Goal: Task Accomplishment & Management: Manage account settings

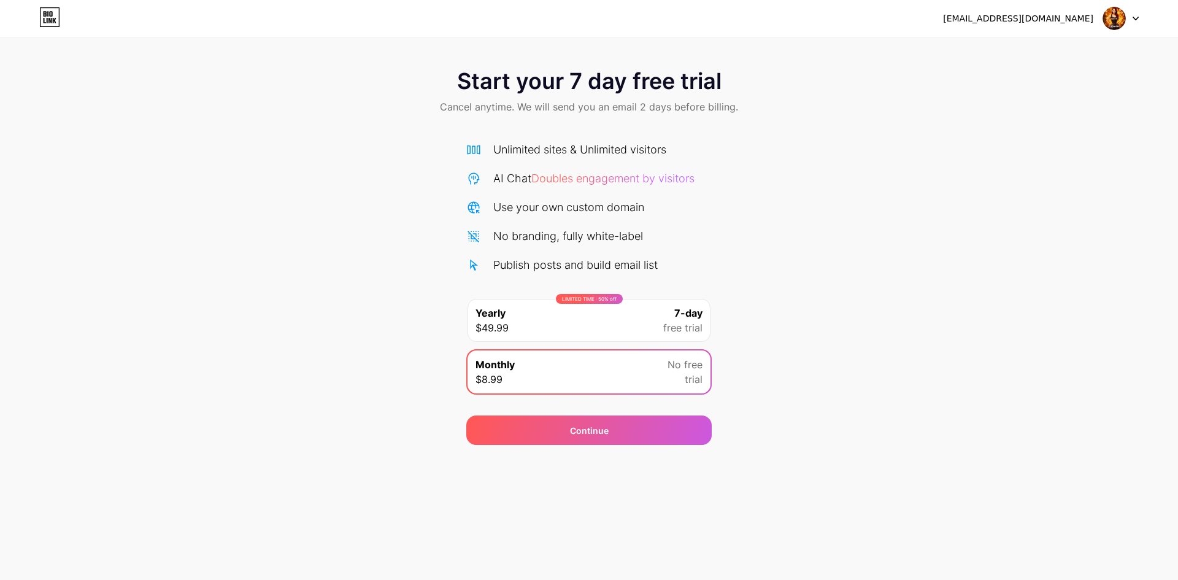
click at [523, 374] on div "Monthly $8.99 No free trial" at bounding box center [589, 371] width 243 height 43
click at [555, 430] on div "Continue" at bounding box center [588, 429] width 245 height 29
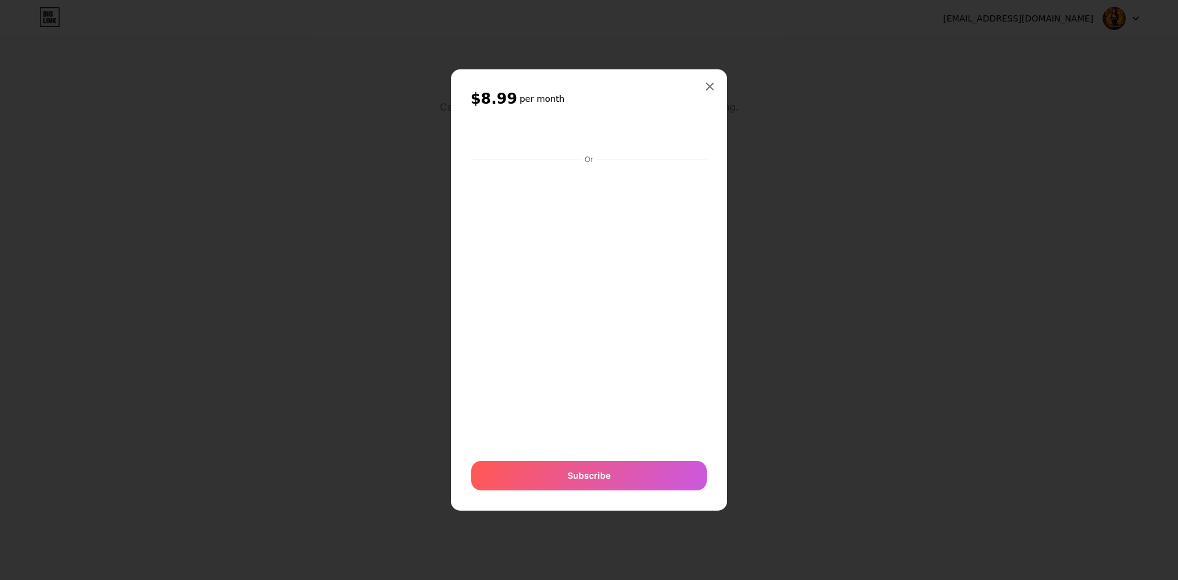
click at [884, 169] on div at bounding box center [589, 290] width 1178 height 580
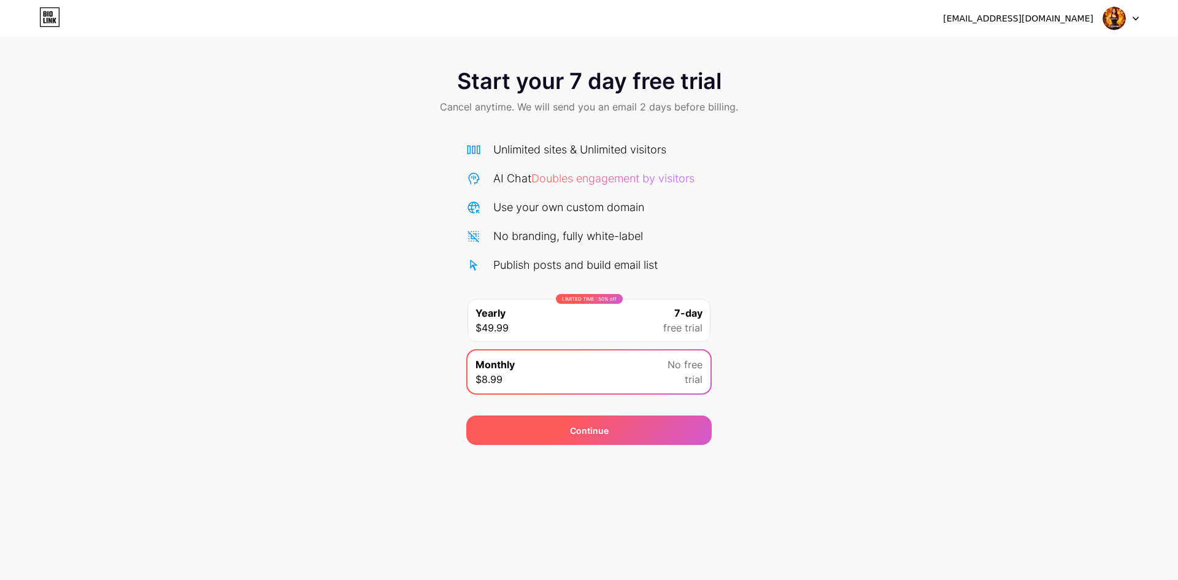
click at [654, 433] on div "Continue" at bounding box center [588, 429] width 245 height 29
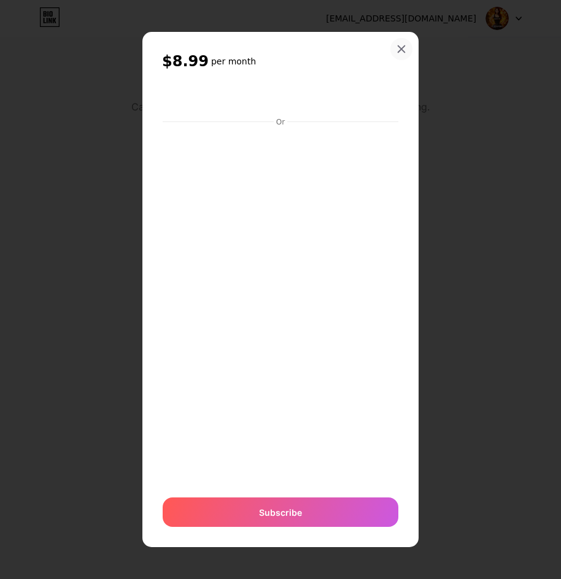
click at [407, 44] on div at bounding box center [401, 49] width 22 height 22
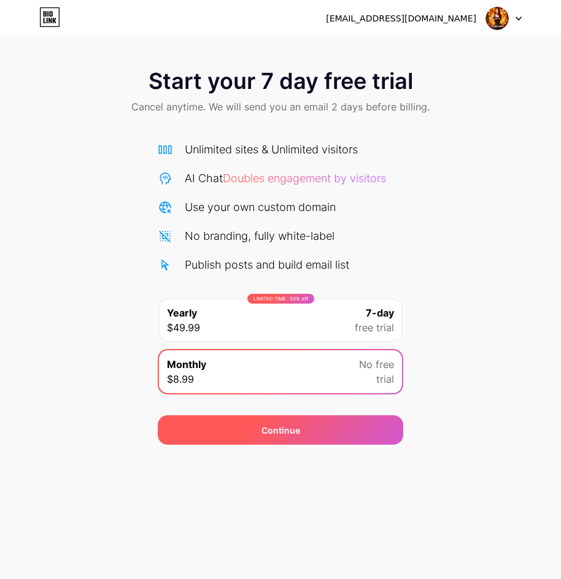
click at [334, 433] on div "Continue" at bounding box center [280, 429] width 245 height 29
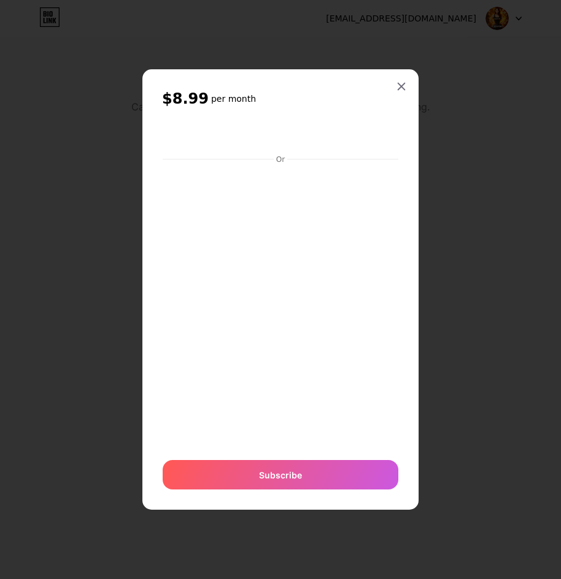
drag, startPoint x: 325, startPoint y: 100, endPoint x: 336, endPoint y: 104, distance: 11.6
click at [325, 100] on h2 "$8.99 per month" at bounding box center [280, 99] width 237 height 20
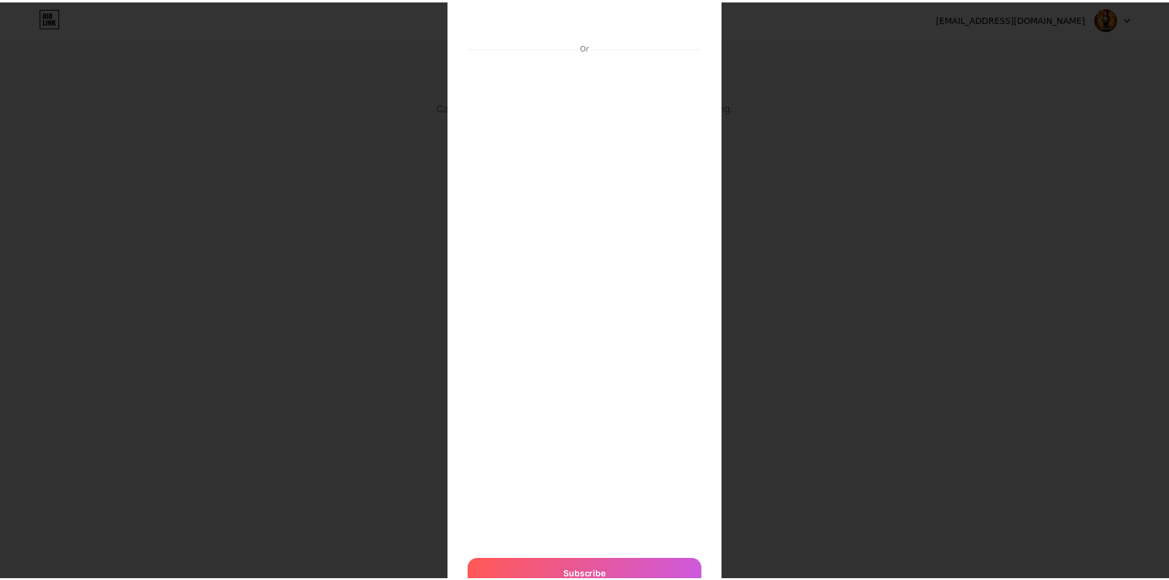
scroll to position [126, 0]
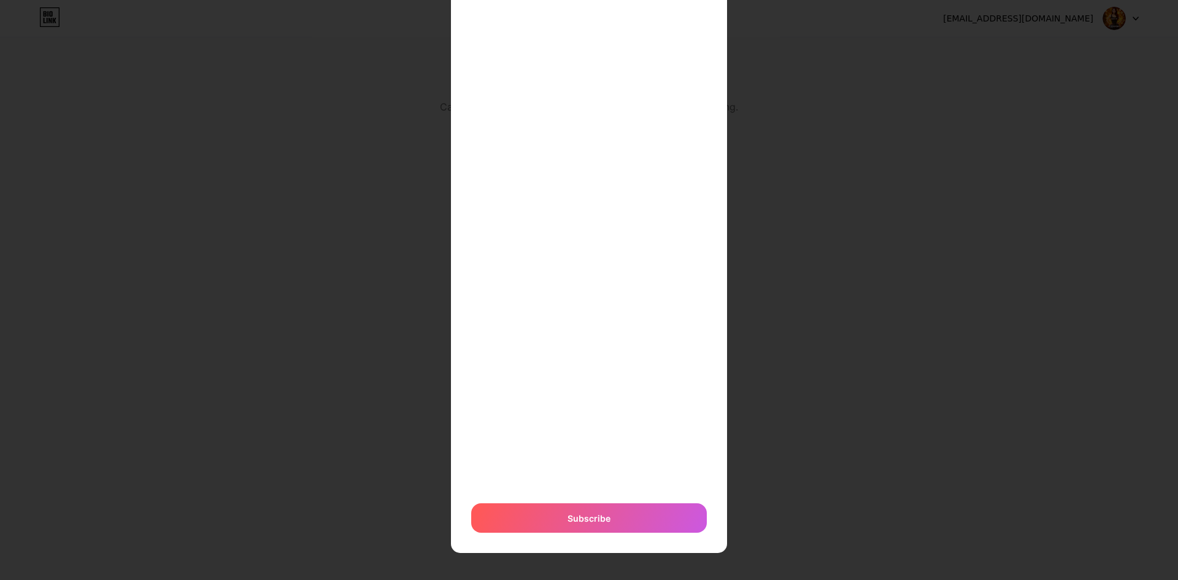
click at [628, 502] on div "Or Subscribe" at bounding box center [589, 242] width 237 height 581
click at [635, 513] on div "Subscribe" at bounding box center [589, 517] width 236 height 29
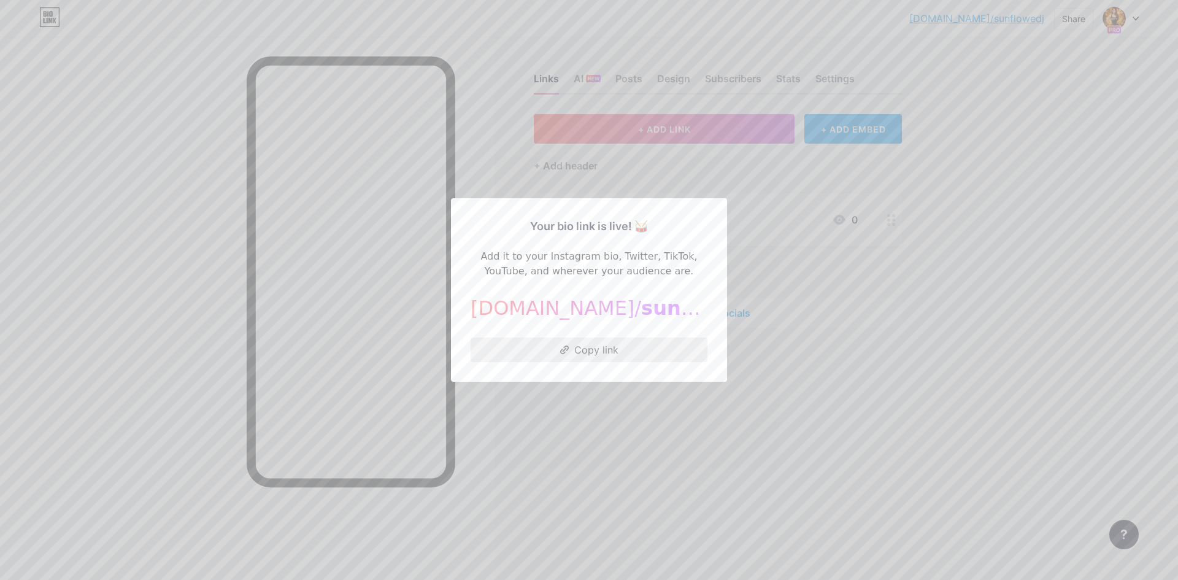
click at [633, 352] on button "Copy link" at bounding box center [589, 350] width 237 height 25
click at [631, 356] on button "Copied!" at bounding box center [589, 350] width 237 height 25
click at [624, 355] on button "Copied!" at bounding box center [589, 350] width 237 height 25
click at [592, 449] on div at bounding box center [589, 290] width 1178 height 580
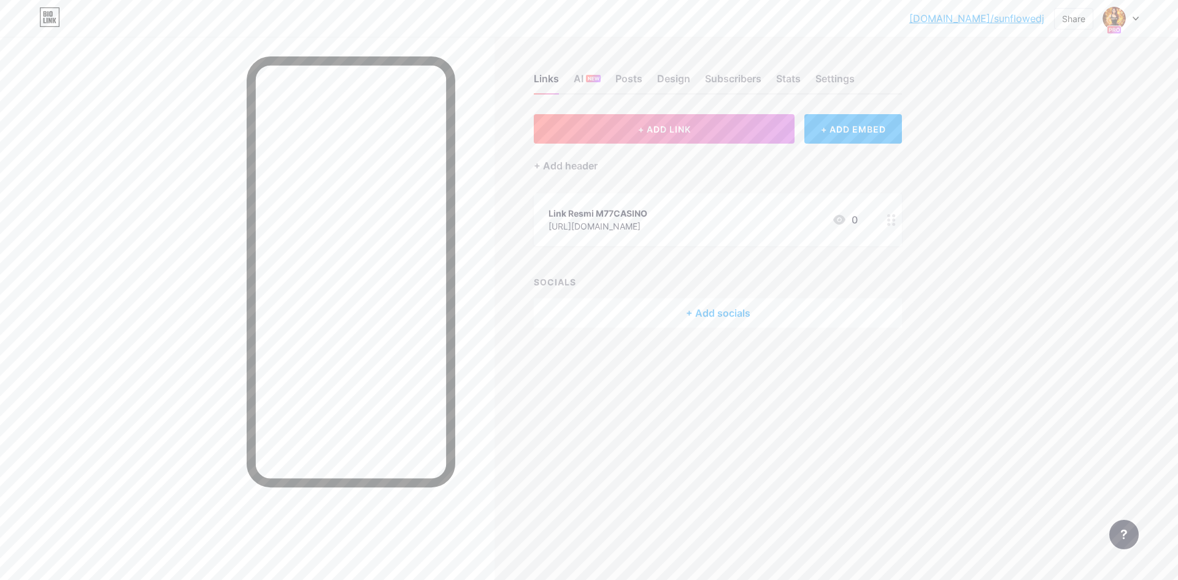
click at [1141, 18] on div "bio.link/sunflo... bio.link/sunflowedj Share Switch accounts m77casino bio.link…" at bounding box center [589, 18] width 1178 height 22
click at [1136, 17] on icon at bounding box center [1136, 19] width 6 height 4
click at [1054, 142] on link "Account settings" at bounding box center [1062, 139] width 152 height 33
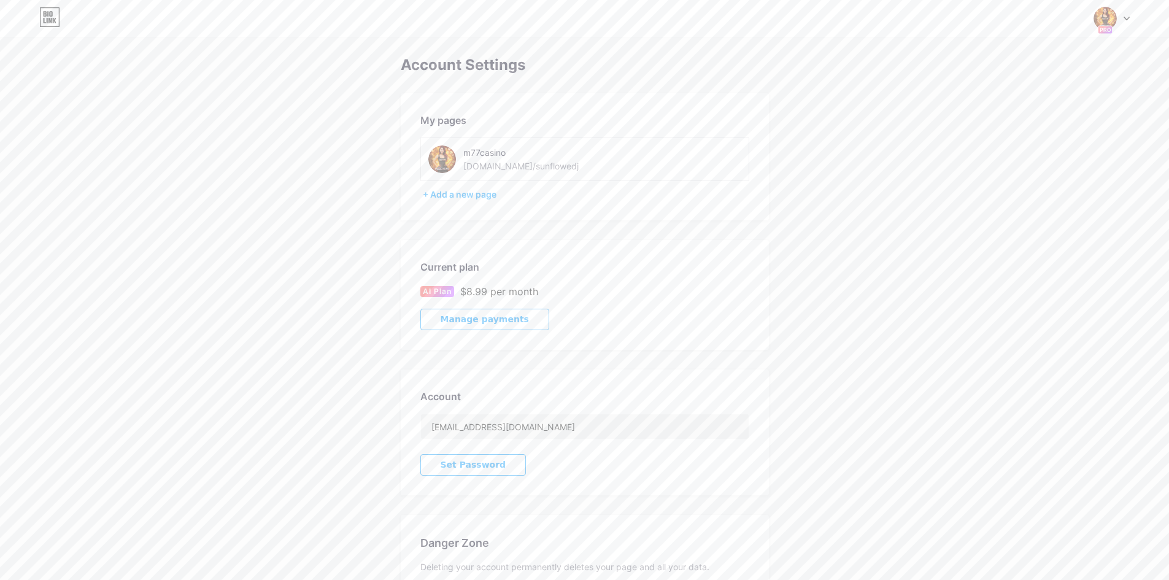
click at [520, 166] on div "bio.link/sunflowedj" at bounding box center [520, 166] width 115 height 13
click at [465, 197] on div "+ Add a new page" at bounding box center [586, 194] width 326 height 12
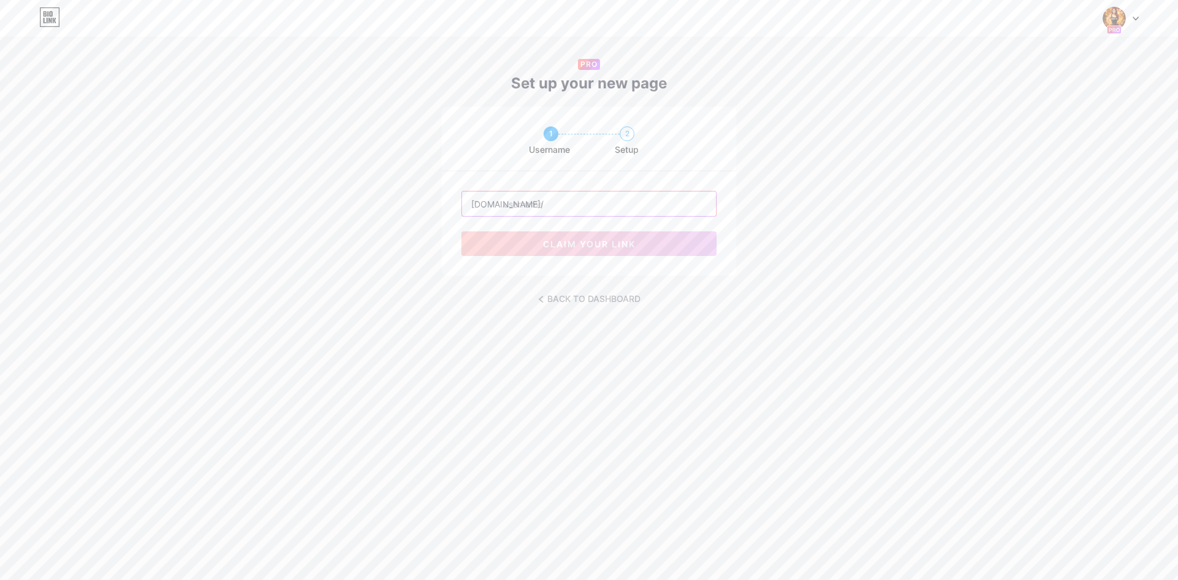
click at [591, 208] on input "text" at bounding box center [589, 203] width 254 height 25
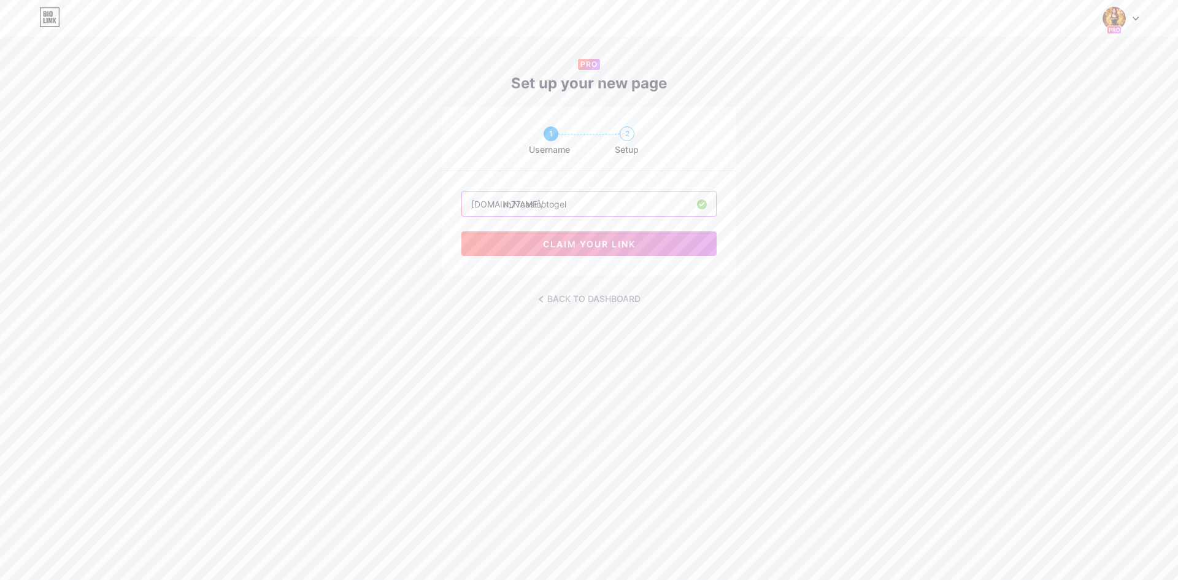
click at [542, 205] on input "m77casinotogel" at bounding box center [589, 203] width 254 height 25
type input "m77togel"
click at [659, 243] on button "claim your link" at bounding box center [588, 243] width 255 height 25
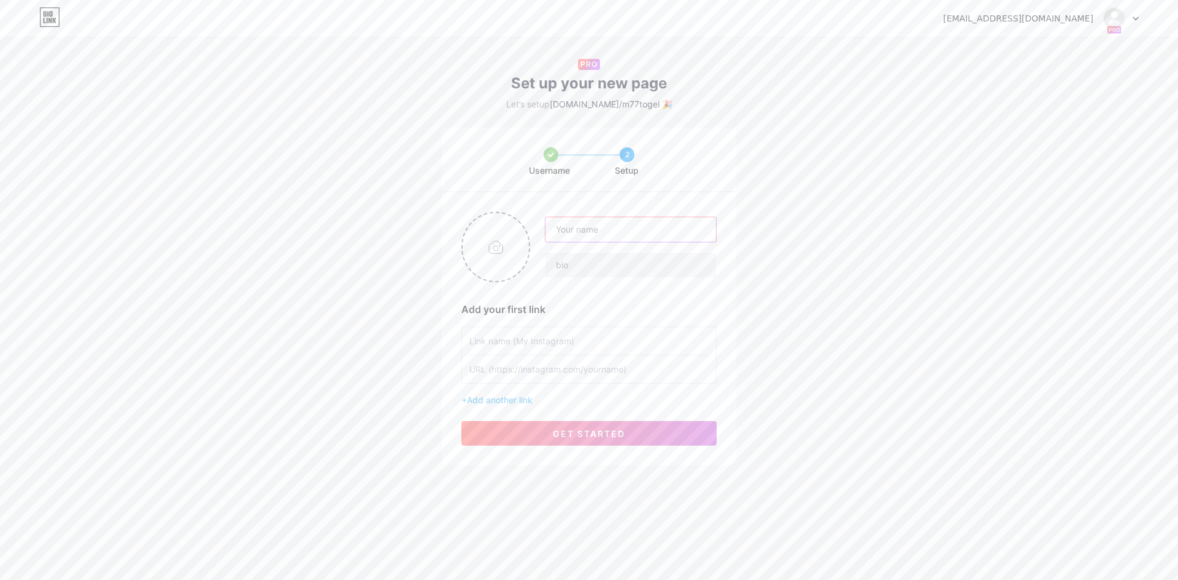
click at [627, 229] on input "text" at bounding box center [631, 229] width 171 height 25
type input "m77casino"
click at [557, 270] on input "text" at bounding box center [631, 265] width 171 height 25
click at [536, 345] on input "text" at bounding box center [588, 341] width 239 height 28
type input "Link Resmi M77CASINO"
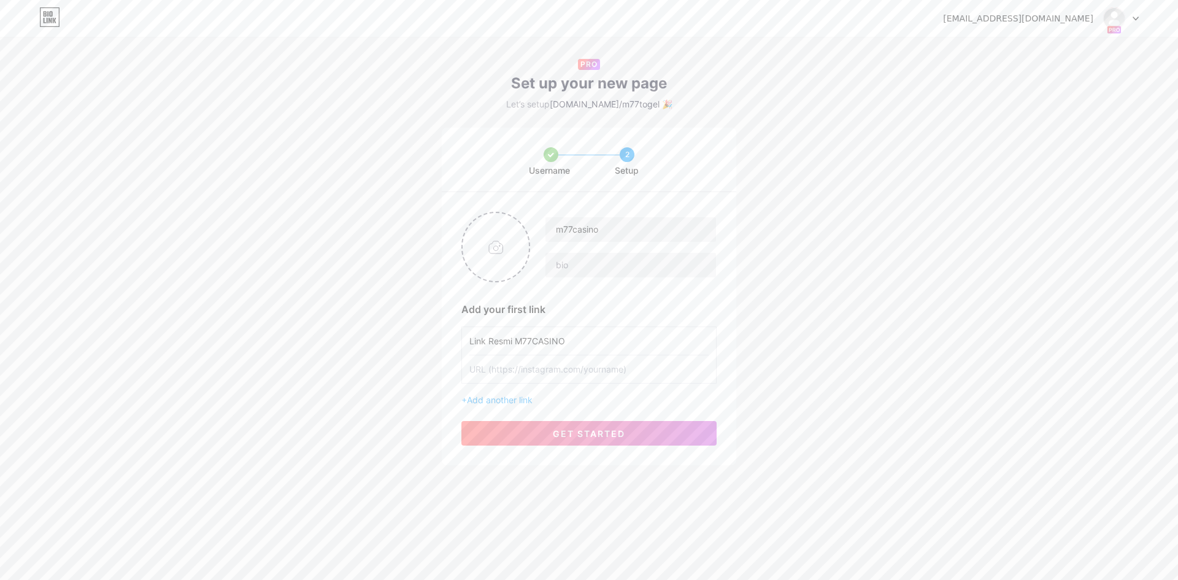
click at [631, 369] on input "text" at bounding box center [588, 369] width 239 height 28
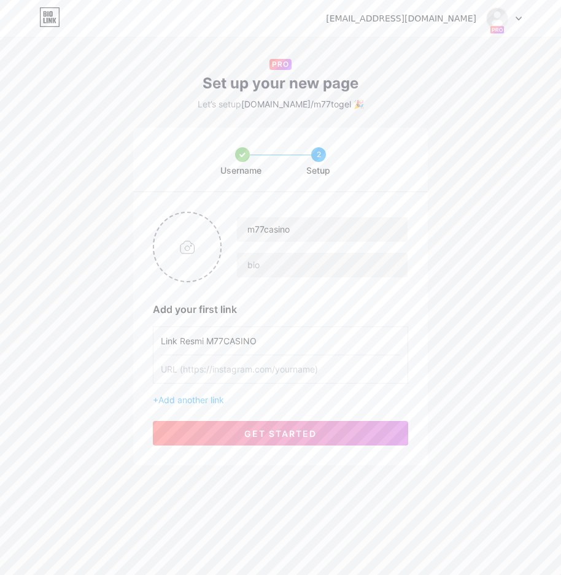
click at [266, 367] on input "text" at bounding box center [280, 369] width 239 height 28
paste input "[URL][DOMAIN_NAME]"
type input "[URL][DOMAIN_NAME]"
click at [184, 248] on input "file" at bounding box center [187, 247] width 66 height 68
type input "C:\fakepath\ChatGPT Image 5 Sep 2025, 06.29.11.png"
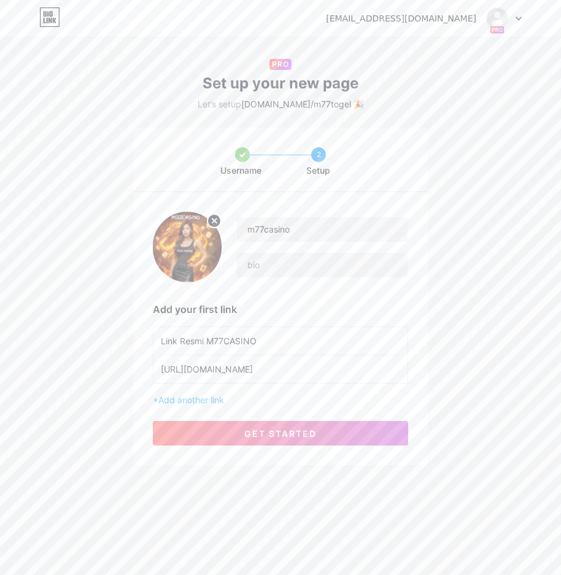
click at [212, 218] on circle at bounding box center [214, 221] width 14 height 14
click at [182, 249] on input "file" at bounding box center [187, 247] width 66 height 68
type input "C:\fakepath\03.png"
click at [286, 268] on input "text" at bounding box center [322, 265] width 171 height 25
paste input "M77Casino | Situs Bandar Togel Online Terpercaya Terpercaya 2025"
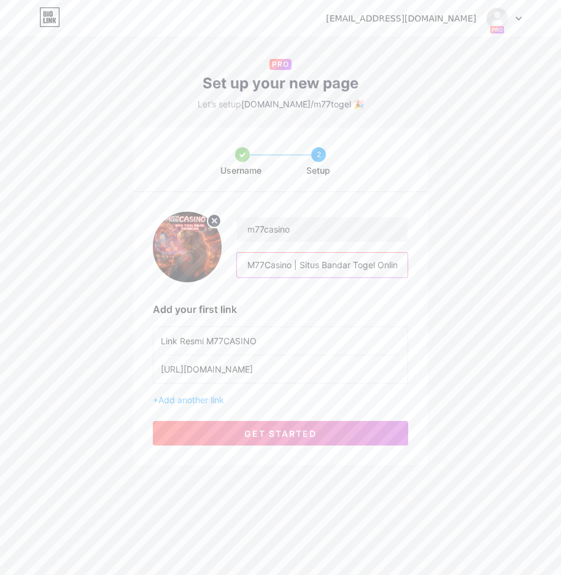
scroll to position [0, 126]
type input "M77Casino | Situs Bandar Togel Online Terpercaya Terpercaya 2025"
click at [450, 327] on div "Username 2 Setup m77casino M77Casino | Situs Bandar Togel Online Terpercaya Ter…" at bounding box center [280, 297] width 561 height 338
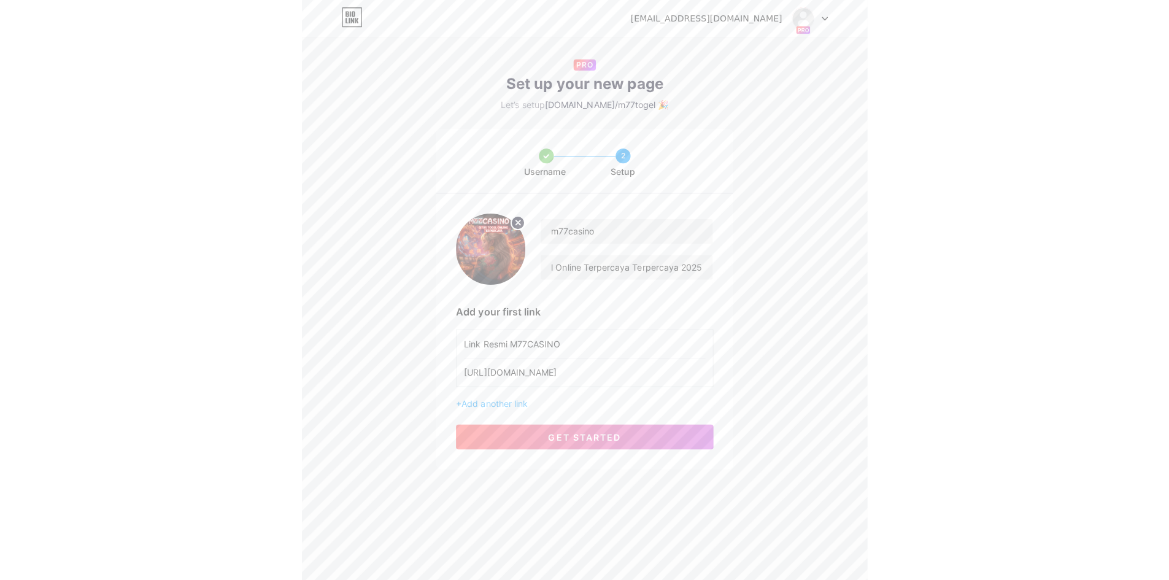
scroll to position [0, 0]
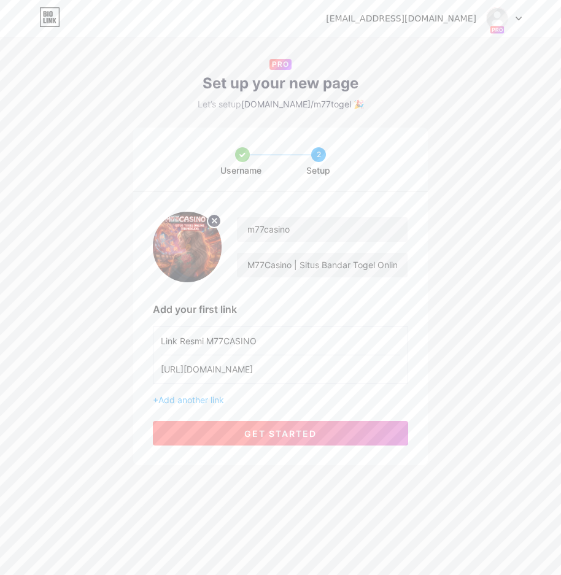
click at [296, 430] on span "get started" at bounding box center [280, 433] width 72 height 10
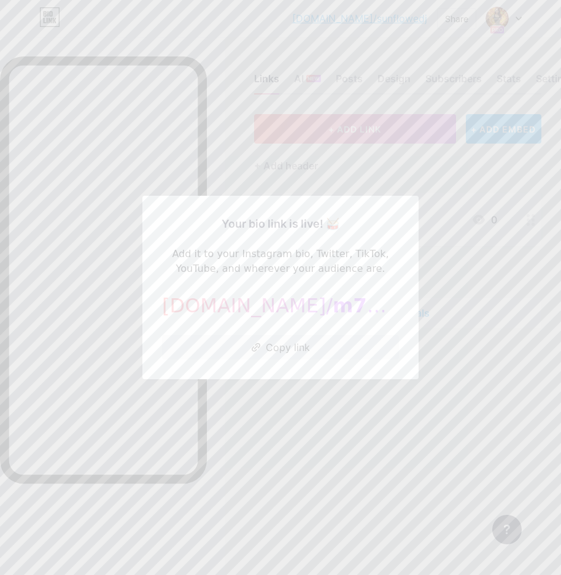
click at [310, 436] on div at bounding box center [280, 287] width 561 height 575
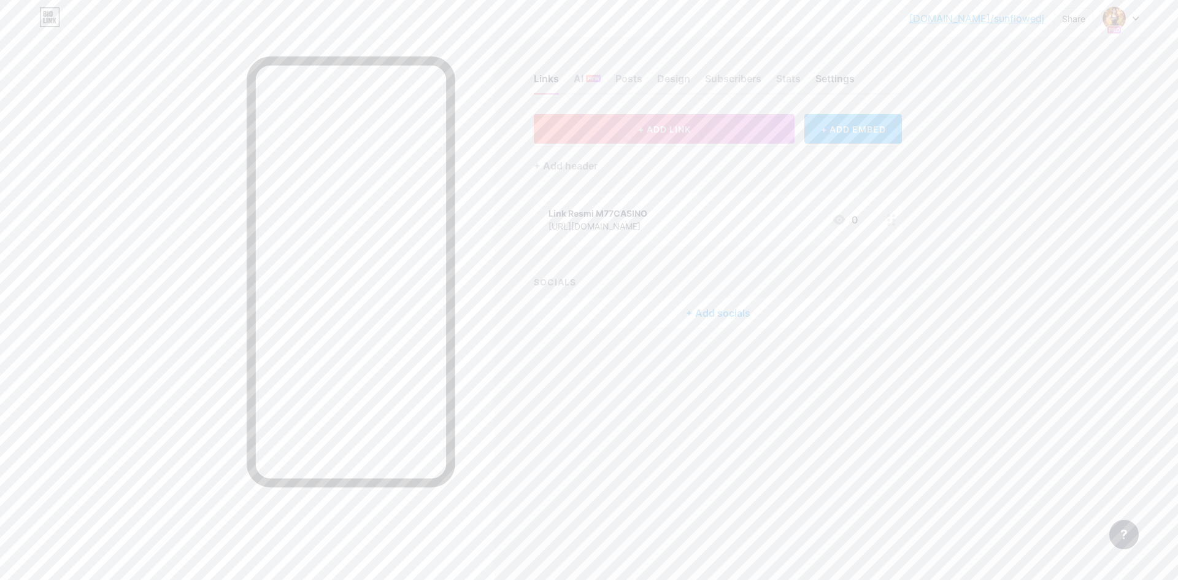
click at [831, 77] on div "Settings" at bounding box center [835, 82] width 39 height 22
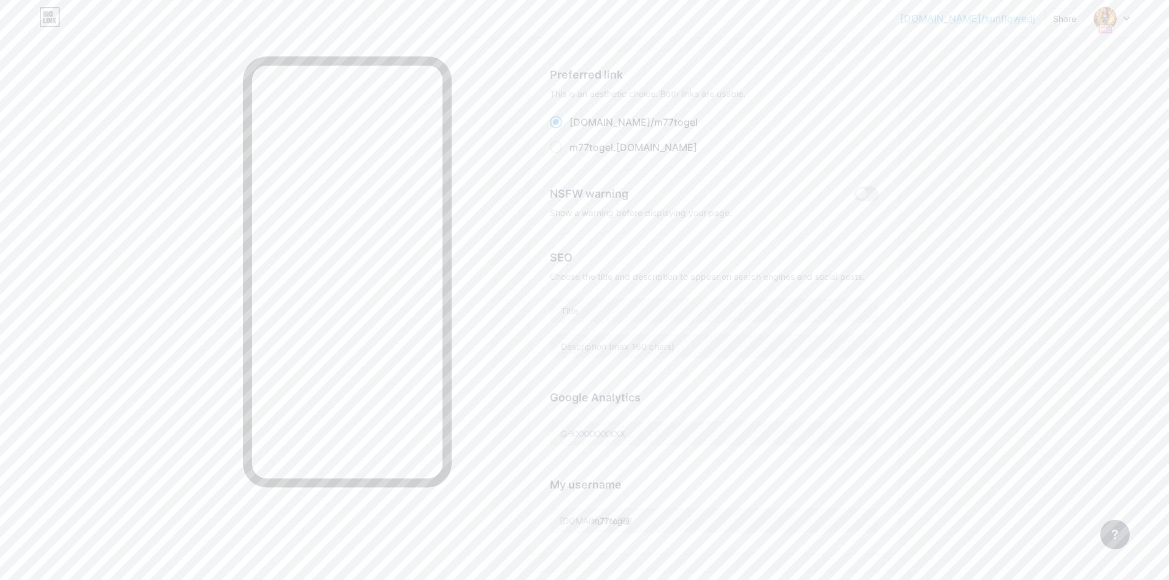
scroll to position [123, 0]
click at [1124, 17] on div at bounding box center [1112, 18] width 36 height 22
click at [1065, 108] on div "m77casino" at bounding box center [1061, 108] width 96 height 10
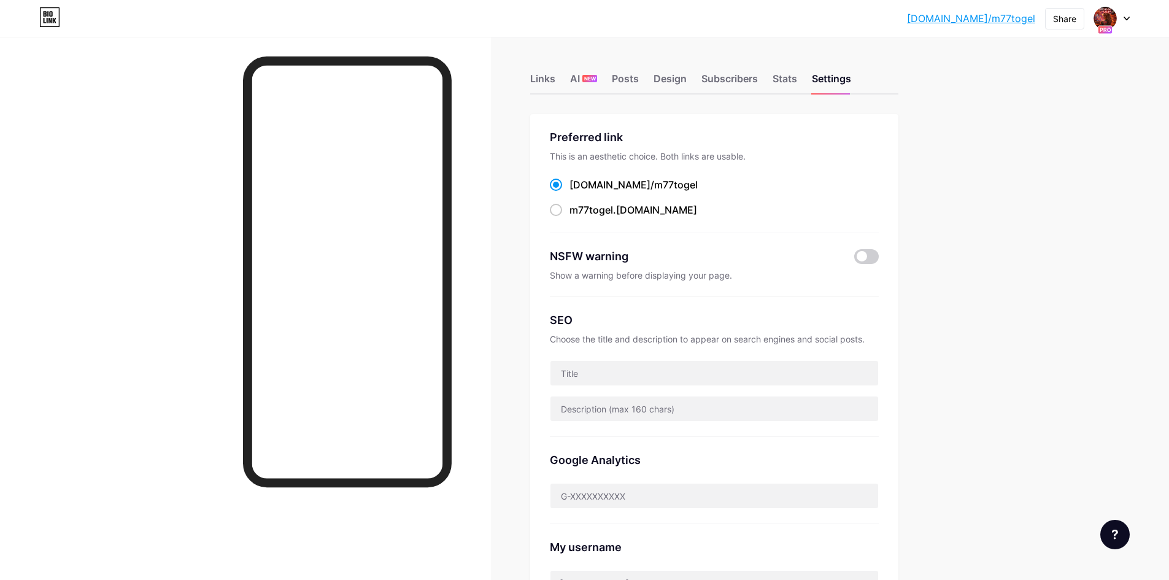
click at [1122, 21] on div at bounding box center [1112, 18] width 36 height 22
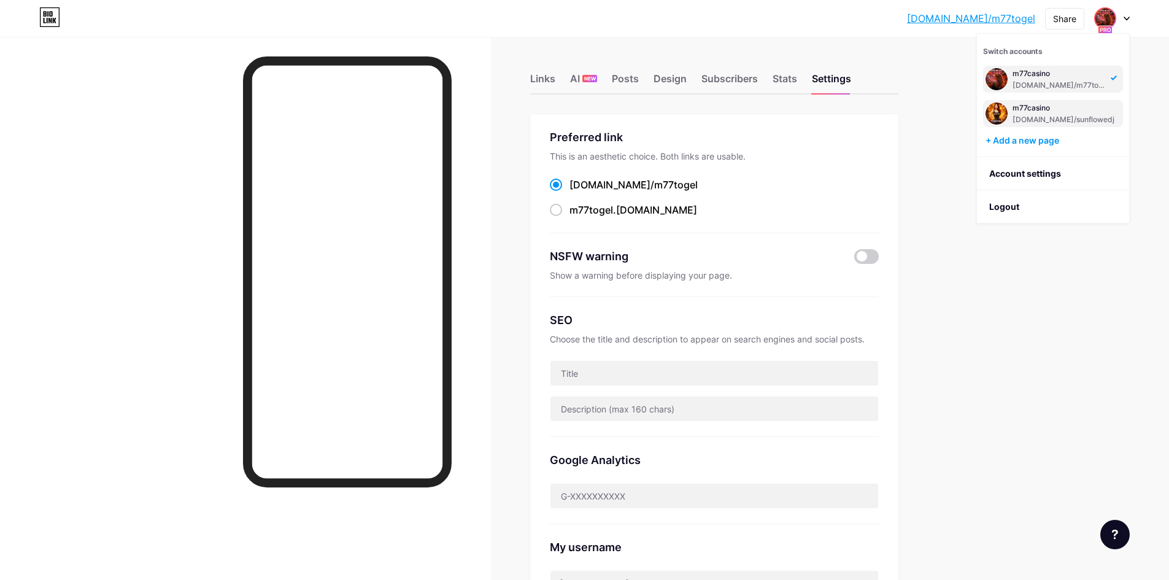
click at [1044, 120] on div "[DOMAIN_NAME]/sunflowedj" at bounding box center [1064, 120] width 102 height 10
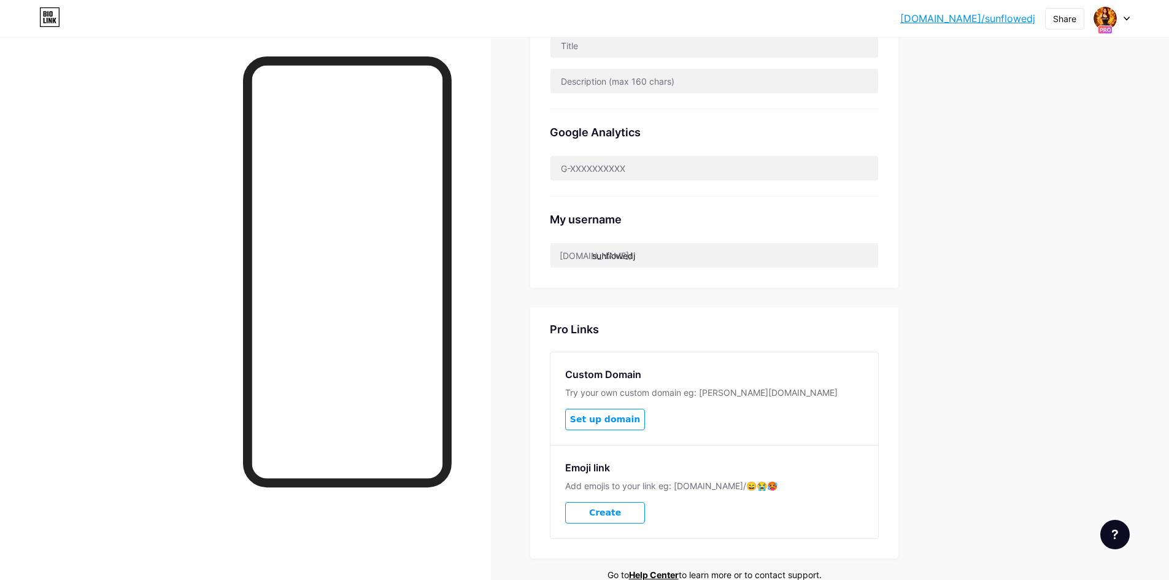
scroll to position [269, 0]
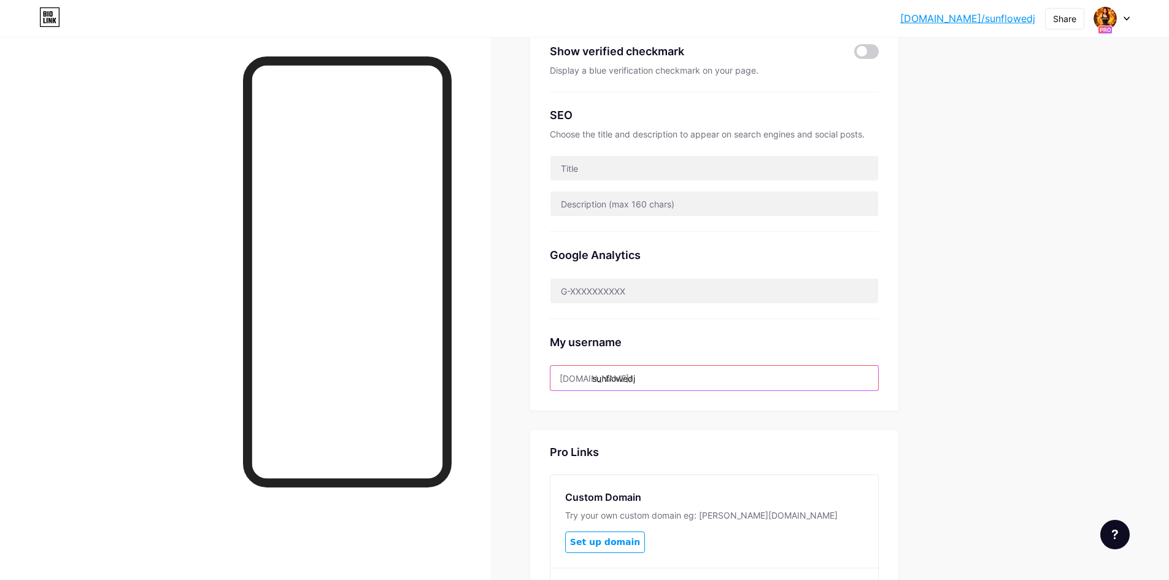
click at [674, 379] on input "sunflowedj" at bounding box center [714, 378] width 328 height 25
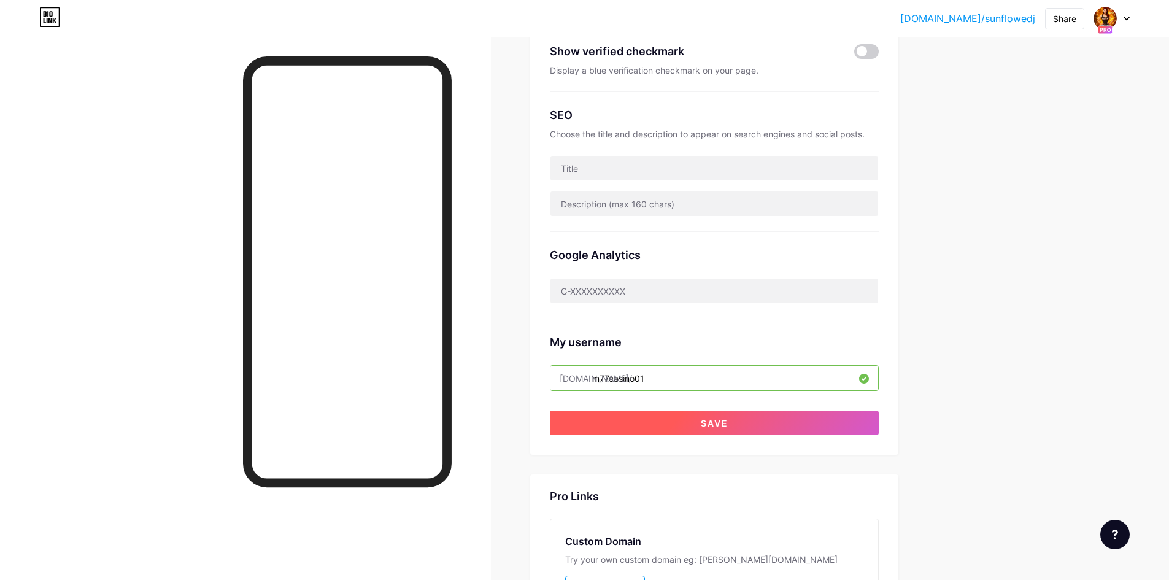
type input "m77casino01"
click at [771, 421] on button "Save" at bounding box center [714, 423] width 329 height 25
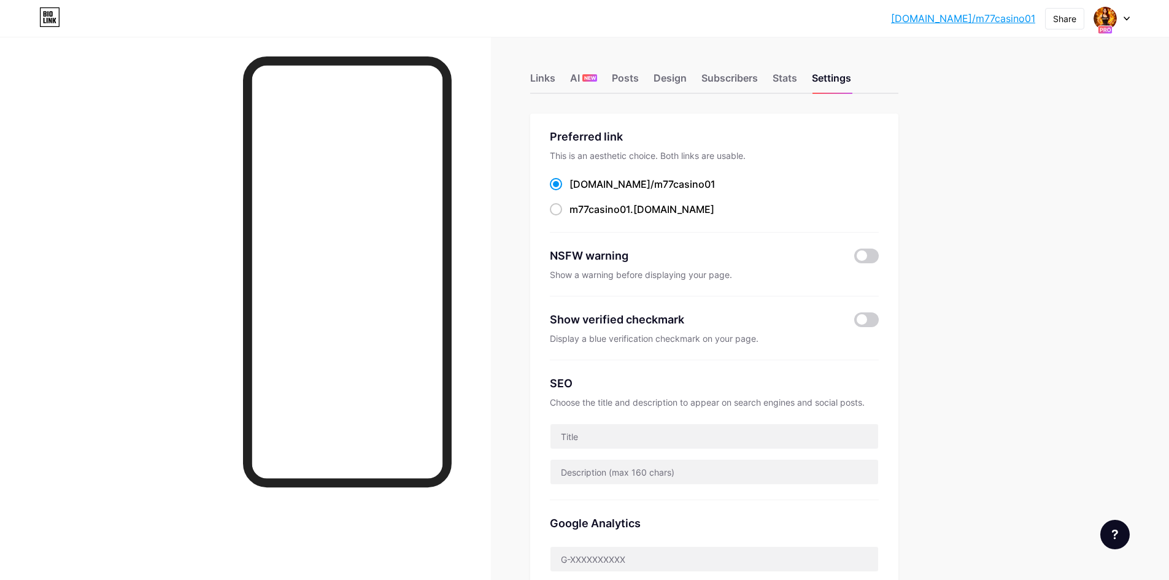
scroll to position [0, 0]
click at [536, 77] on div "Links" at bounding box center [542, 82] width 25 height 22
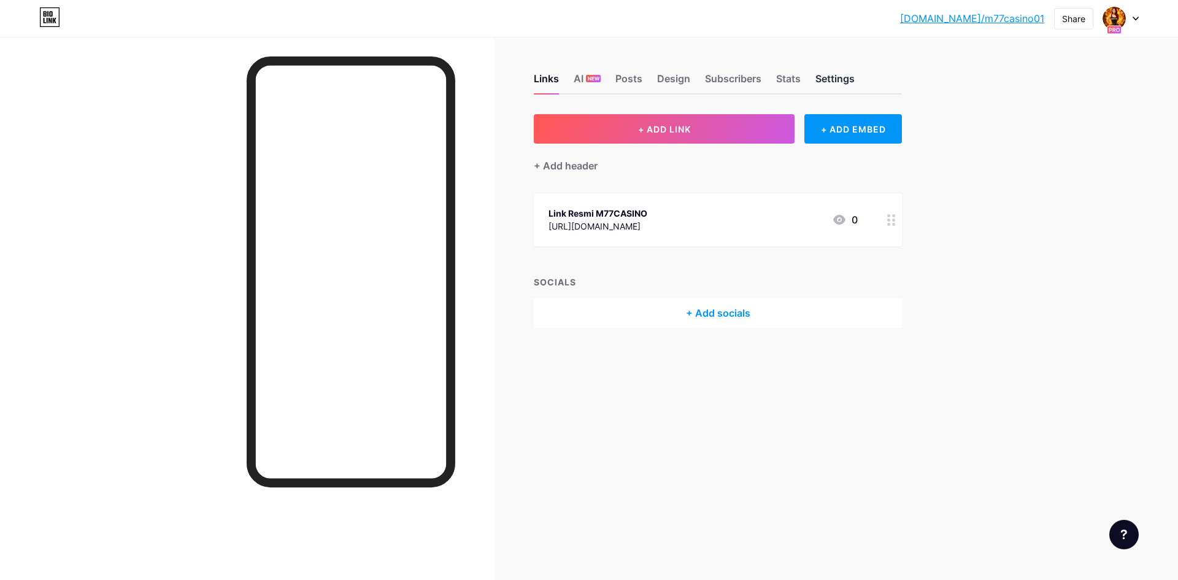
click at [830, 79] on div "Settings" at bounding box center [835, 82] width 39 height 22
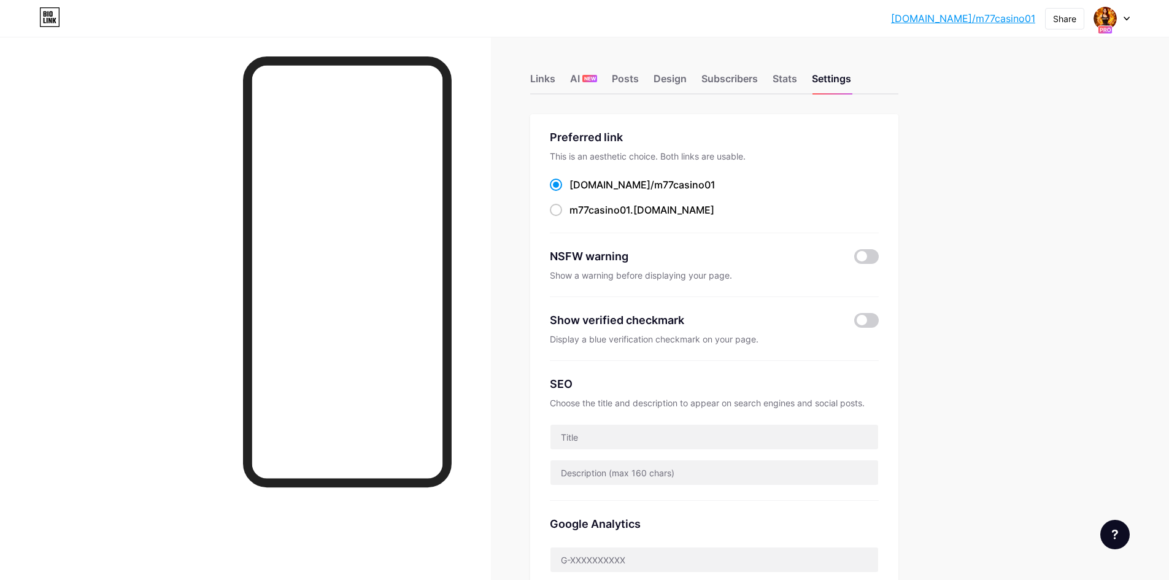
scroll to position [245, 0]
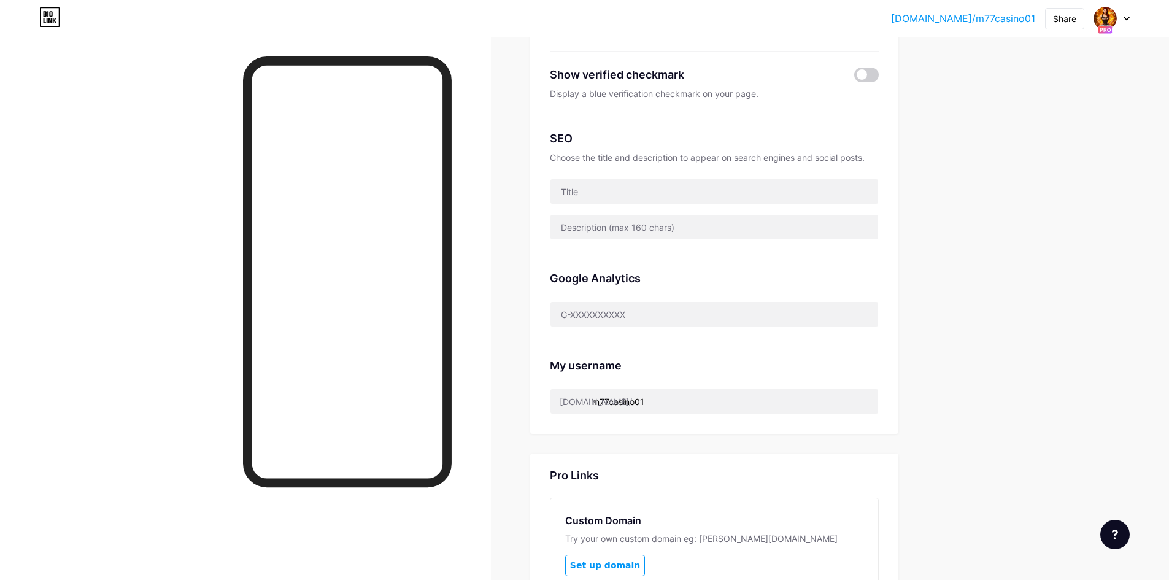
click at [943, 422] on div "Links AI NEW Posts Design Subscribers Stats Settings Preferred link This is an …" at bounding box center [475, 289] width 950 height 997
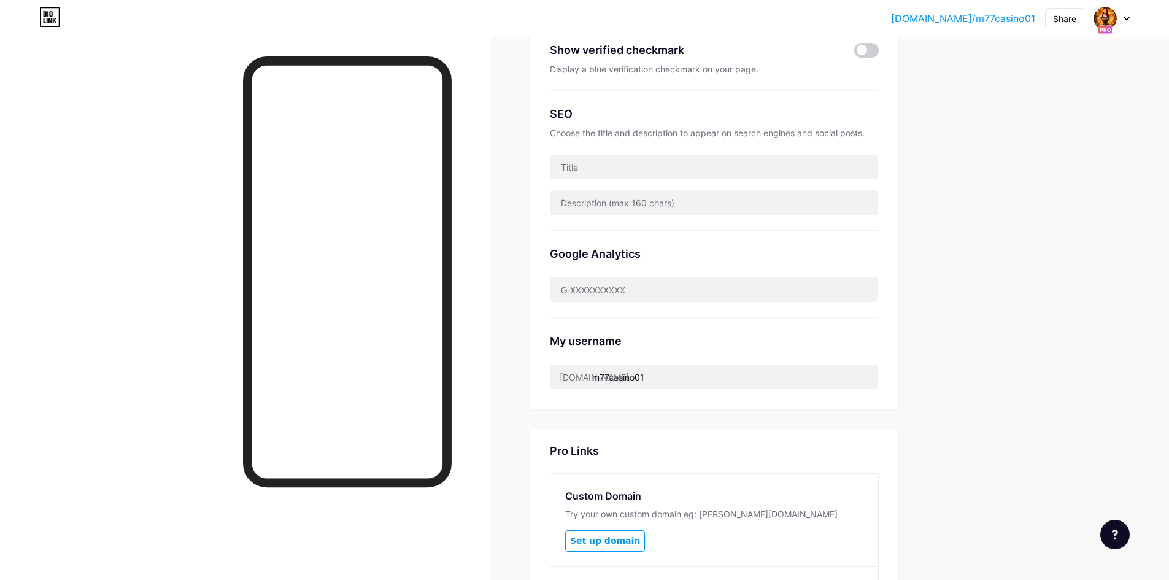
scroll to position [269, 0]
click at [625, 281] on input "text" at bounding box center [714, 291] width 328 height 25
click at [664, 291] on input "text" at bounding box center [714, 291] width 328 height 25
click at [792, 249] on div "Google Analytics" at bounding box center [714, 255] width 329 height 17
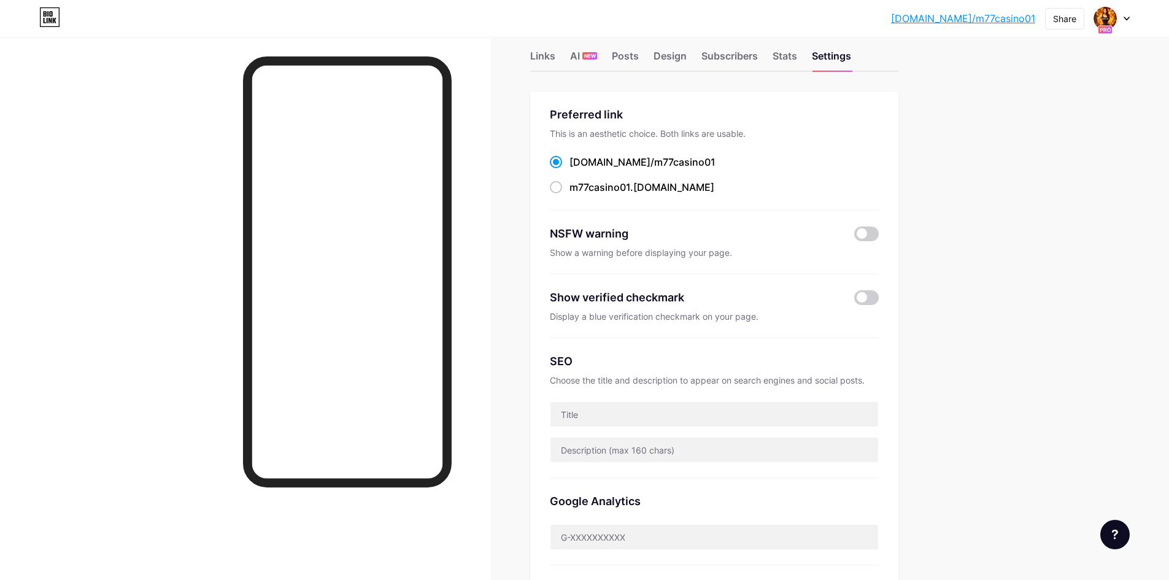
scroll to position [0, 0]
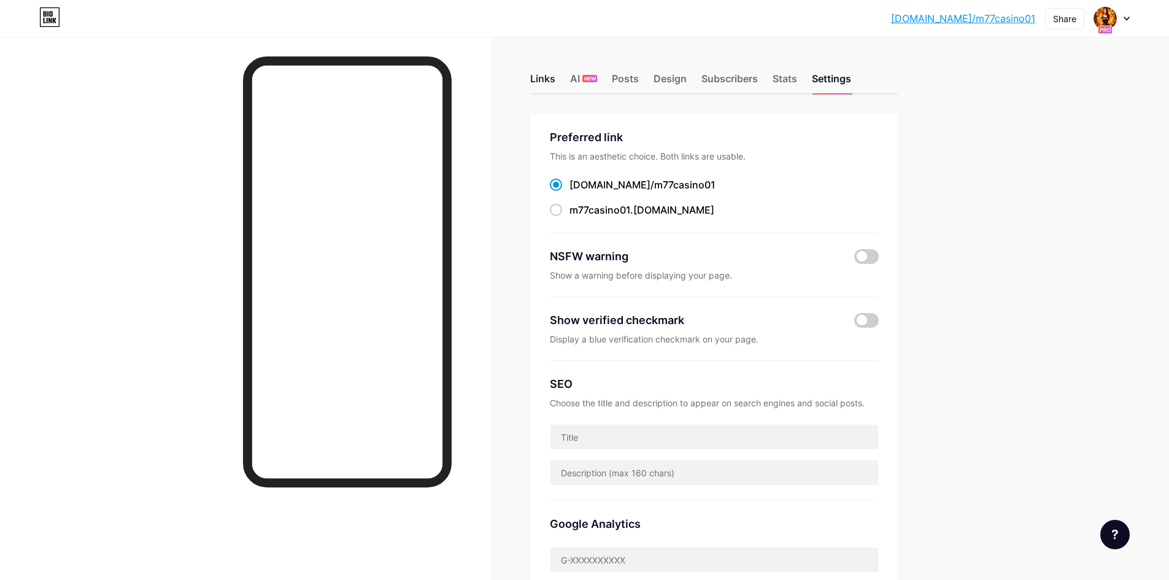
click at [550, 80] on div "Links" at bounding box center [542, 82] width 25 height 22
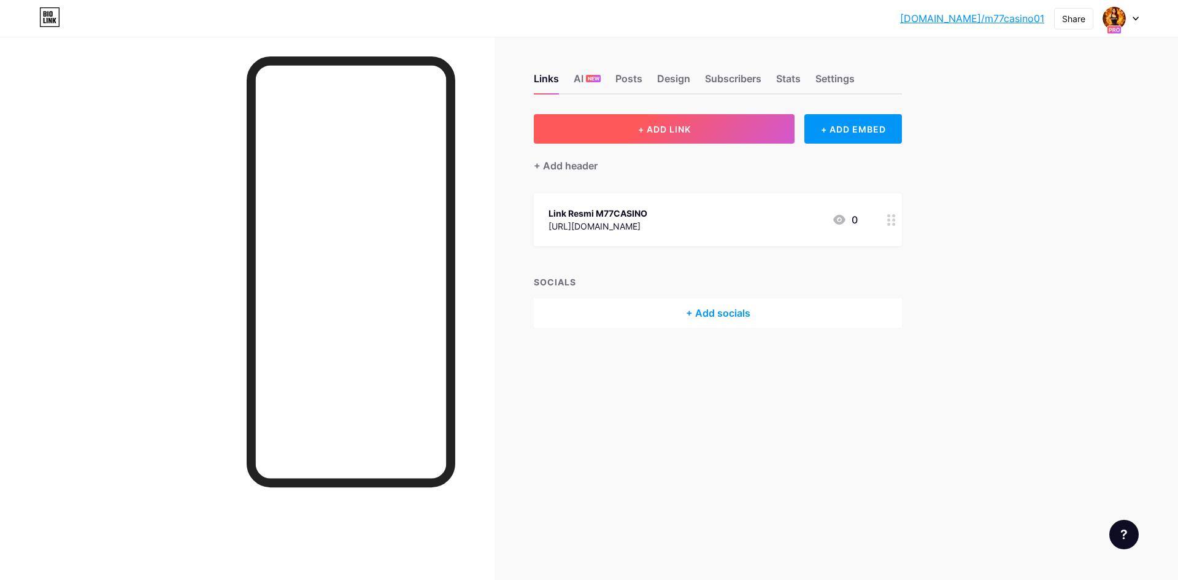
click at [669, 131] on span "+ ADD LINK" at bounding box center [664, 129] width 53 height 10
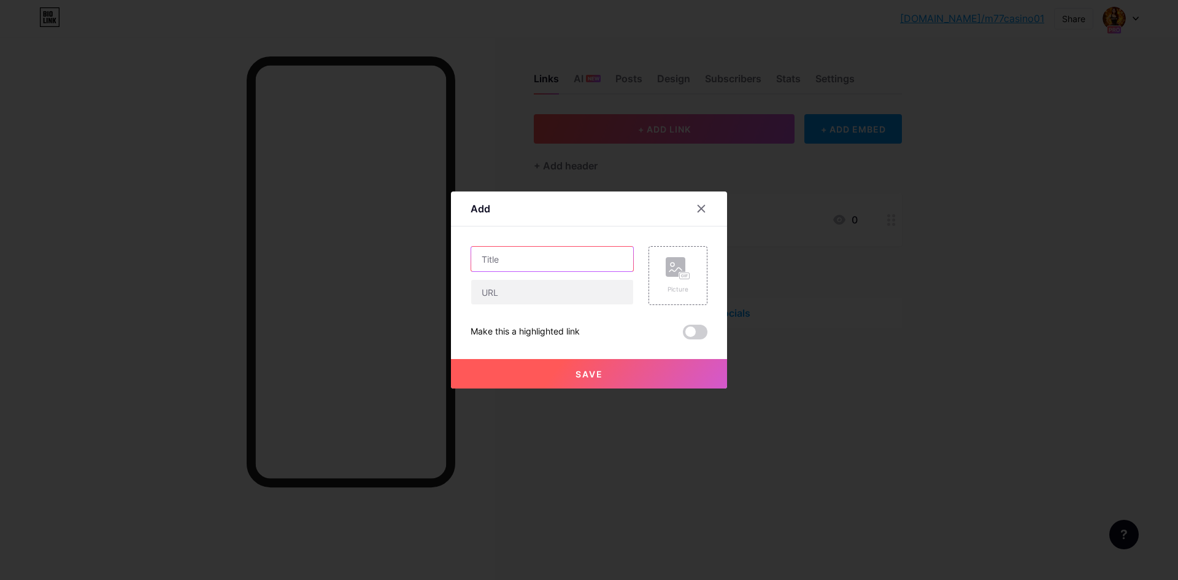
click at [568, 258] on input "text" at bounding box center [552, 259] width 162 height 25
type input "Link Alternatif M77CASINO"
click at [587, 303] on input "text" at bounding box center [552, 292] width 162 height 25
paste input "[URL][DOMAIN_NAME]"
type input "[URL][DOMAIN_NAME]"
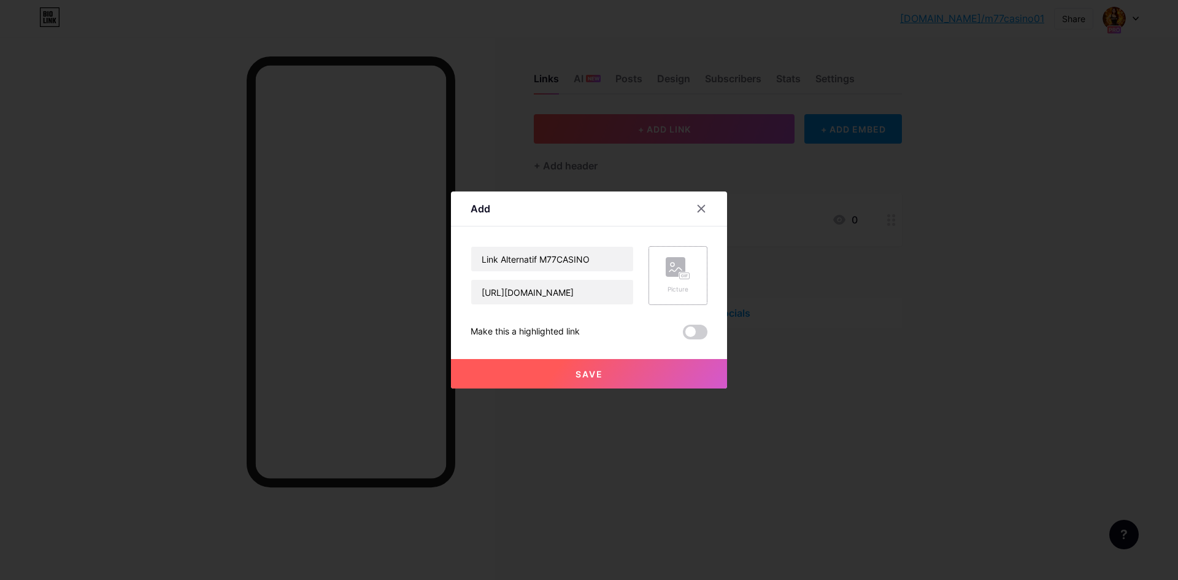
click at [674, 276] on rect at bounding box center [676, 267] width 20 height 20
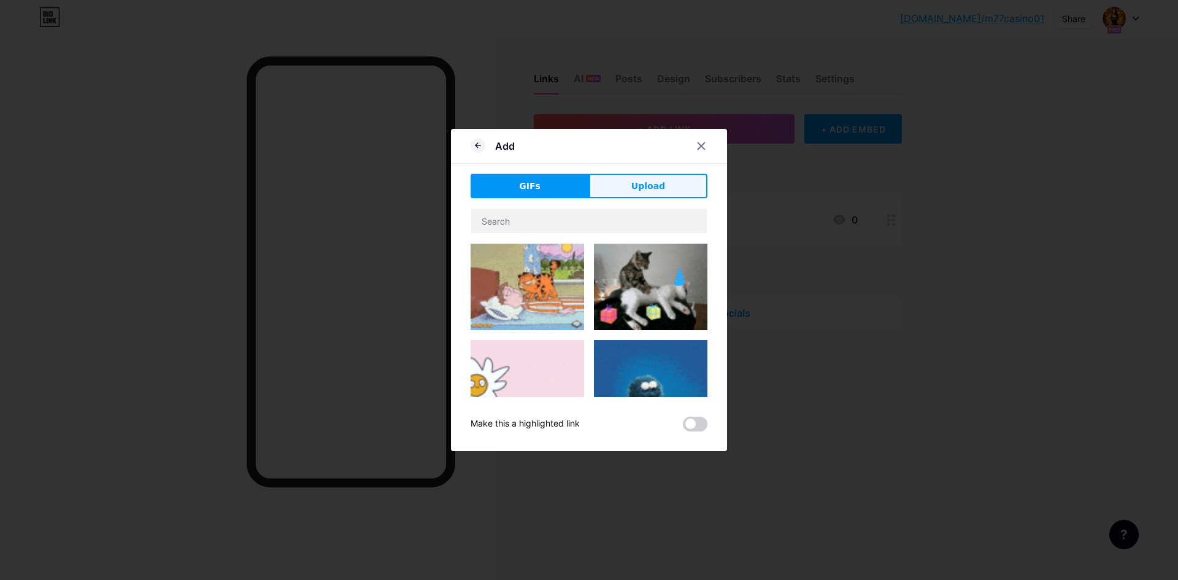
click at [636, 182] on span "Upload" at bounding box center [648, 186] width 34 height 13
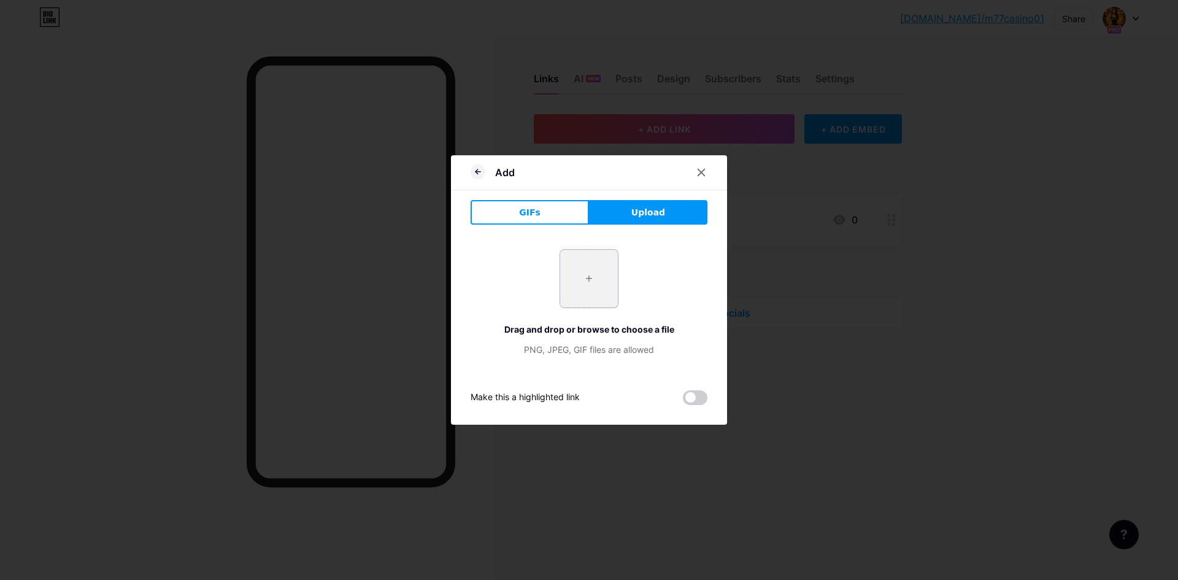
click at [592, 277] on input "file" at bounding box center [589, 279] width 58 height 58
click at [571, 286] on input "file" at bounding box center [589, 279] width 58 height 58
type input "C:\fakepath\favicon_a8gyxv.png"
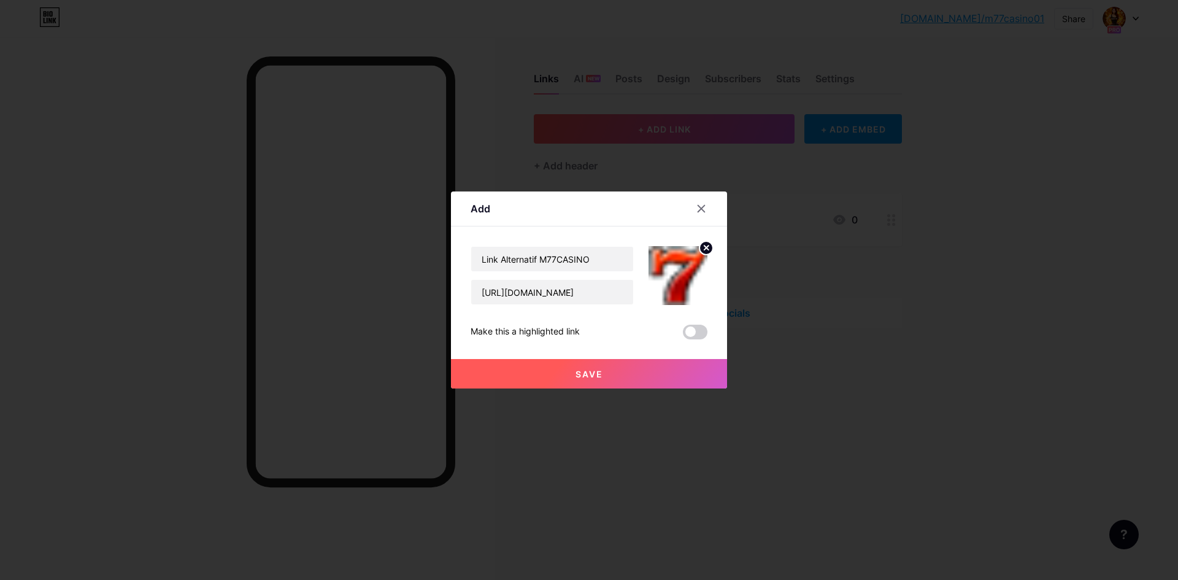
click at [628, 373] on button "Save" at bounding box center [589, 373] width 276 height 29
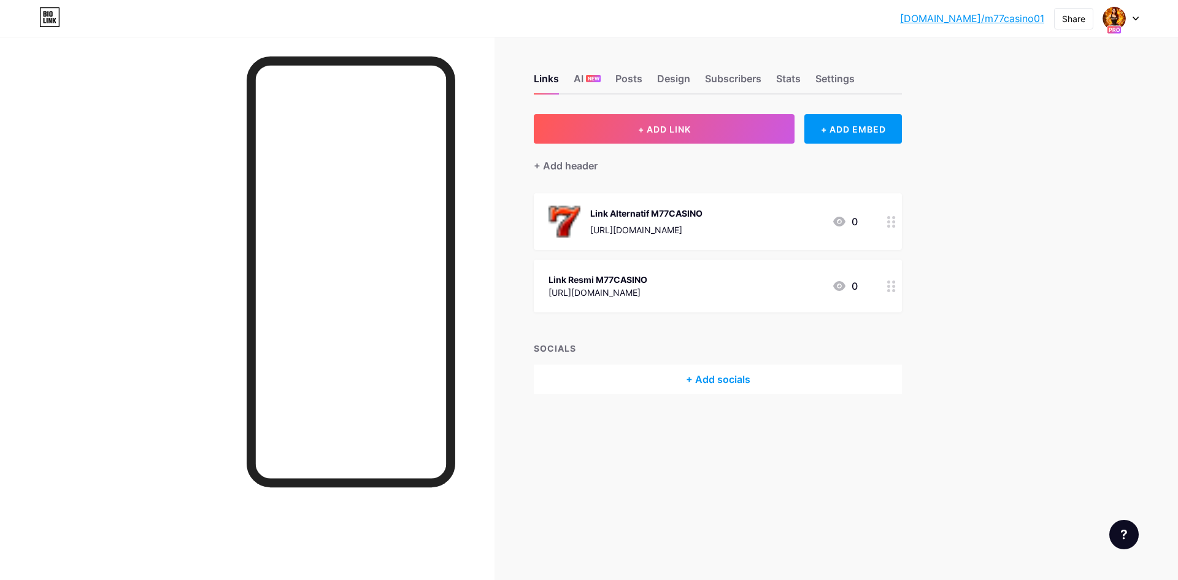
click at [892, 222] on icon at bounding box center [891, 222] width 9 height 12
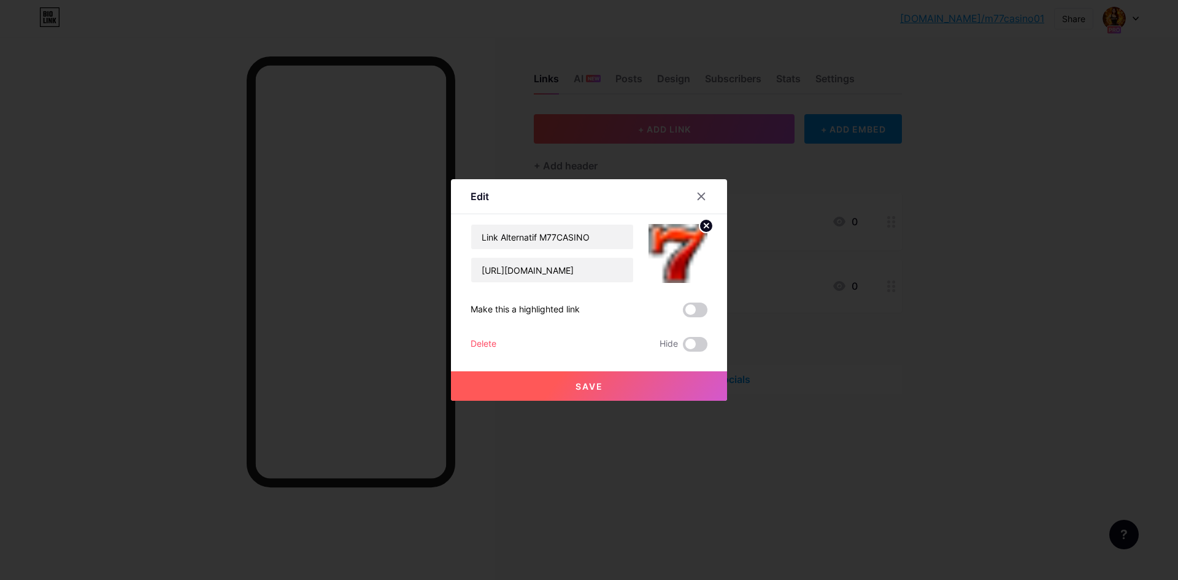
click at [704, 229] on circle at bounding box center [707, 226] width 14 height 14
click at [606, 392] on button "Save" at bounding box center [589, 385] width 276 height 29
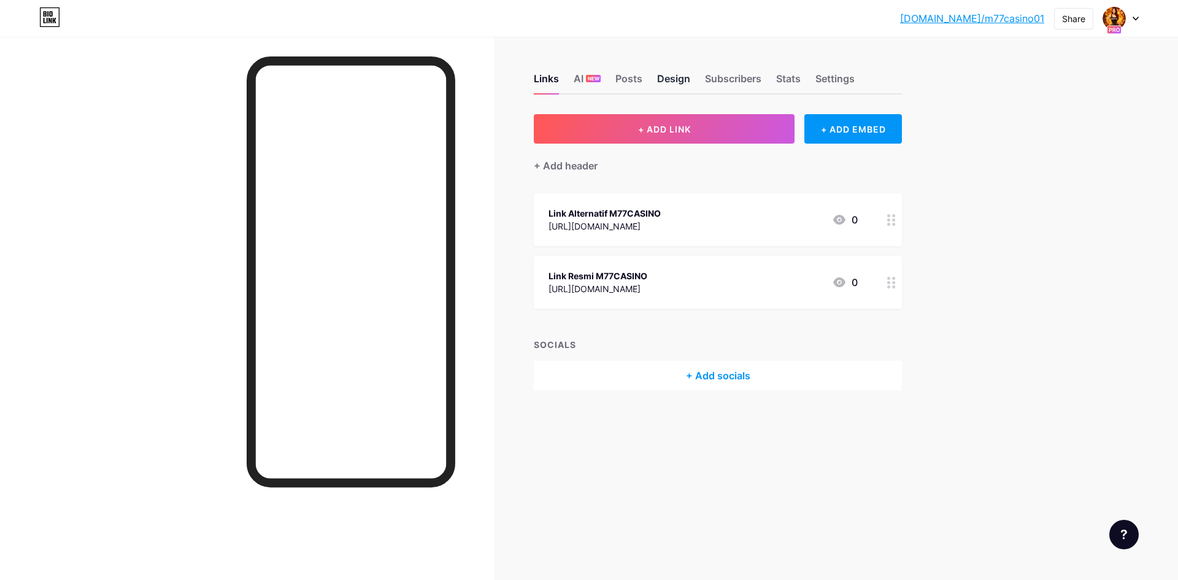
click at [679, 79] on div "Design" at bounding box center [673, 82] width 33 height 22
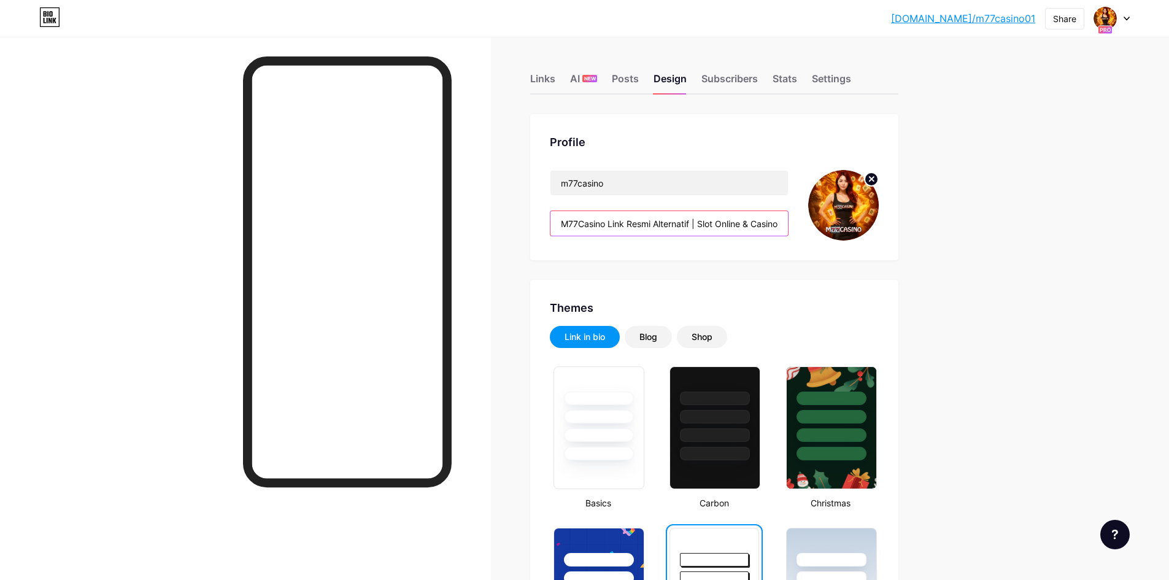
click at [574, 223] on input "M77Casino Link Resmi Alternatif | Slot Online & Casino Terpercaya" at bounding box center [668, 223] width 237 height 25
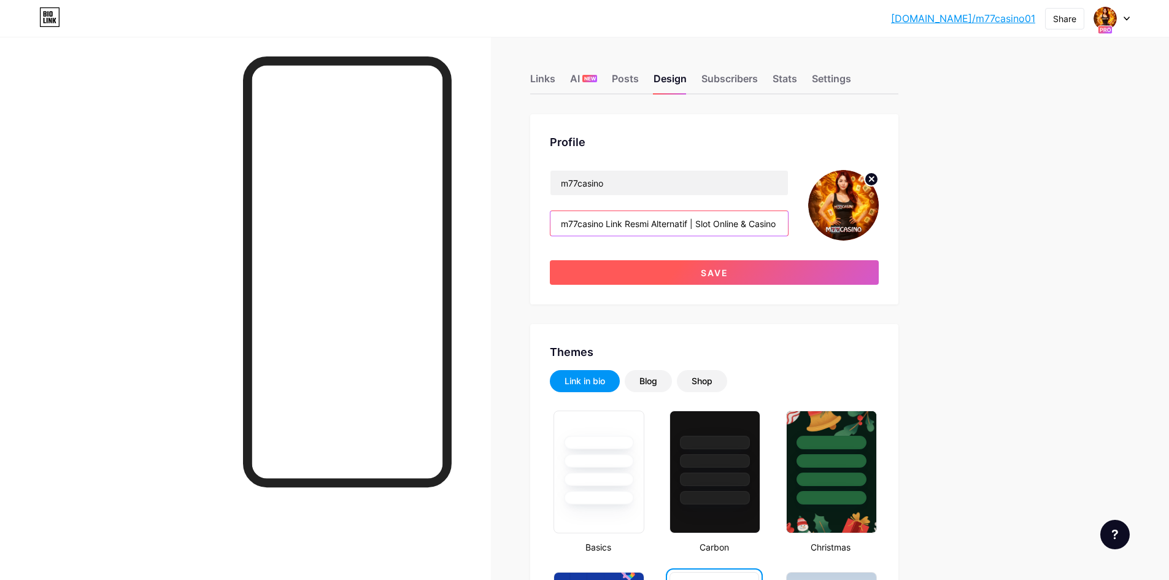
type input "m77casino Link Resmi Alternatif | Slot Online & Casino Terpercaya"
click at [670, 268] on button "Save" at bounding box center [714, 272] width 329 height 25
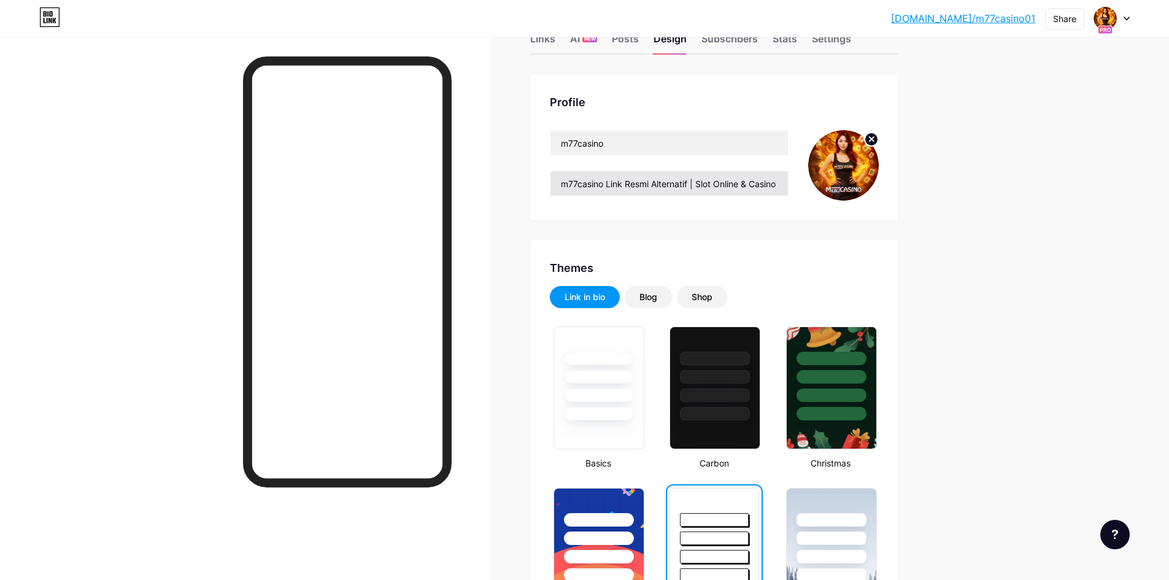
scroll to position [61, 0]
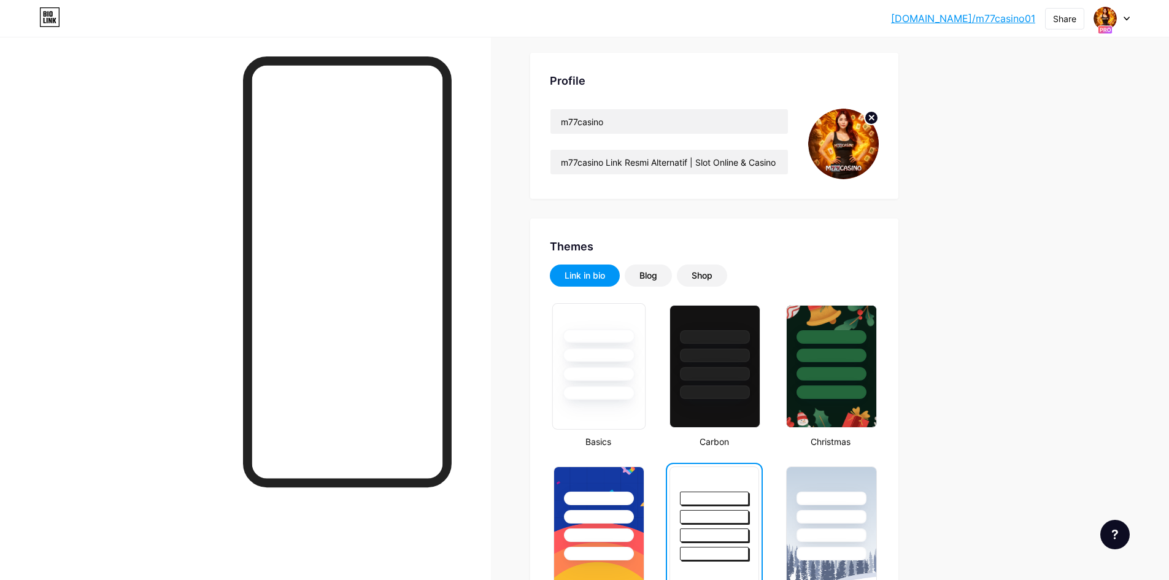
click at [596, 385] on div at bounding box center [599, 352] width 92 height 96
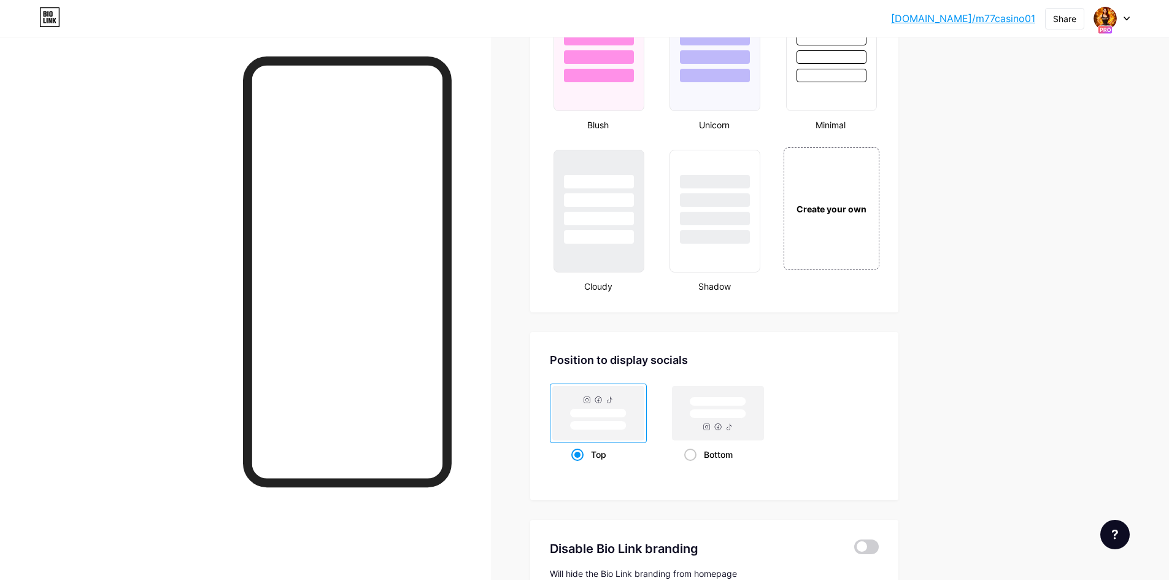
scroll to position [1324, 0]
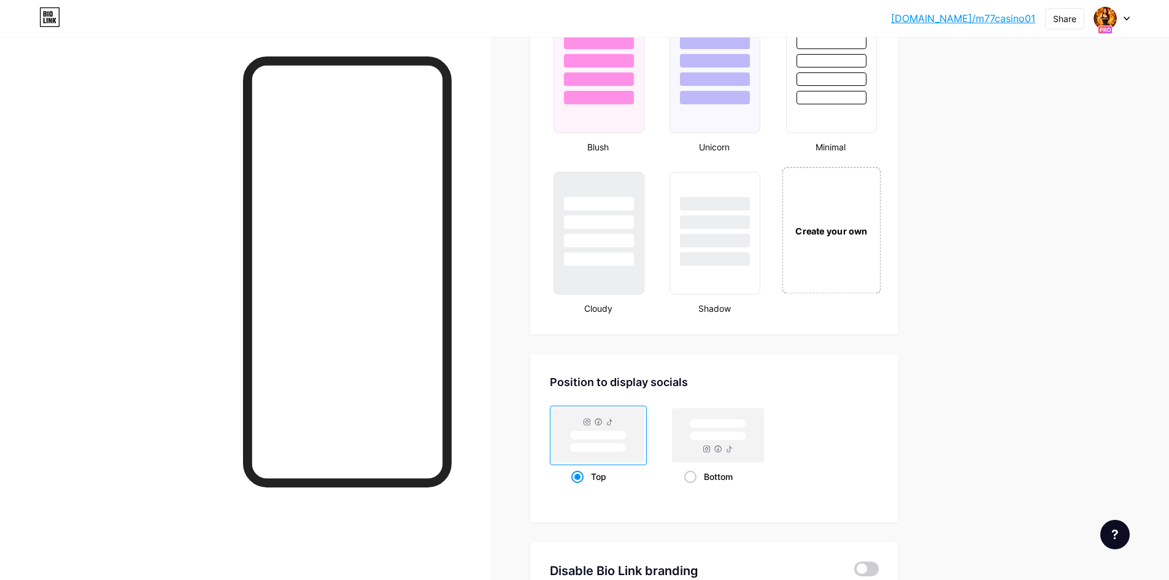
click at [832, 223] on div "Create your own" at bounding box center [831, 230] width 99 height 126
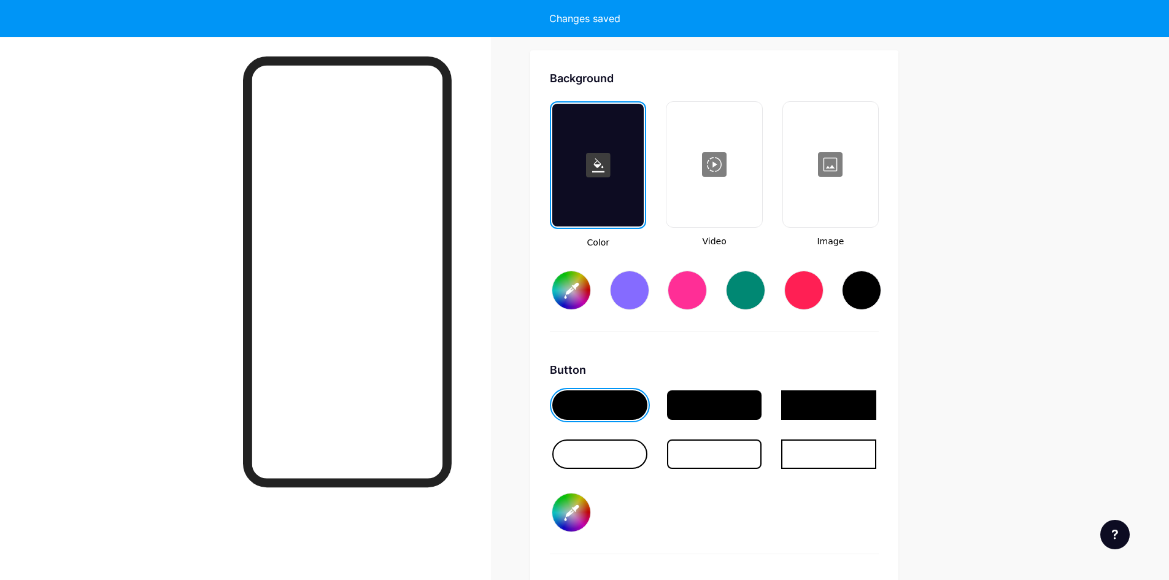
scroll to position [1629, 0]
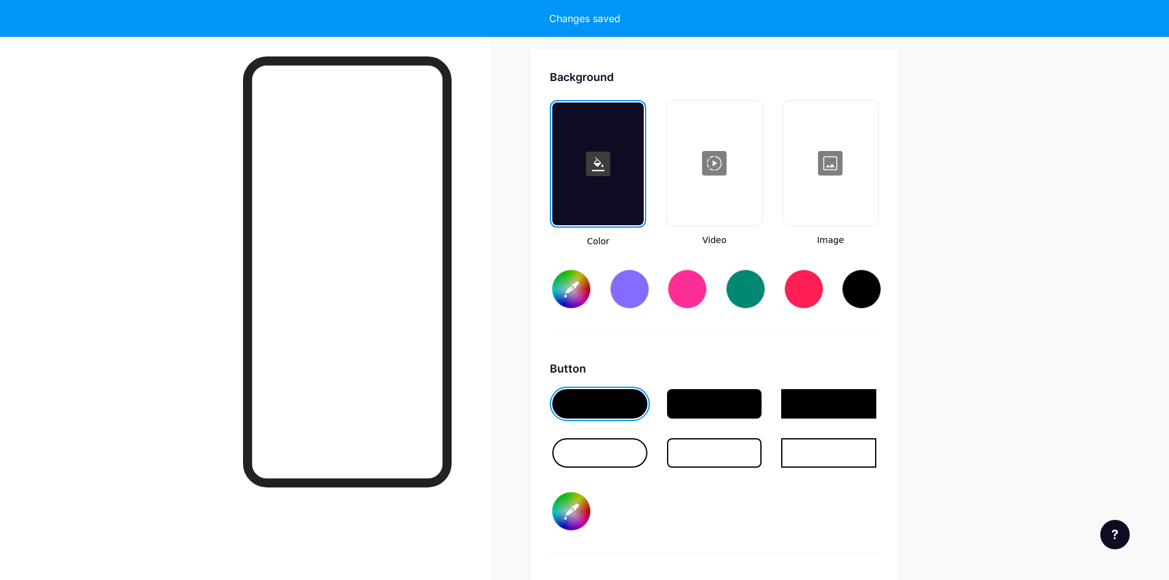
type input "#ffffff"
type input "#000000"
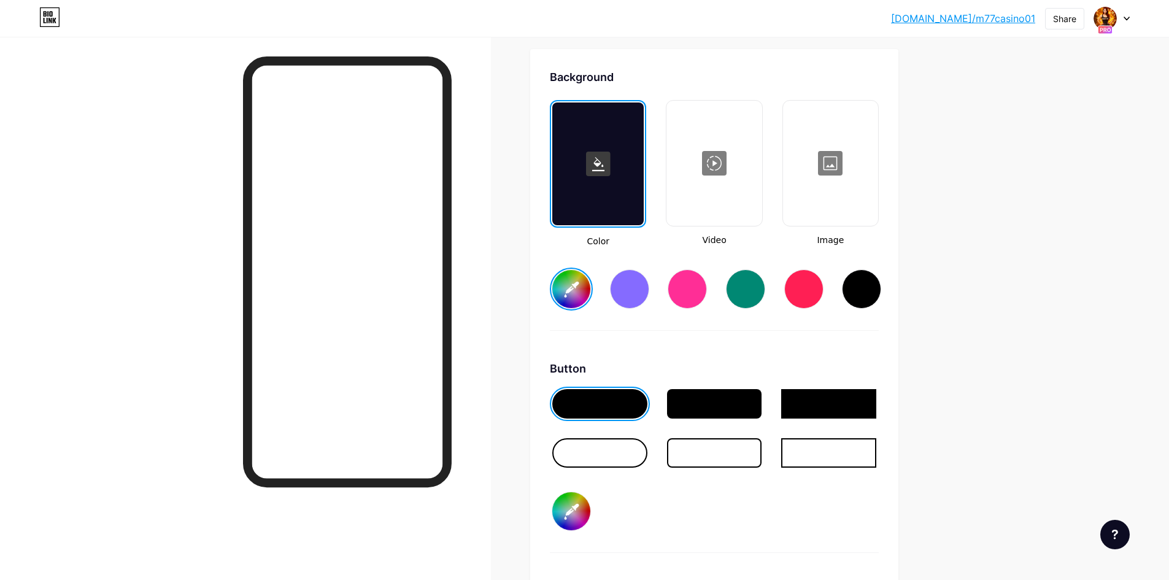
click at [828, 171] on div at bounding box center [830, 163] width 93 height 123
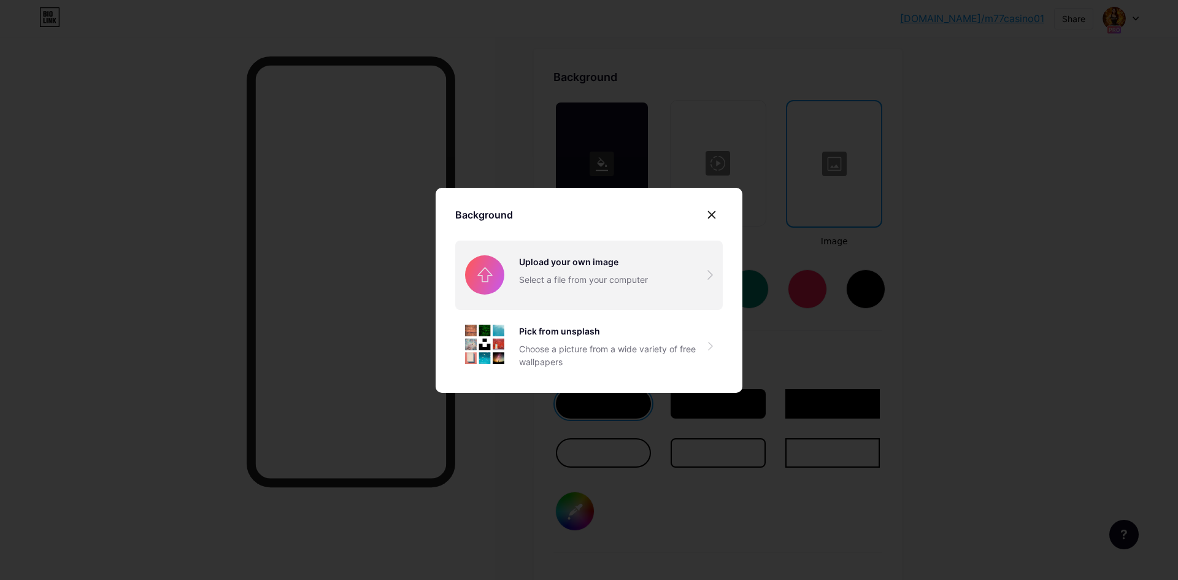
click at [609, 281] on input "file" at bounding box center [589, 275] width 268 height 69
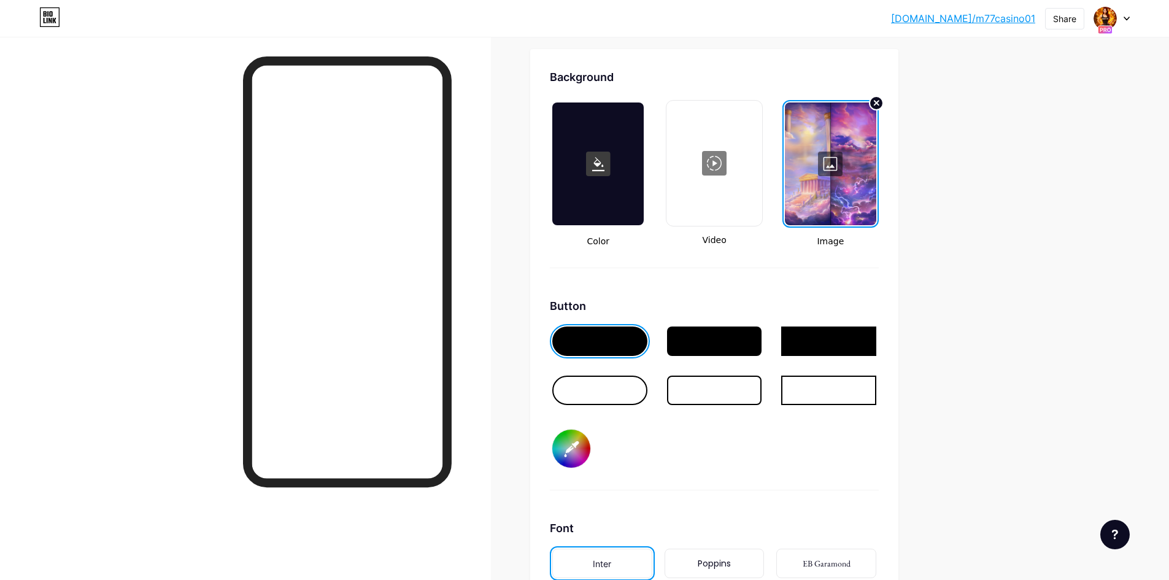
click at [835, 166] on div at bounding box center [830, 163] width 91 height 123
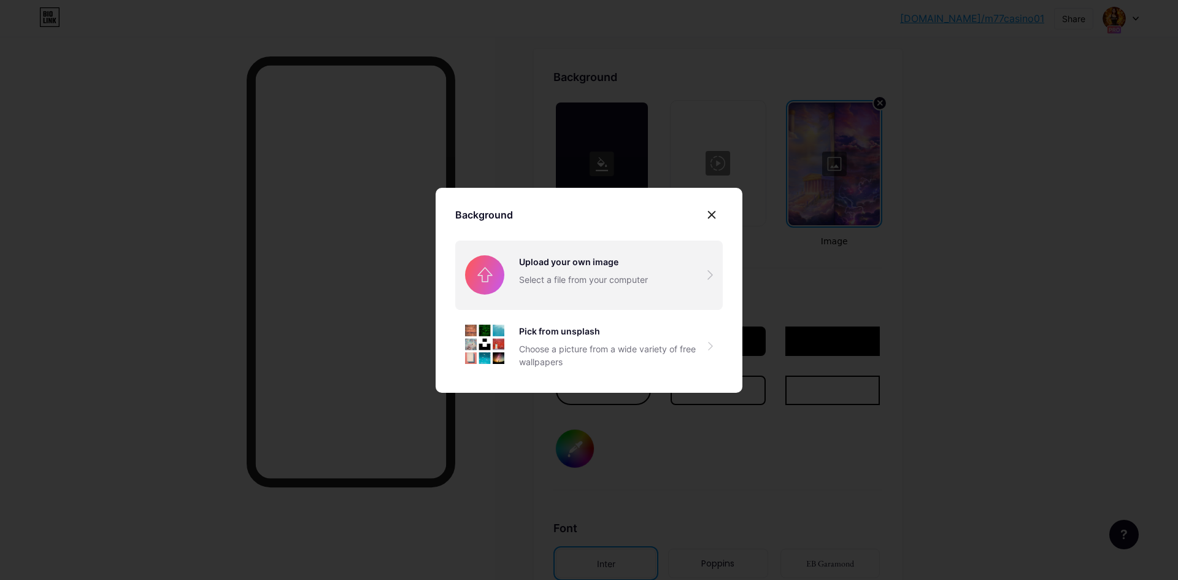
click at [571, 272] on input "file" at bounding box center [589, 275] width 268 height 69
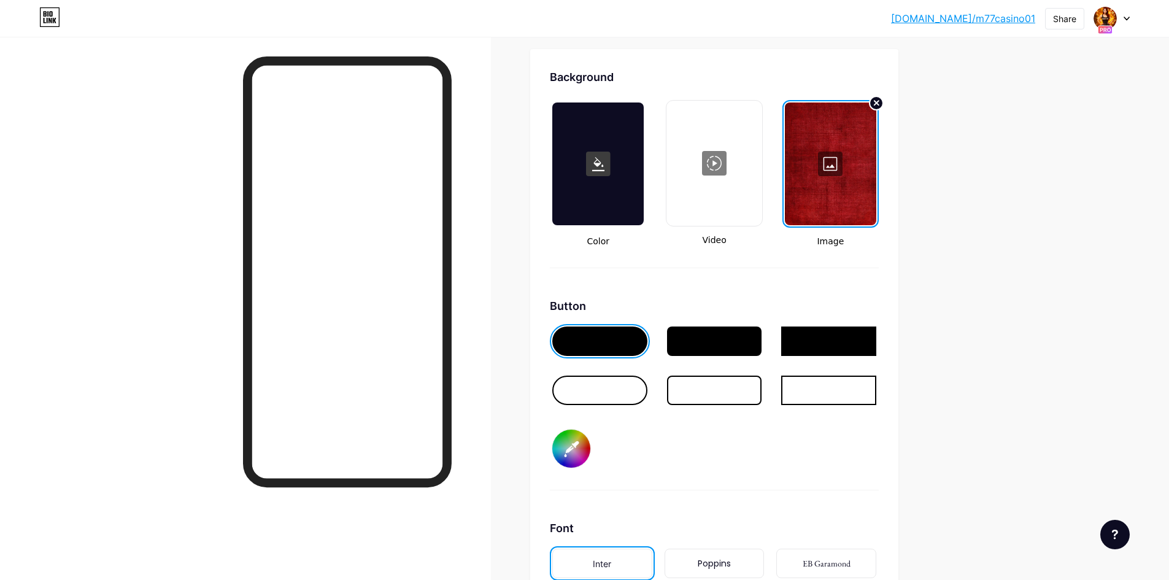
click at [735, 342] on div at bounding box center [714, 340] width 95 height 29
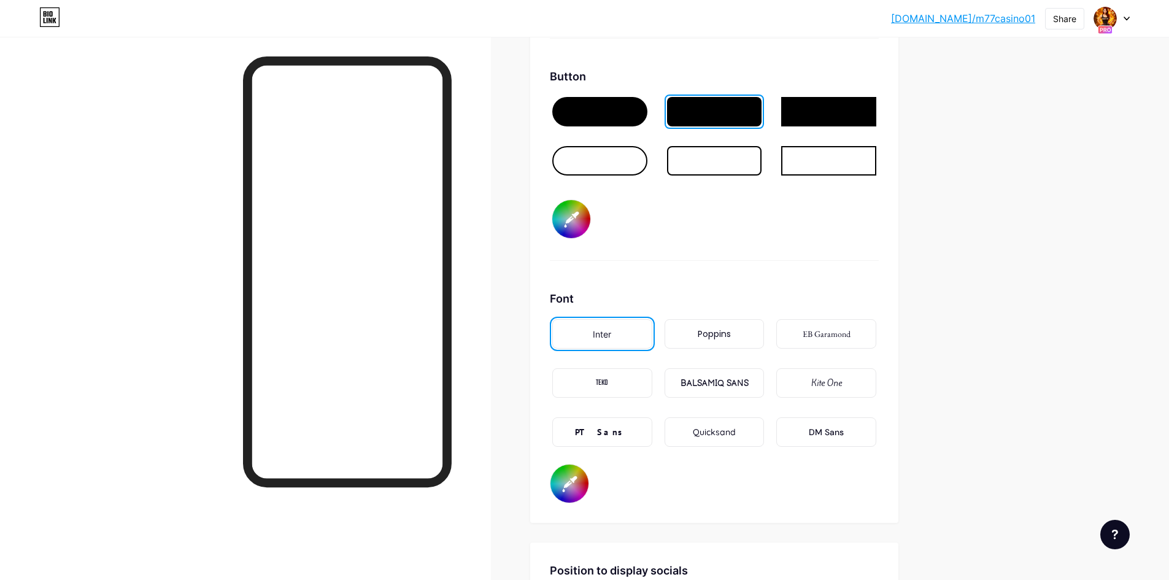
scroll to position [1752, 0]
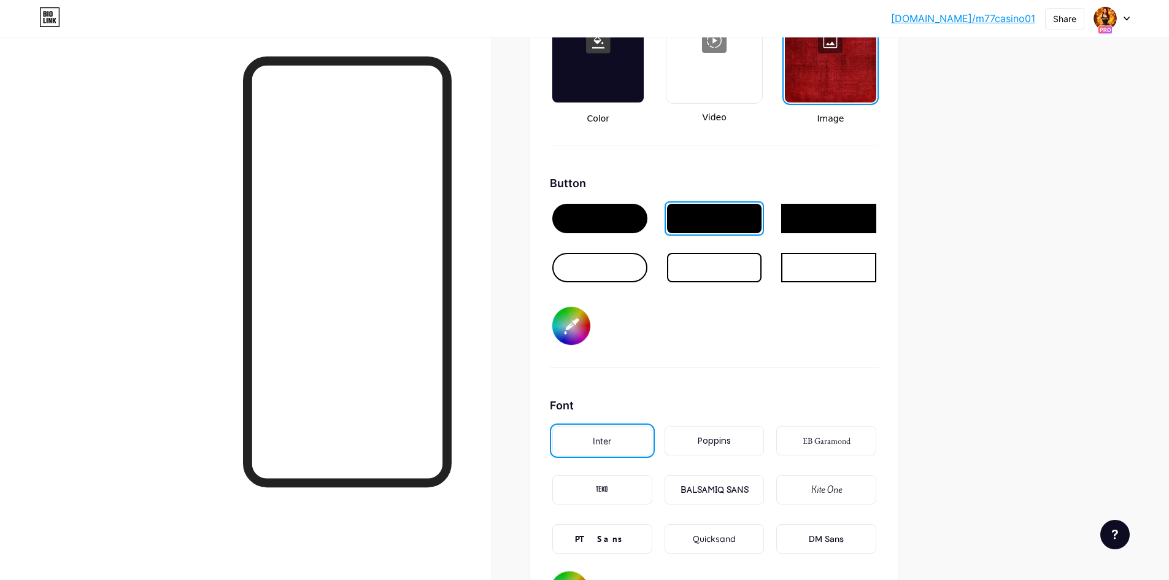
click at [576, 330] on input "#000000" at bounding box center [571, 326] width 38 height 38
type input "#ff0000"
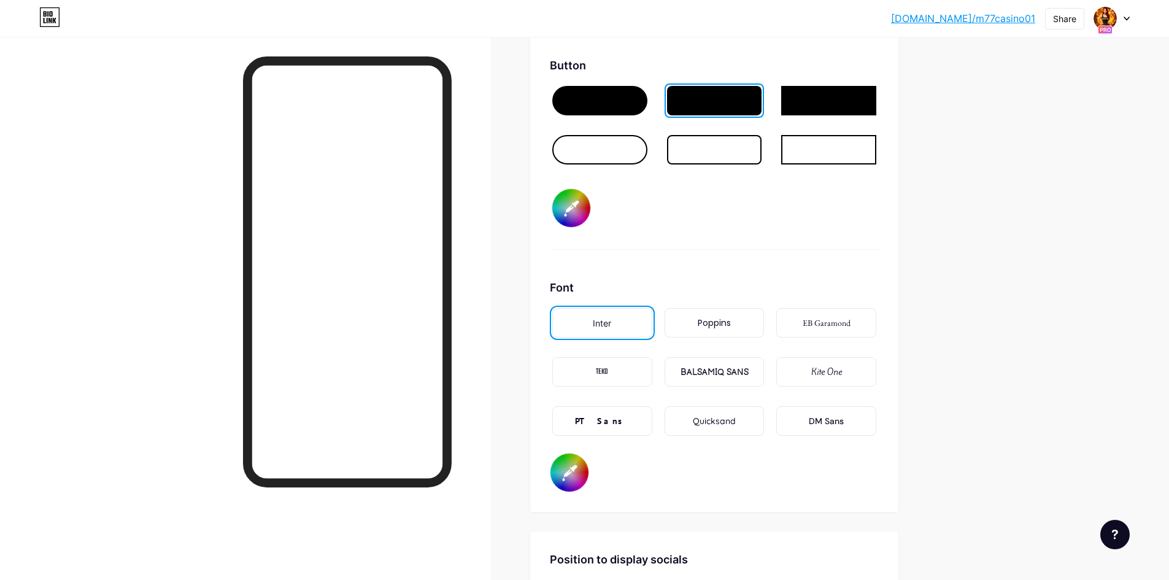
scroll to position [1875, 0]
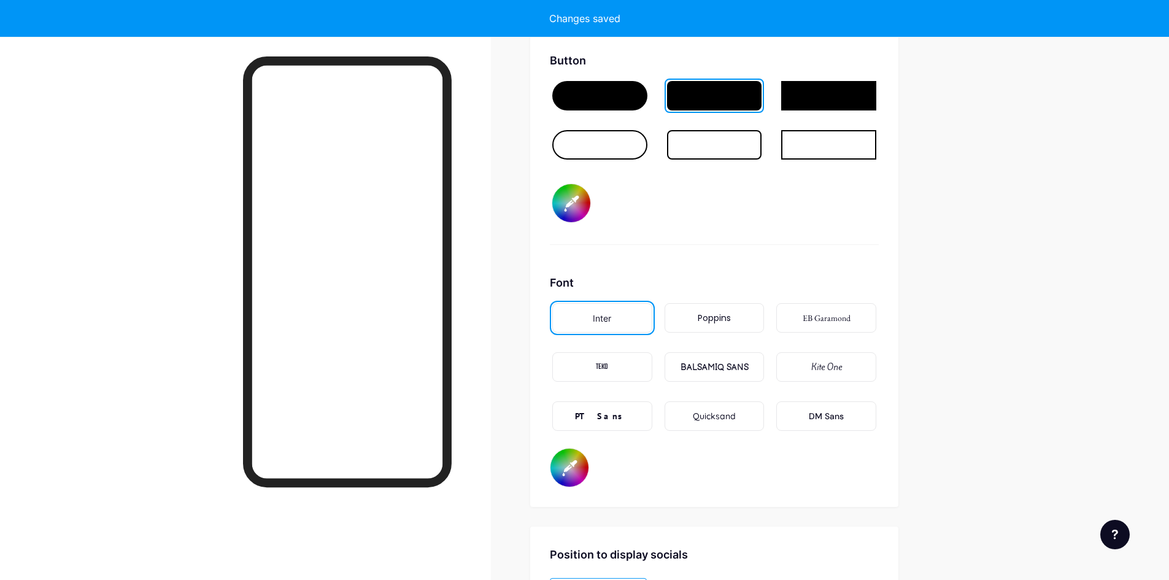
click at [723, 369] on div "BALSAMIQ SANS" at bounding box center [715, 367] width 68 height 13
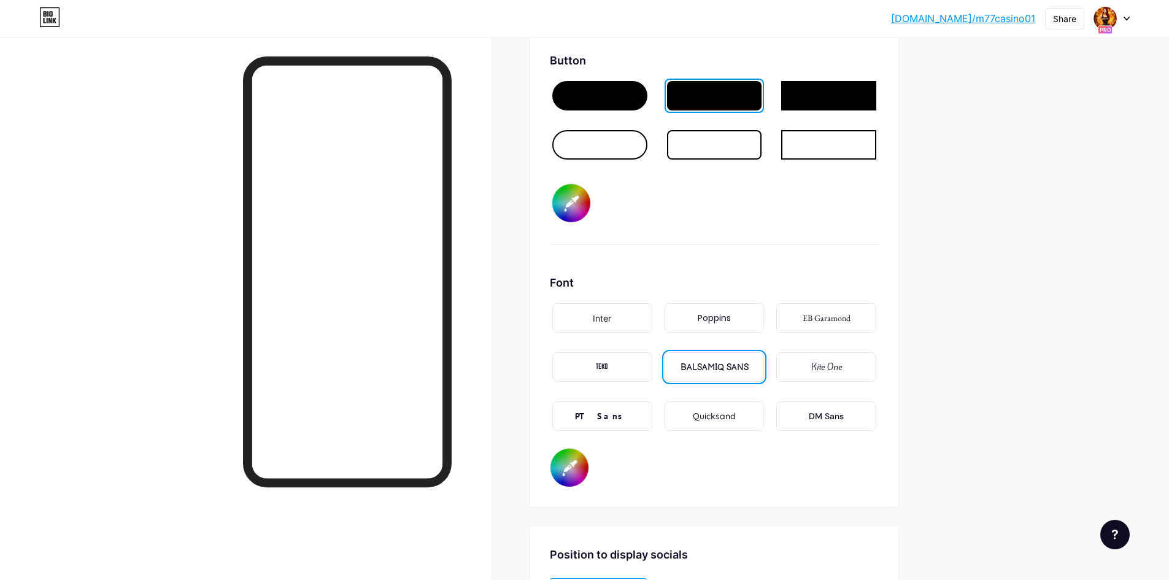
click at [575, 460] on input "#000000" at bounding box center [569, 468] width 38 height 38
type input "#ffffff"
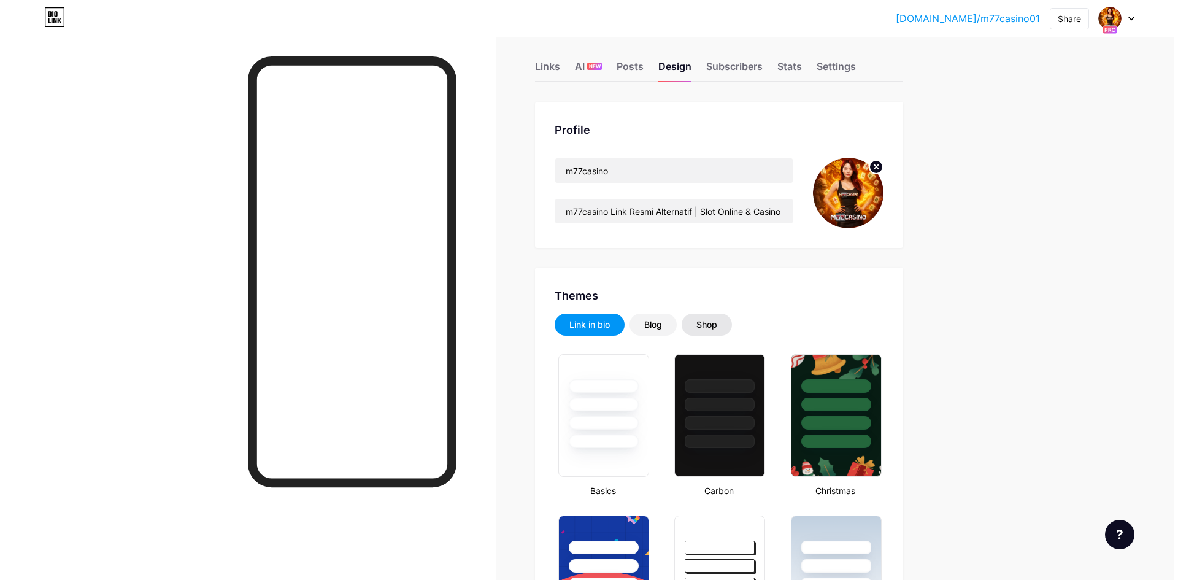
scroll to position [0, 0]
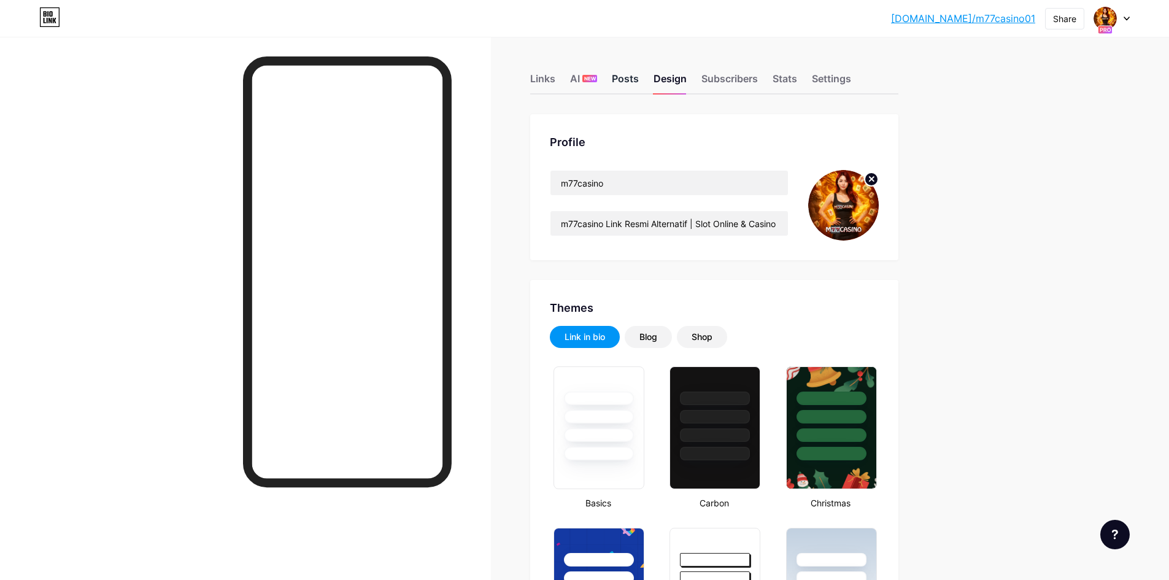
click at [627, 79] on div "Posts" at bounding box center [625, 82] width 27 height 22
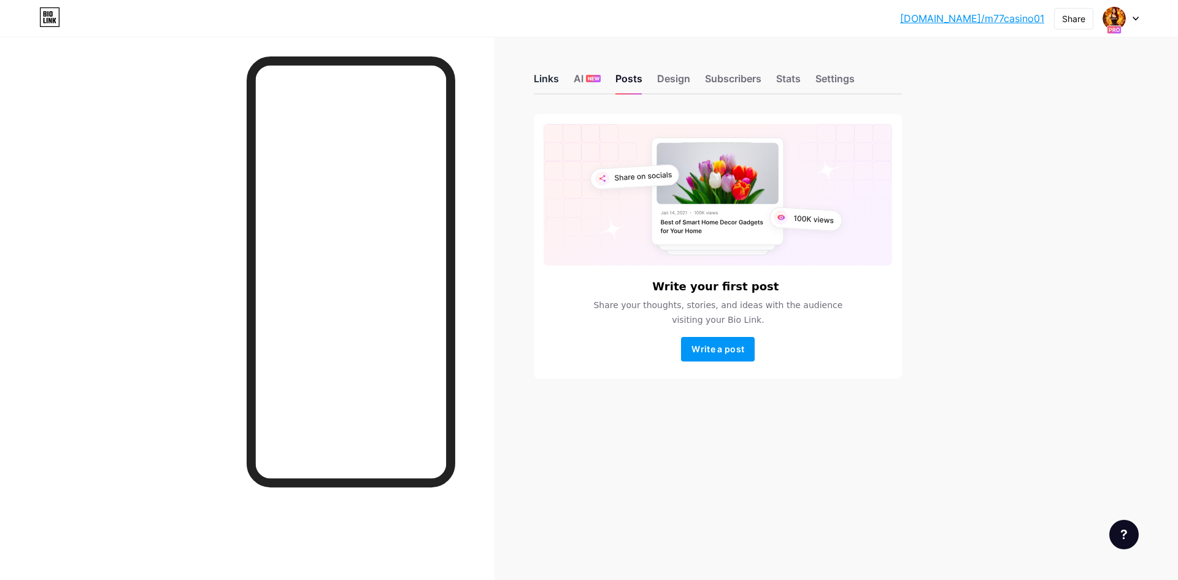
click at [541, 83] on div "Links" at bounding box center [546, 82] width 25 height 22
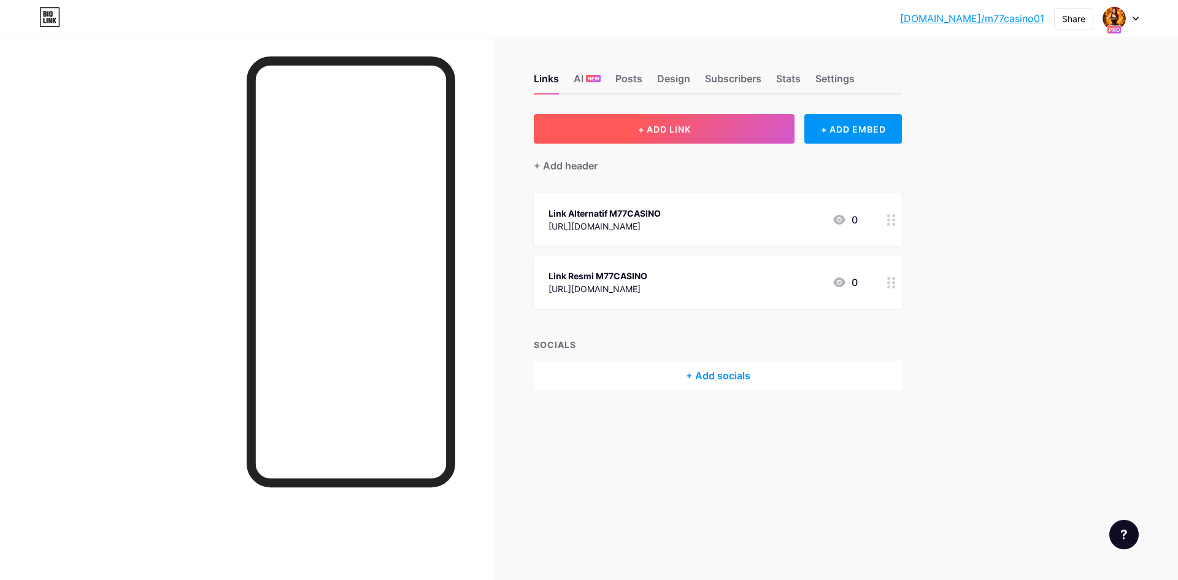
click at [688, 128] on span "+ ADD LINK" at bounding box center [664, 129] width 53 height 10
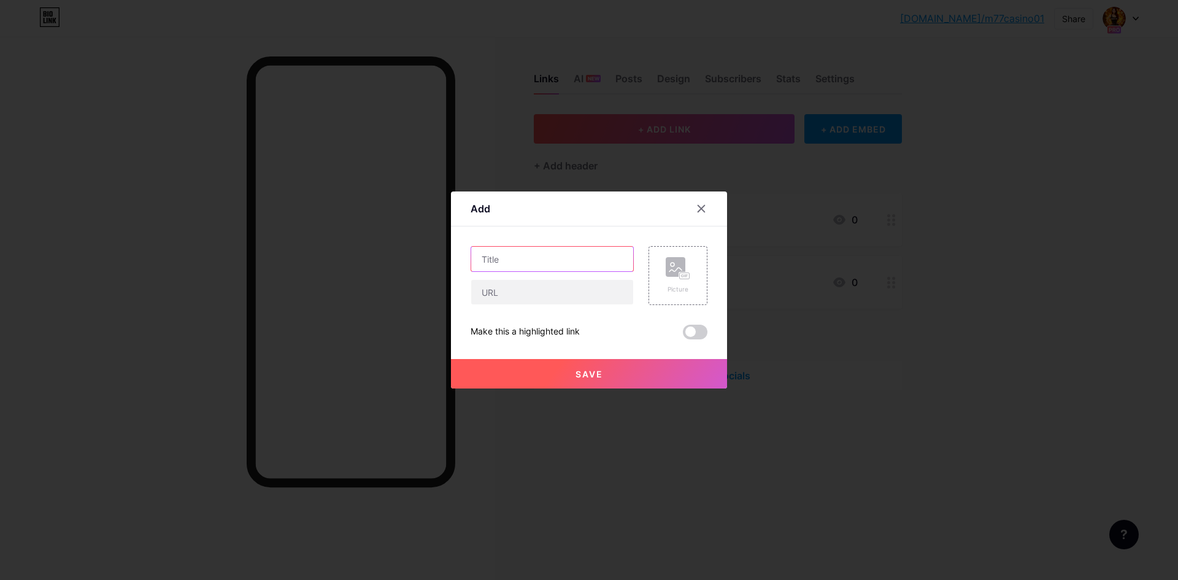
click at [544, 254] on input "text" at bounding box center [552, 259] width 162 height 25
type input "Link APK M77CASINO"
click at [541, 292] on input "text" at bounding box center [552, 292] width 162 height 25
paste input "[URL][DOMAIN_NAME]"
type input "[URL][DOMAIN_NAME]"
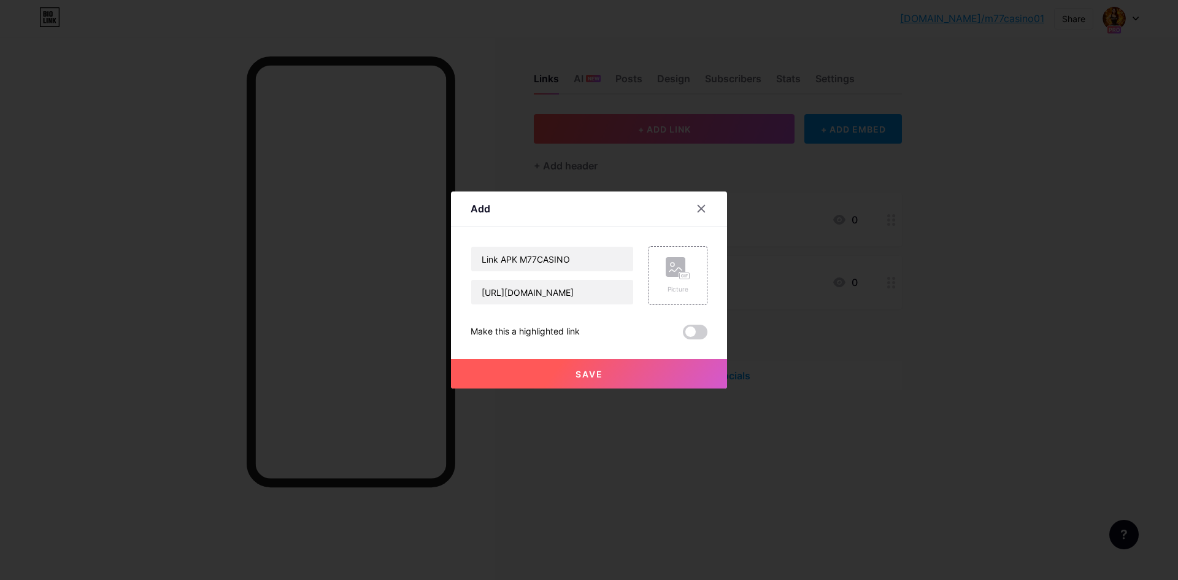
click at [573, 385] on button "Save" at bounding box center [589, 373] width 276 height 29
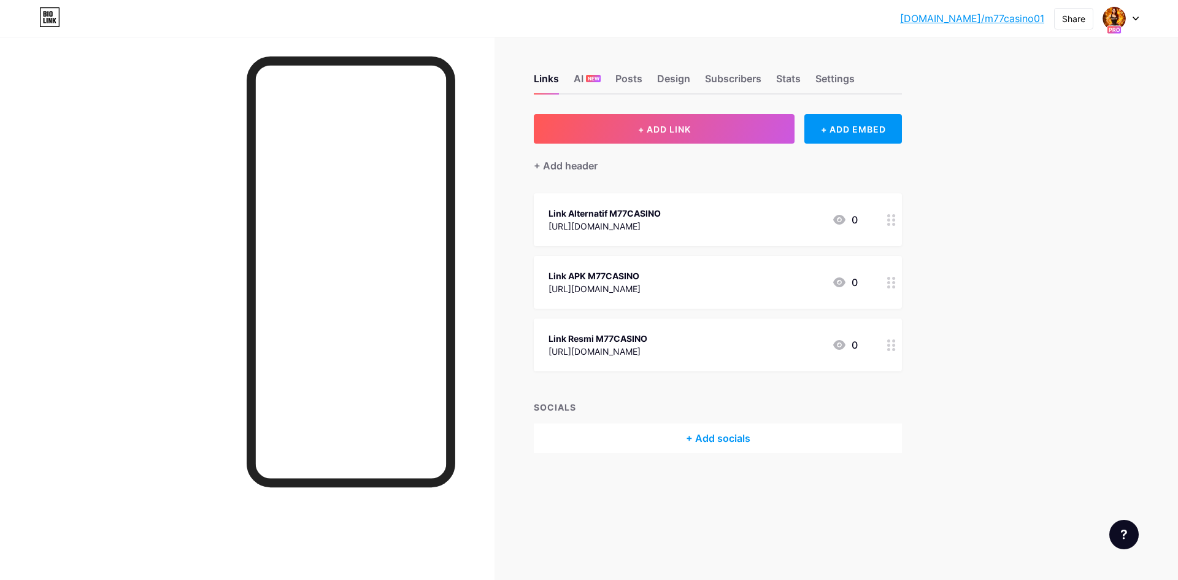
drag, startPoint x: 872, startPoint y: 340, endPoint x: 871, endPoint y: 296, distance: 43.6
click at [871, 296] on span "Link Alternatif M77CASINO https://srt.lat/go/bTKQzQ 0 Link APK M77CASINO https:…" at bounding box center [718, 282] width 368 height 178
click at [837, 131] on div "+ ADD EMBED" at bounding box center [853, 128] width 98 height 29
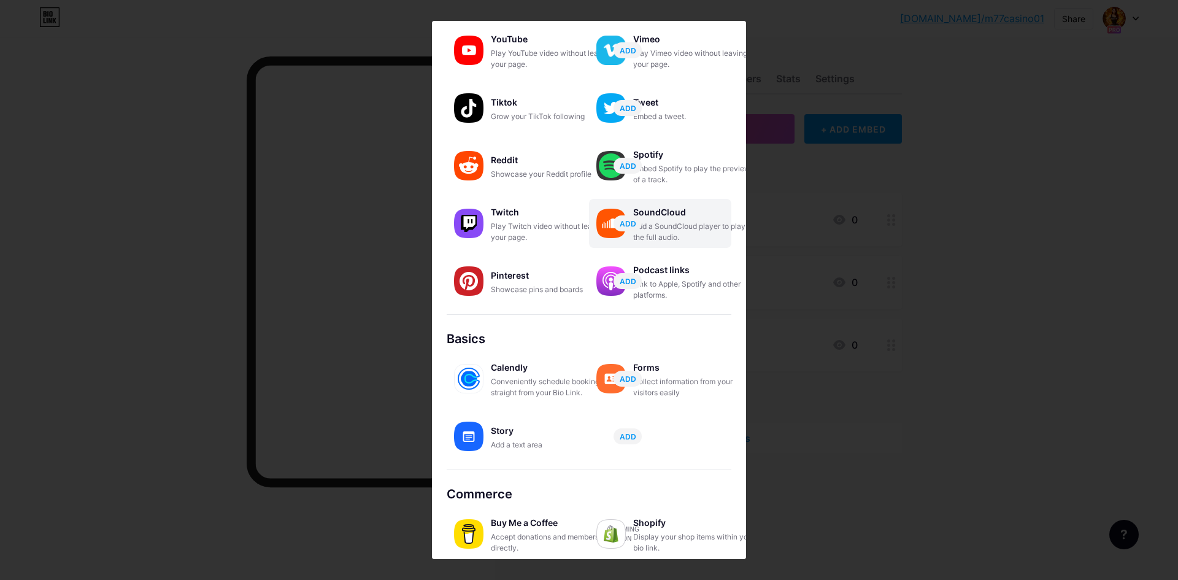
scroll to position [87, 0]
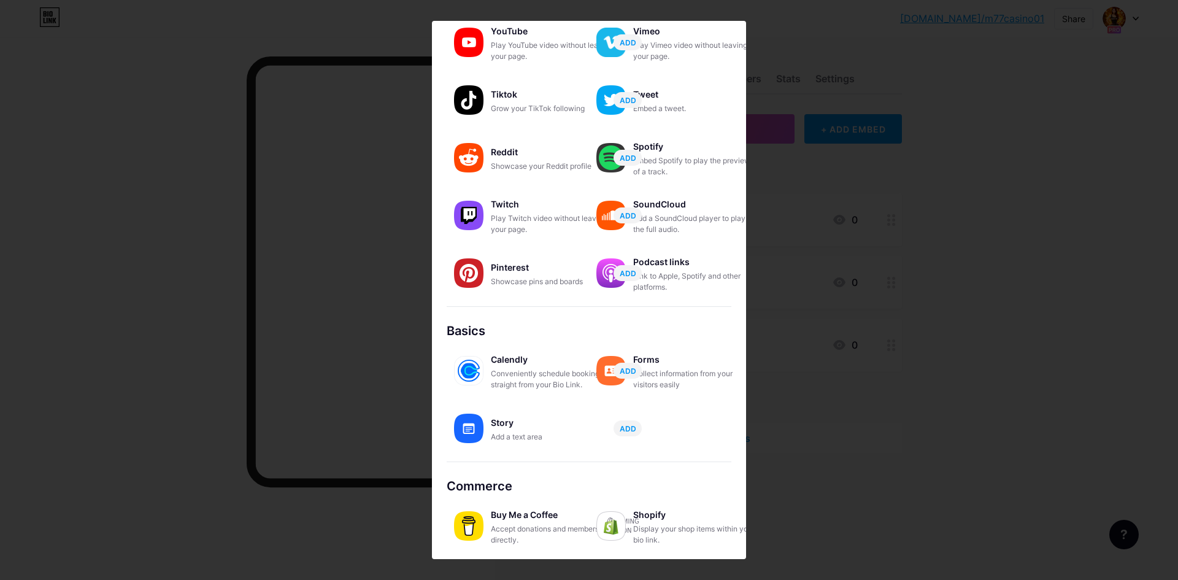
click at [1046, 249] on div at bounding box center [589, 290] width 1178 height 580
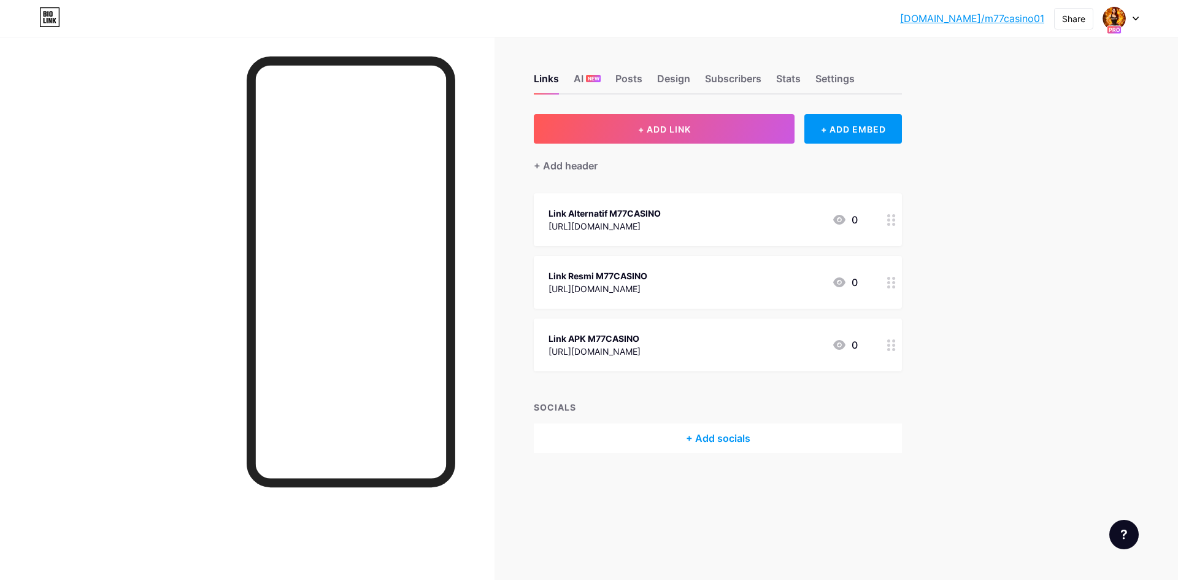
click at [712, 439] on div "+ Add socials" at bounding box center [718, 437] width 368 height 29
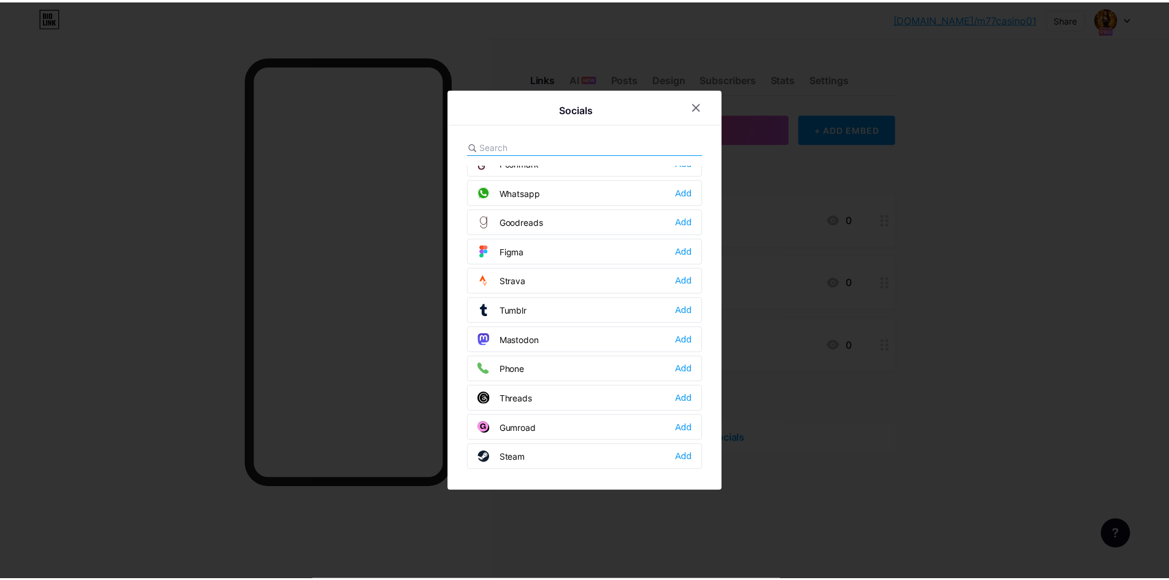
scroll to position [984, 0]
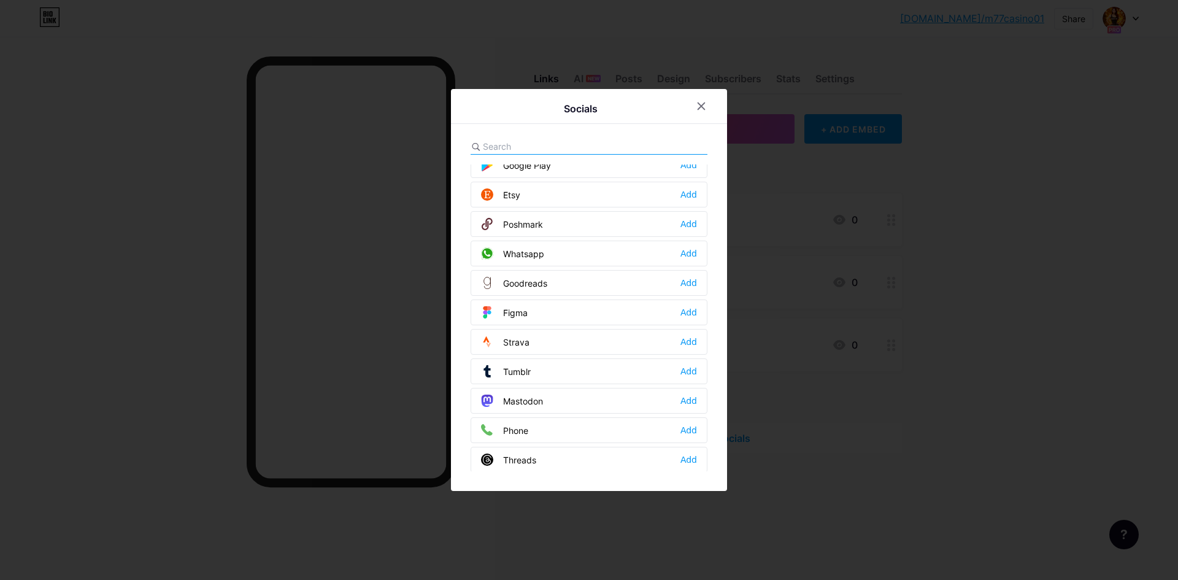
click at [529, 257] on div "Whatsapp" at bounding box center [512, 253] width 63 height 12
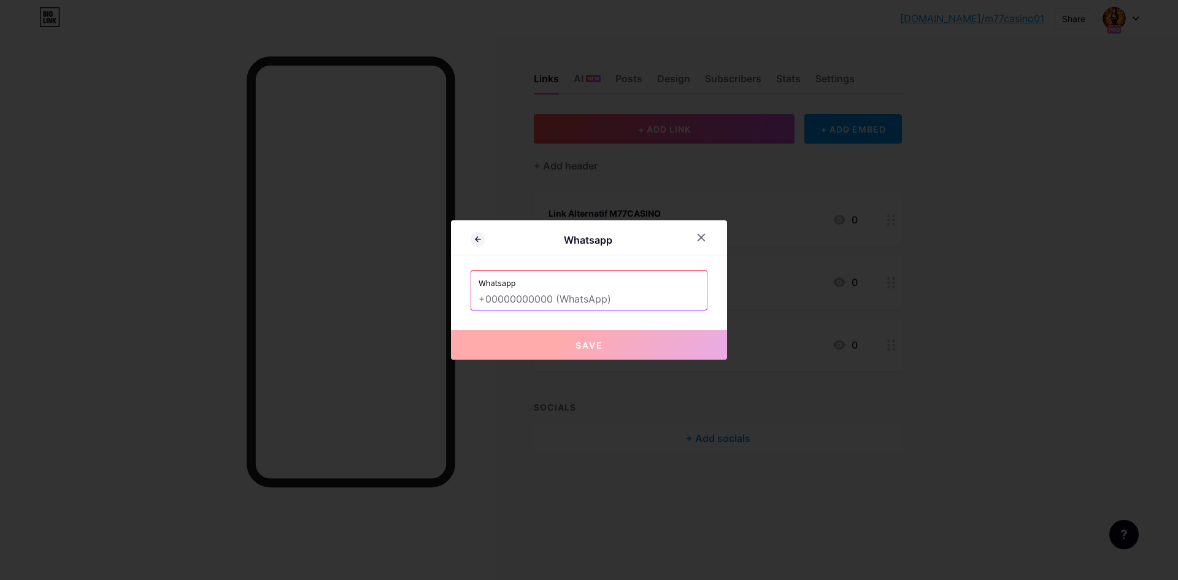
click at [588, 298] on input "text" at bounding box center [589, 299] width 221 height 21
paste input "+62 819 4996 4424"
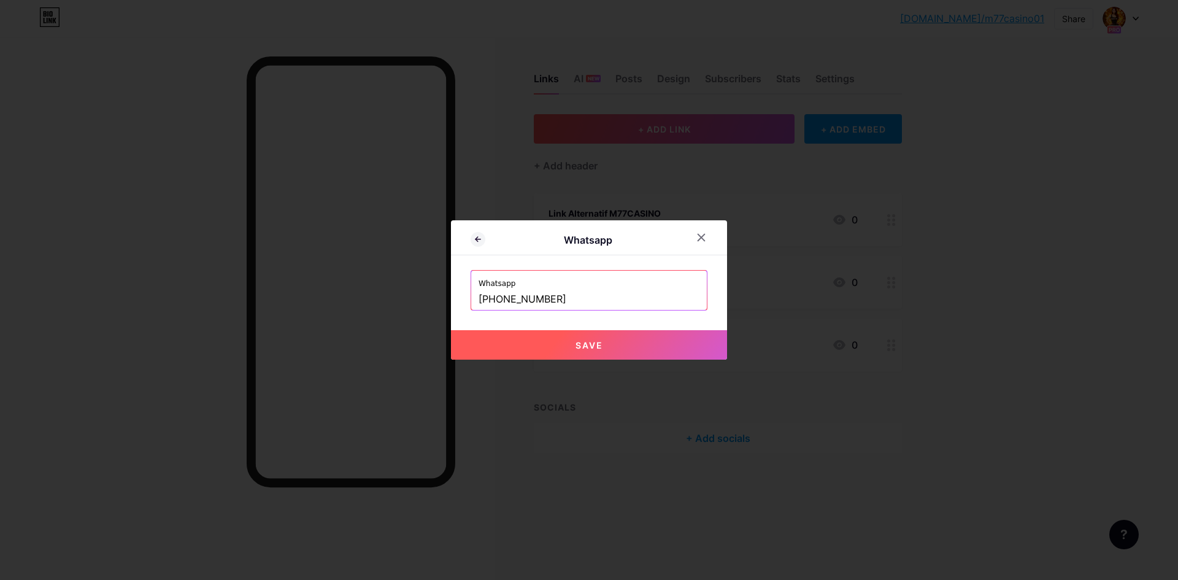
click at [595, 350] on span "Save" at bounding box center [590, 345] width 28 height 10
type input "https://wa.me/+62 819 4996 4424"
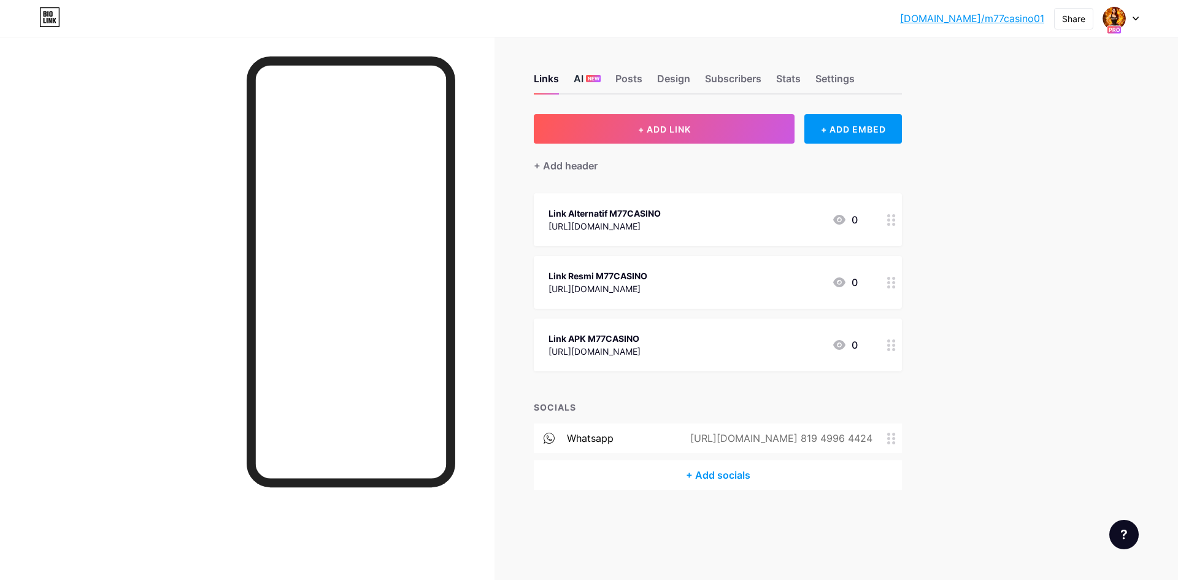
click at [582, 77] on div "AI NEW" at bounding box center [587, 82] width 27 height 22
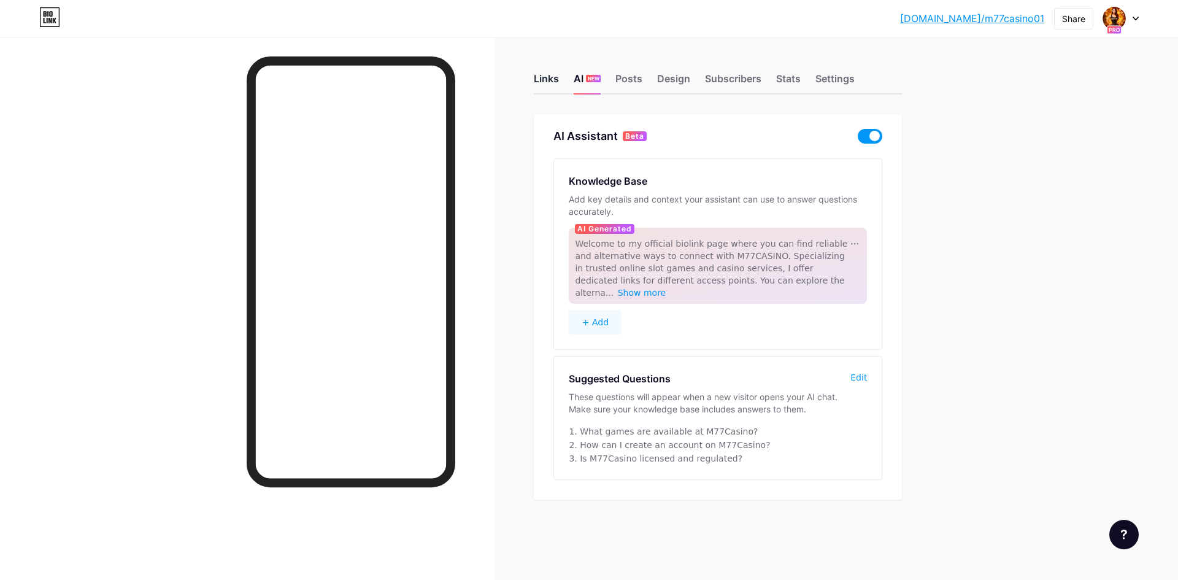
click at [558, 72] on div "Links" at bounding box center [546, 82] width 25 height 22
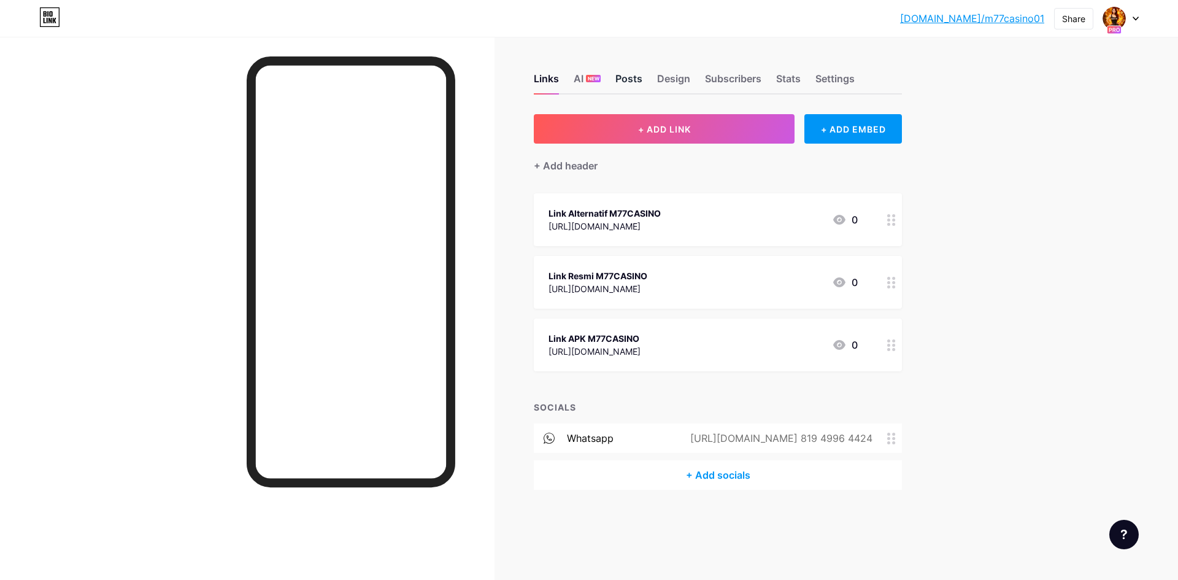
click at [629, 76] on div "Posts" at bounding box center [628, 82] width 27 height 22
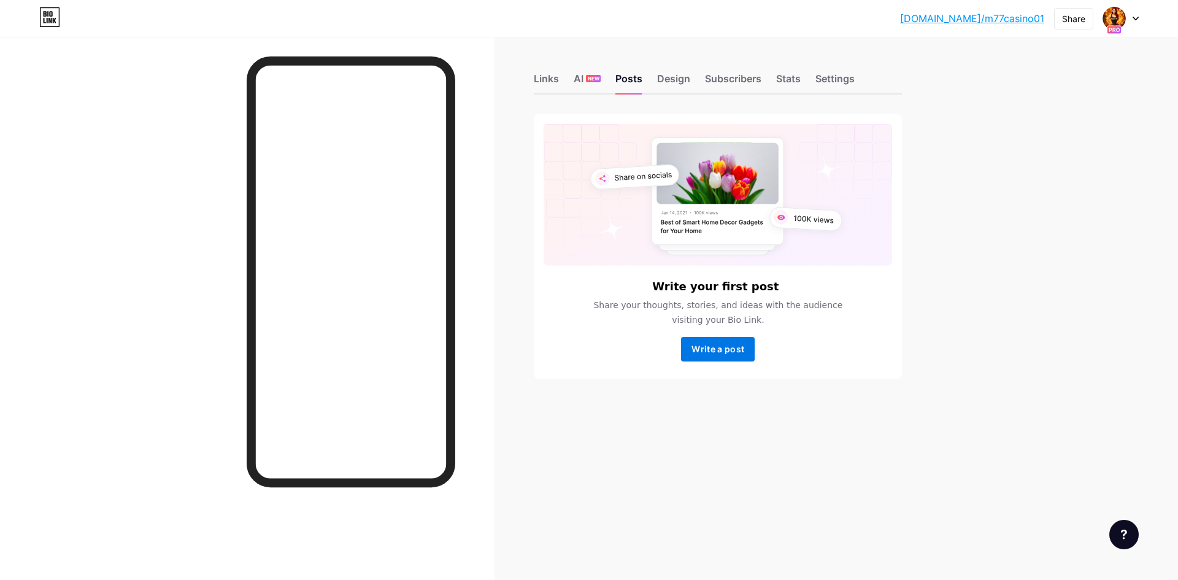
click at [733, 346] on span "Write a post" at bounding box center [718, 349] width 53 height 10
click at [719, 176] on rect at bounding box center [718, 173] width 122 height 61
click at [677, 81] on div "Design" at bounding box center [673, 82] width 33 height 22
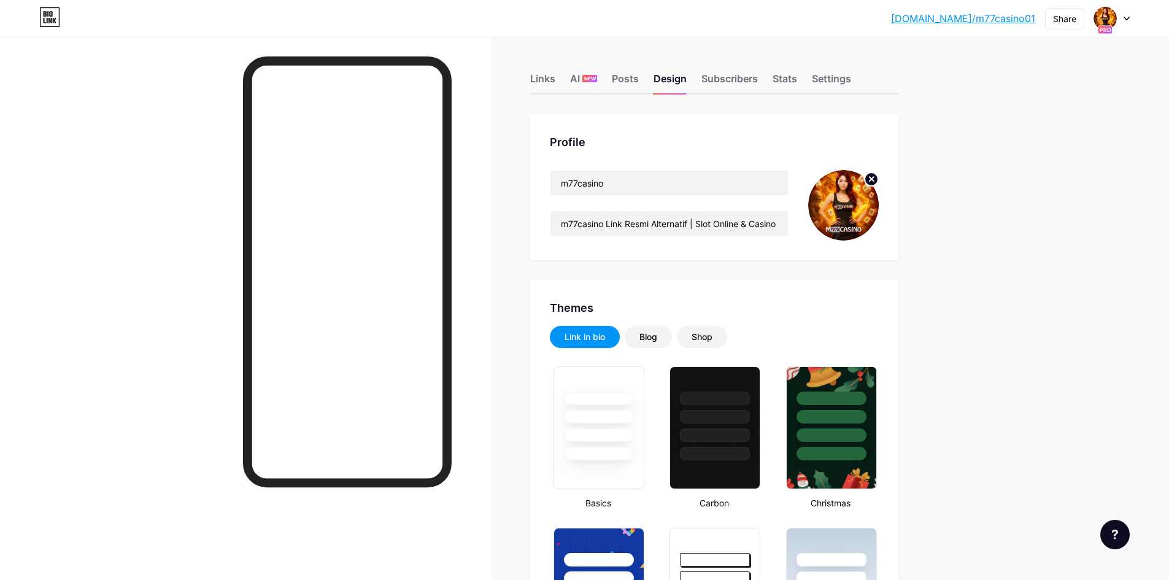
click at [543, 74] on div "Links" at bounding box center [542, 82] width 25 height 22
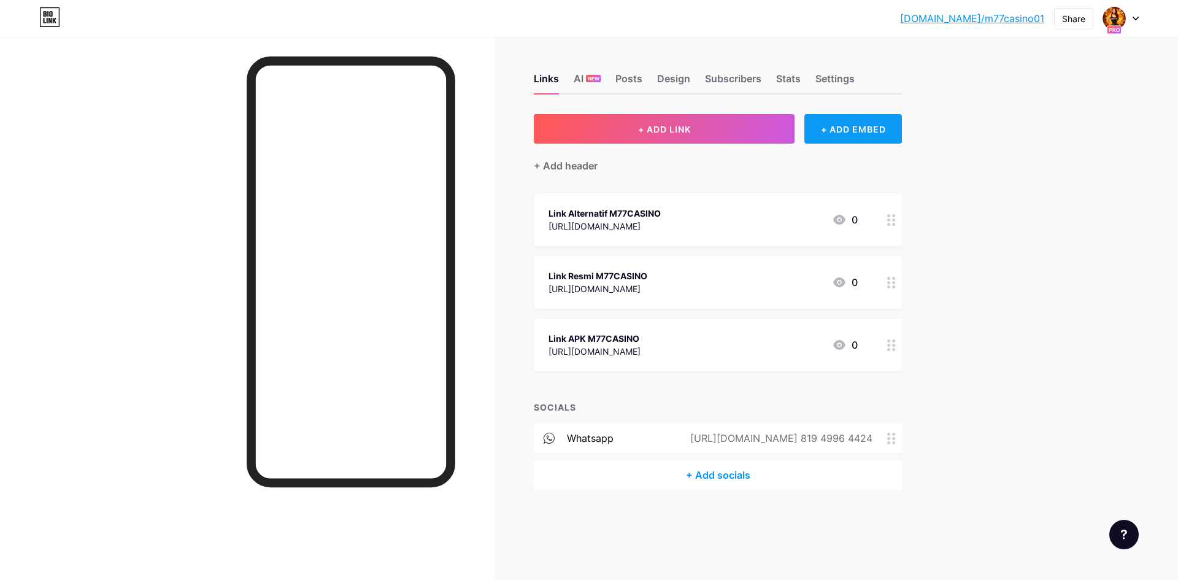
click at [839, 131] on div "+ ADD EMBED" at bounding box center [853, 128] width 98 height 29
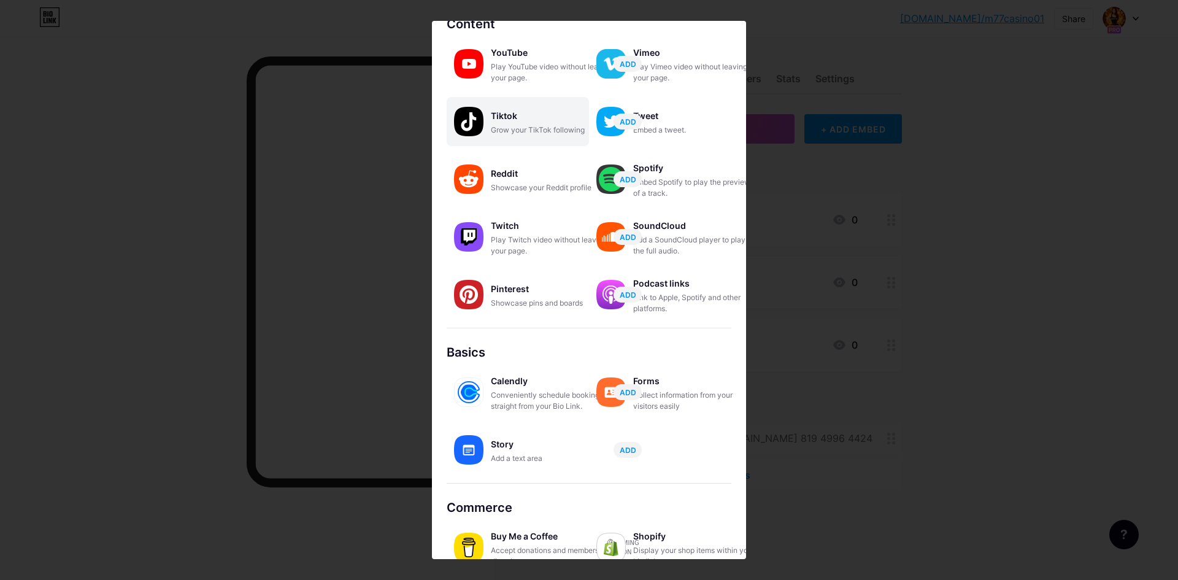
scroll to position [87, 0]
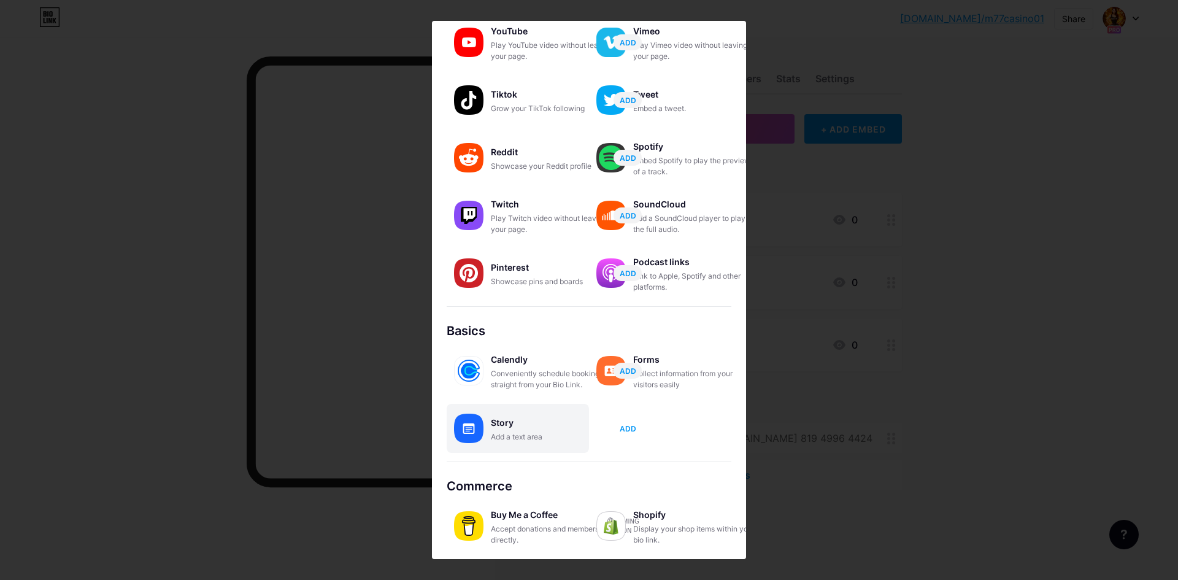
click at [625, 428] on span "ADD" at bounding box center [628, 428] width 17 height 10
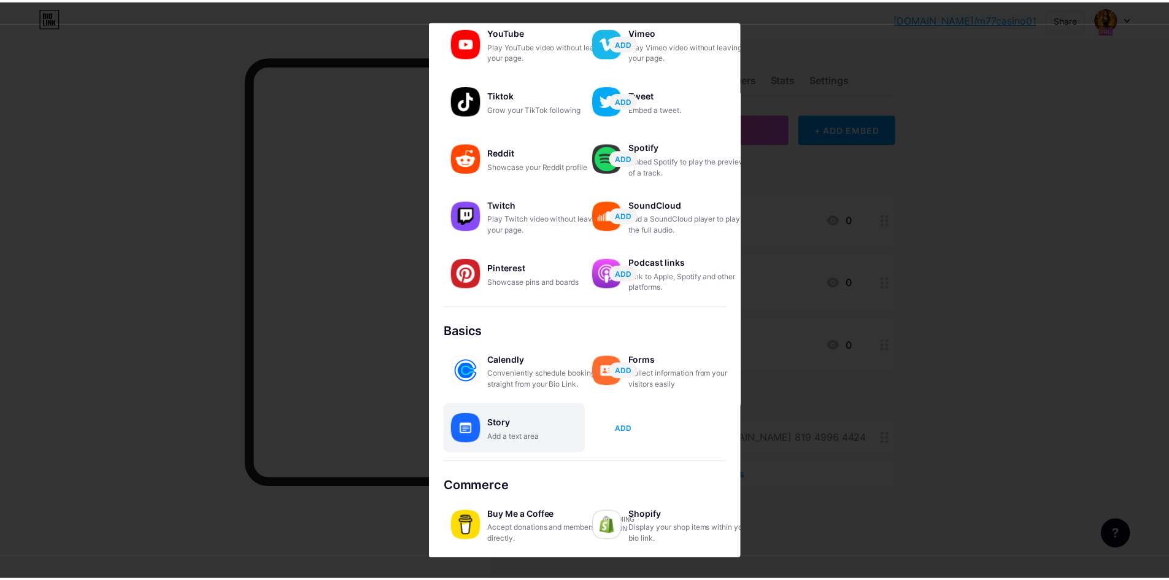
scroll to position [0, 0]
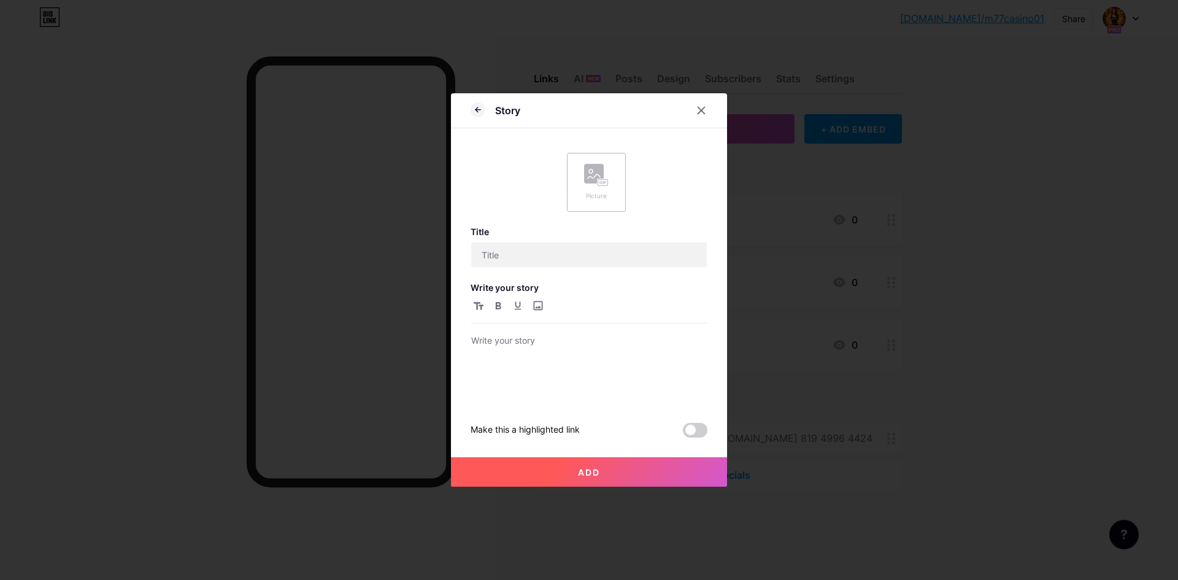
click at [588, 190] on div "Picture" at bounding box center [596, 182] width 25 height 37
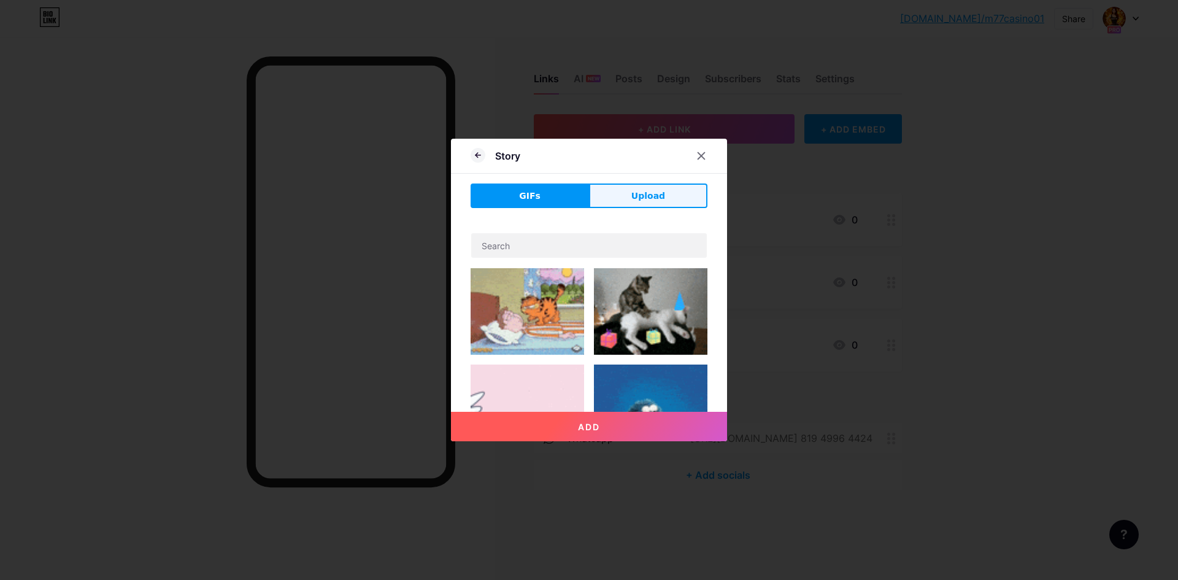
click at [645, 196] on span "Upload" at bounding box center [648, 196] width 34 height 13
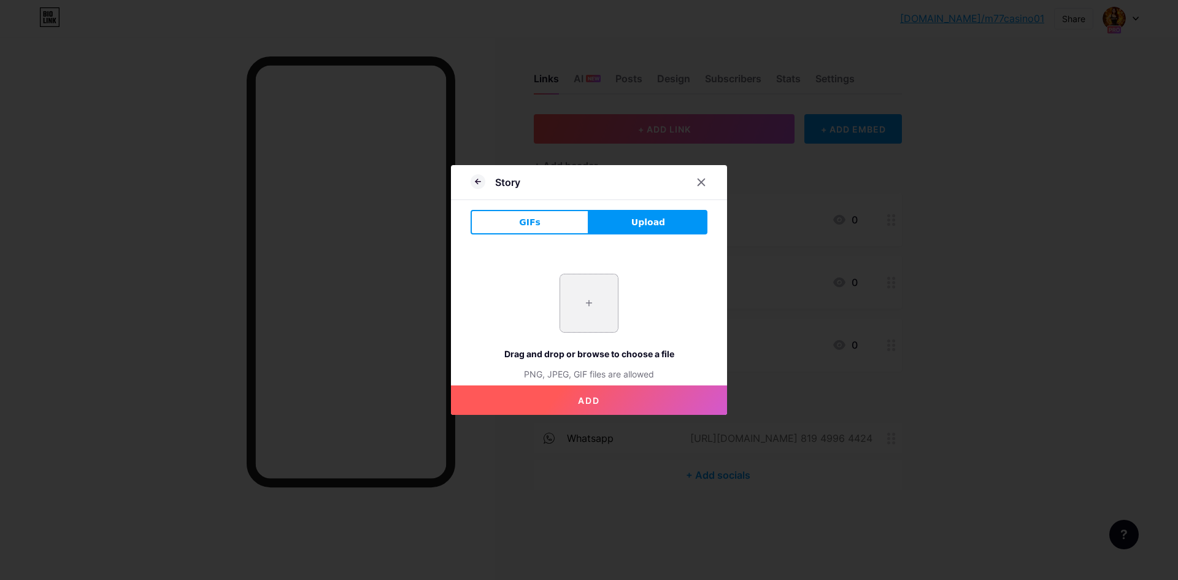
click at [566, 294] on input "file" at bounding box center [589, 303] width 58 height 58
type input "C:\fakepath\28.jpg"
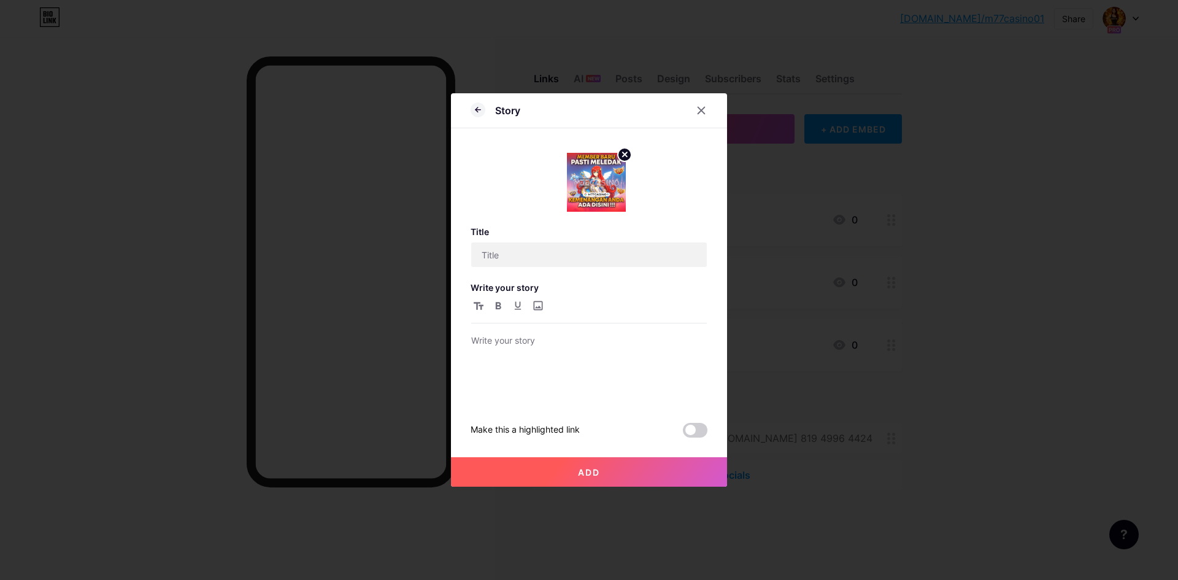
click at [600, 473] on span "Add" at bounding box center [589, 472] width 22 height 10
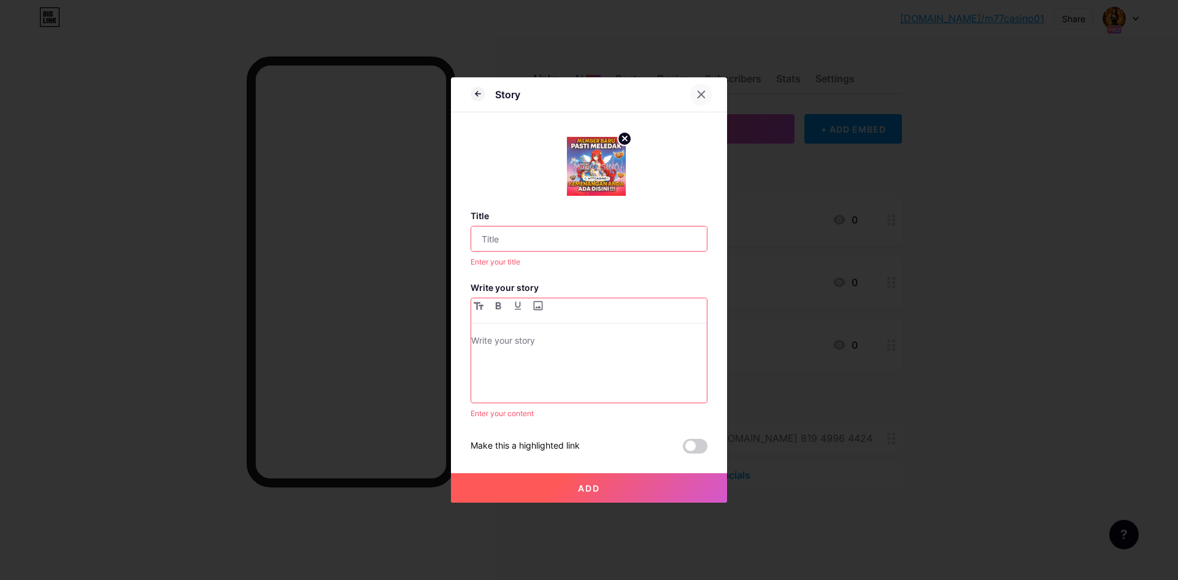
click at [707, 93] on div at bounding box center [701, 94] width 22 height 22
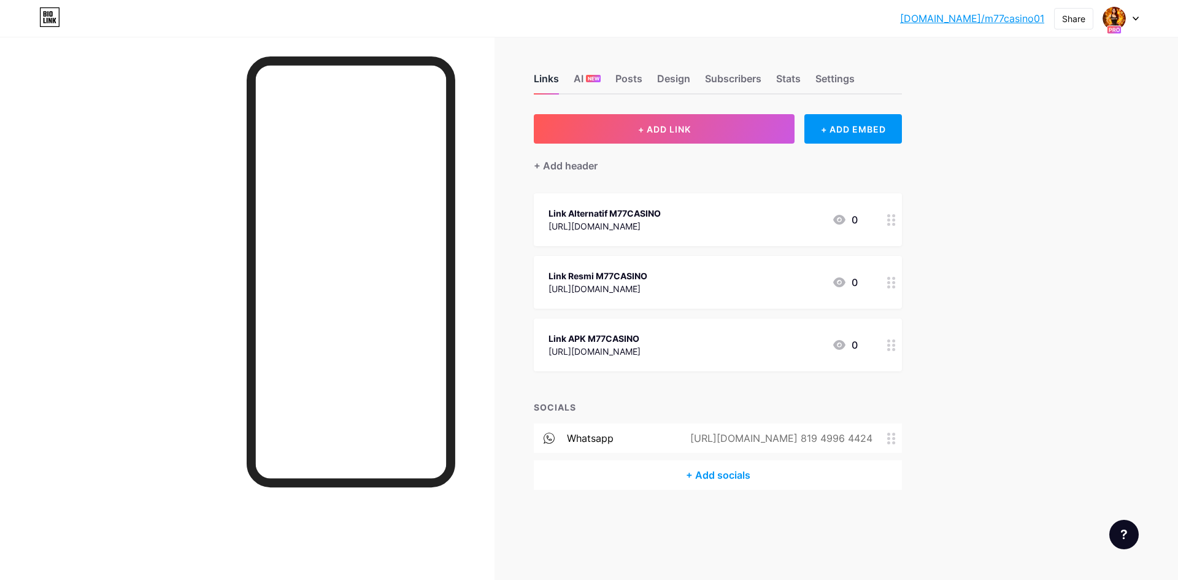
click at [558, 77] on div "Links" at bounding box center [546, 82] width 25 height 22
click at [1007, 20] on link "[DOMAIN_NAME]/m77casino01" at bounding box center [972, 18] width 144 height 15
click at [588, 76] on span "NEW" at bounding box center [594, 78] width 12 height 7
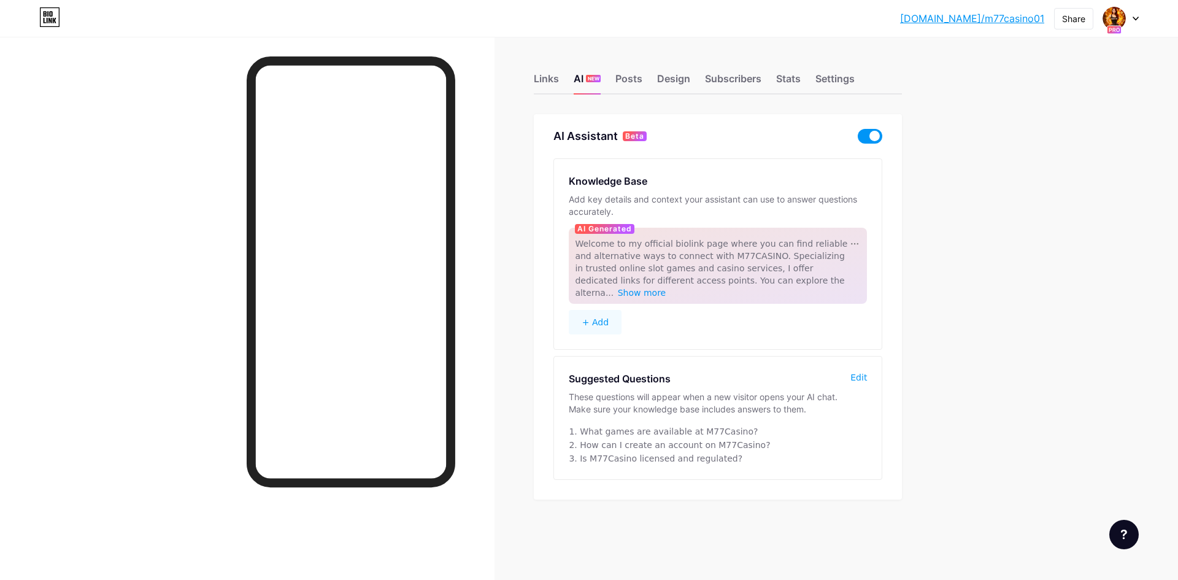
click at [869, 138] on span at bounding box center [870, 136] width 25 height 15
click at [858, 139] on input "checkbox" at bounding box center [858, 139] width 0 height 0
click at [1011, 14] on link "[DOMAIN_NAME]/m77casino01" at bounding box center [972, 18] width 144 height 15
click at [831, 78] on div "Settings" at bounding box center [835, 82] width 39 height 22
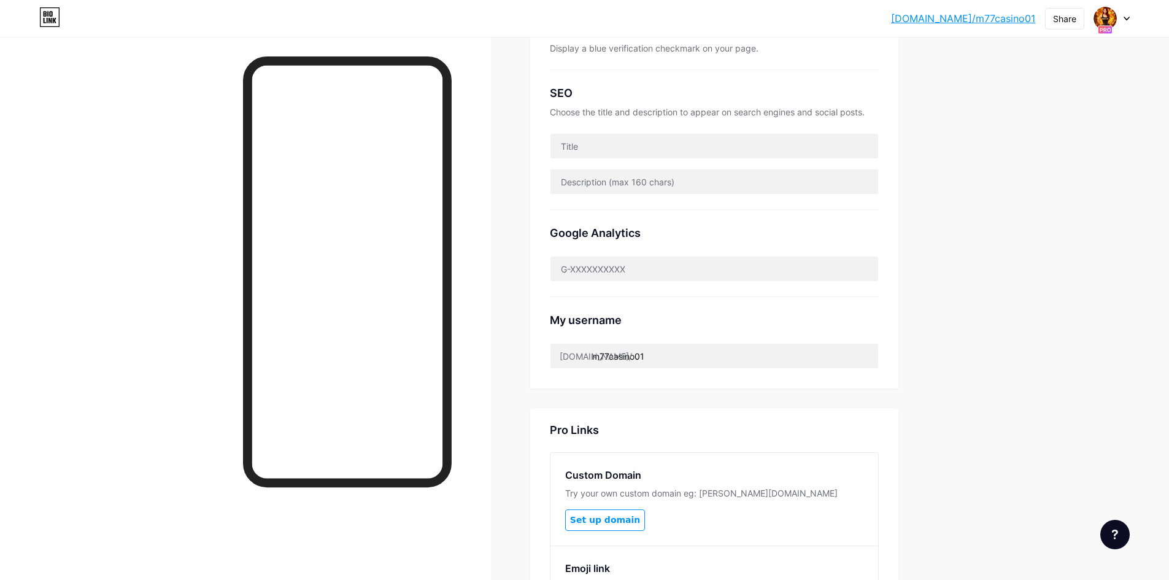
scroll to position [368, 0]
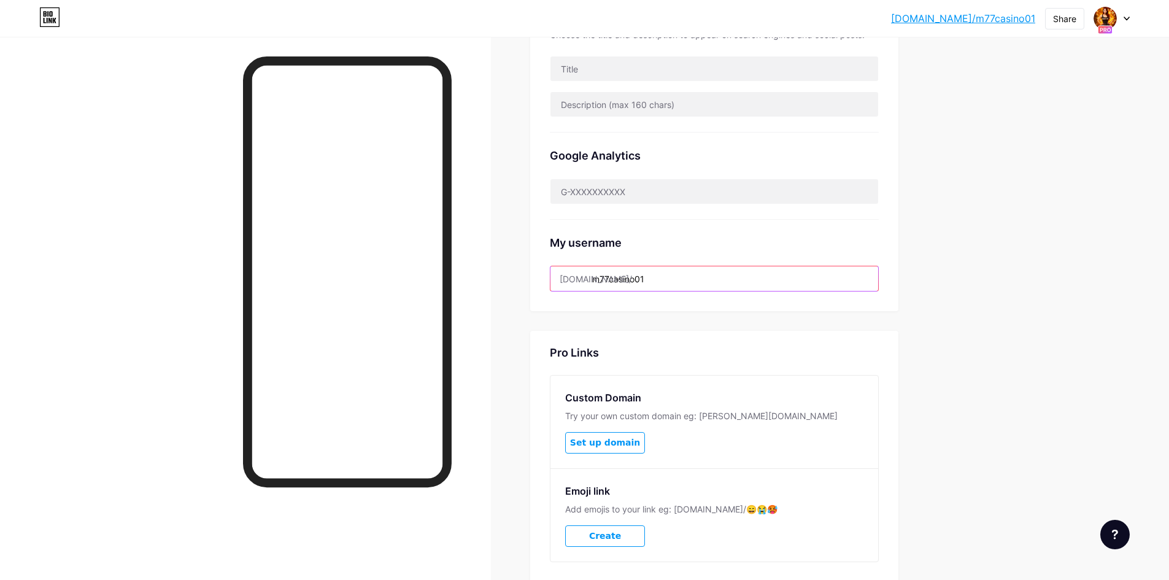
click at [683, 283] on input "m77casino01" at bounding box center [714, 278] width 328 height 25
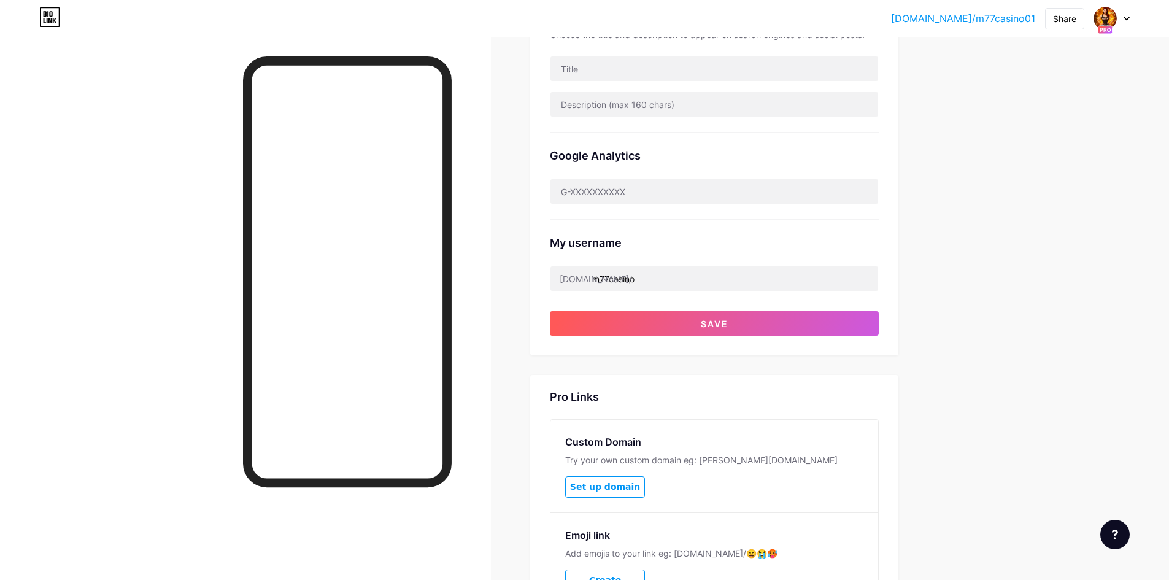
drag, startPoint x: 1003, startPoint y: 422, endPoint x: 976, endPoint y: 412, distance: 28.7
click at [1003, 422] on div "bio.link/m77cas... bio.link/m77casino01 Share Switch accounts m77casino bio.lin…" at bounding box center [584, 171] width 1169 height 1078
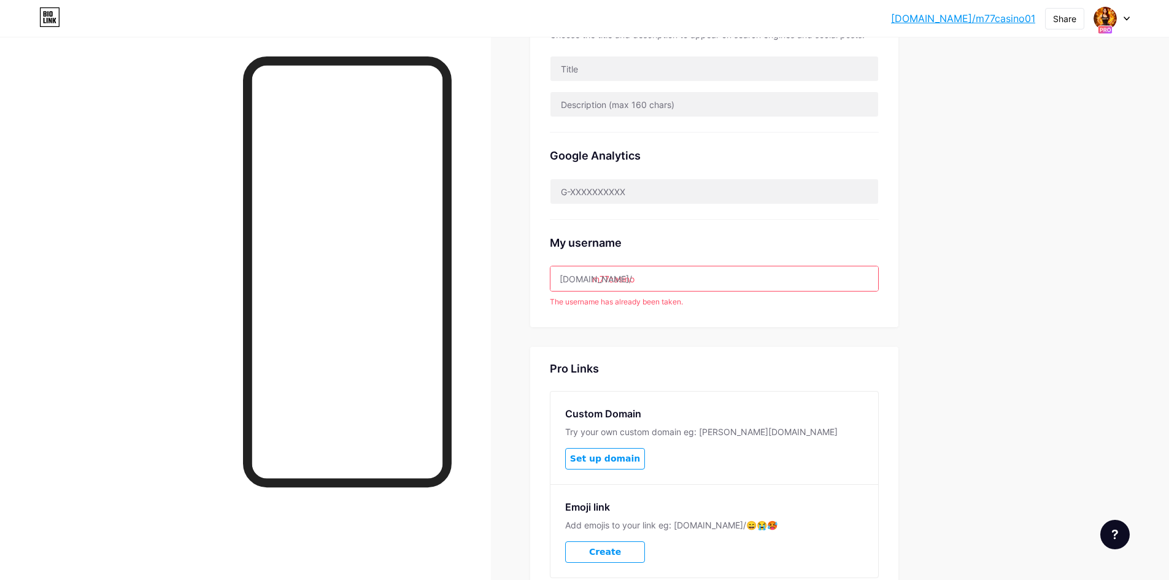
click at [741, 279] on input "m77casino" at bounding box center [714, 278] width 328 height 25
type input "m77casino01"
click at [926, 357] on div "Links AI NEW Posts Design Subscribers Stats Settings Preferred link This is an …" at bounding box center [475, 175] width 950 height 1013
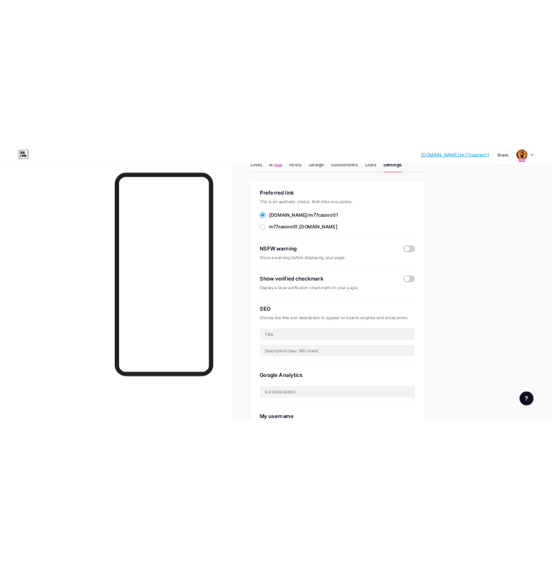
scroll to position [61, 0]
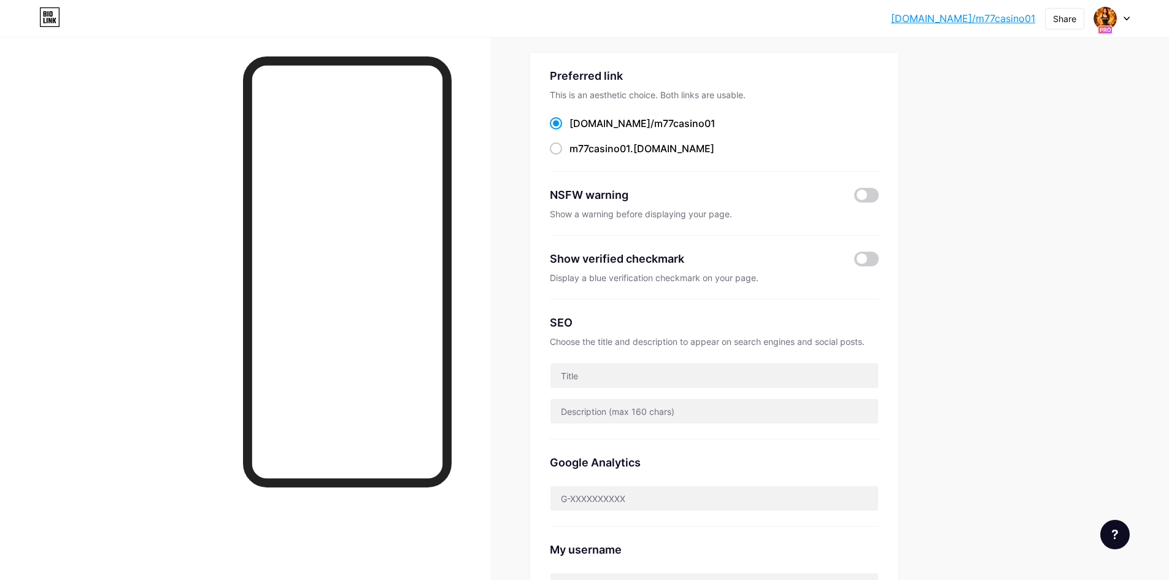
click at [684, 211] on div "Show a warning before displaying your page." at bounding box center [714, 214] width 329 height 12
copy div "Show a warning before displaying your page."
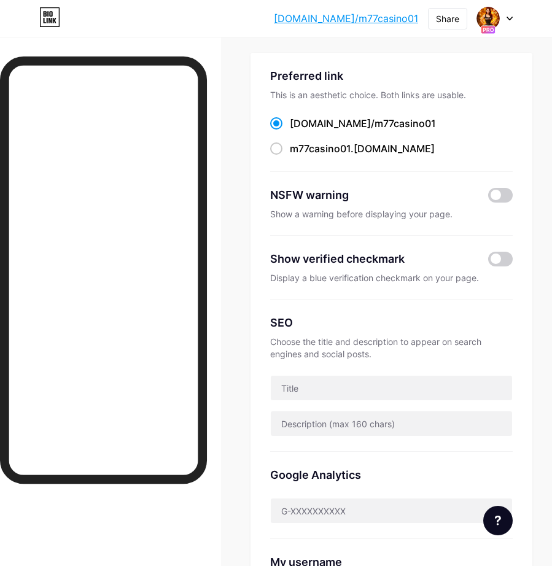
click at [303, 274] on div "Display a blue verification checkmark on your page." at bounding box center [391, 278] width 242 height 12
copy div "Display a blue verification checkmark on your page."
click at [325, 280] on div "Display a blue verification checkmark on your page." at bounding box center [391, 278] width 242 height 12
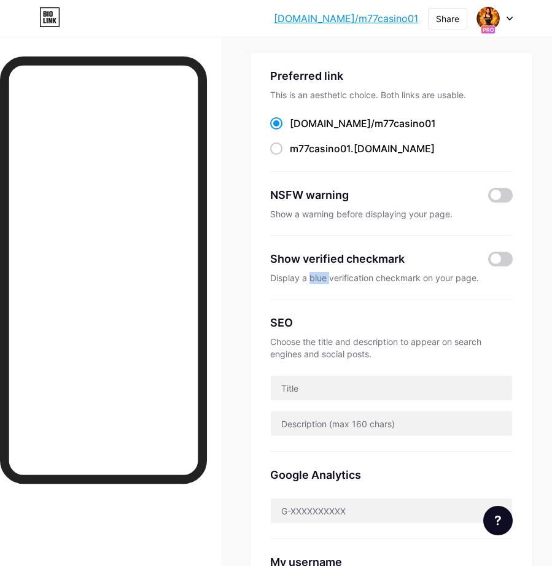
click at [325, 280] on div "Display a blue verification checkmark on your page." at bounding box center [391, 278] width 242 height 12
click at [348, 276] on div "Display a blue verification checkmark on your page." at bounding box center [391, 278] width 242 height 12
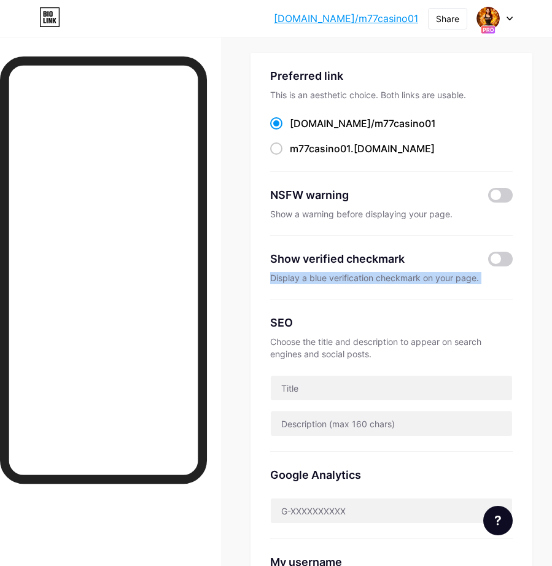
click at [326, 278] on div "Display a blue verification checkmark on your page." at bounding box center [391, 278] width 242 height 12
click at [344, 222] on div "NSFW warning Show a warning before displaying your page." at bounding box center [391, 204] width 242 height 64
click at [348, 208] on div "Show a warning before displaying your page." at bounding box center [391, 214] width 242 height 12
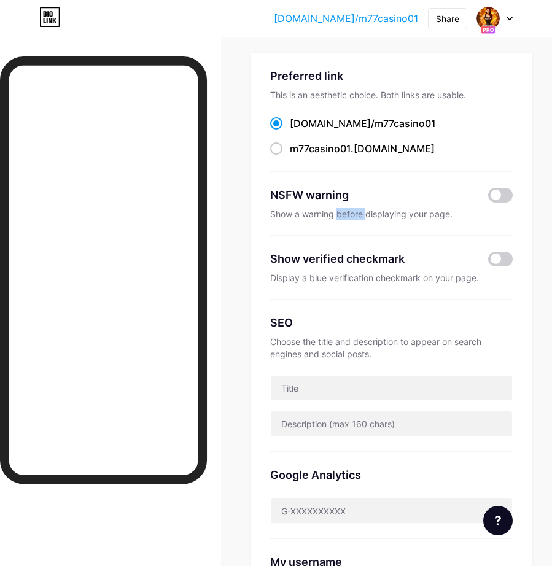
click at [348, 208] on div "Show a warning before displaying your page." at bounding box center [391, 214] width 242 height 12
copy div "Show a warning before displaying your page."
click at [308, 275] on div "Display a blue verification checkmark on your page." at bounding box center [391, 278] width 242 height 12
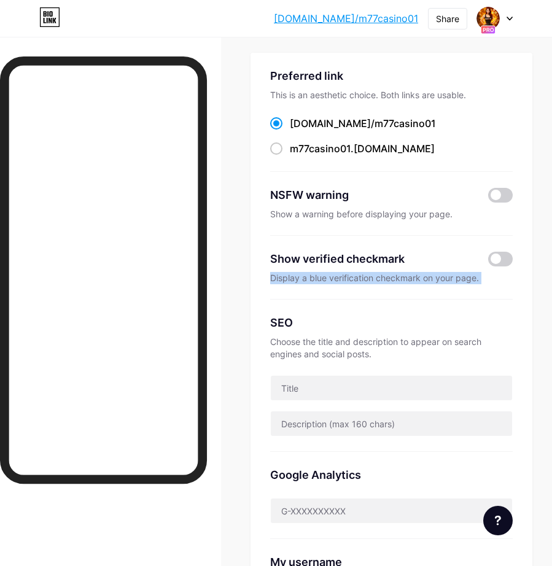
click at [308, 275] on div "Display a blue verification checkmark on your page." at bounding box center [391, 278] width 242 height 12
click at [498, 259] on span at bounding box center [500, 259] width 25 height 15
click at [488, 262] on input "checkbox" at bounding box center [488, 262] width 0 height 0
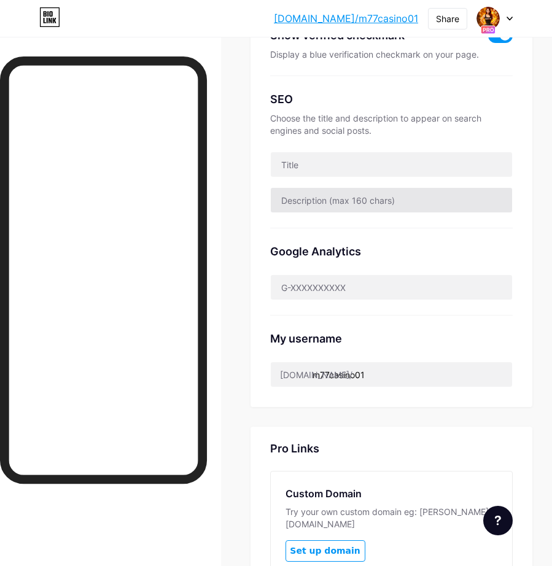
scroll to position [307, 0]
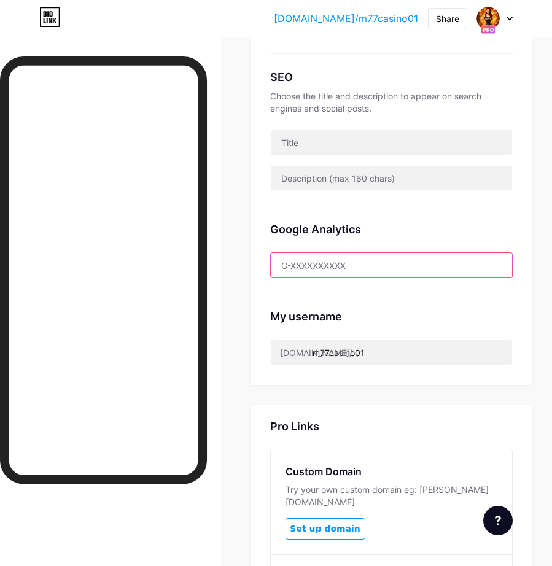
click at [355, 257] on input "text" at bounding box center [391, 265] width 241 height 25
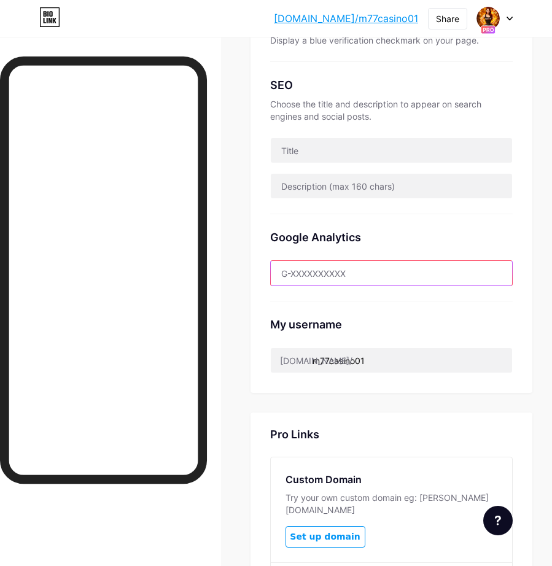
scroll to position [245, 0]
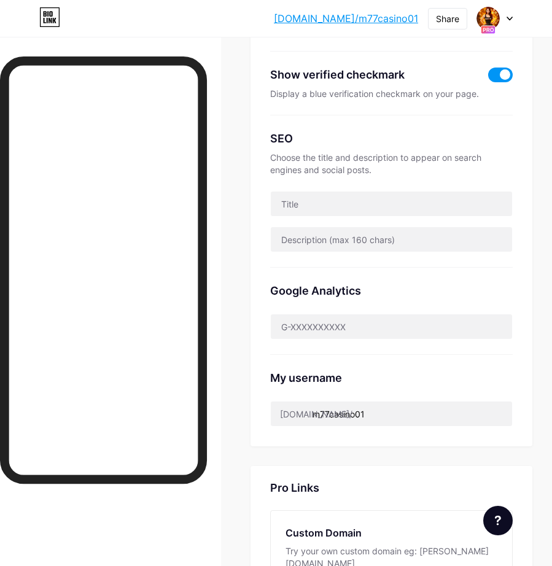
click at [351, 174] on div "Choose the title and description to appear on search engines and social posts." at bounding box center [391, 164] width 242 height 25
click at [336, 202] on input "text" at bounding box center [391, 203] width 241 height 25
paste input "M77Casino | Situs Bandar Togel Online Terpercaya Terpercaya 2025"
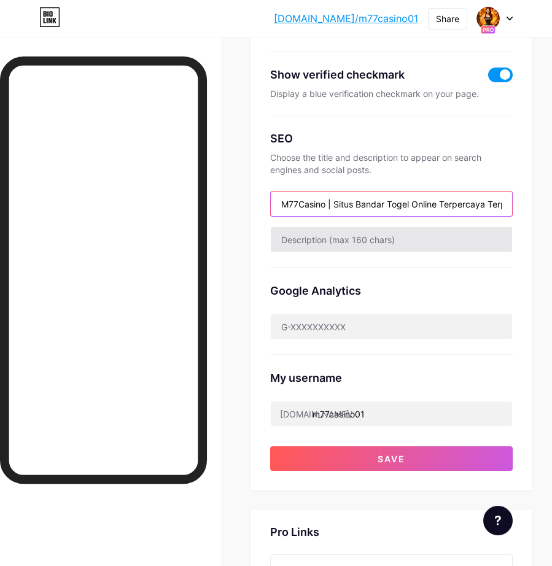
scroll to position [0, 50]
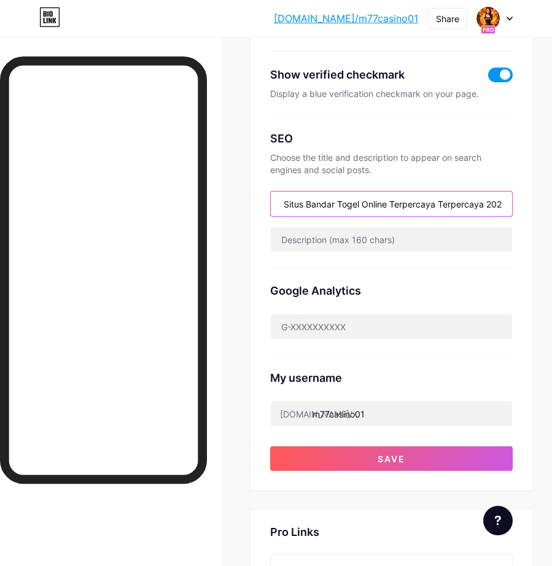
click at [290, 201] on input "M77Casino | Situs Bandar Togel Online Terpercaya Terpercaya 2025" at bounding box center [391, 203] width 241 height 25
type input "M77Casino | Situs Bandar Togel Online Terpercaya Terpercaya 2025"
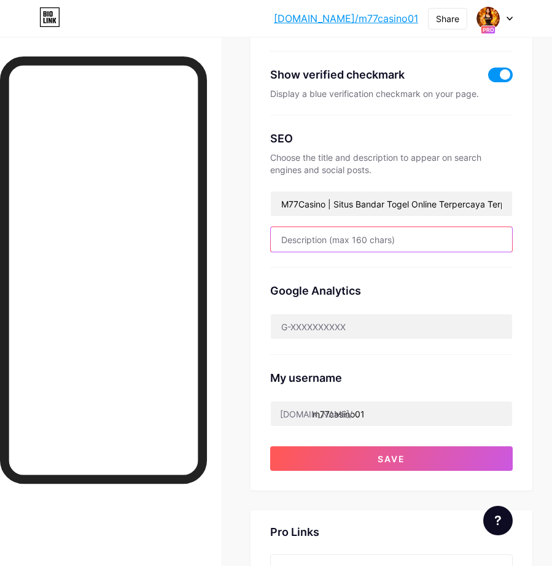
click at [363, 239] on input "text" at bounding box center [391, 239] width 241 height 25
paste input "M77Casino adalah situs bandar togel online terpercaya 2025 yang menyediakan pas…"
type input "M77Casino adalah situs bandar togel online terpercaya 2025 yang menyediakan pas…"
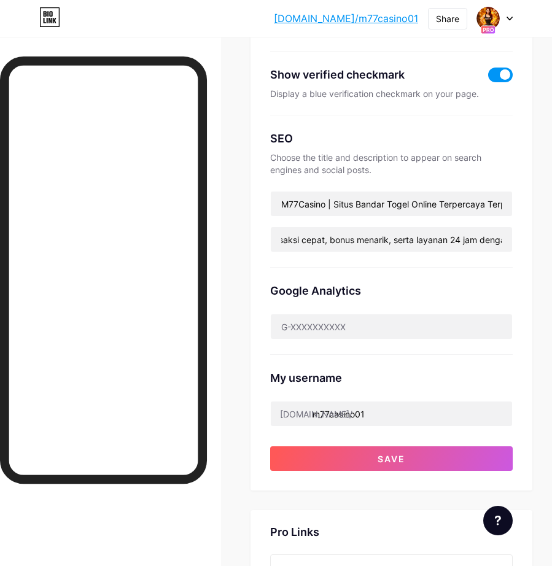
click at [242, 266] on div "Links AI NEW Posts Design Subscribers Stats Settings Preferred link This is an …" at bounding box center [276, 330] width 552 height 1078
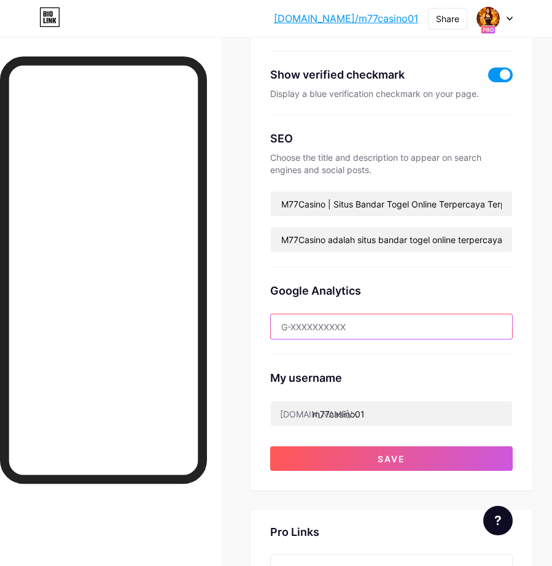
click at [341, 328] on input "text" at bounding box center [391, 326] width 241 height 25
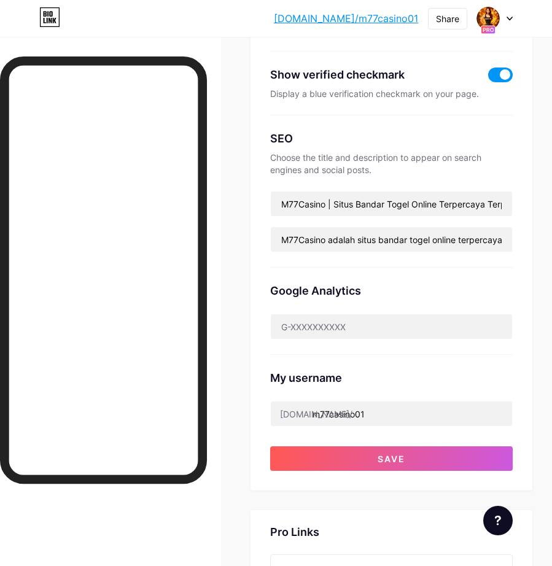
click at [430, 280] on div "Google Analytics" at bounding box center [391, 311] width 242 height 87
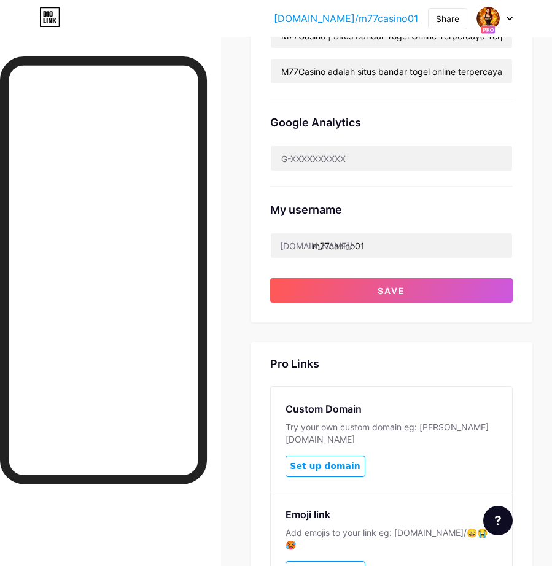
scroll to position [339, 0]
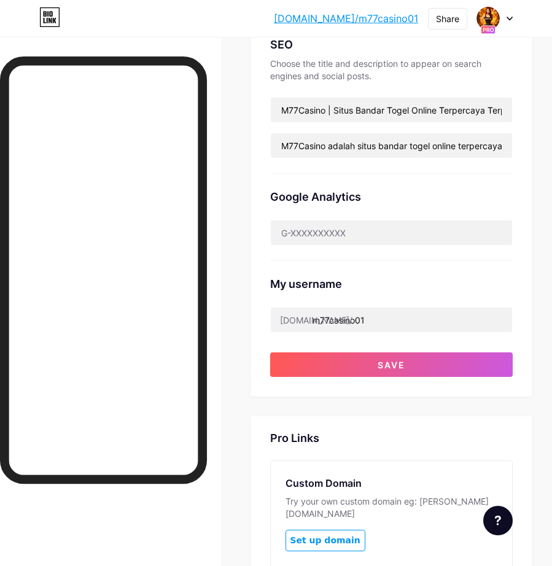
click at [406, 183] on div "Google Analytics" at bounding box center [391, 217] width 242 height 87
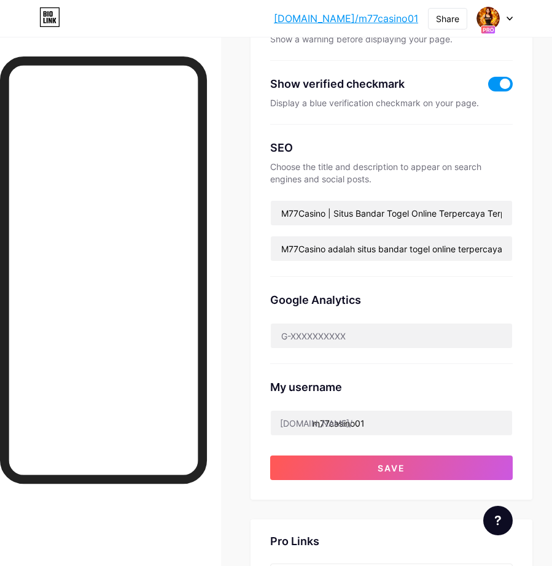
scroll to position [401, 0]
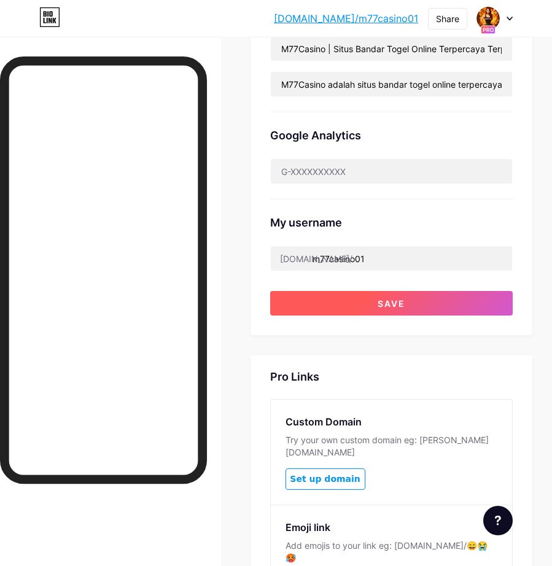
click at [388, 303] on span "Save" at bounding box center [391, 303] width 28 height 10
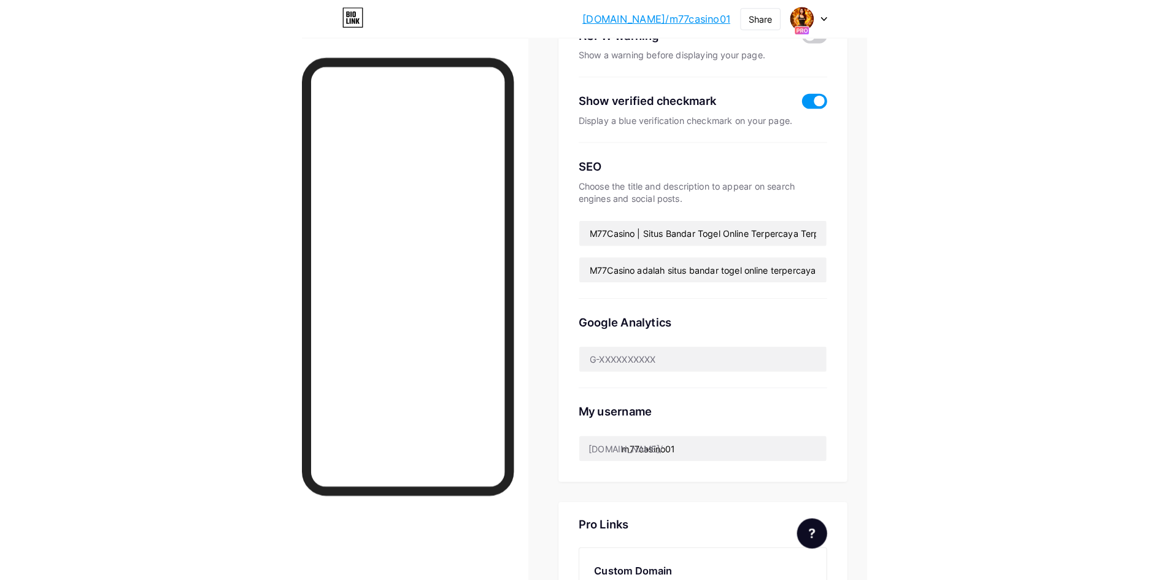
scroll to position [0, 0]
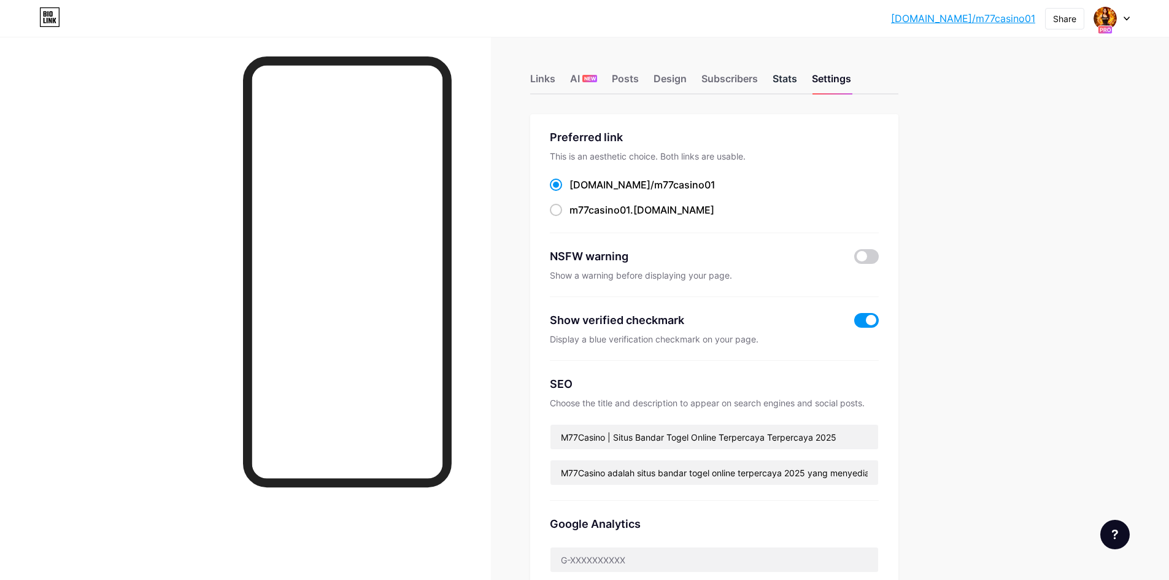
click at [787, 80] on div "Stats" at bounding box center [785, 82] width 25 height 22
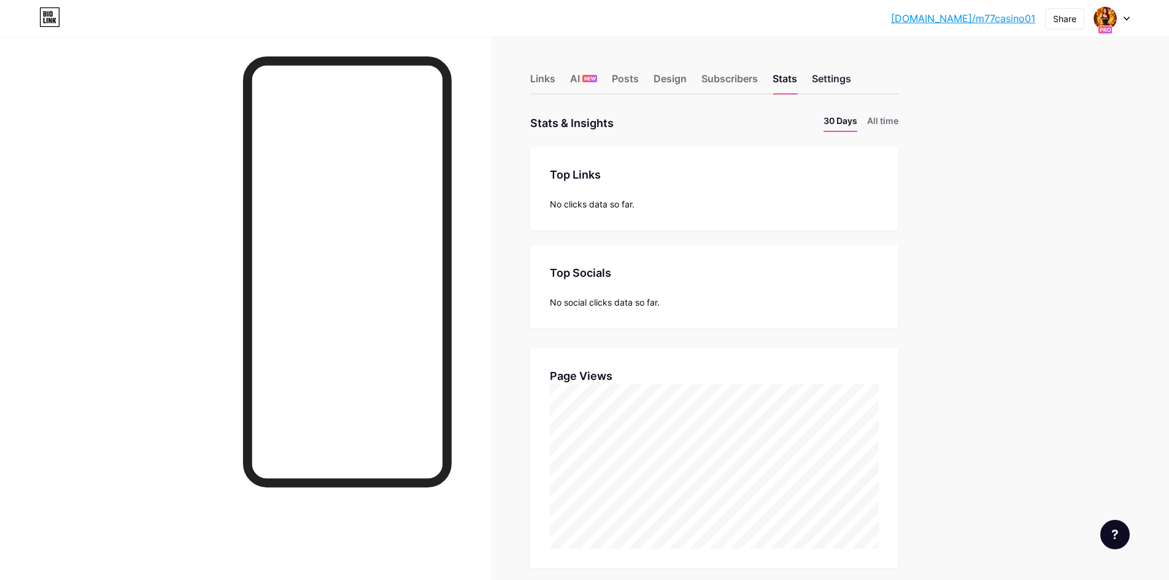
click at [828, 80] on div "Settings" at bounding box center [831, 82] width 39 height 22
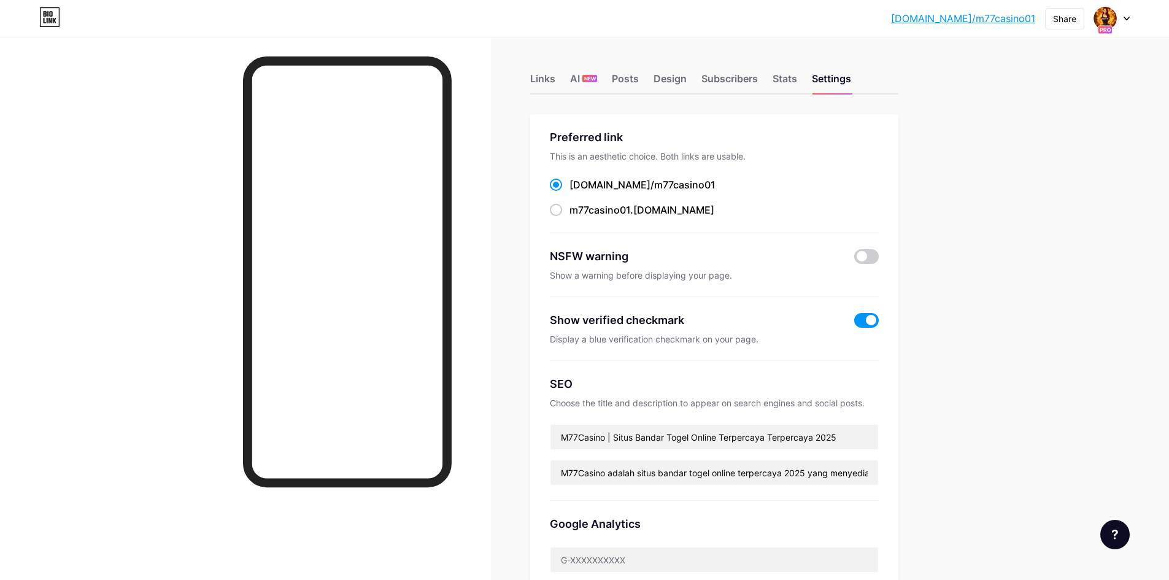
click at [996, 20] on link "[DOMAIN_NAME]/m77casino01" at bounding box center [963, 18] width 144 height 15
click at [668, 80] on div "Design" at bounding box center [670, 82] width 33 height 22
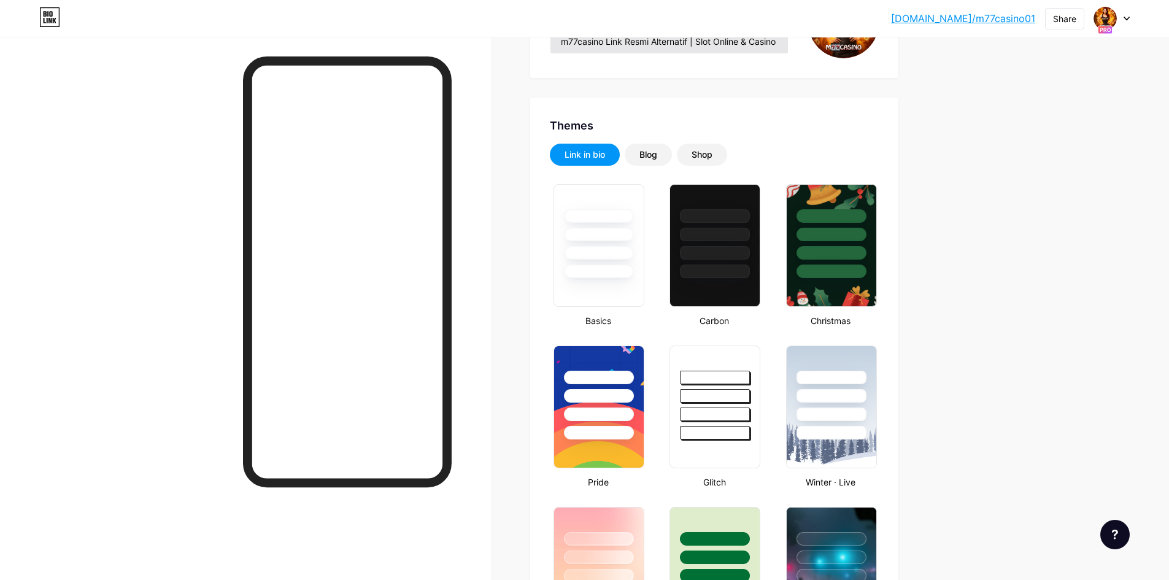
type input "#ff0000"
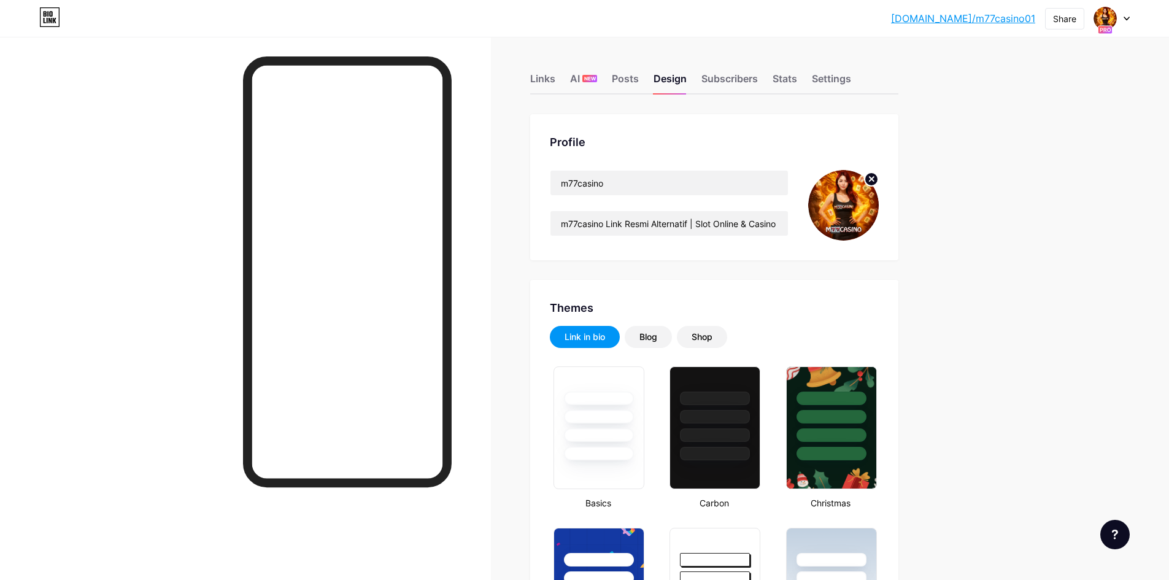
click at [699, 77] on div "Links AI NEW Posts Design Subscribers Stats Settings" at bounding box center [714, 73] width 368 height 43
click at [704, 77] on div "Links AI NEW Posts Design Subscribers Stats Settings" at bounding box center [714, 73] width 368 height 43
click at [720, 80] on div "Subscribers" at bounding box center [729, 82] width 56 height 22
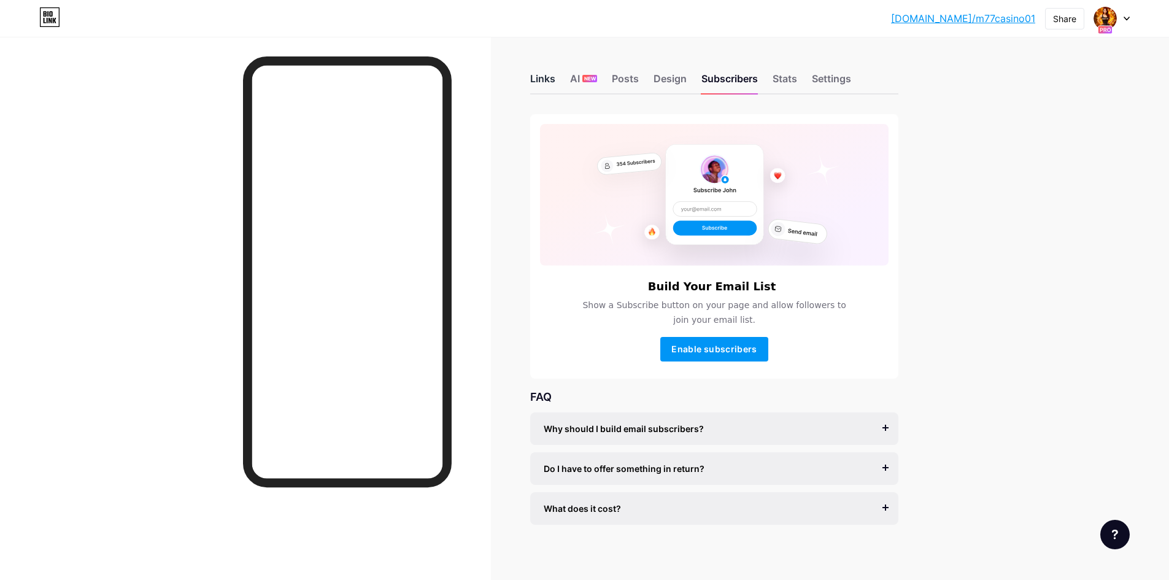
click at [543, 75] on div "Links" at bounding box center [542, 82] width 25 height 22
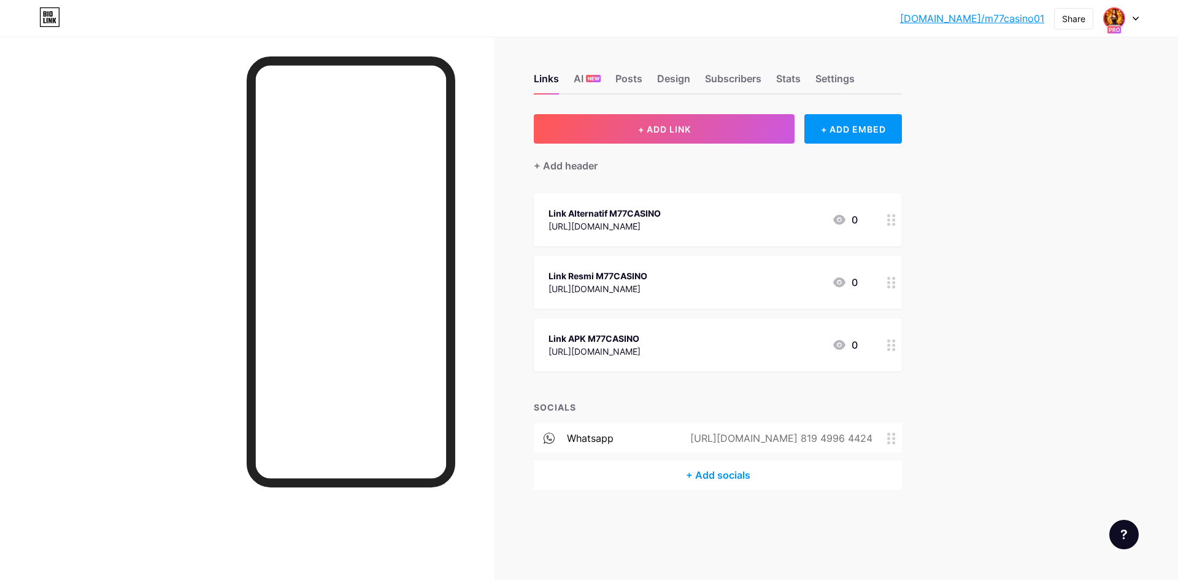
click at [1113, 19] on img at bounding box center [1115, 19] width 20 height 20
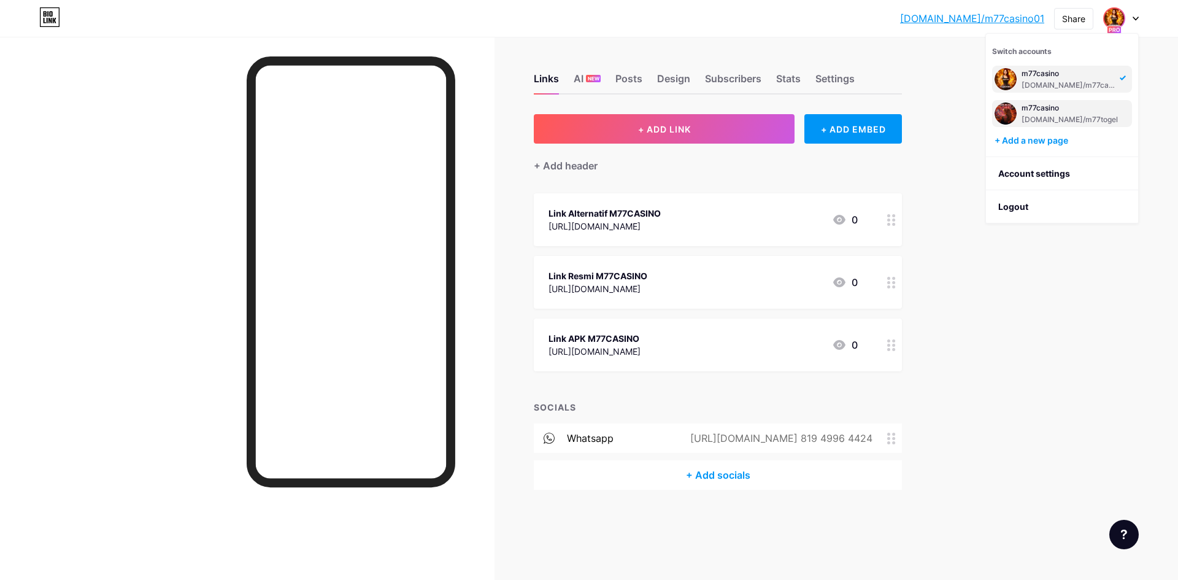
click at [1047, 115] on div "[DOMAIN_NAME]/m77togel" at bounding box center [1070, 120] width 96 height 10
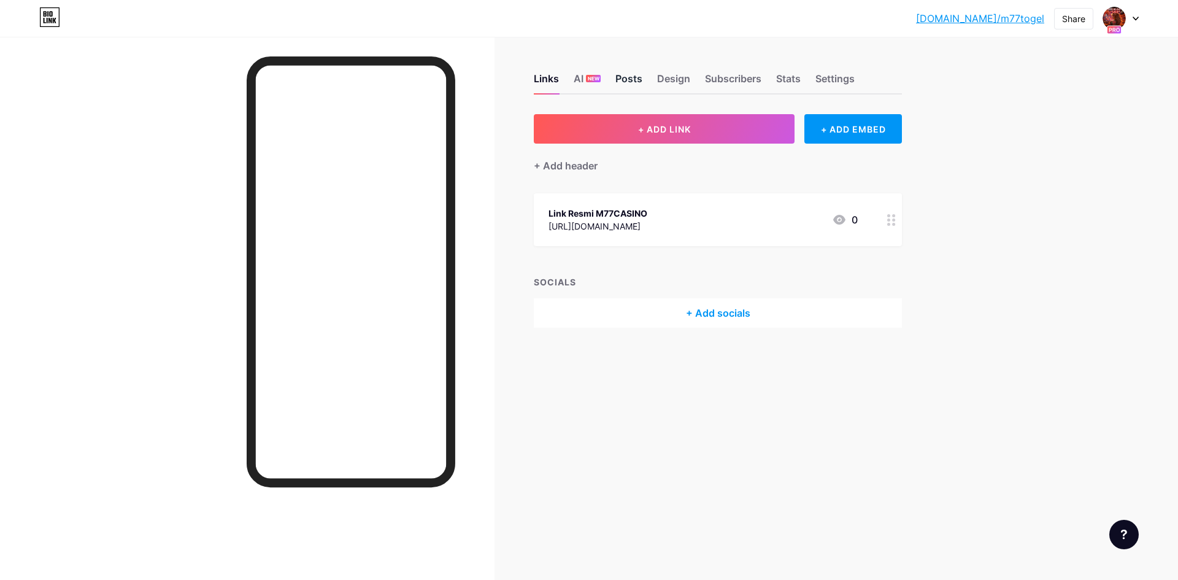
click at [628, 86] on div "Posts" at bounding box center [628, 82] width 27 height 22
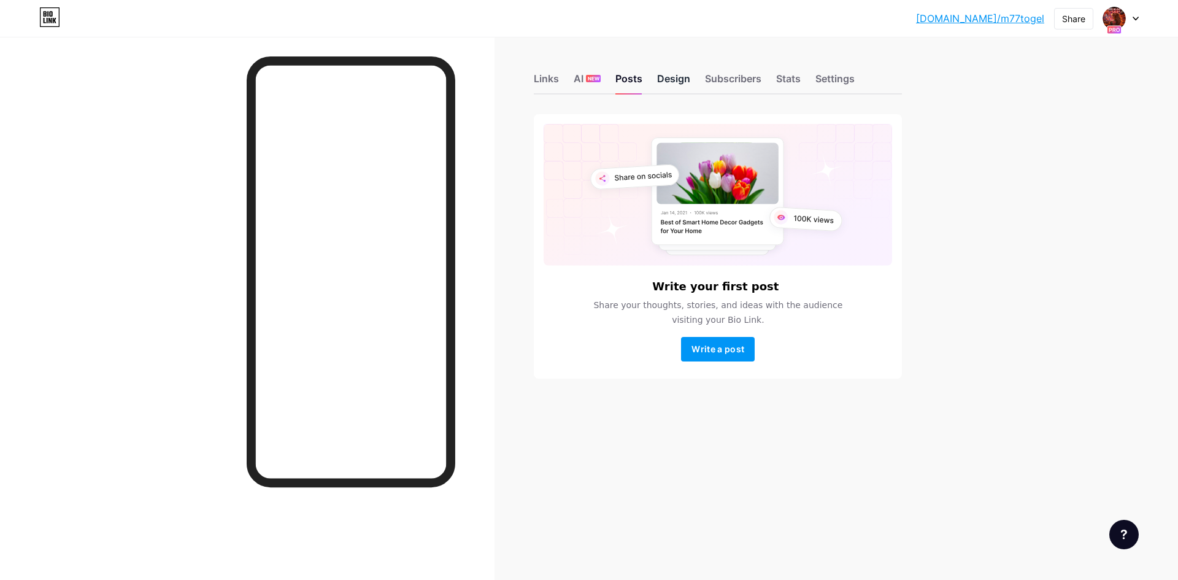
click at [667, 79] on div "Design" at bounding box center [673, 82] width 33 height 22
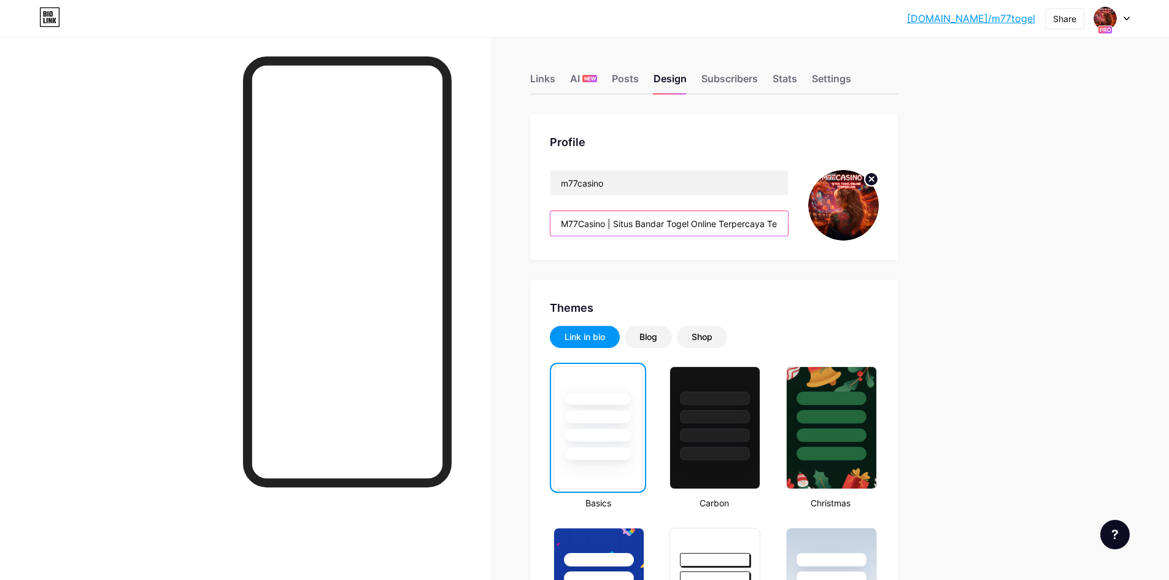
click at [652, 222] on input "M77Casino | Situs Bandar Togel Online Terpercaya Terpercaya 2025" at bounding box center [668, 223] width 237 height 25
paste input "Link Alternatif Aman & Terpercaya 24 Jam"
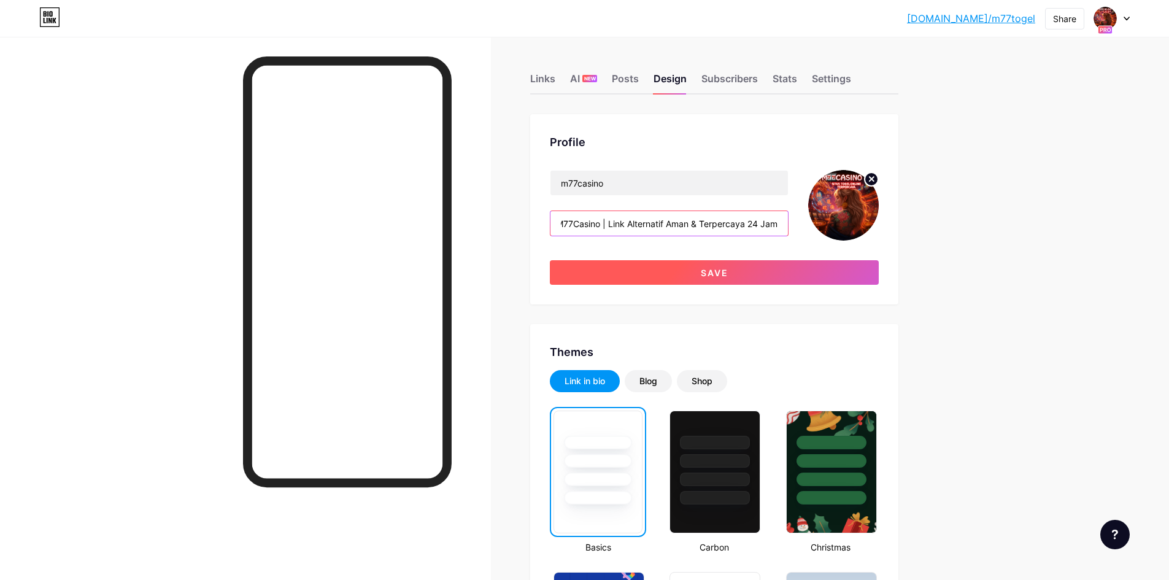
type input "M77Casino | Link Alternatif Aman & Terpercaya 24 Jam"
click at [774, 276] on button "Save" at bounding box center [714, 272] width 329 height 25
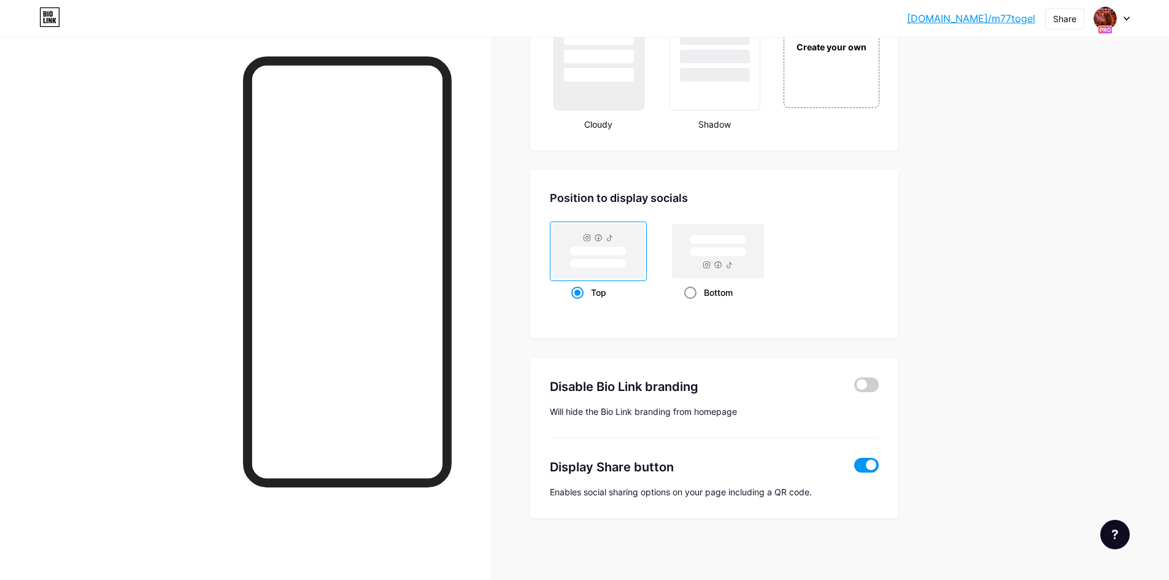
scroll to position [1447, 0]
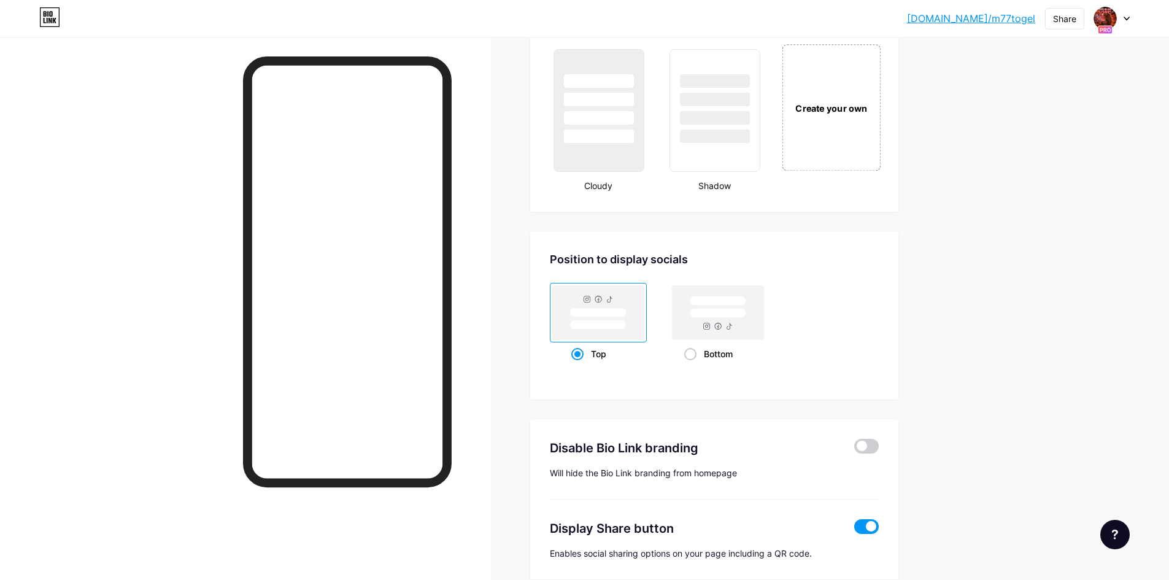
click at [817, 135] on div "Create your own" at bounding box center [831, 107] width 99 height 126
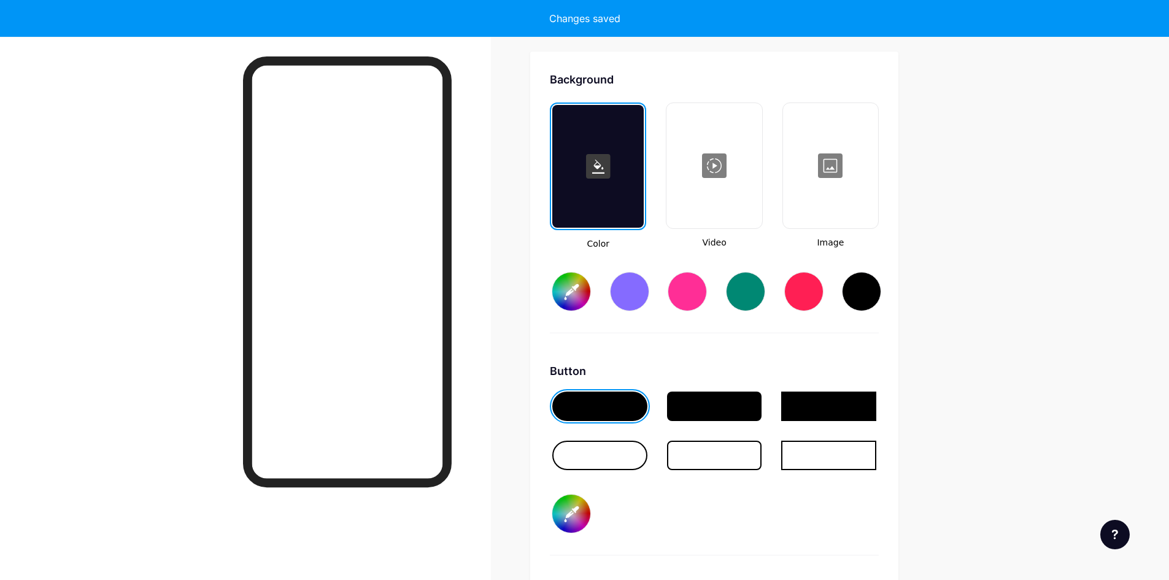
scroll to position [1629, 0]
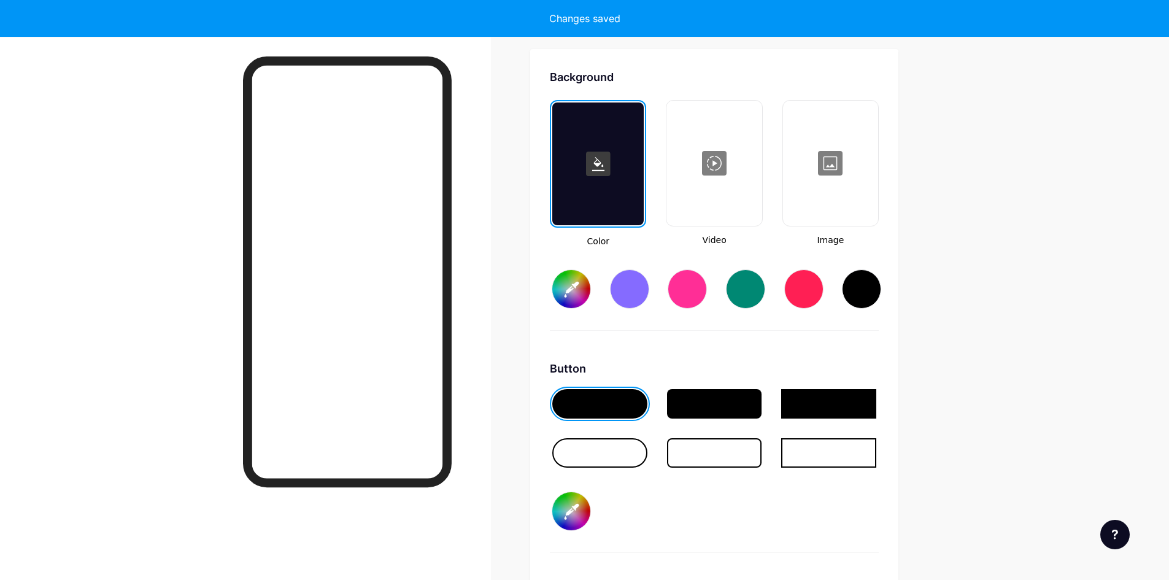
type input "#ffffff"
type input "#000000"
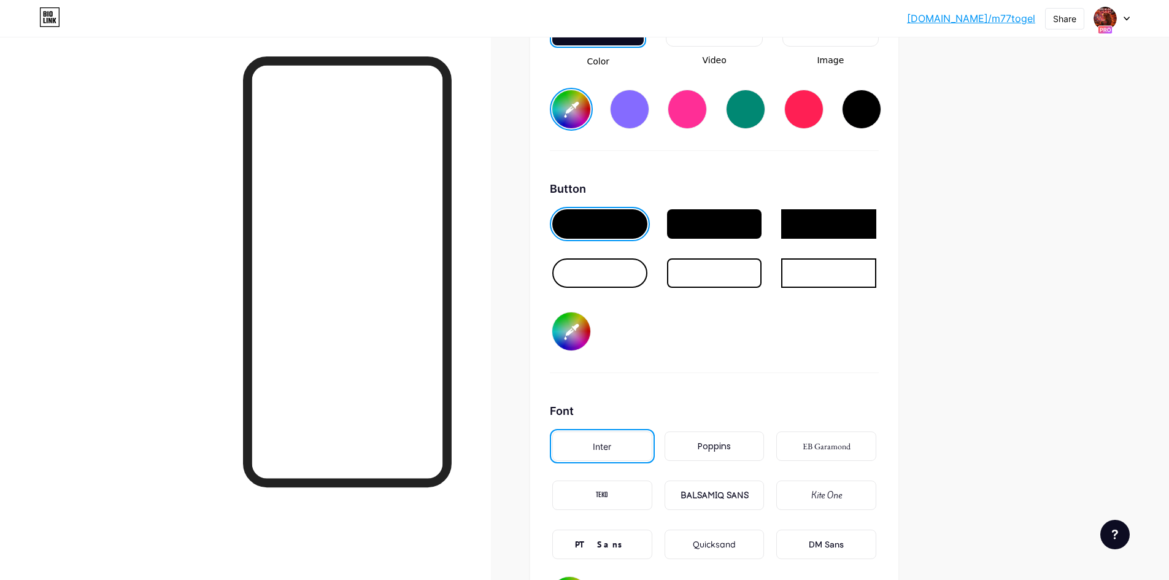
scroll to position [1507, 0]
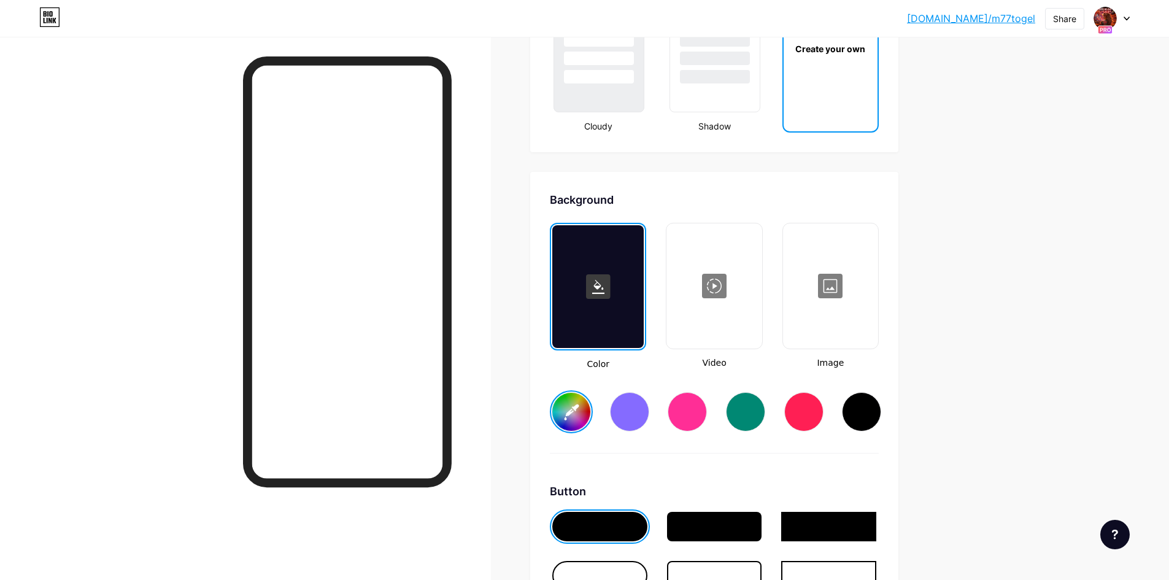
click at [841, 287] on div at bounding box center [830, 286] width 93 height 123
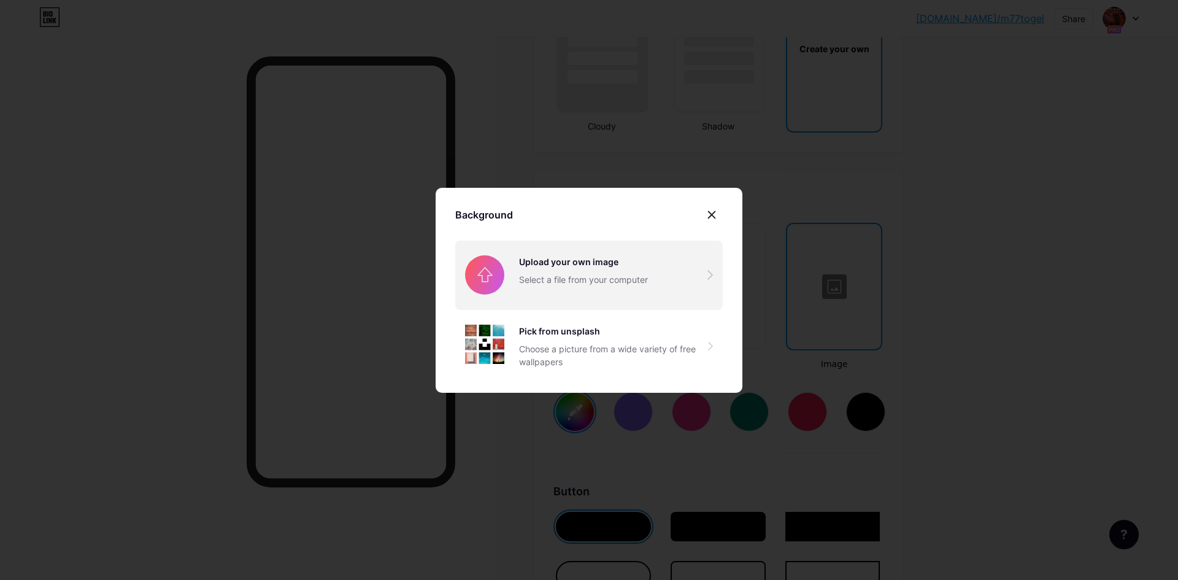
click at [593, 263] on input "file" at bounding box center [589, 275] width 268 height 69
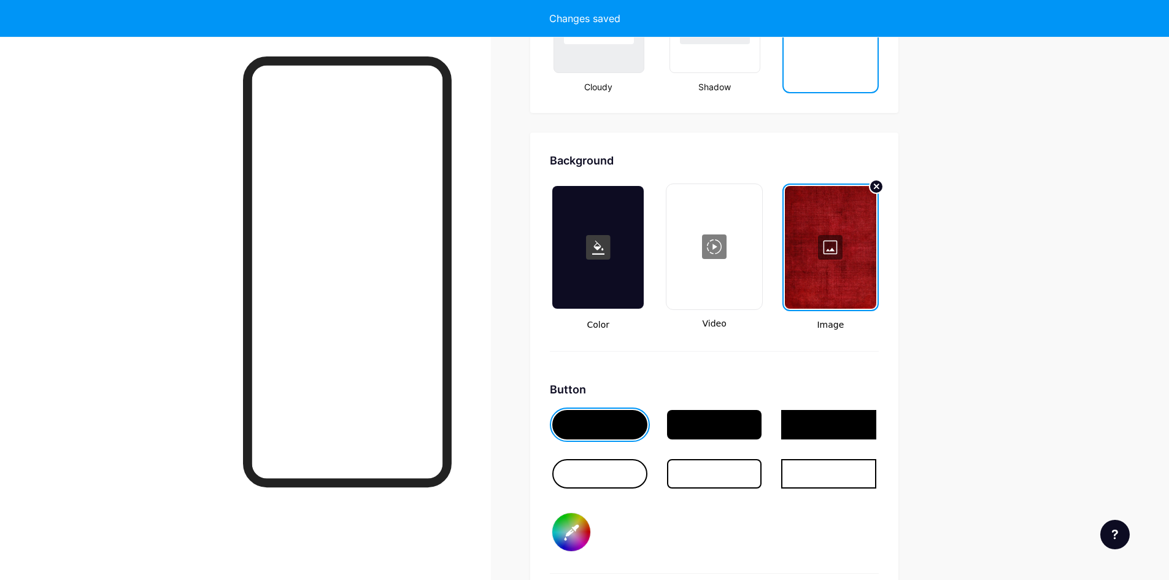
scroll to position [1568, 0]
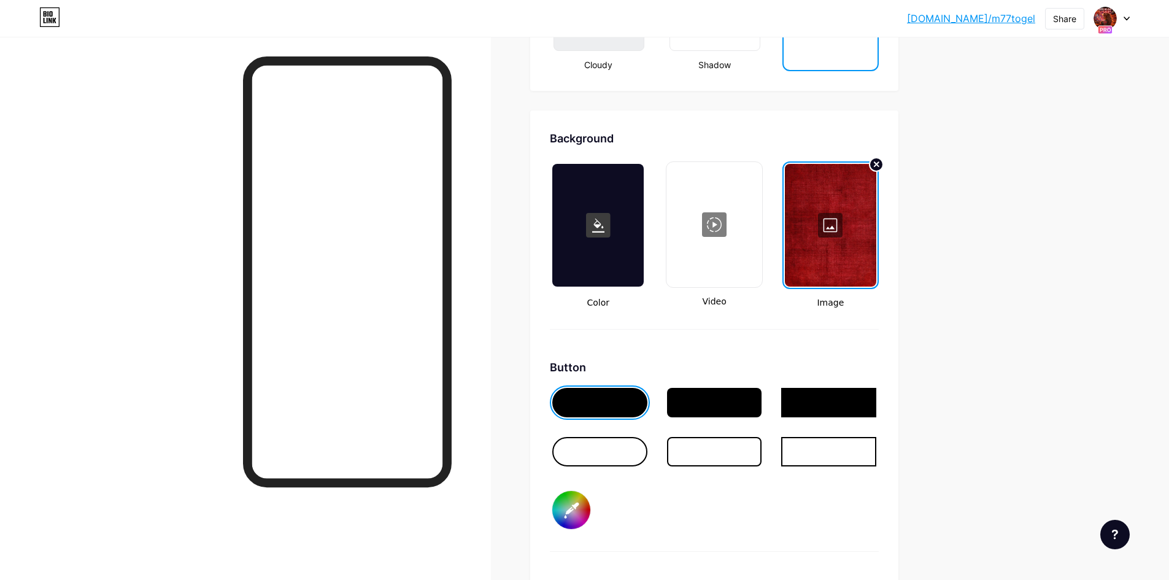
click at [839, 400] on div at bounding box center [828, 402] width 95 height 29
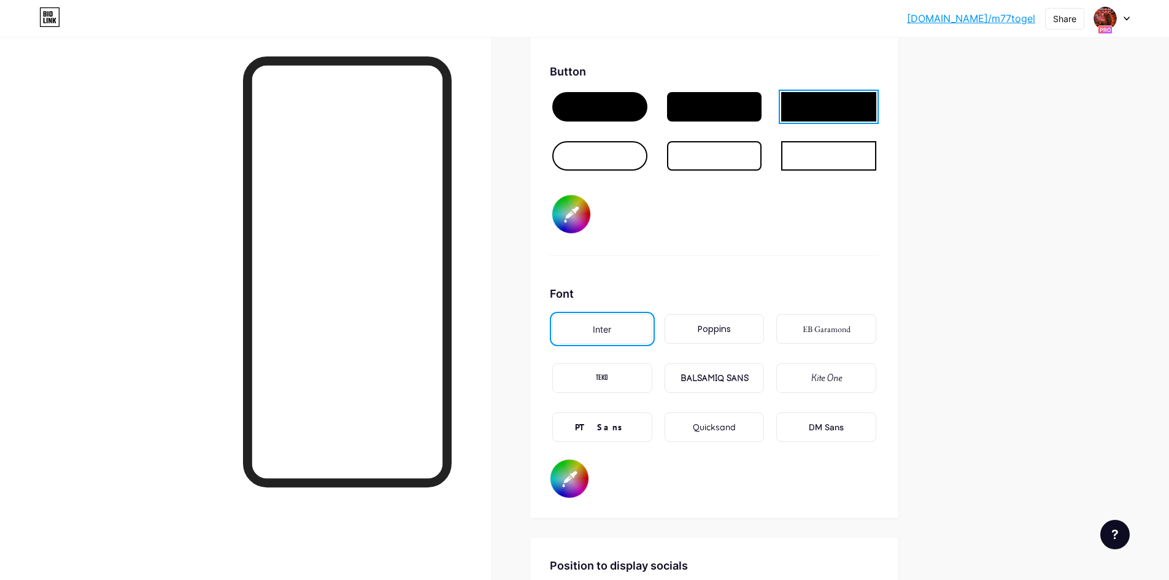
scroll to position [1875, 0]
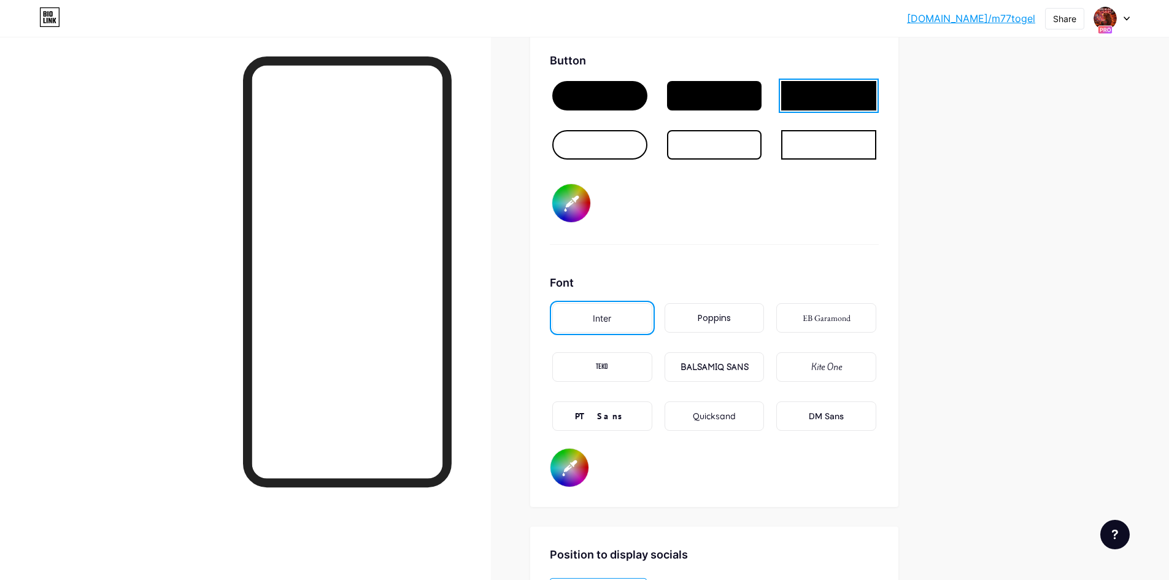
click at [577, 199] on input "#000000" at bounding box center [571, 203] width 38 height 38
type input "#ff0000"
click at [576, 469] on input "#000000" at bounding box center [569, 468] width 38 height 38
type input "#ffffff"
click at [885, 274] on div "Background Color Video Image Button #ff0000 Font Inter Poppins EB Garamond TEKO…" at bounding box center [714, 155] width 368 height 703
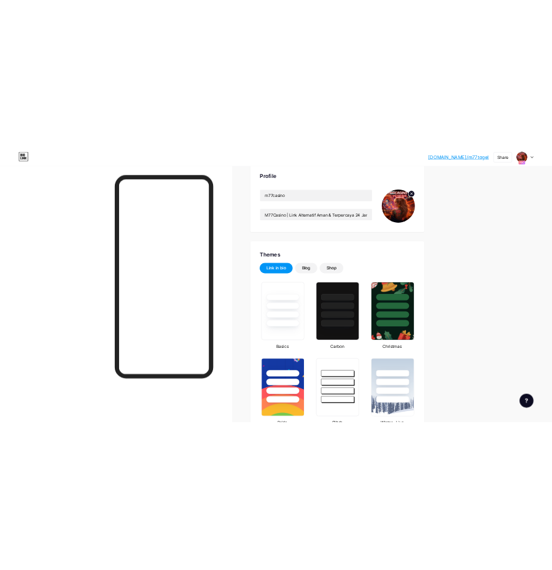
scroll to position [0, 0]
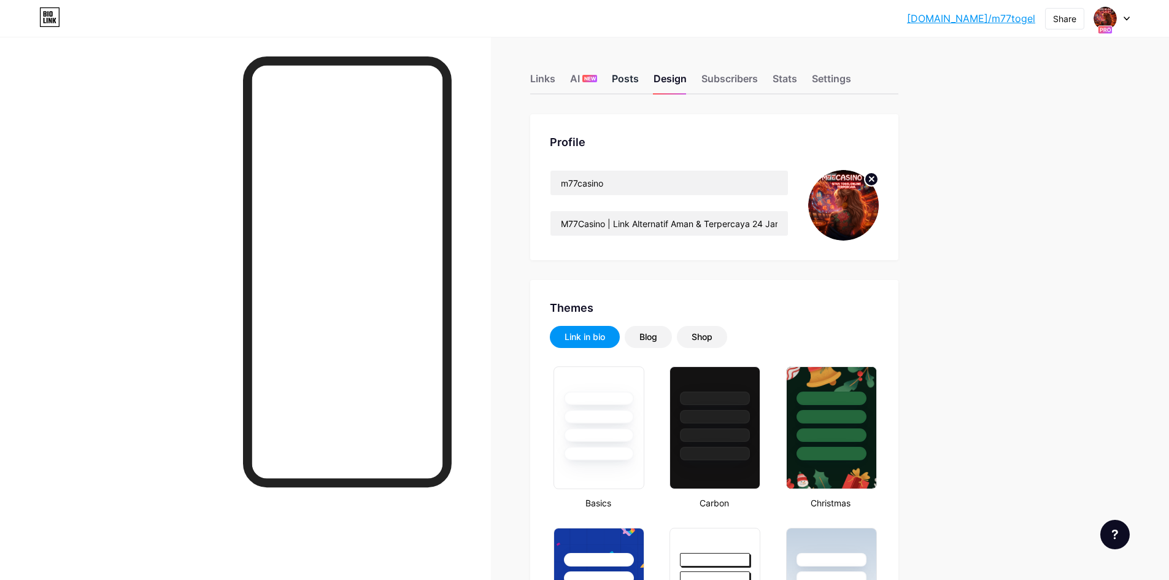
click at [634, 74] on div "Posts" at bounding box center [625, 82] width 27 height 22
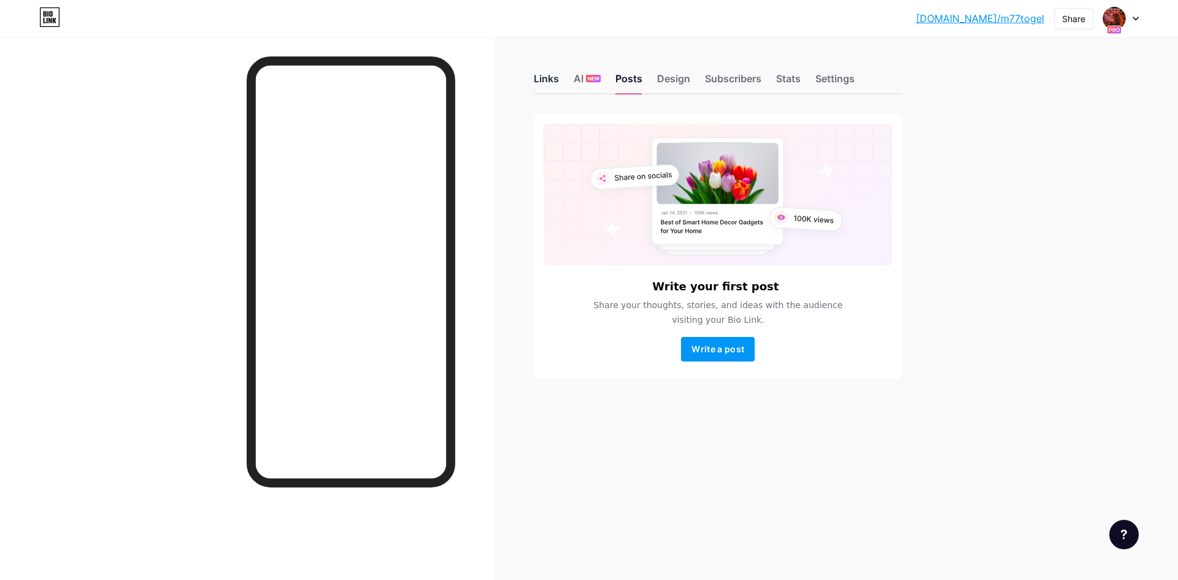
click at [545, 76] on div "Links" at bounding box center [546, 82] width 25 height 22
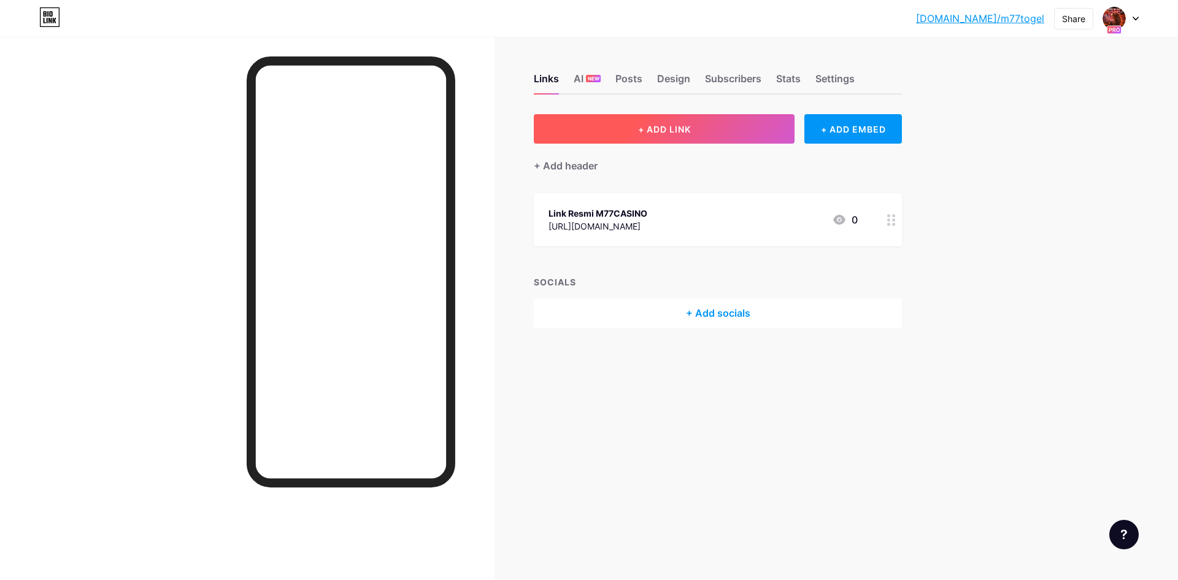
click at [713, 133] on button "+ ADD LINK" at bounding box center [664, 128] width 261 height 29
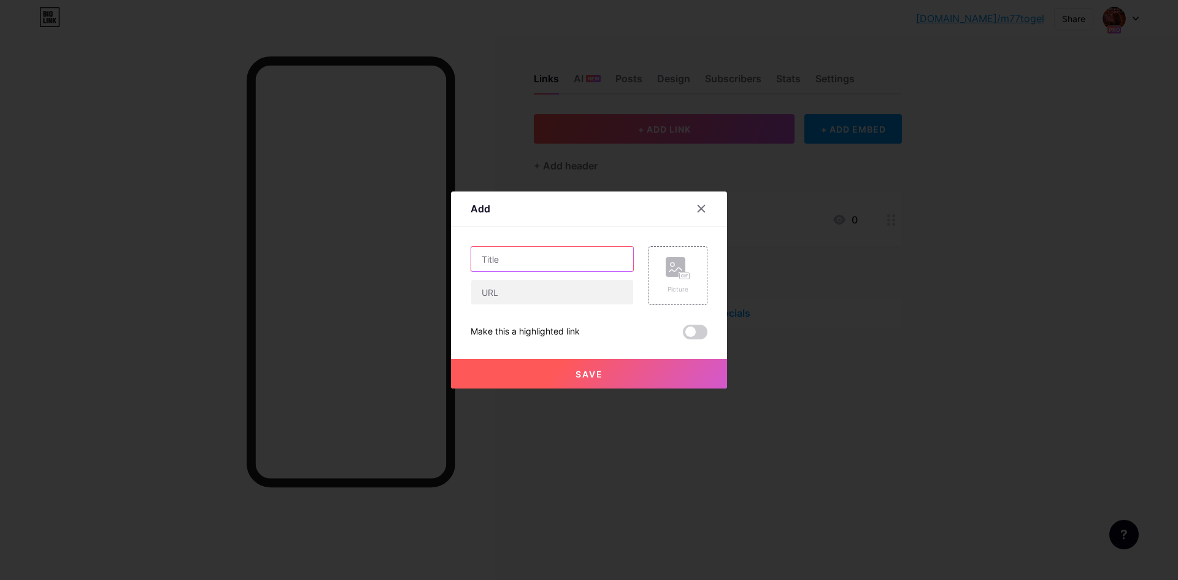
click at [584, 260] on input "text" at bounding box center [552, 259] width 162 height 25
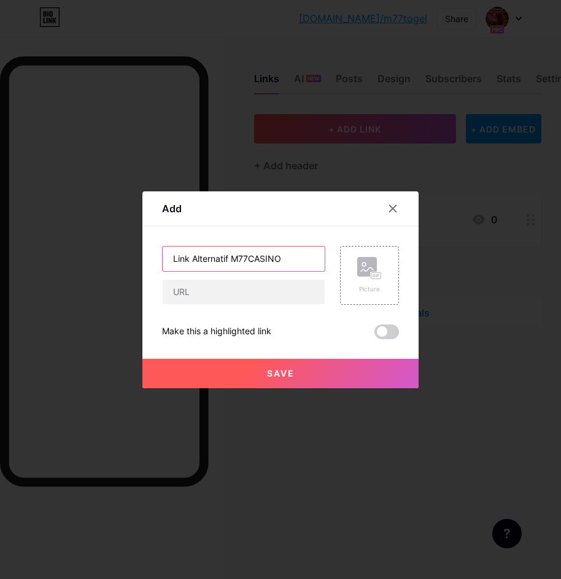
type input "Link Alternatif M77CASINO"
click at [393, 207] on icon at bounding box center [393, 209] width 10 height 10
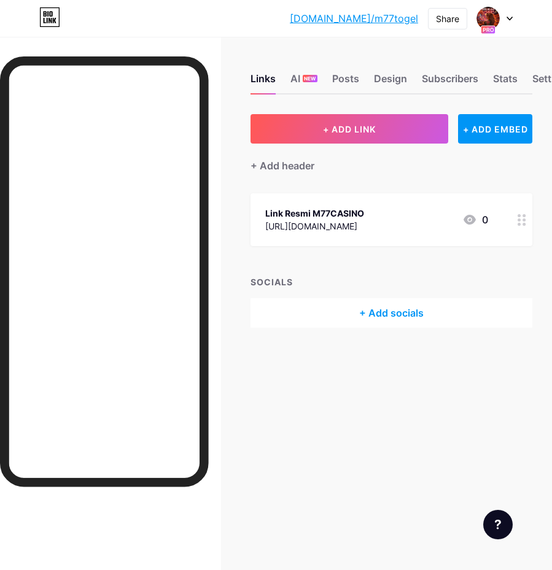
click at [525, 223] on circle at bounding box center [523, 224] width 3 height 3
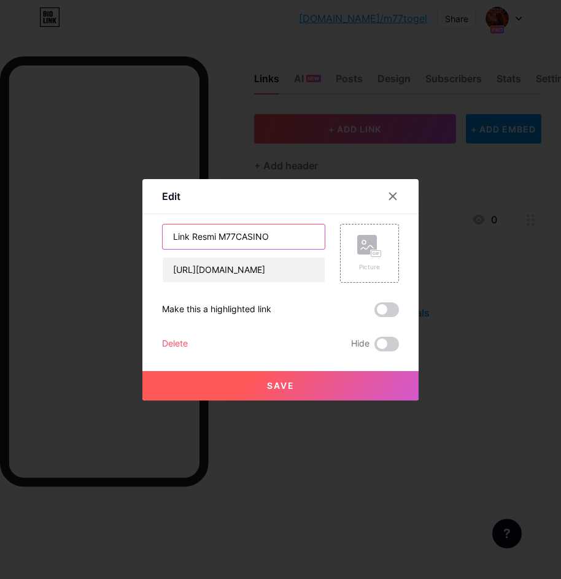
click at [283, 237] on input "Link Resmi M77CASINO" at bounding box center [244, 237] width 162 height 25
type input "M77CASINO"
click at [277, 387] on span "Save" at bounding box center [281, 385] width 28 height 10
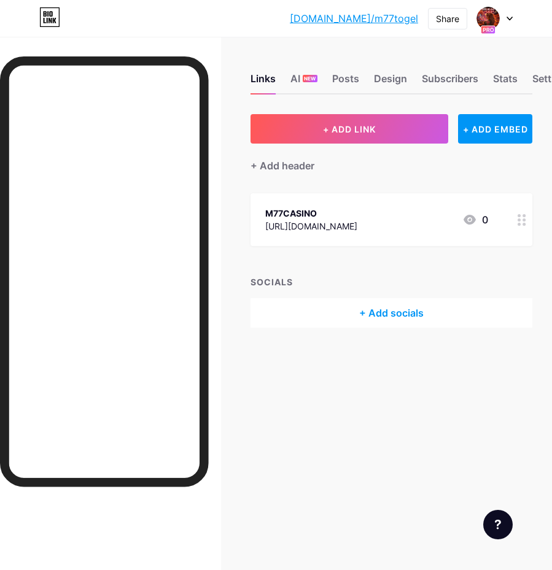
click at [526, 224] on icon at bounding box center [521, 220] width 9 height 12
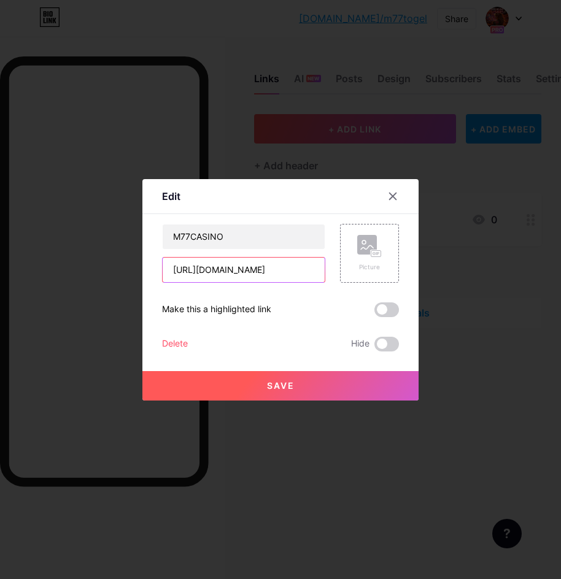
click at [267, 275] on input "[URL][DOMAIN_NAME]" at bounding box center [244, 270] width 162 height 25
paste input "R9HTC"
type input "[URL][DOMAIN_NAME]"
click at [304, 386] on button "Save" at bounding box center [280, 385] width 276 height 29
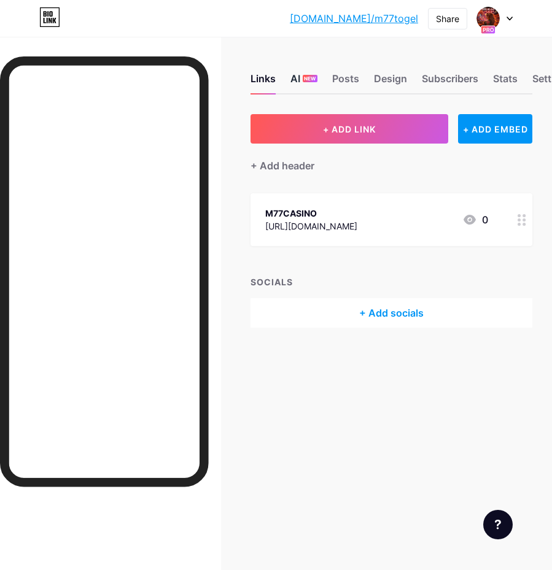
click at [309, 76] on span "NEW" at bounding box center [310, 78] width 12 height 7
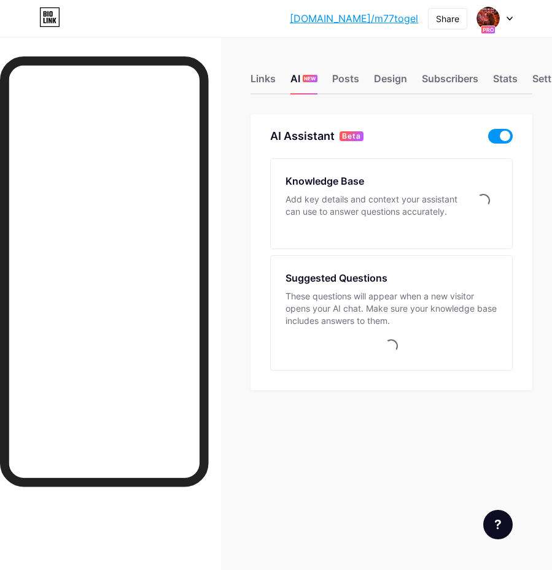
click at [523, 137] on div "AI Assistant Beta Knowledge Base Add key details and context your assistant can…" at bounding box center [391, 252] width 282 height 276
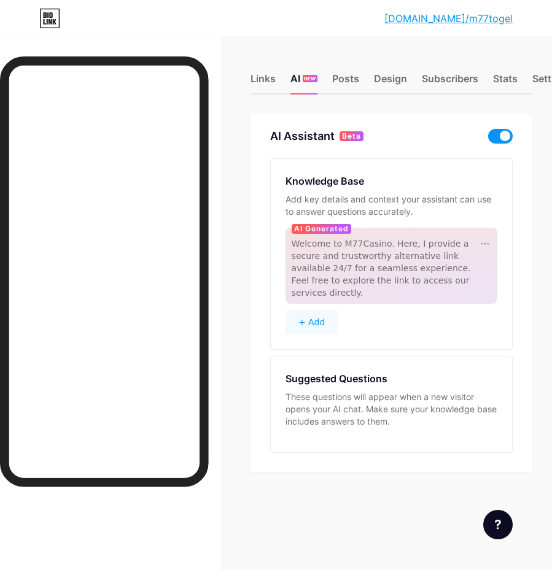
click at [512, 137] on span at bounding box center [500, 136] width 25 height 15
click at [488, 139] on input "checkbox" at bounding box center [488, 139] width 0 height 0
click at [260, 76] on div "Links" at bounding box center [262, 82] width 25 height 22
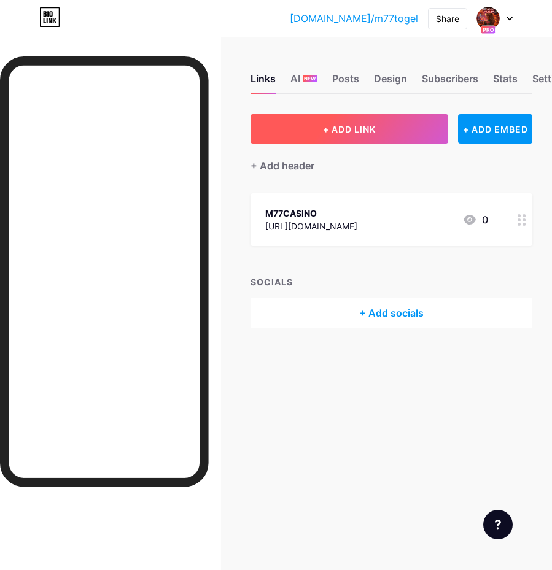
click at [390, 131] on button "+ ADD LINK" at bounding box center [349, 128] width 198 height 29
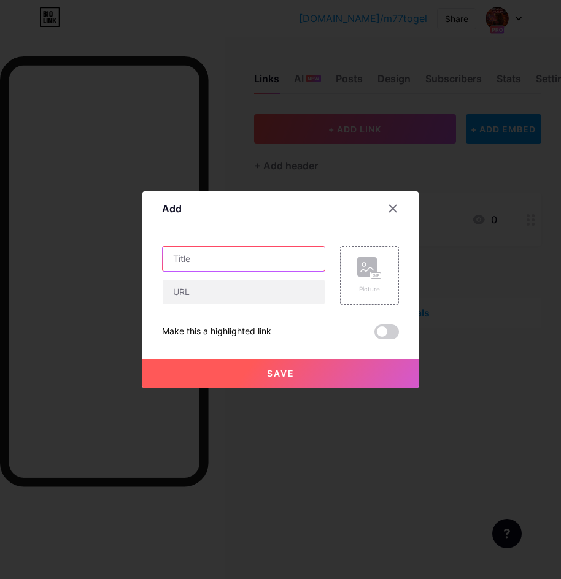
click at [255, 252] on input "text" at bounding box center [244, 259] width 162 height 25
type input "LOGIN M77CASINO"
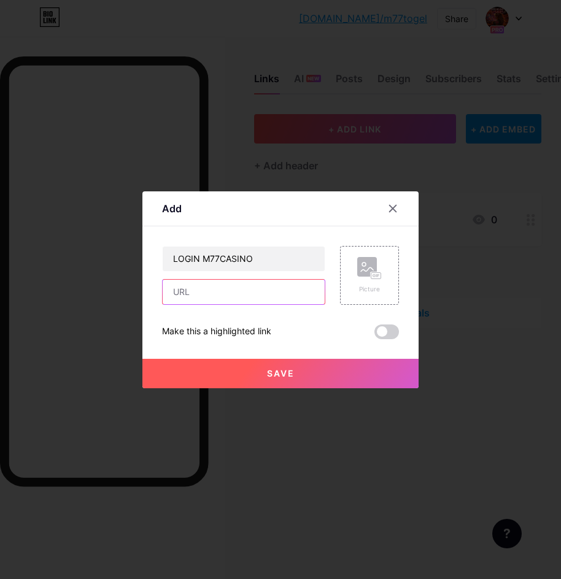
click at [217, 297] on input "text" at bounding box center [244, 292] width 162 height 25
paste input "[URL][DOMAIN_NAME]"
type input "[URL][DOMAIN_NAME]"
click at [319, 373] on button "Save" at bounding box center [280, 373] width 276 height 29
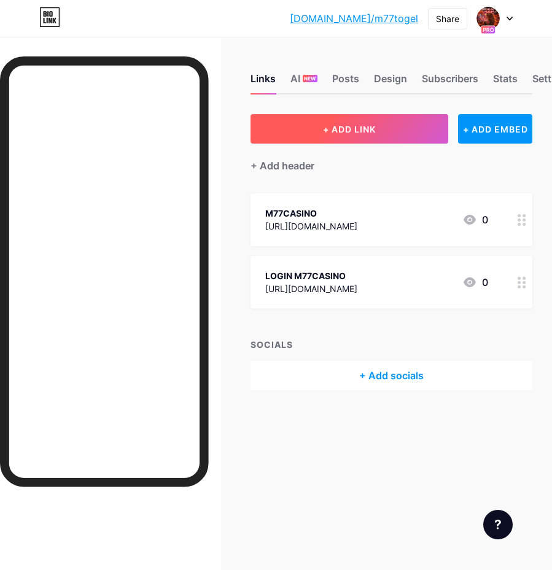
click at [365, 120] on button "+ ADD LINK" at bounding box center [349, 128] width 198 height 29
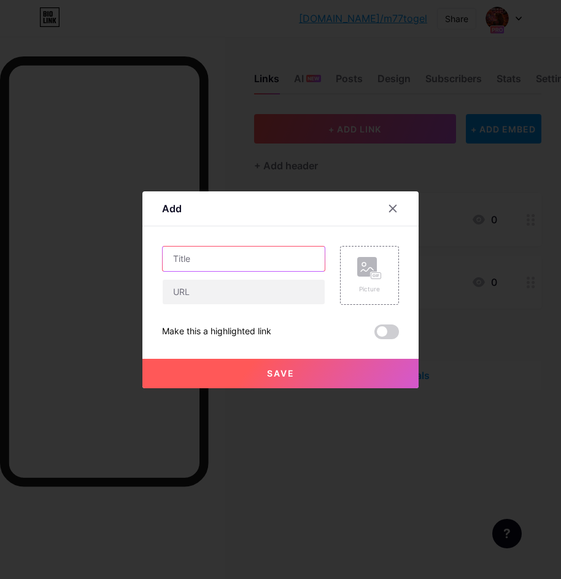
click at [264, 260] on input "text" at bounding box center [244, 259] width 162 height 25
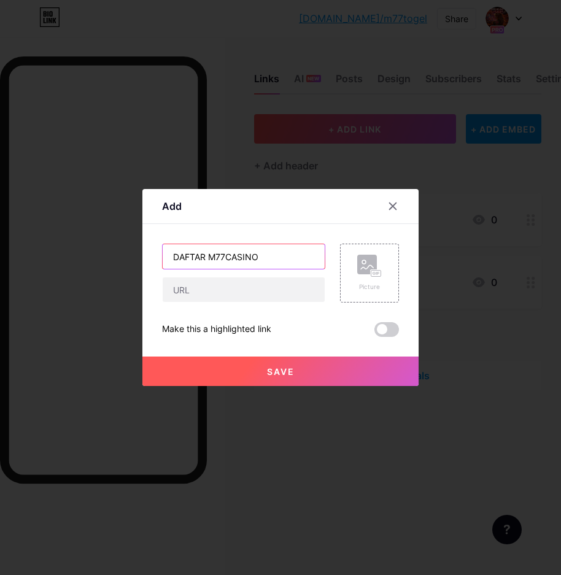
type input "DAFTAR M77CASINO"
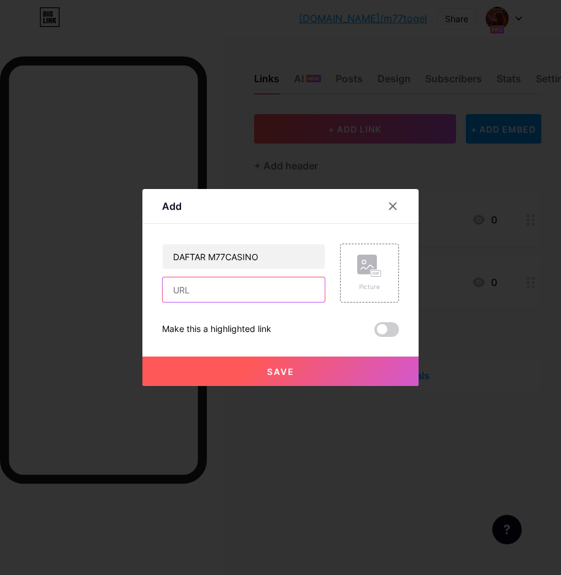
drag, startPoint x: 228, startPoint y: 287, endPoint x: 238, endPoint y: 299, distance: 15.7
click at [228, 287] on input "text" at bounding box center [244, 289] width 162 height 25
paste input "[URL][DOMAIN_NAME]"
type input "[URL][DOMAIN_NAME]"
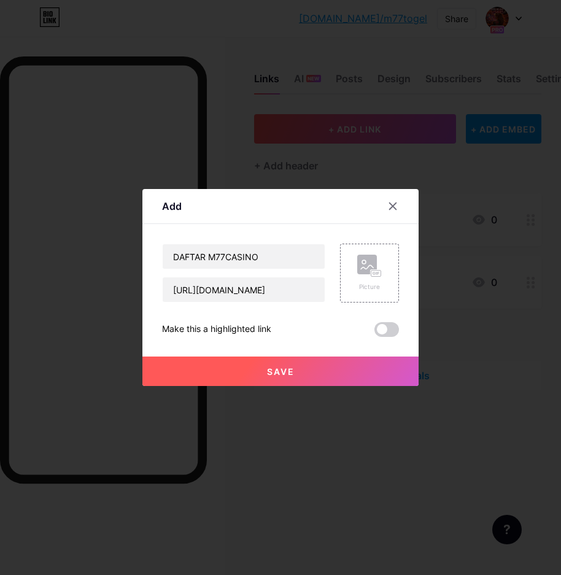
click at [180, 369] on button "Save" at bounding box center [280, 371] width 276 height 29
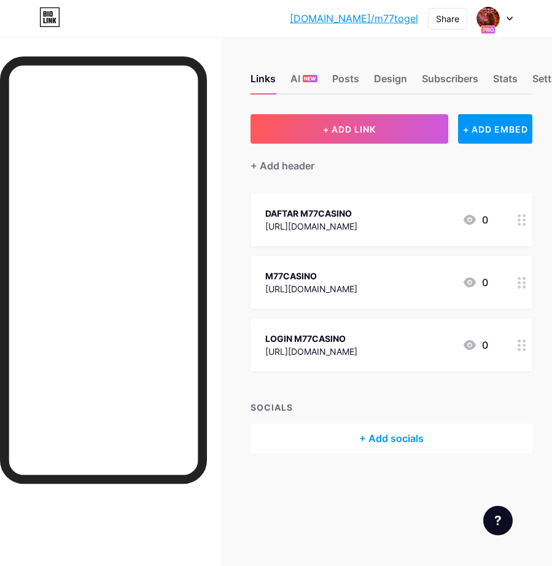
drag, startPoint x: 403, startPoint y: 218, endPoint x: 406, endPoint y: 304, distance: 85.4
click at [407, 315] on span "DAFTAR M77CASINO https://srt.lat/go/bTKQzQ 0 M77CASINO https://srt.lat/go/bR9HT…" at bounding box center [391, 282] width 282 height 178
click at [422, 218] on div "DAFTAR M77CASINO https://srt.lat/go/bTKQzQ 0" at bounding box center [376, 220] width 223 height 28
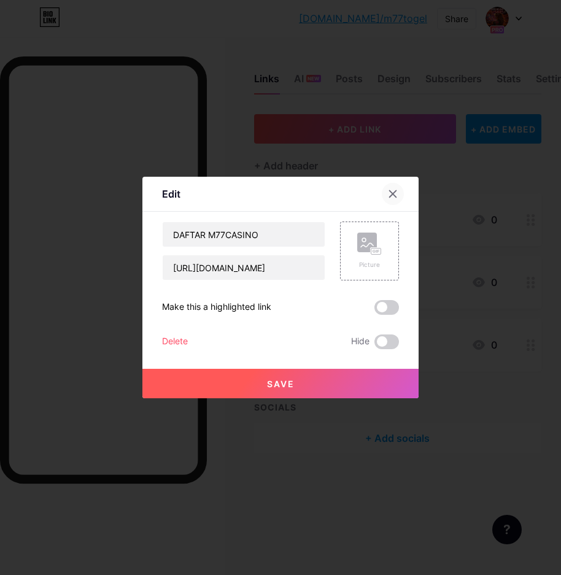
click at [391, 188] on div at bounding box center [393, 194] width 22 height 22
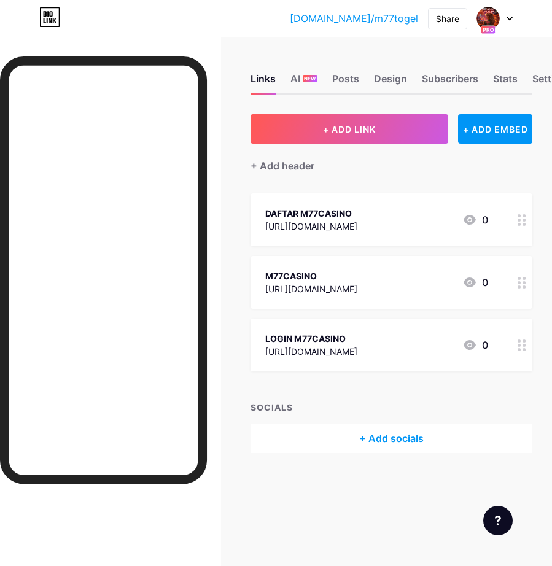
drag, startPoint x: 507, startPoint y: 220, endPoint x: 505, endPoint y: 308, distance: 88.4
click at [511, 325] on span "DAFTAR M77CASINO https://srt.lat/go/bTKQzQ 0 M77CASINO https://srt.lat/go/bR9HT…" at bounding box center [391, 282] width 282 height 178
click at [515, 223] on div "DAFTAR M77CASINO https://srt.lat/go/bTKQzQ 0" at bounding box center [391, 219] width 282 height 53
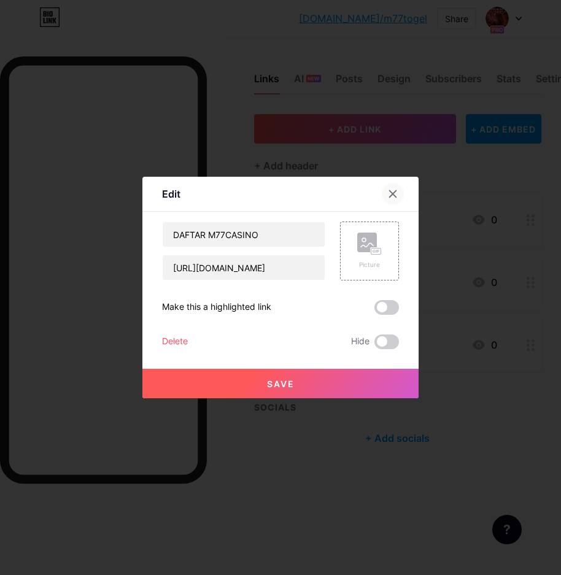
click at [386, 189] on div at bounding box center [393, 194] width 22 height 22
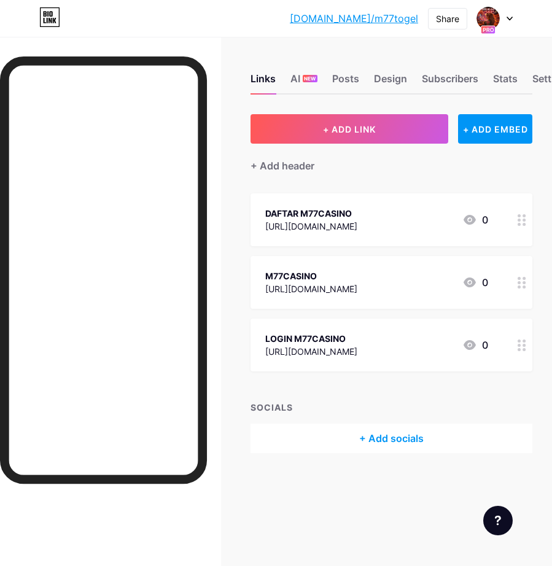
drag, startPoint x: 505, startPoint y: 220, endPoint x: 511, endPoint y: 274, distance: 54.9
click at [511, 274] on span "DAFTAR M77CASINO https://srt.lat/go/bTKQzQ 0 M77CASINO https://srt.lat/go/bR9HT…" at bounding box center [391, 282] width 282 height 178
click at [508, 220] on div "DAFTAR M77CASINO https://srt.lat/go/bTKQzQ 0" at bounding box center [391, 219] width 282 height 53
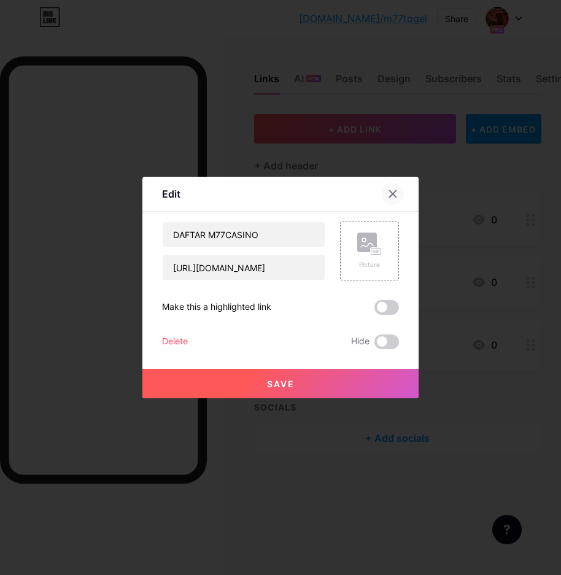
click at [392, 187] on div at bounding box center [393, 194] width 22 height 22
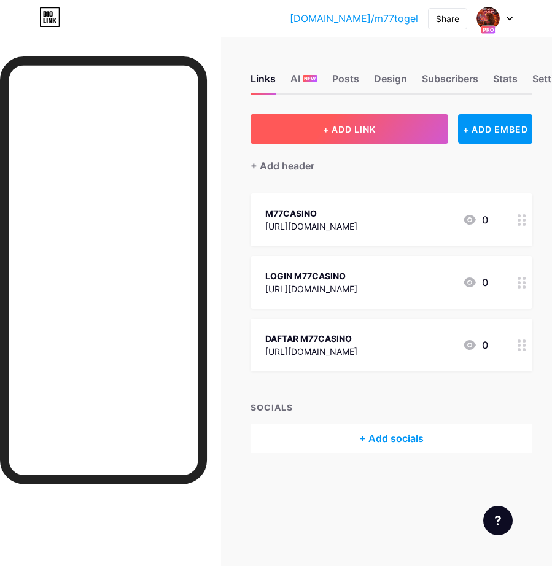
click at [391, 129] on button "+ ADD LINK" at bounding box center [349, 128] width 198 height 29
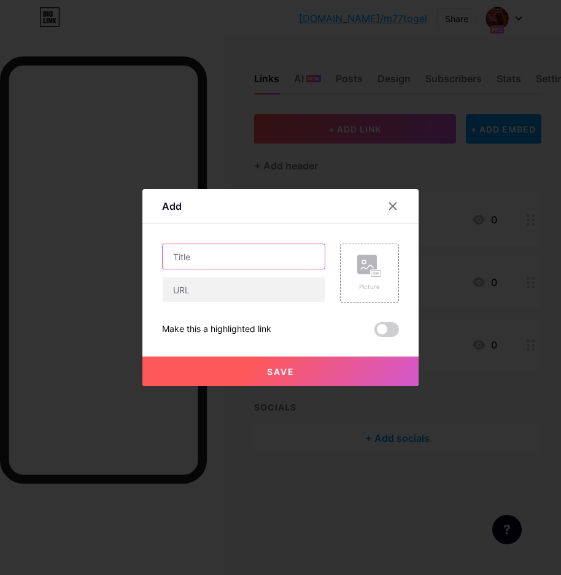
click at [237, 246] on input "text" at bounding box center [244, 256] width 162 height 25
type input "APLIKASI M77CASINO"
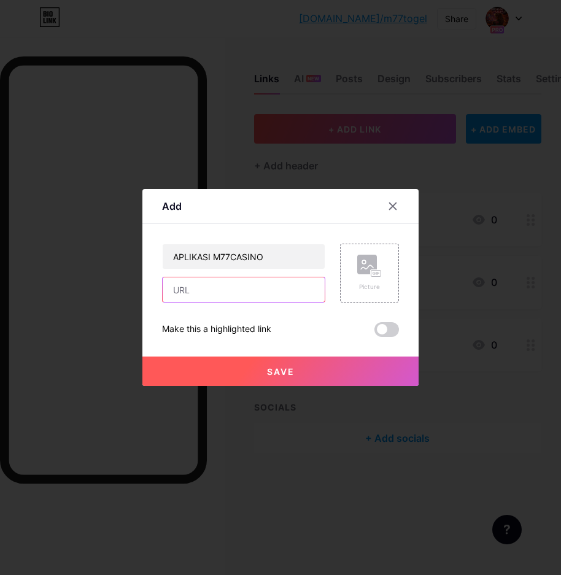
click at [241, 285] on input "text" at bounding box center [244, 289] width 162 height 25
paste input "[URL][DOMAIN_NAME]"
type input "[URL][DOMAIN_NAME]"
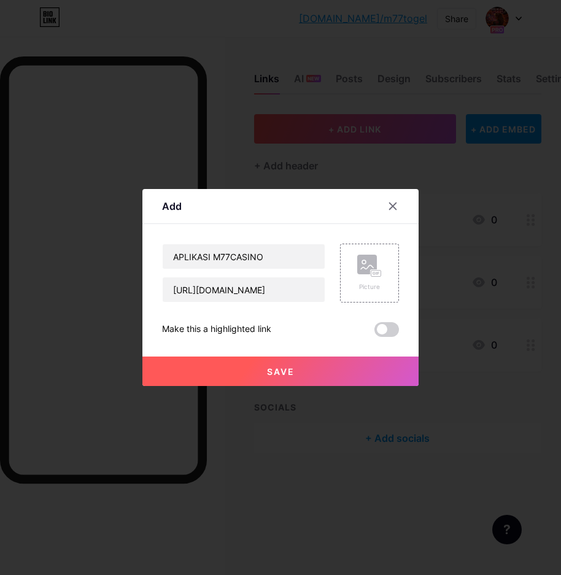
click at [193, 368] on button "Save" at bounding box center [280, 371] width 276 height 29
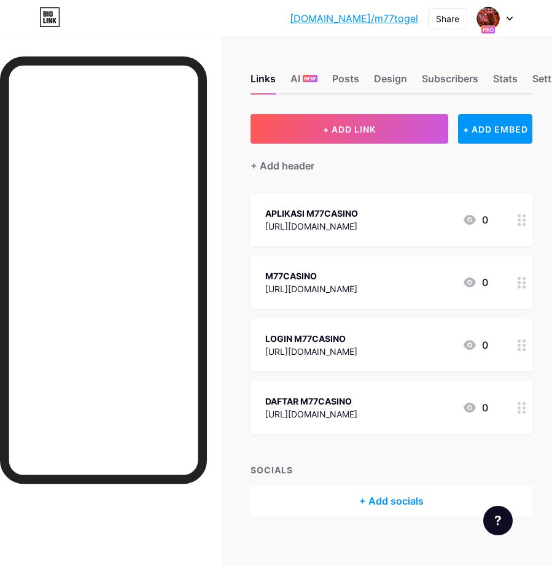
click at [233, 193] on div "Links AI NEW Posts Design Subscribers Stats Settings + ADD LINK + ADD EMBED + A…" at bounding box center [276, 307] width 552 height 540
click at [303, 72] on div "AI NEW" at bounding box center [303, 82] width 27 height 22
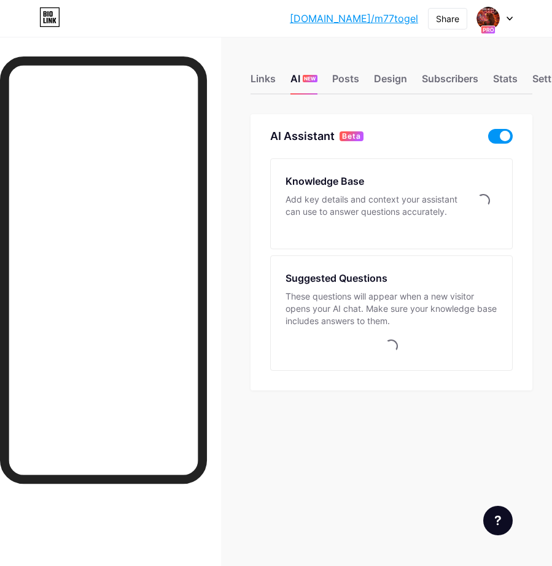
click at [511, 135] on span at bounding box center [500, 136] width 25 height 15
click at [488, 139] on input "checkbox" at bounding box center [488, 139] width 0 height 0
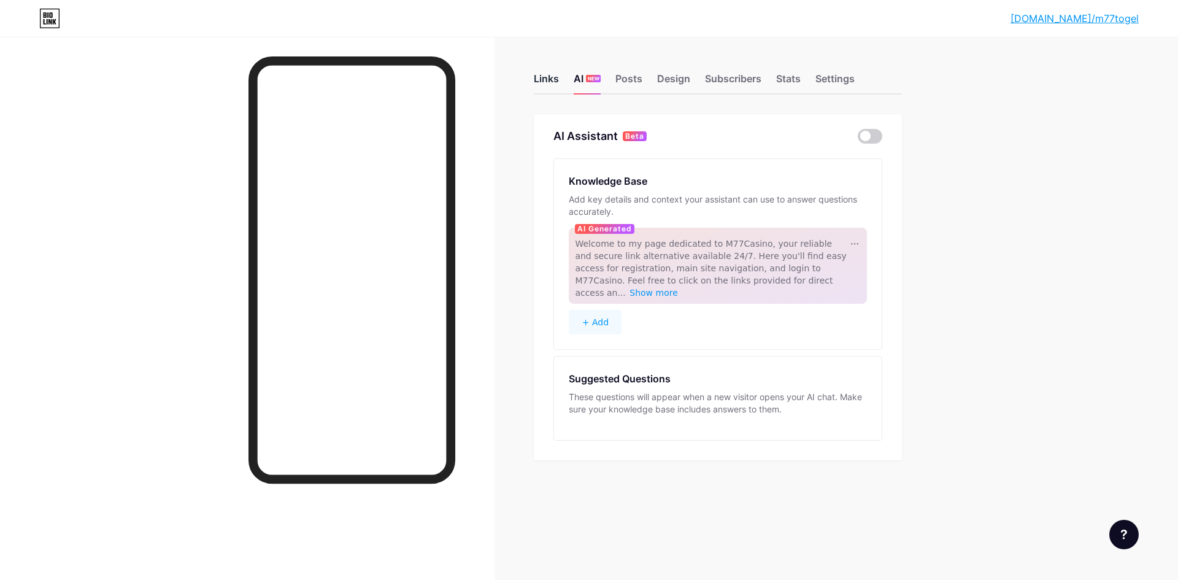
click at [548, 79] on div "Links" at bounding box center [546, 82] width 25 height 22
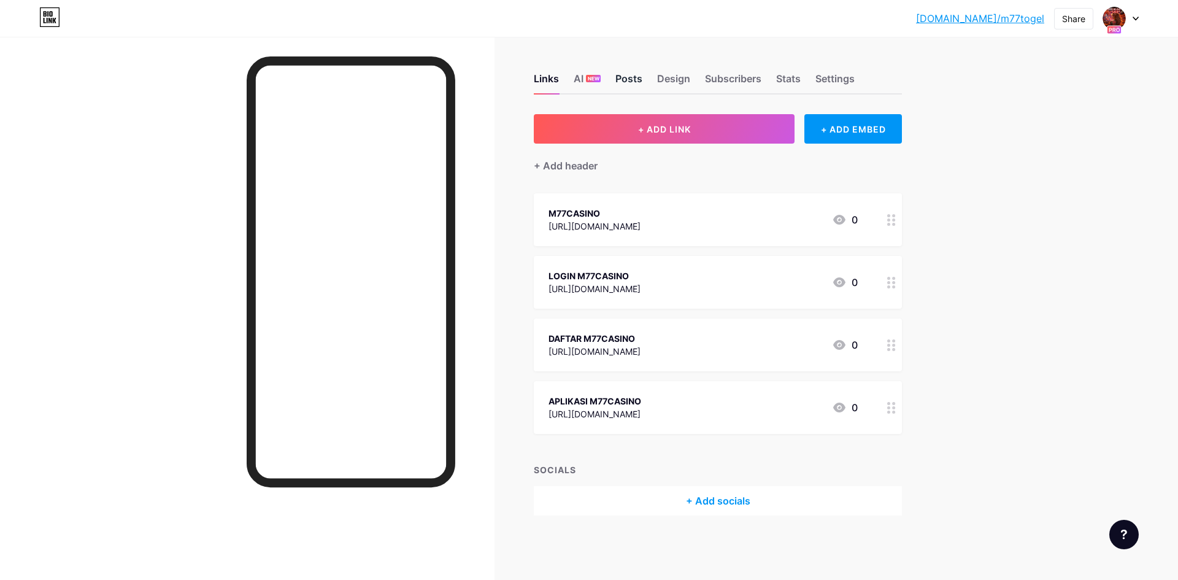
click at [624, 79] on div "Posts" at bounding box center [628, 82] width 27 height 22
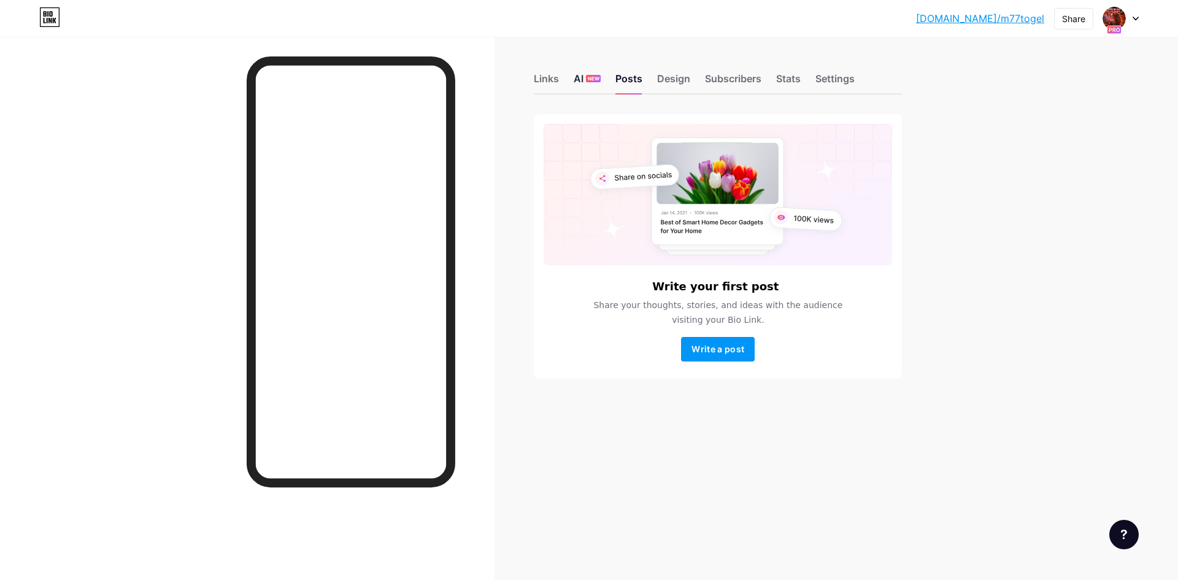
click at [593, 79] on span "NEW" at bounding box center [594, 78] width 12 height 7
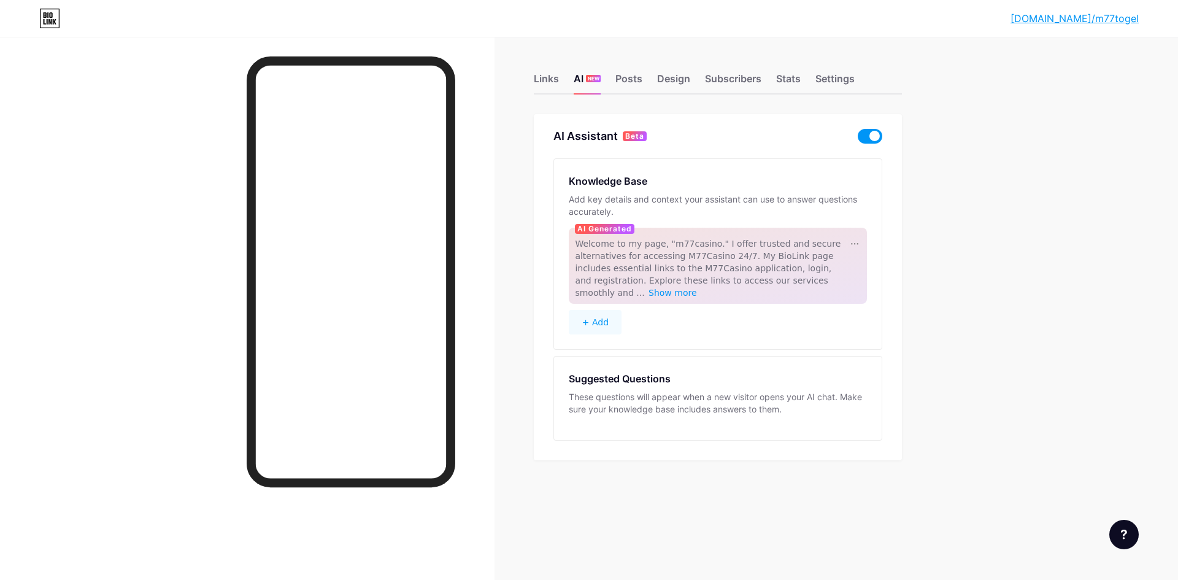
click at [871, 131] on span at bounding box center [870, 136] width 25 height 15
click at [858, 139] on input "checkbox" at bounding box center [858, 139] width 0 height 0
click at [629, 80] on div "Posts" at bounding box center [628, 82] width 27 height 22
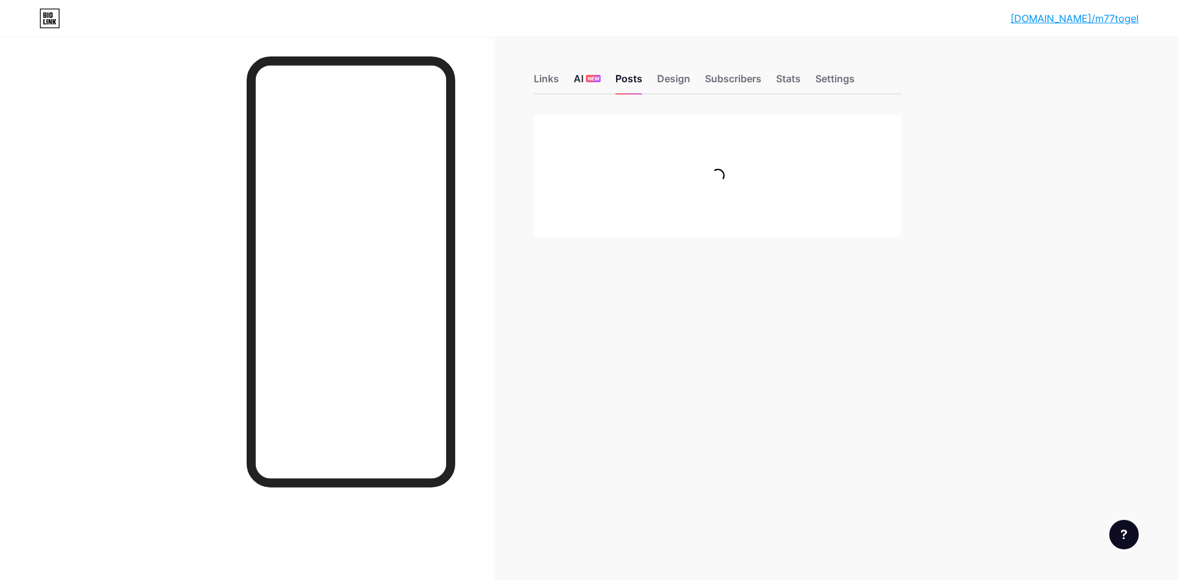
click at [595, 76] on span "NEW" at bounding box center [594, 78] width 12 height 7
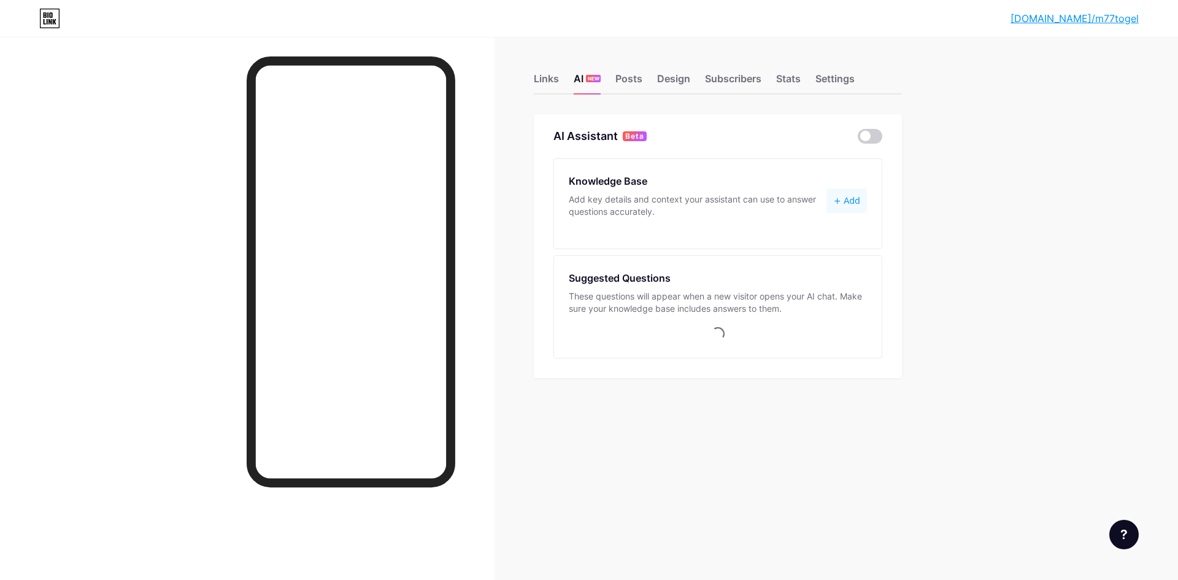
click at [1106, 18] on link "[DOMAIN_NAME]/m77togel" at bounding box center [1075, 18] width 128 height 15
click at [627, 77] on div "Posts" at bounding box center [628, 82] width 27 height 22
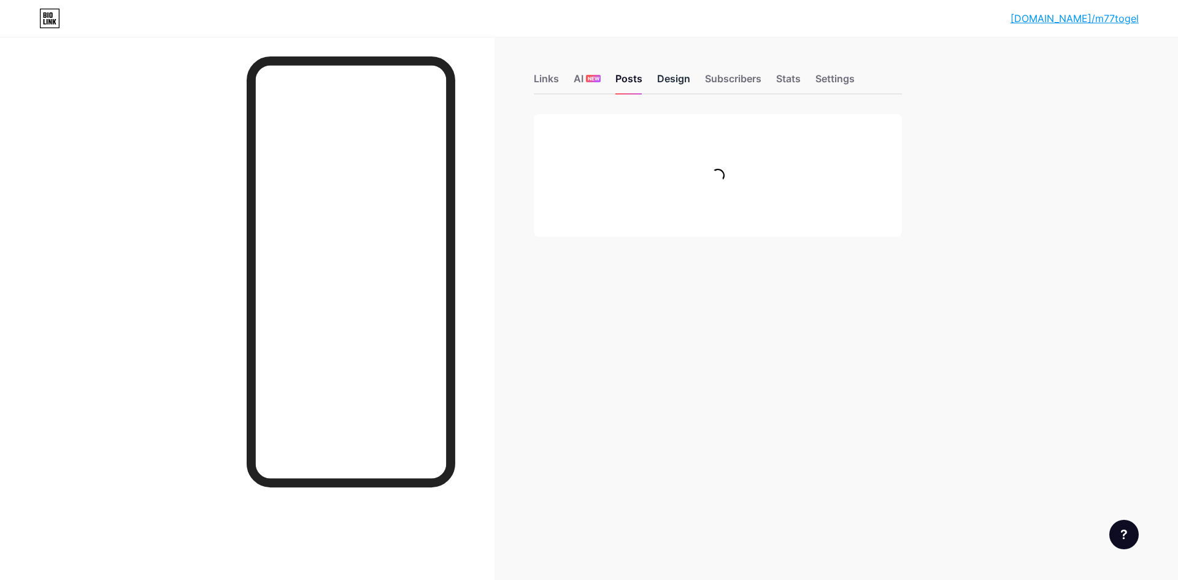
click at [669, 77] on div "Design" at bounding box center [673, 82] width 33 height 22
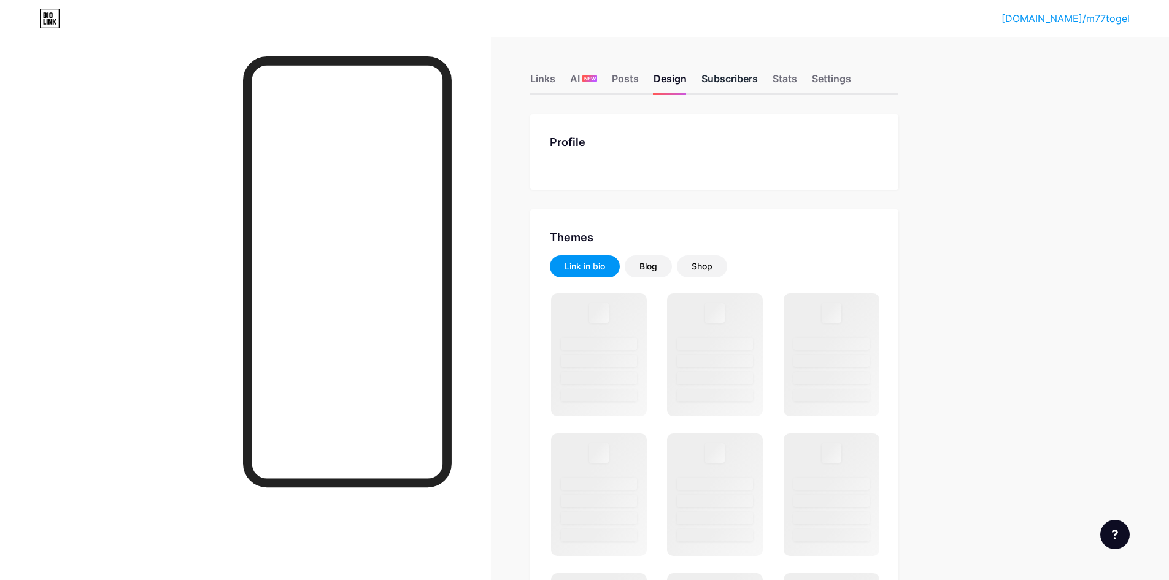
click at [724, 75] on div "Subscribers" at bounding box center [729, 82] width 56 height 22
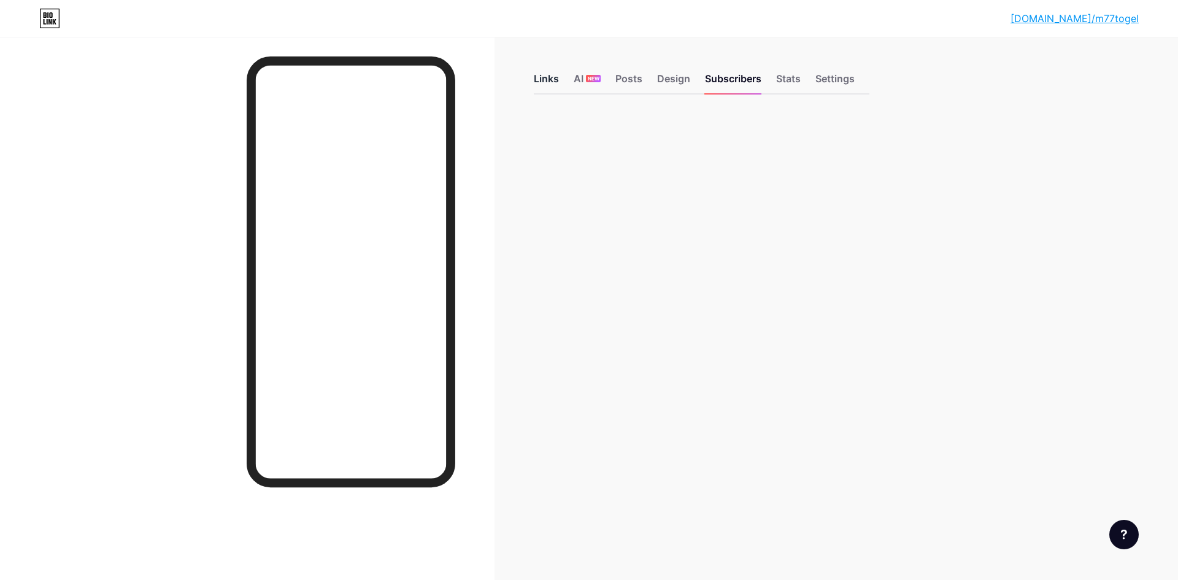
click at [547, 78] on div "Links" at bounding box center [546, 82] width 25 height 22
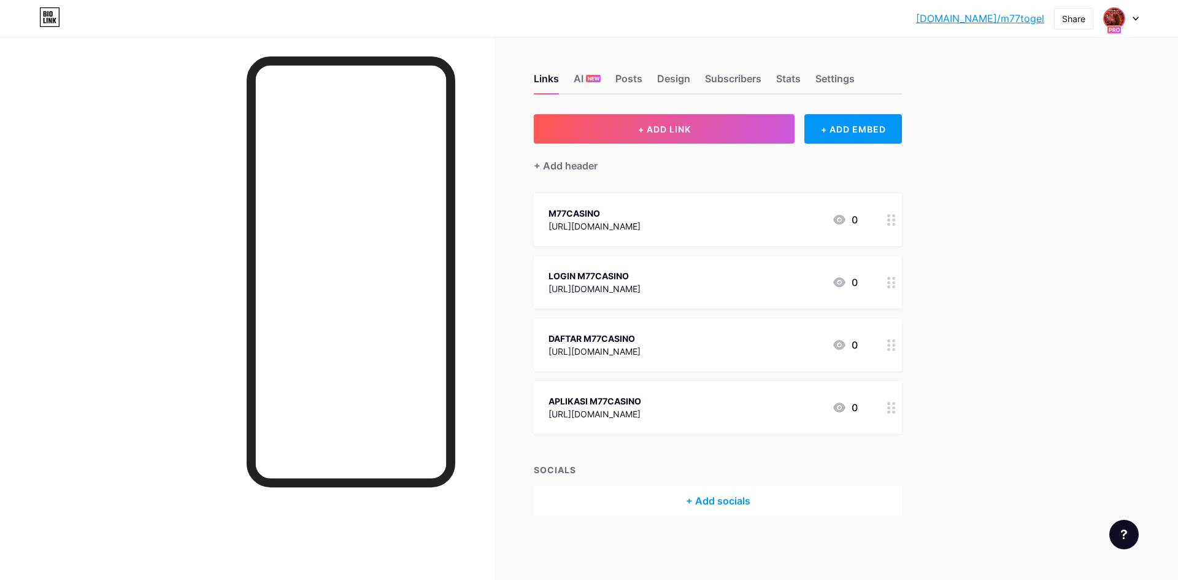
click at [1117, 20] on img at bounding box center [1115, 19] width 20 height 20
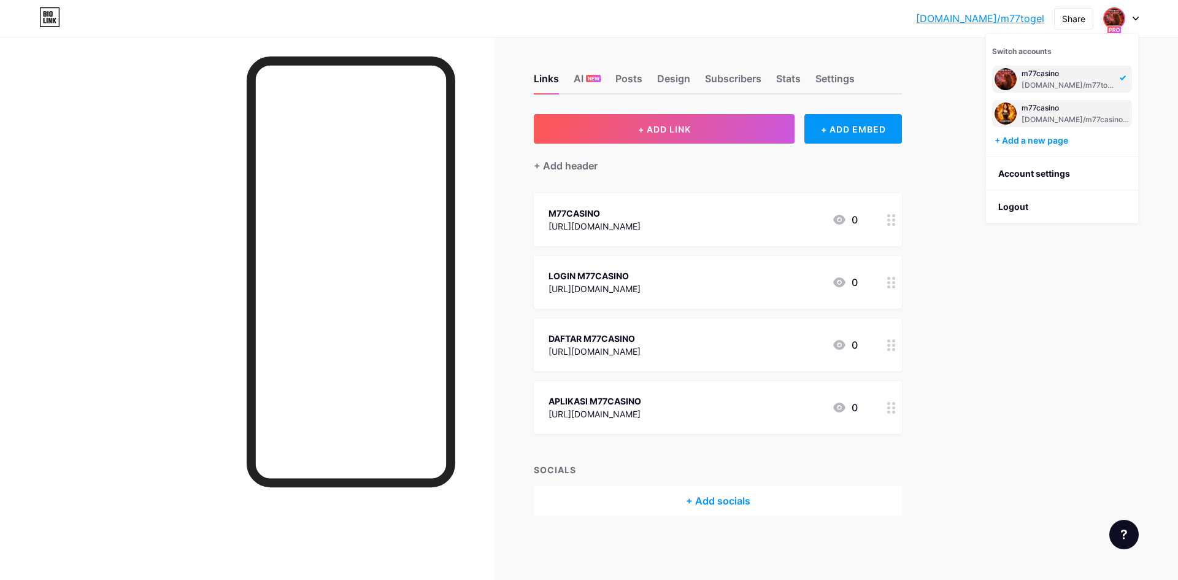
click at [1043, 110] on div "m77casino" at bounding box center [1076, 108] width 108 height 10
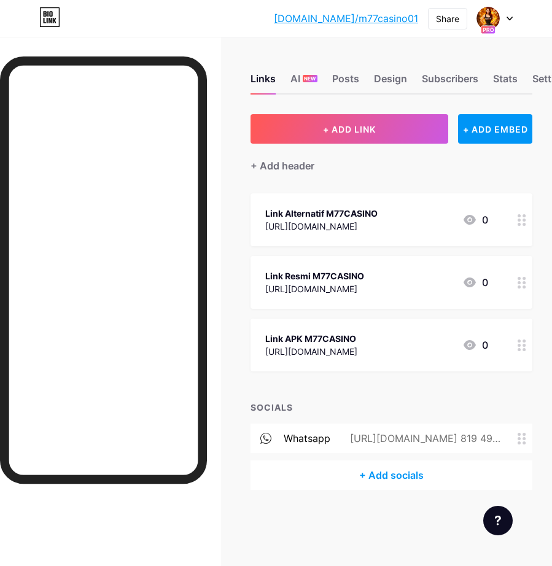
click at [365, 207] on div "Link Alternatif M77CASINO" at bounding box center [321, 213] width 112 height 13
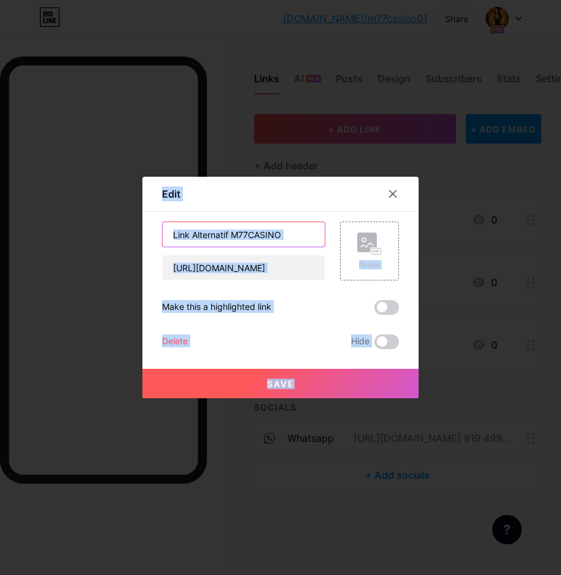
click at [314, 237] on input "Link Alternatif M77CASINO" at bounding box center [244, 234] width 162 height 25
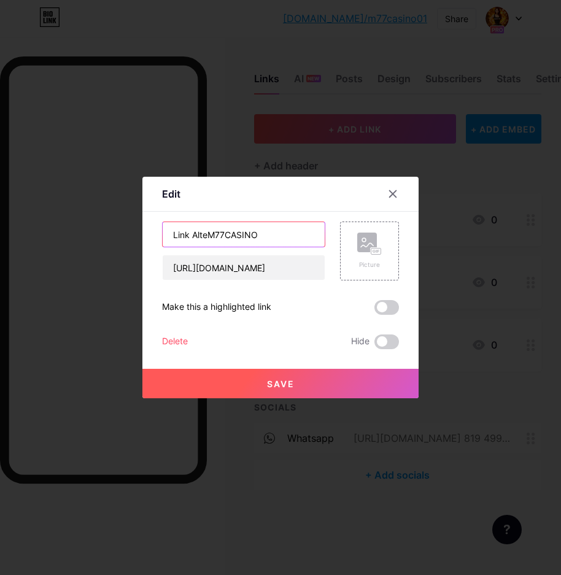
drag, startPoint x: 233, startPoint y: 234, endPoint x: 206, endPoint y: 235, distance: 27.0
click at [206, 235] on input "Link AlteM77CASINO" at bounding box center [244, 234] width 162 height 25
type input "M77CASINO"
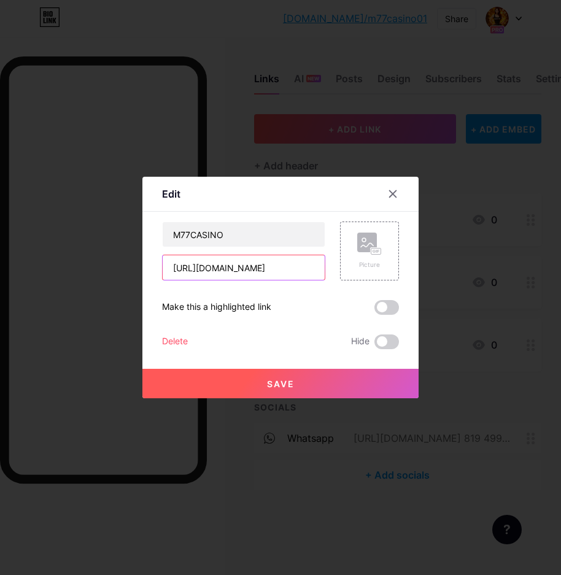
drag, startPoint x: 231, startPoint y: 267, endPoint x: 245, endPoint y: 265, distance: 14.2
click at [231, 267] on input "[URL][DOMAIN_NAME]" at bounding box center [244, 267] width 162 height 25
paste input "R9HTC"
type input "[URL][DOMAIN_NAME]"
click at [312, 386] on button "Save" at bounding box center [280, 383] width 276 height 29
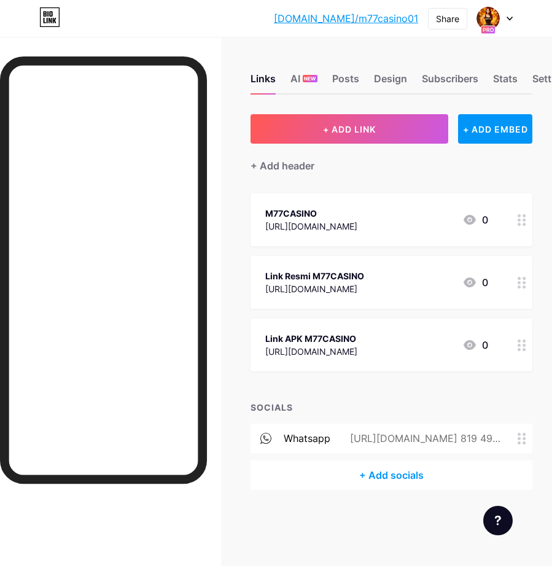
click at [520, 282] on circle at bounding box center [518, 282] width 3 height 3
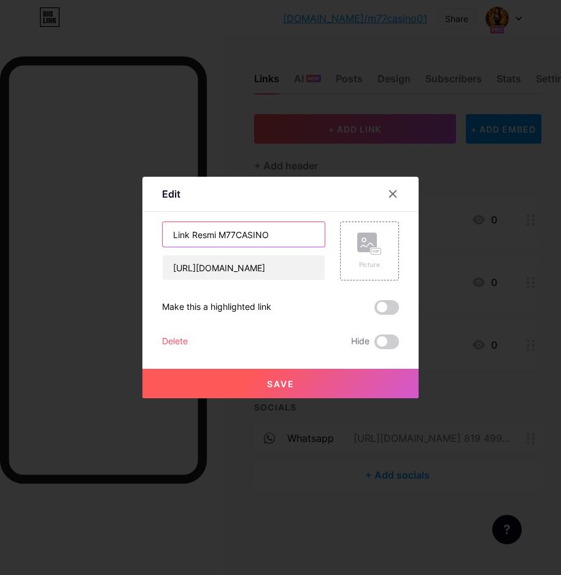
click at [284, 239] on input "Link Resmi M77CASINO" at bounding box center [244, 234] width 162 height 25
type input "LOGIN M77CASINO"
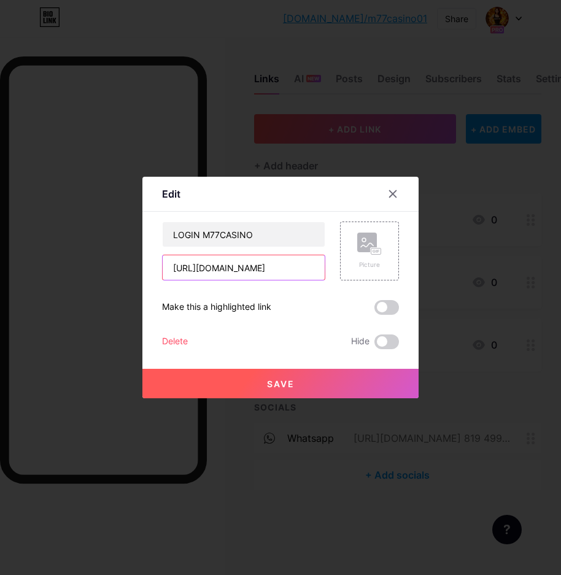
click at [285, 269] on input "[URL][DOMAIN_NAME]" at bounding box center [244, 267] width 162 height 25
paste input "R9HTC"
type input "[URL][DOMAIN_NAME]"
click at [328, 388] on button "Save" at bounding box center [280, 383] width 276 height 29
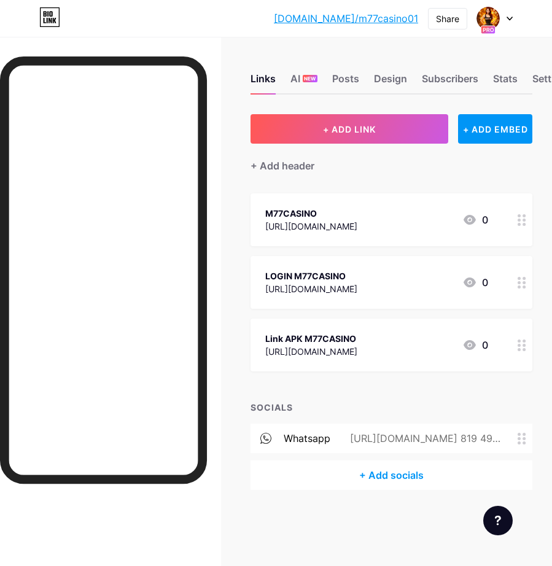
click at [526, 346] on icon at bounding box center [521, 345] width 9 height 12
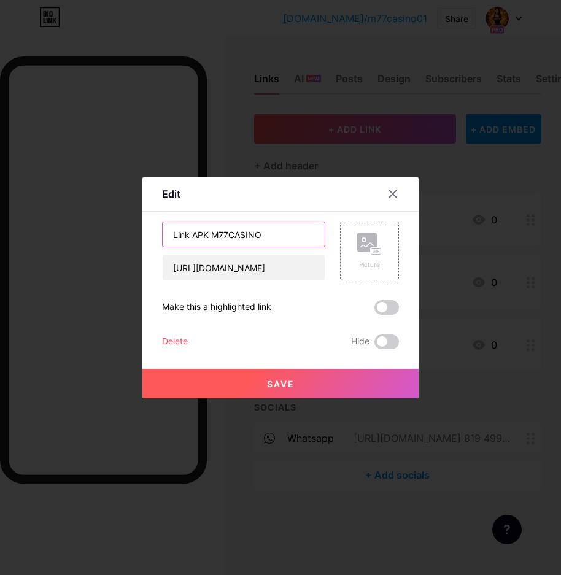
click at [286, 239] on input "Link APK M77CASINO" at bounding box center [244, 234] width 162 height 25
type input "DAFTAR M77CASINO"
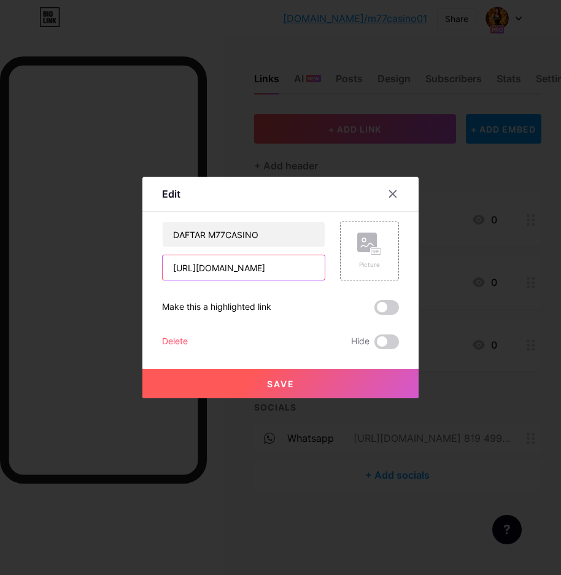
click at [293, 271] on input "[URL][DOMAIN_NAME]" at bounding box center [244, 267] width 162 height 25
paste input "TKQzQ"
type input "[URL][DOMAIN_NAME]"
click at [301, 365] on div "Save" at bounding box center [280, 373] width 276 height 49
click at [307, 385] on button "Save" at bounding box center [280, 383] width 276 height 29
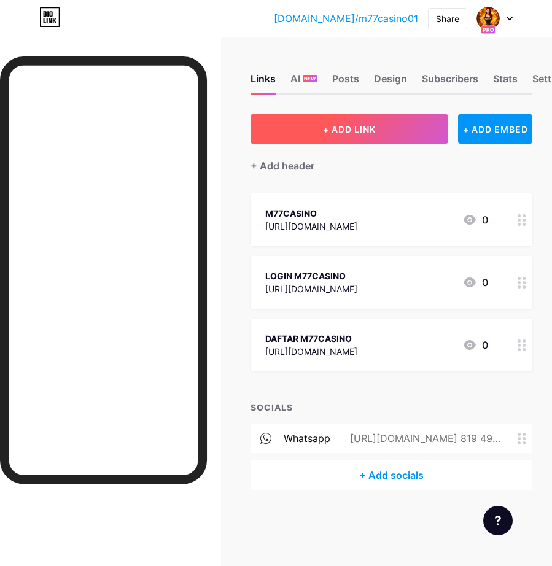
click at [396, 131] on button "+ ADD LINK" at bounding box center [349, 128] width 198 height 29
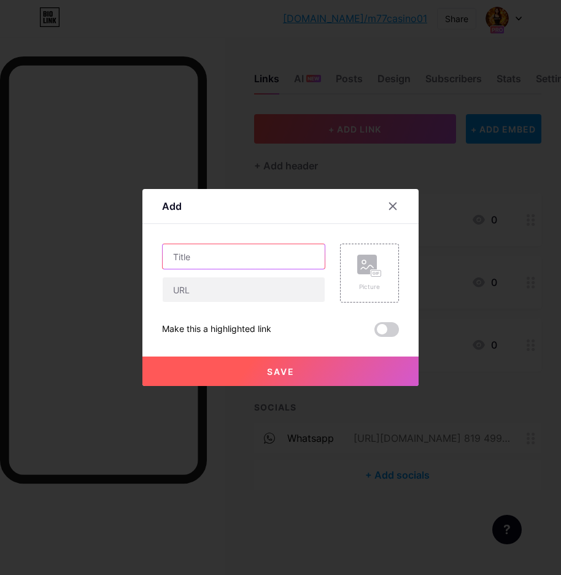
click at [252, 260] on input "text" at bounding box center [244, 256] width 162 height 25
type input "PROMOSI M77CASINO"
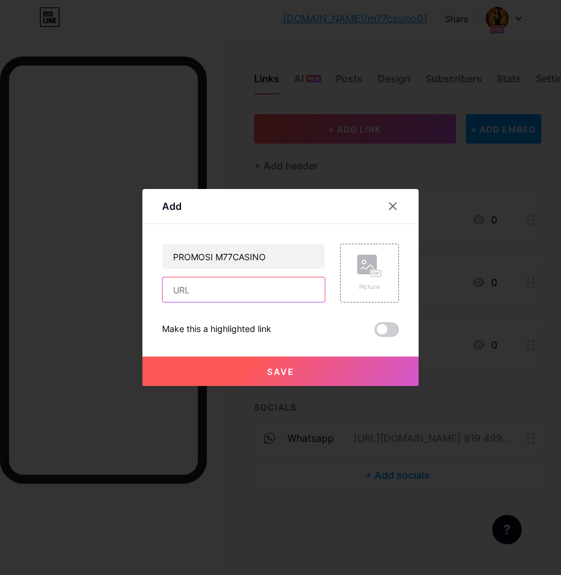
click at [217, 290] on input "text" at bounding box center [244, 289] width 162 height 25
paste input "[URL][DOMAIN_NAME]"
type input "[URL][DOMAIN_NAME]"
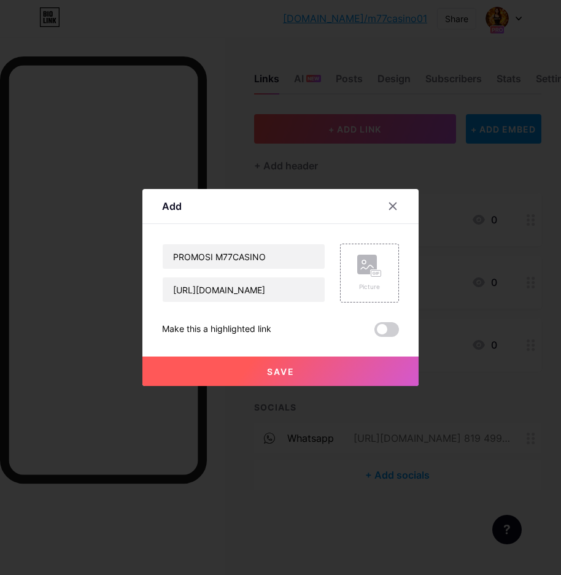
click at [179, 369] on button "Save" at bounding box center [280, 371] width 276 height 29
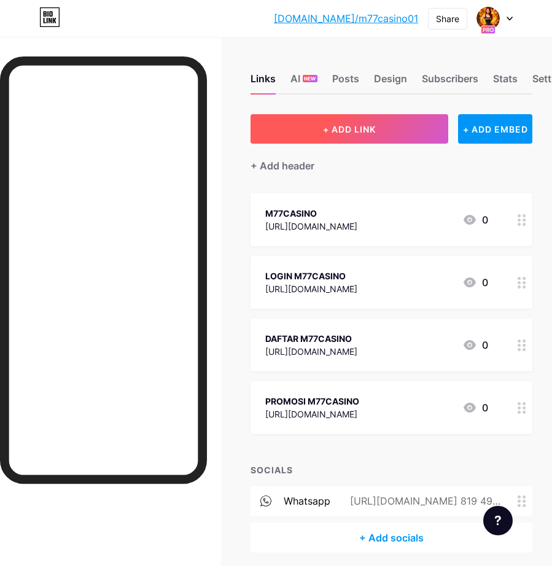
click at [367, 131] on span "+ ADD LINK" at bounding box center [349, 129] width 53 height 10
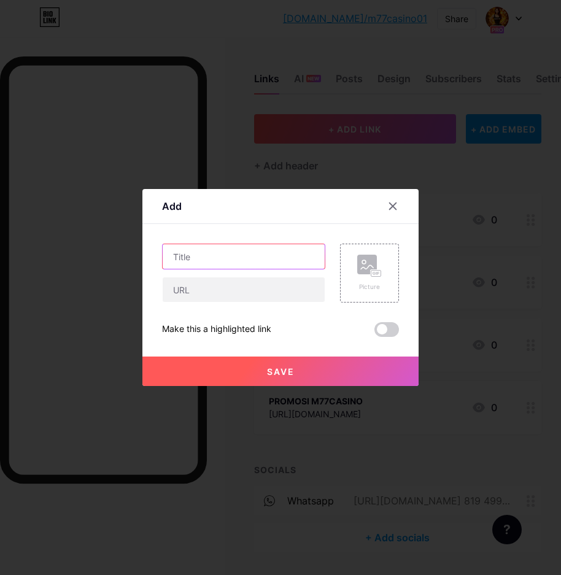
click at [263, 252] on input "text" at bounding box center [244, 256] width 162 height 25
type input "APLIKASI M77CASINO"
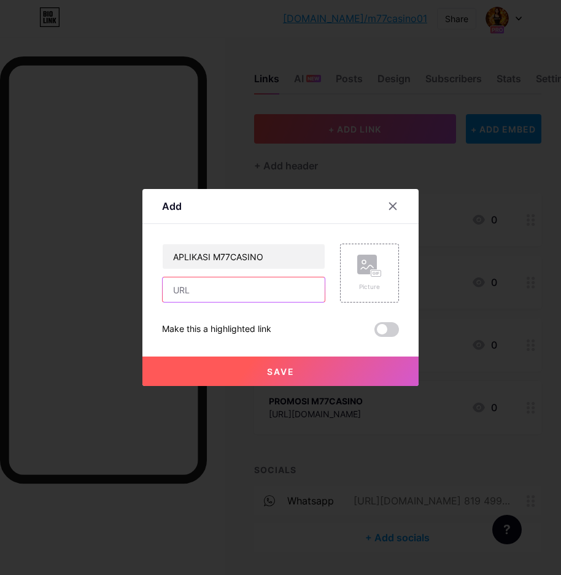
click at [297, 294] on input "text" at bounding box center [244, 289] width 162 height 25
paste input "[URL][DOMAIN_NAME]"
type input "[URL][DOMAIN_NAME]"
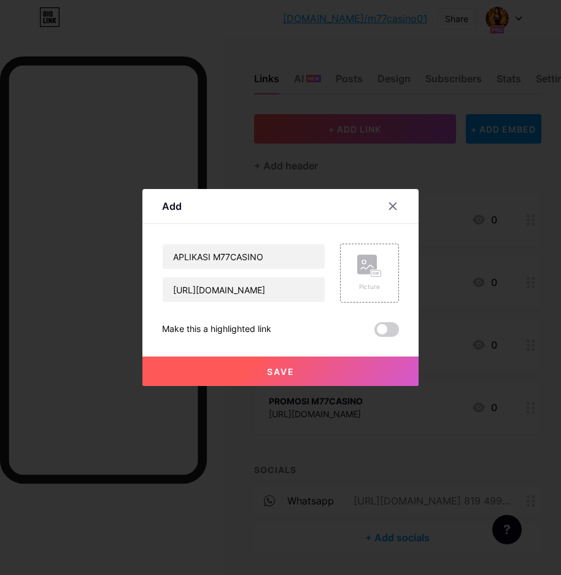
click at [223, 370] on button "Save" at bounding box center [280, 371] width 276 height 29
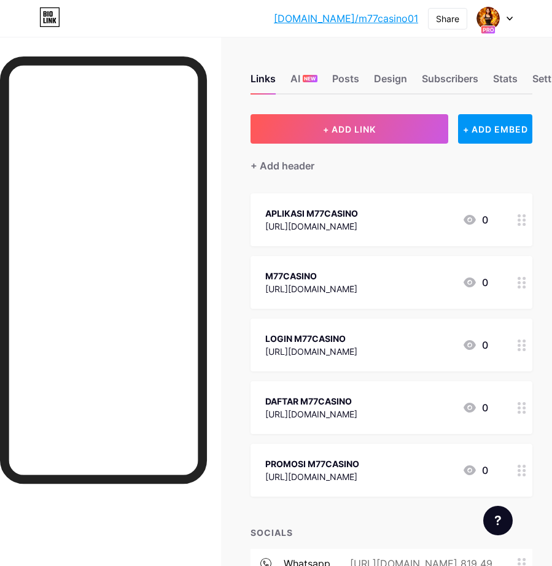
click at [230, 209] on div "Links AI NEW Posts Design Subscribers Stats Settings + ADD LINK + ADD EMBED + A…" at bounding box center [276, 356] width 552 height 639
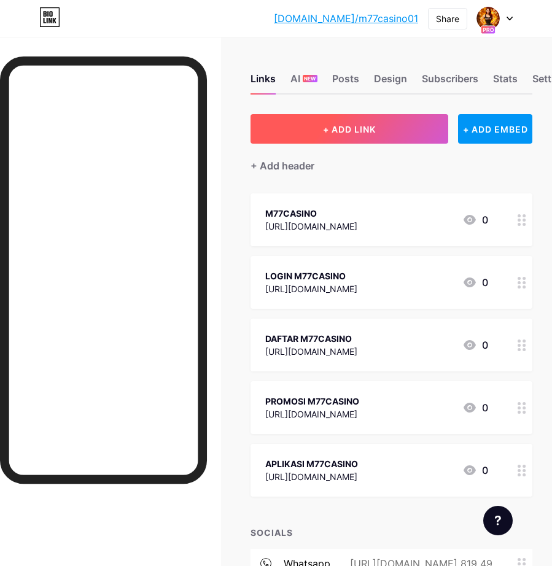
click at [370, 128] on span "+ ADD LINK" at bounding box center [349, 129] width 53 height 10
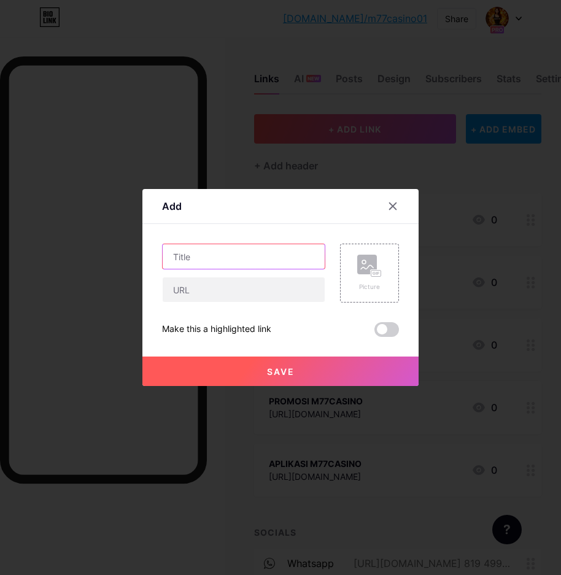
click at [256, 260] on input "text" at bounding box center [244, 256] width 162 height 25
type input "ALTERNATIF M77CASINO"
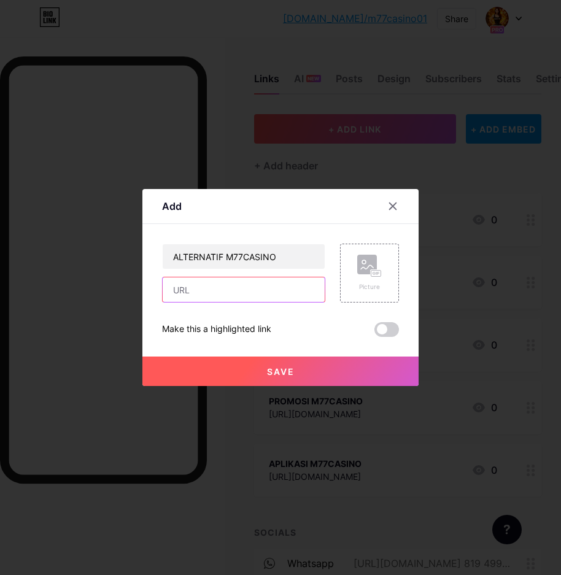
drag, startPoint x: 195, startPoint y: 291, endPoint x: 218, endPoint y: 311, distance: 30.5
click at [195, 291] on input "text" at bounding box center [244, 289] width 162 height 25
paste input "[URL][DOMAIN_NAME]"
type input "[URL][DOMAIN_NAME]"
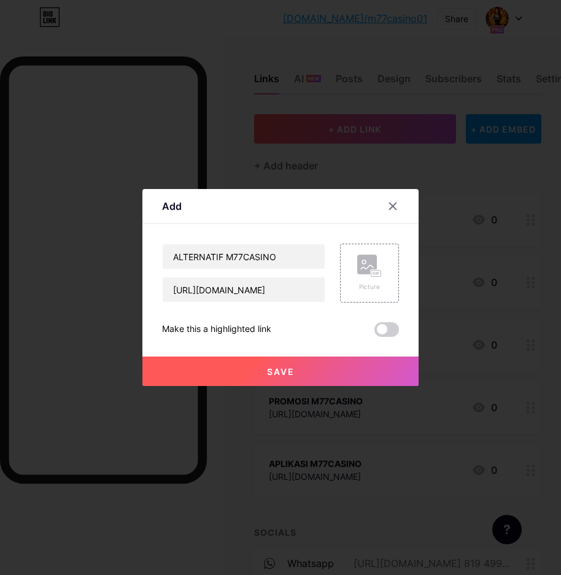
click at [182, 368] on button "Save" at bounding box center [280, 371] width 276 height 29
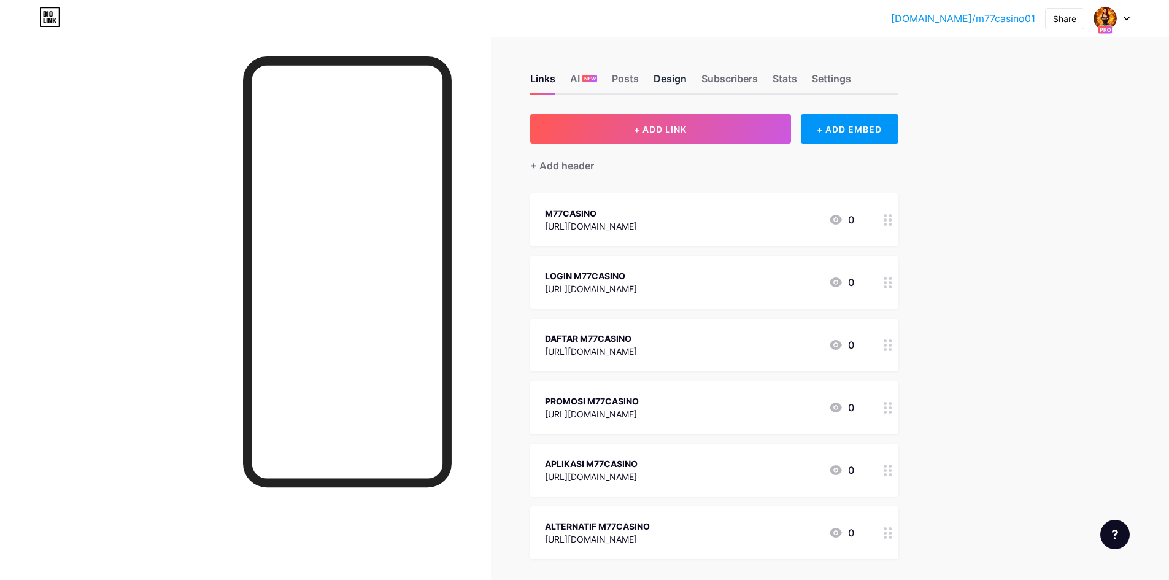
click at [670, 79] on div "Design" at bounding box center [670, 82] width 33 height 22
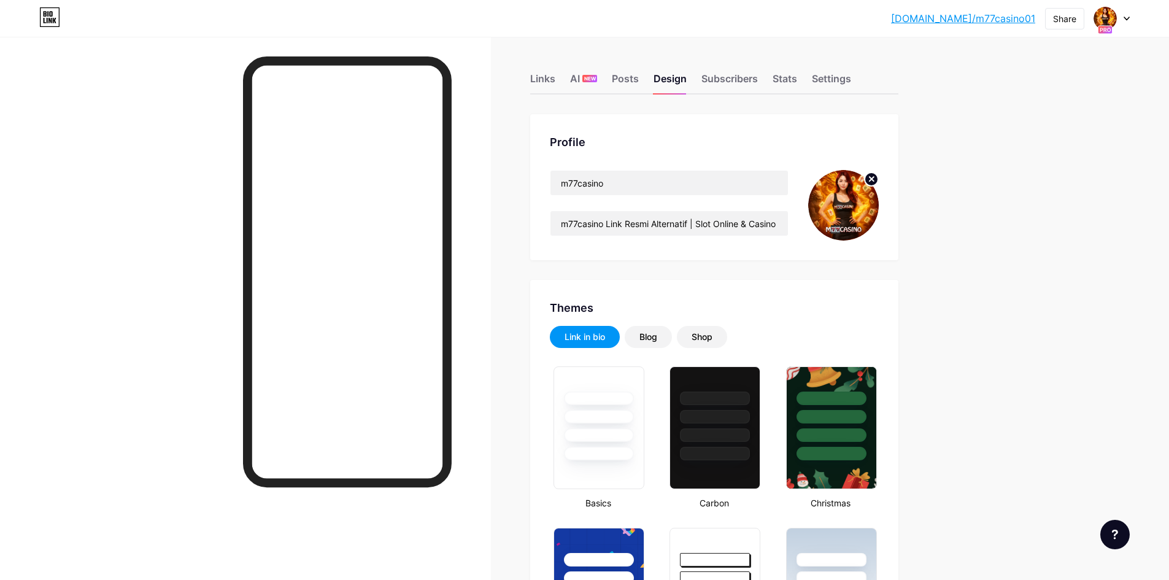
type input "#ff0000"
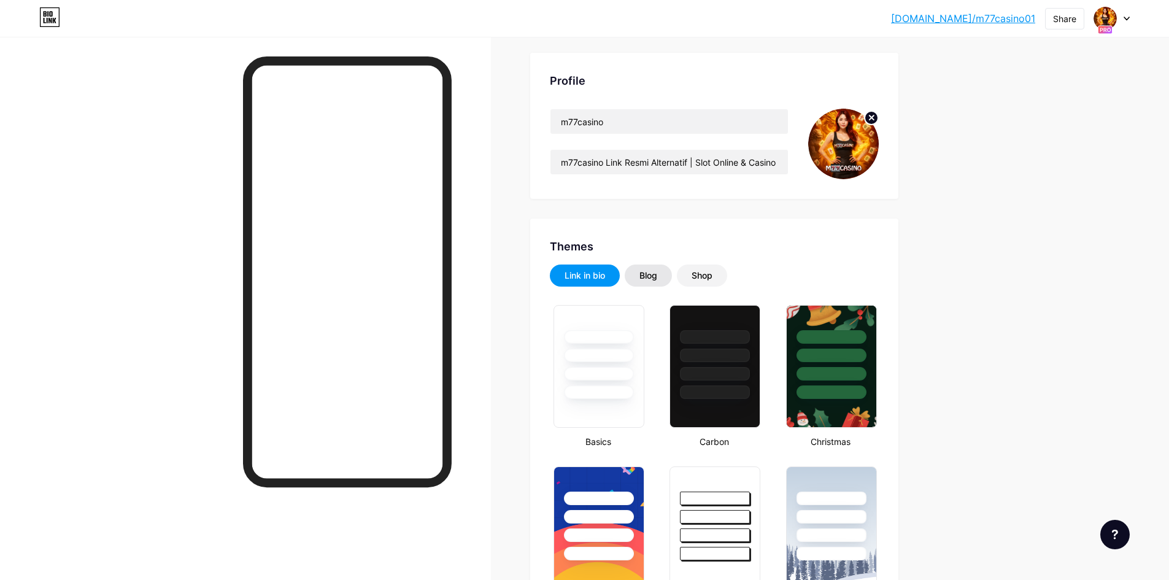
click at [665, 282] on div "Blog" at bounding box center [648, 275] width 47 height 22
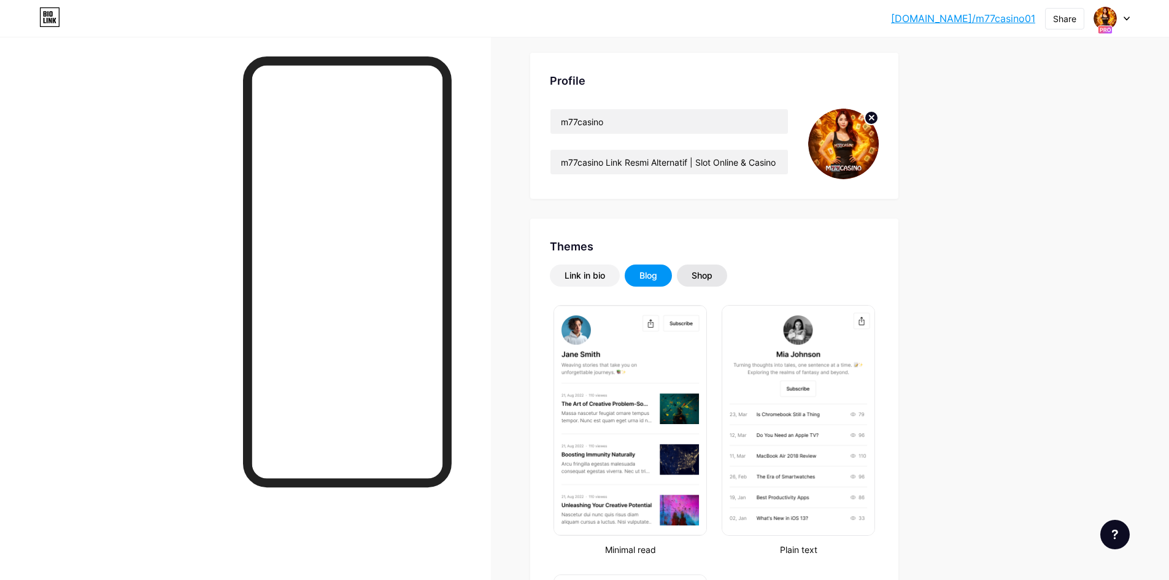
click at [727, 280] on div "Shop" at bounding box center [702, 275] width 50 height 22
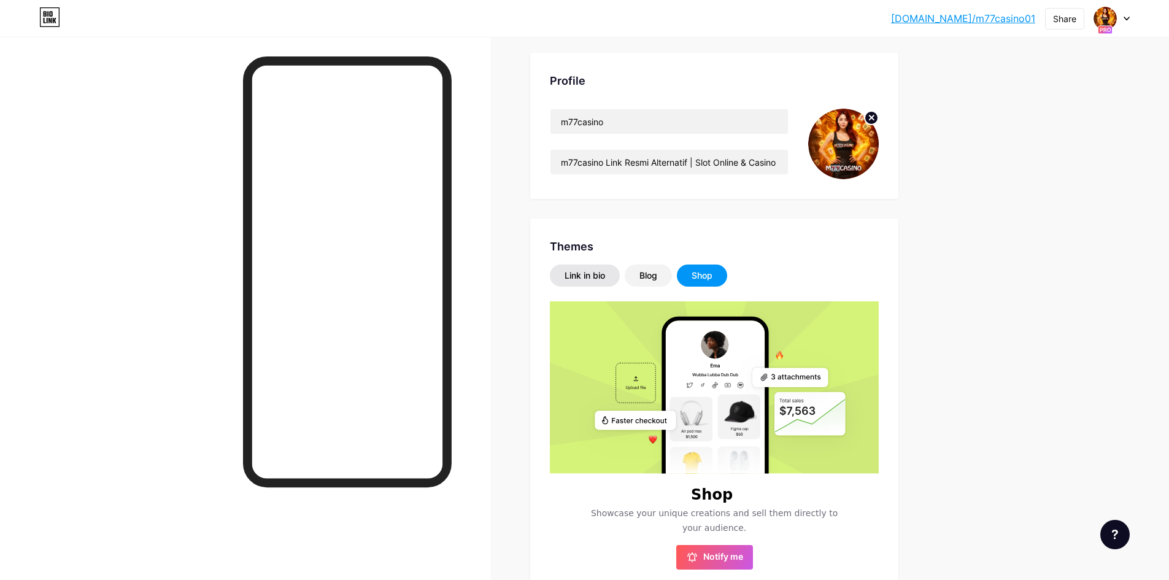
click at [593, 269] on div "Link in bio" at bounding box center [585, 275] width 70 height 22
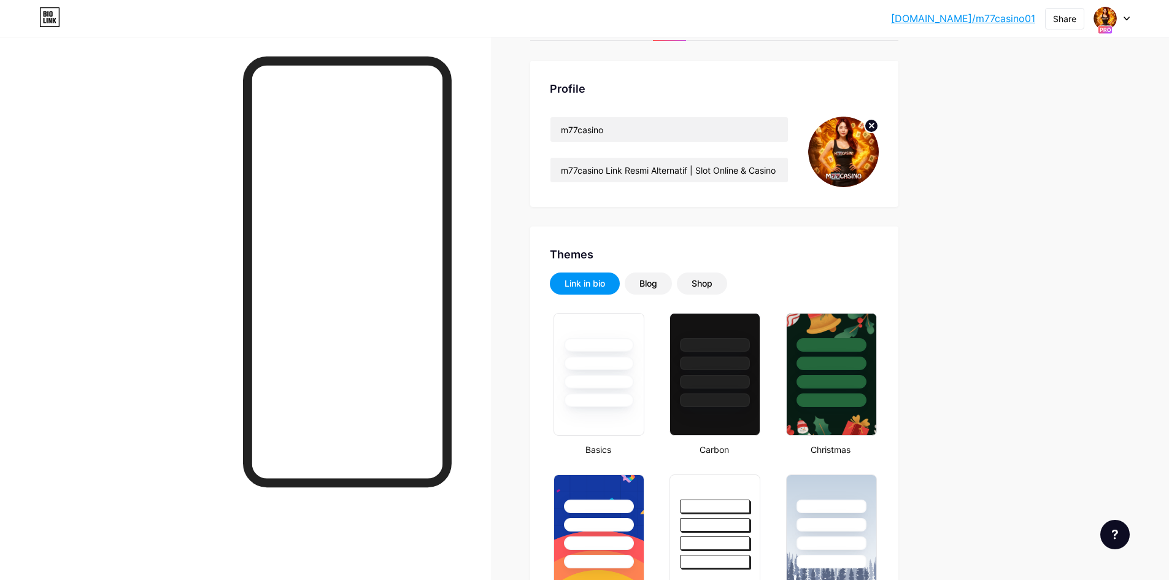
scroll to position [0, 0]
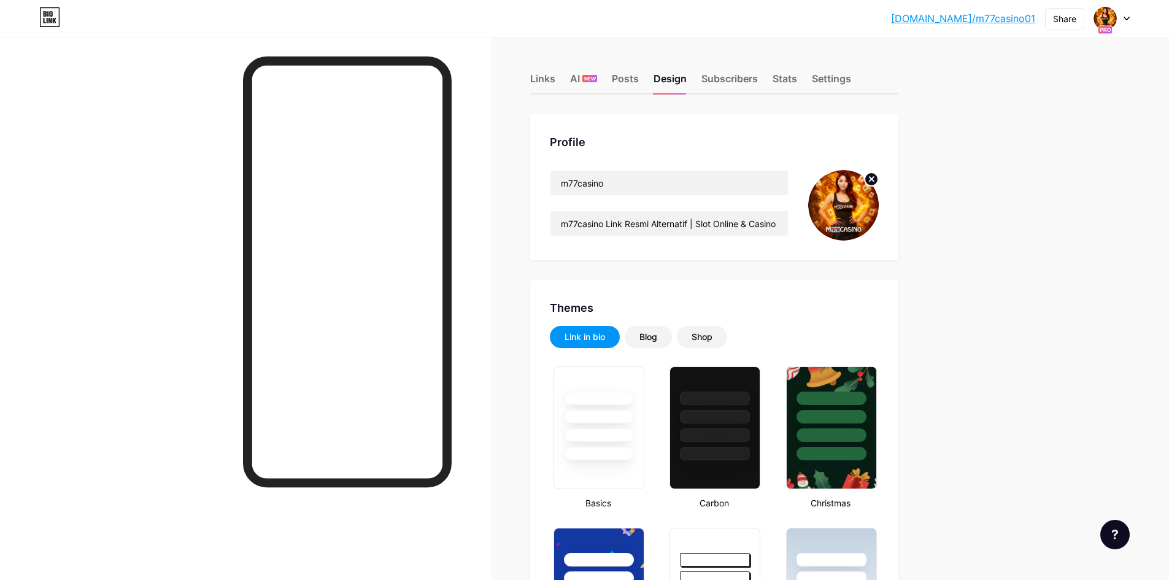
click at [1020, 18] on link "[DOMAIN_NAME]/m77casino01" at bounding box center [963, 18] width 144 height 15
click at [831, 77] on div "Settings" at bounding box center [831, 82] width 39 height 22
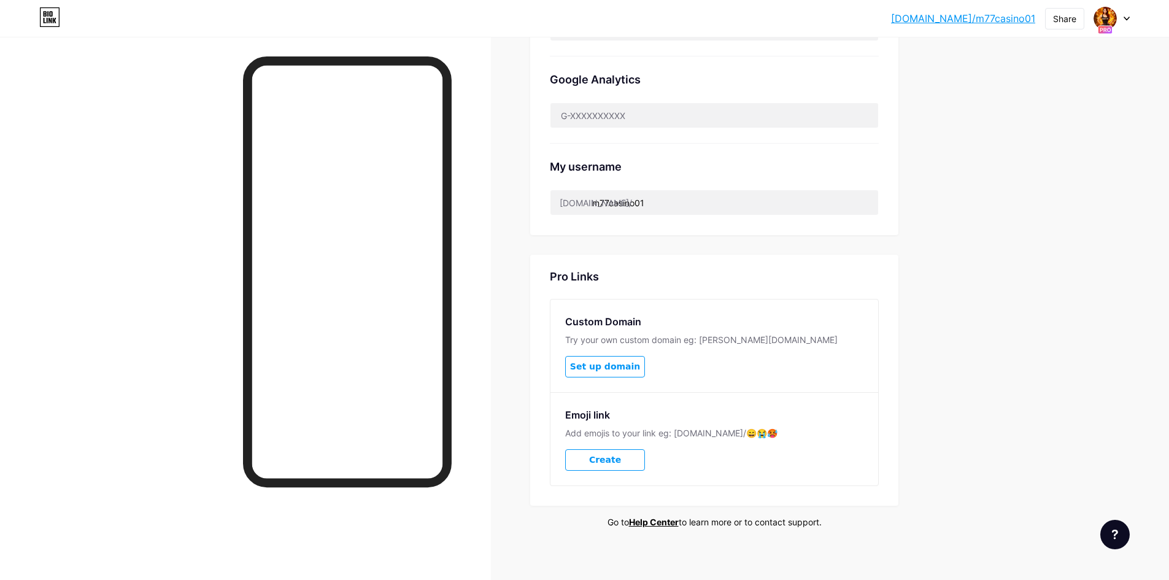
scroll to position [453, 0]
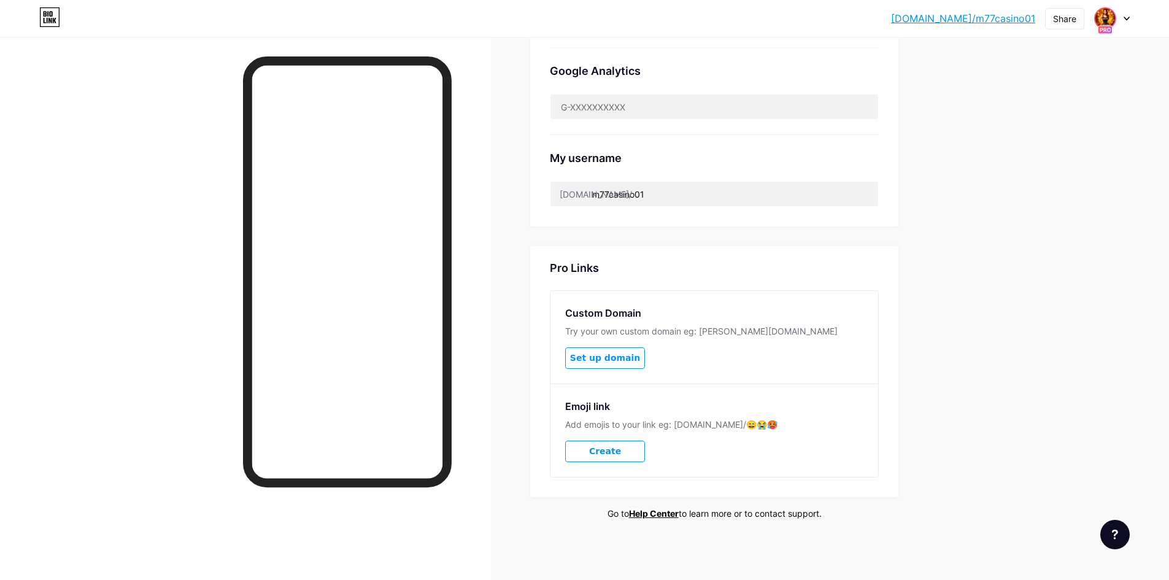
click at [1108, 24] on img at bounding box center [1105, 19] width 20 height 20
click at [1046, 124] on div "[DOMAIN_NAME]/m77togel" at bounding box center [1061, 120] width 96 height 10
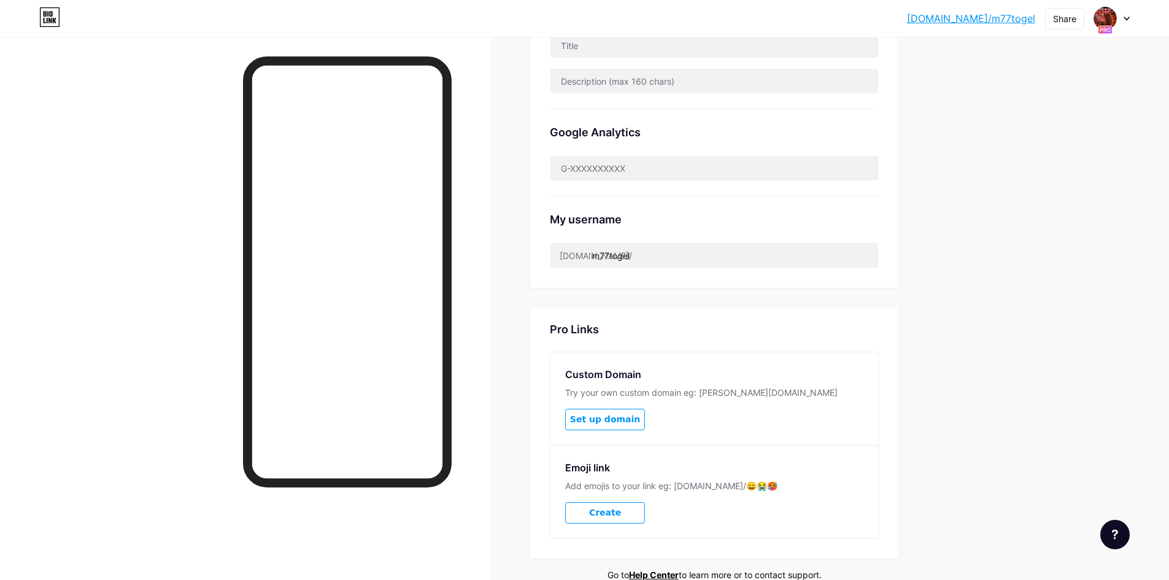
scroll to position [144, 0]
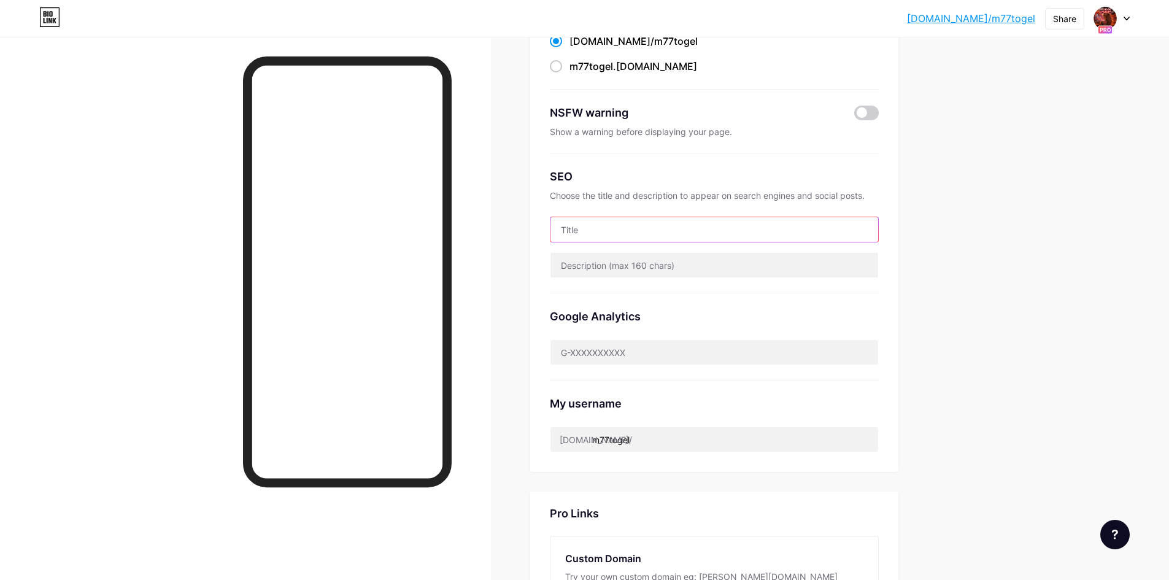
click at [648, 235] on input "text" at bounding box center [714, 229] width 328 height 25
click at [1094, 22] on div "bio.link/m77tog... bio.link/m77togel Share Switch accounts m77casino bio.link/m…" at bounding box center [1018, 18] width 223 height 22
click at [1109, 15] on img at bounding box center [1105, 19] width 20 height 20
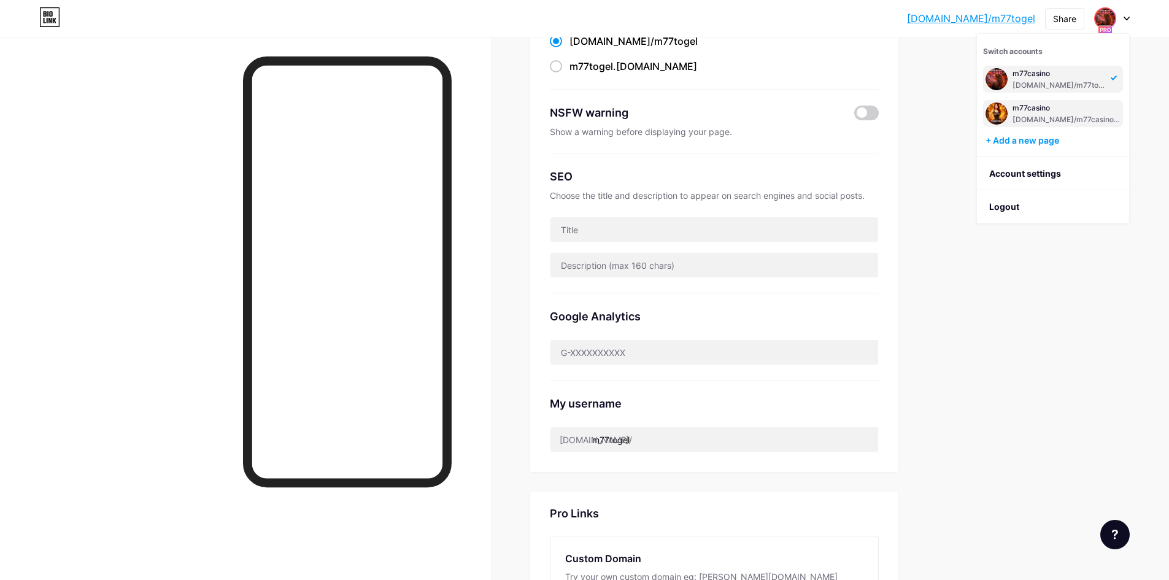
click at [1035, 121] on div "[DOMAIN_NAME]/m77casino01" at bounding box center [1067, 120] width 108 height 10
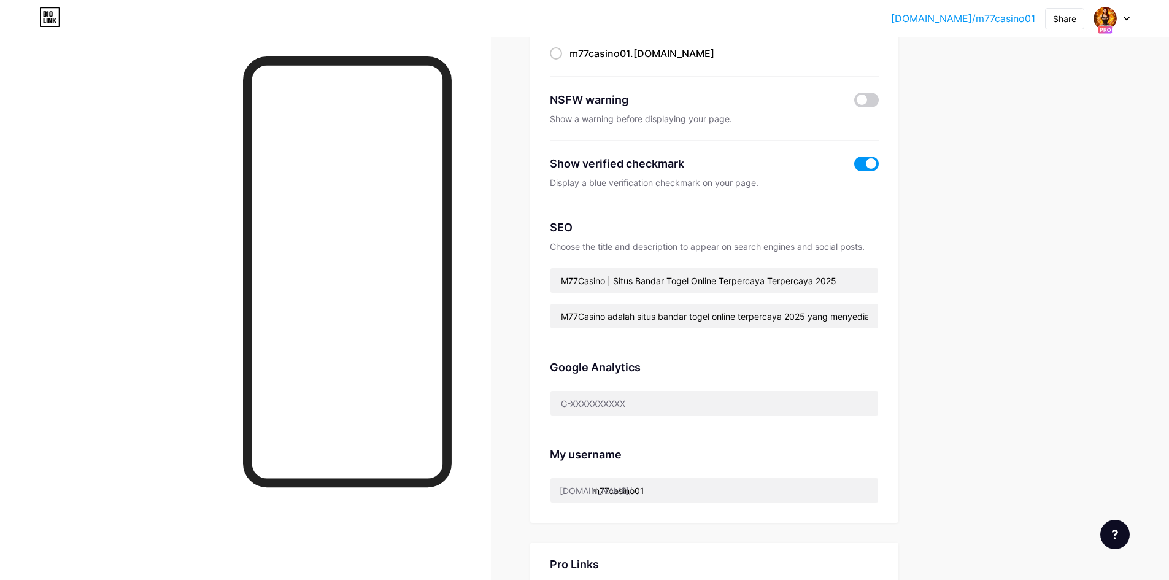
scroll to position [61, 0]
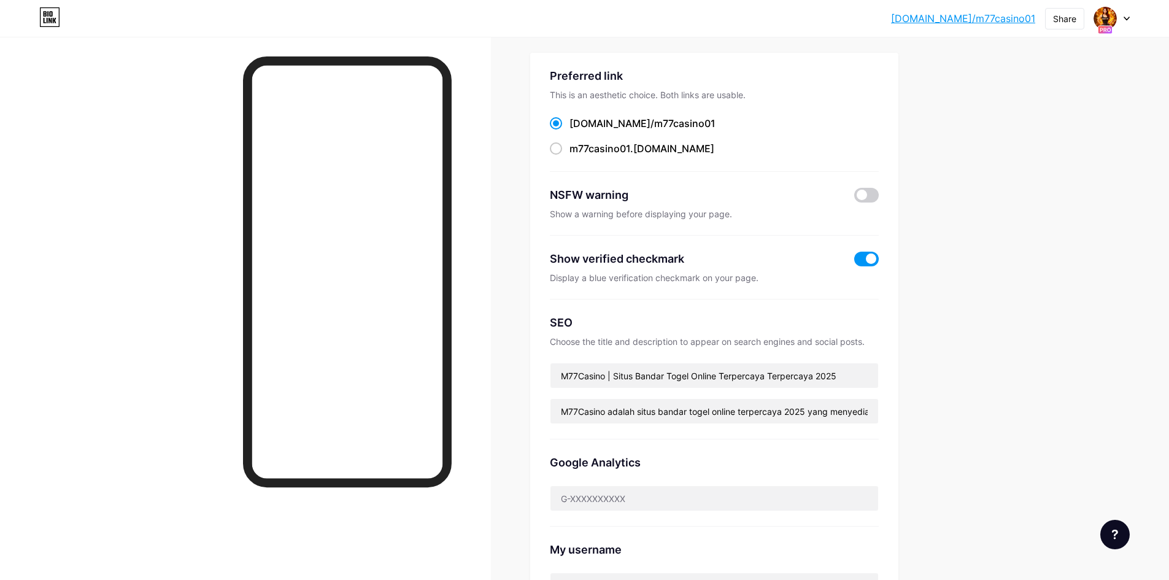
click at [1119, 18] on div at bounding box center [1112, 18] width 36 height 22
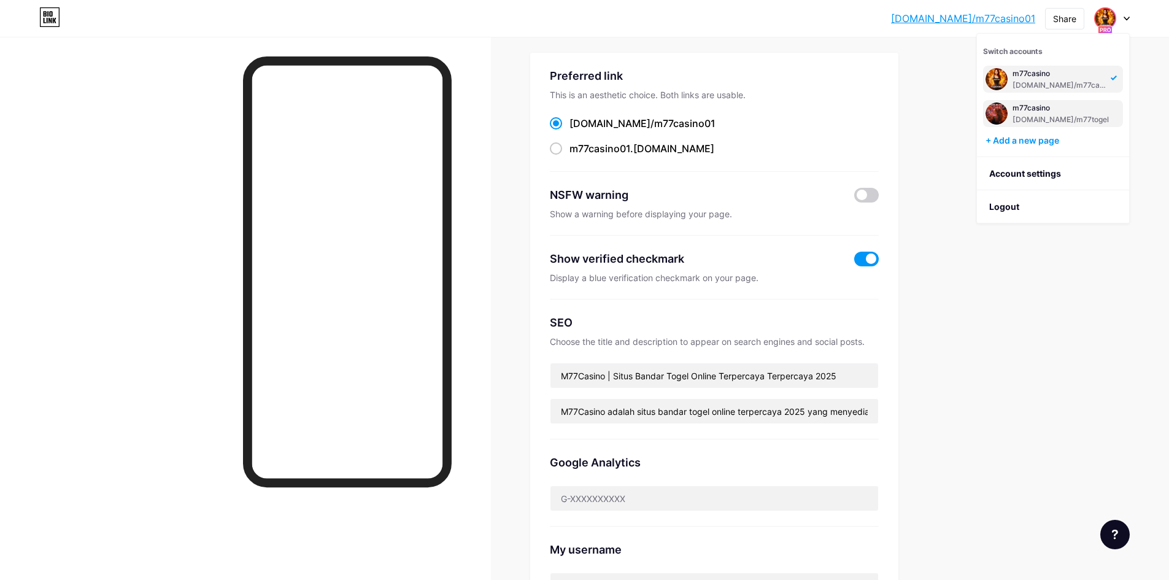
click at [1028, 112] on div "m77casino" at bounding box center [1061, 108] width 96 height 10
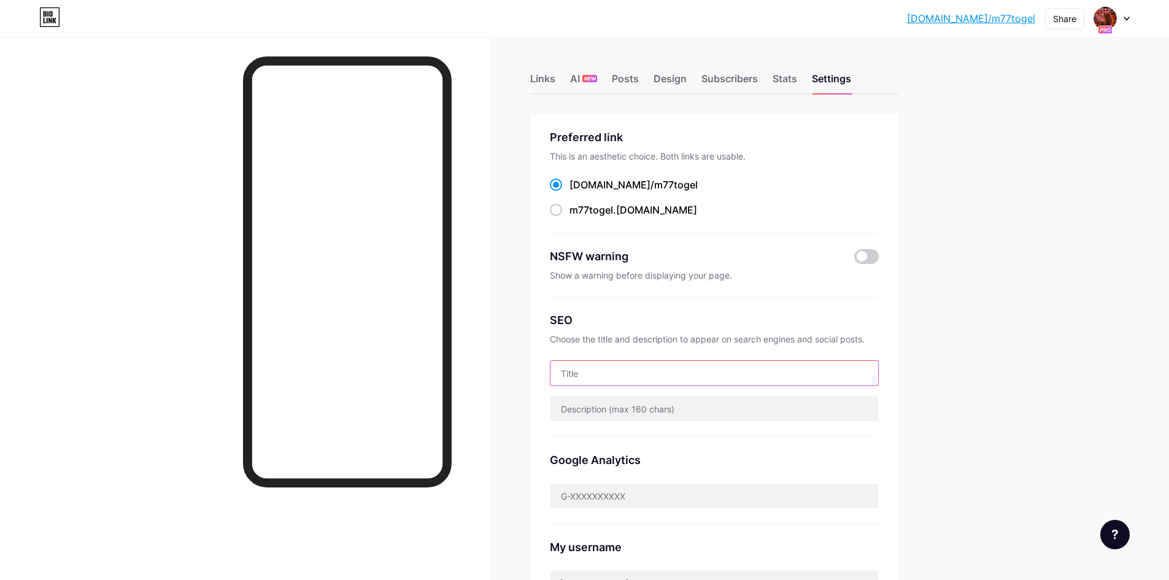
click at [622, 374] on input "text" at bounding box center [714, 373] width 328 height 25
paste input "M77Casino | Link Alternatif Aman & Terpercaya 24 Jam"
click at [618, 372] on input "M77Casino | Link Alternatif Aman & Terpercaya 24 Jam" at bounding box center [714, 373] width 328 height 25
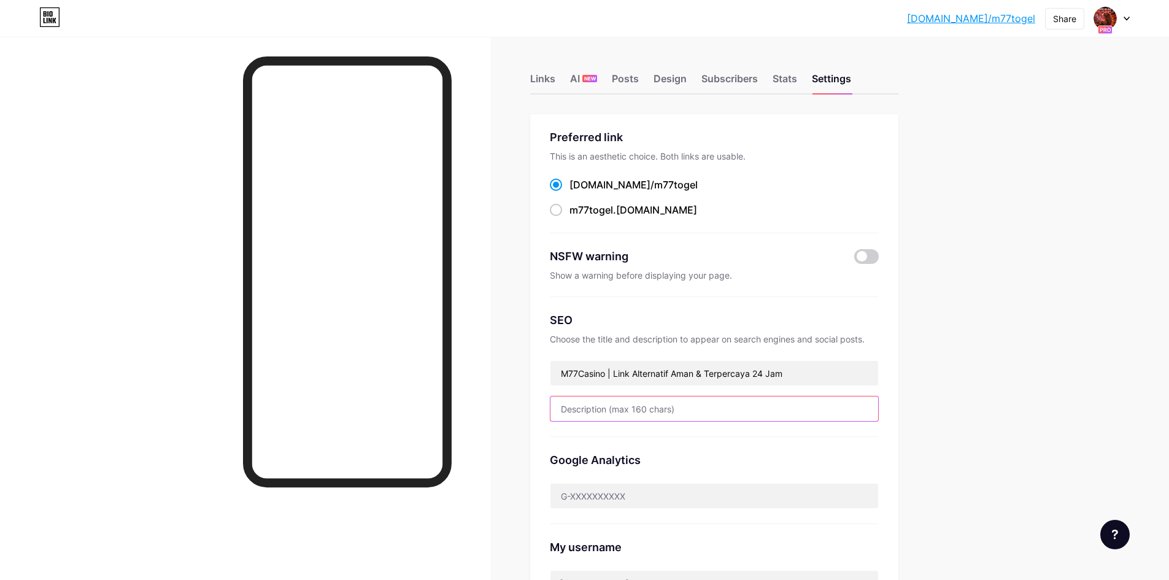
click at [753, 409] on input "text" at bounding box center [714, 408] width 328 height 25
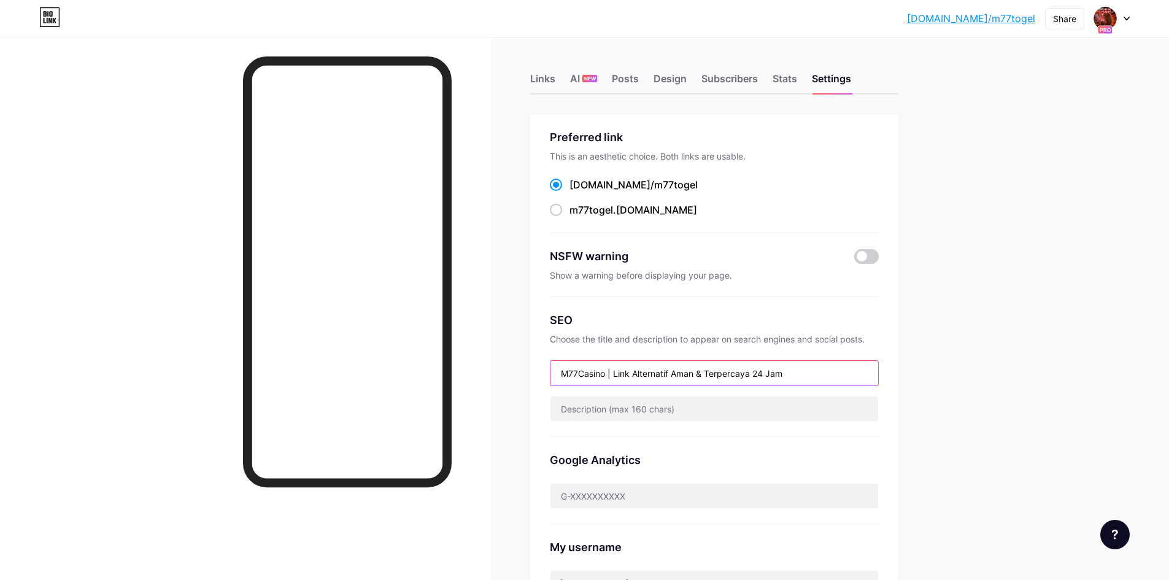
click at [769, 377] on input "M77Casino | Link Alternatif Aman & Terpercaya 24 Jam" at bounding box center [714, 373] width 328 height 25
click at [647, 375] on input "M77Casino | Link Alternatif Aman & Terpercaya 24 Jam" at bounding box center [714, 373] width 328 height 25
click at [618, 369] on input "M77Casino | Link Alternatif Aman & Terpercaya 24 Jam" at bounding box center [714, 373] width 328 height 25
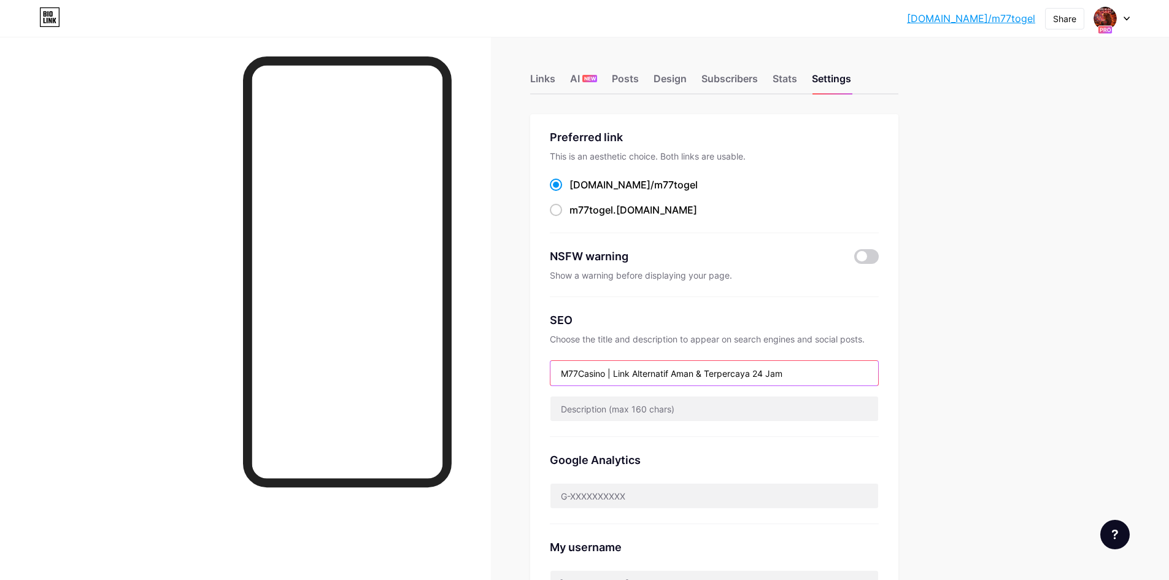
paste input "M77Casino"
click at [636, 372] on input "M77Casino | M77Casino Link Alternatif Aman & Terpercaya 24 Jam" at bounding box center [714, 373] width 328 height 25
click at [587, 369] on input "M77Casino | M77Casino Link Alternatif Aman & Terpercaya 24 Jam" at bounding box center [714, 373] width 328 height 25
click at [752, 363] on input "M77CASINO | M77Casino Link Alternatif Aman & Terpercaya 24 Jam" at bounding box center [714, 373] width 328 height 25
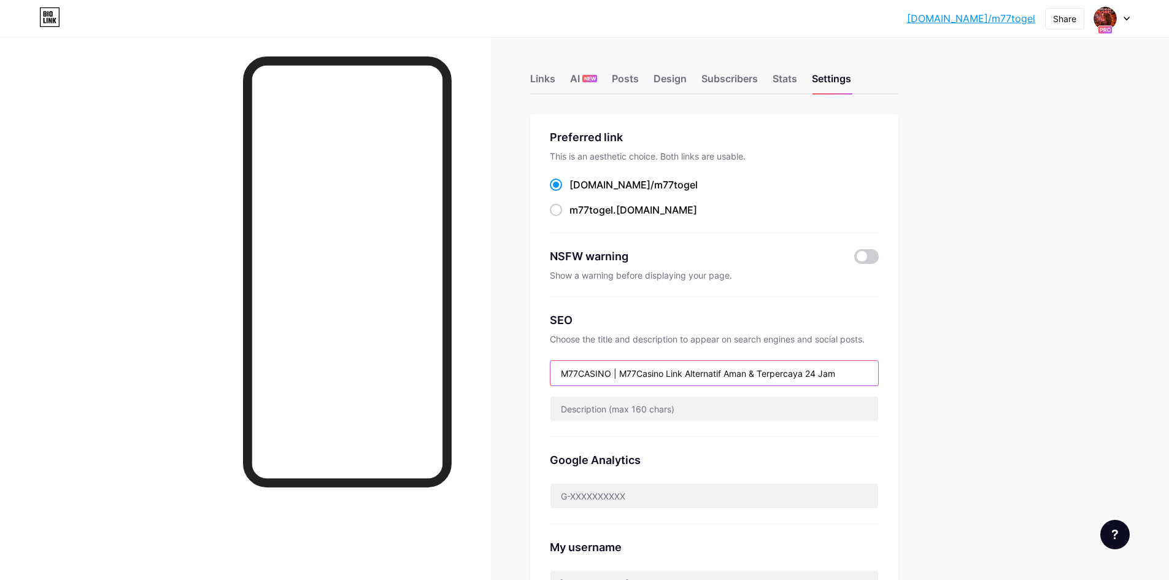
click at [639, 371] on input "M77CASINO | M77Casino Link Alternatif Aman & Terpercaya 24 Jam" at bounding box center [714, 373] width 328 height 25
click at [660, 376] on input "M77CASINO | M77 Casino Link Alternatif Aman & Terpercaya 24 Jam" at bounding box center [714, 373] width 328 height 25
click at [936, 401] on div "Links AI NEW Posts Design Subscribers Stats Settings Preferred link This is an …" at bounding box center [475, 526] width 950 height 978
drag, startPoint x: 675, startPoint y: 372, endPoint x: 625, endPoint y: 372, distance: 50.3
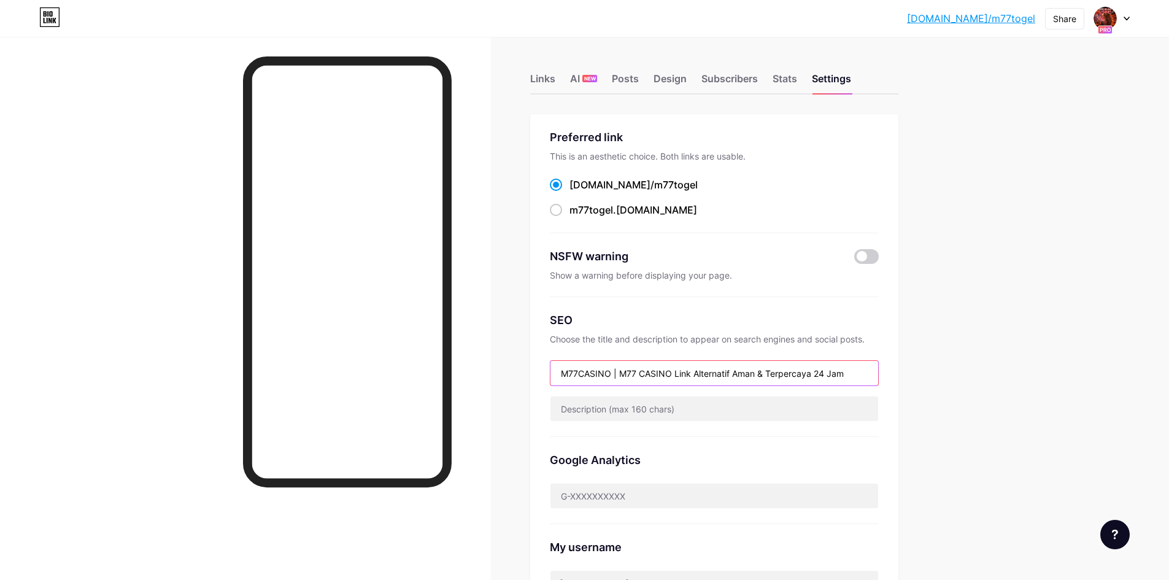
click at [625, 372] on input "M77CASINO | M77 CASINO Link Alternatif Aman & Terpercaya 24 Jam" at bounding box center [714, 373] width 328 height 25
type input "M77CASINO | Link Alternatif Aman & Terpercaya 24 Jam"
click at [1025, 394] on div "[DOMAIN_NAME]/m77tog... [DOMAIN_NAME]/m77togel Share Switch accounts m77casino …" at bounding box center [584, 507] width 1169 height 1014
click at [746, 376] on input "M77CASINO | Link Alternatif Aman & Terpercaya 24 Jam" at bounding box center [714, 373] width 328 height 25
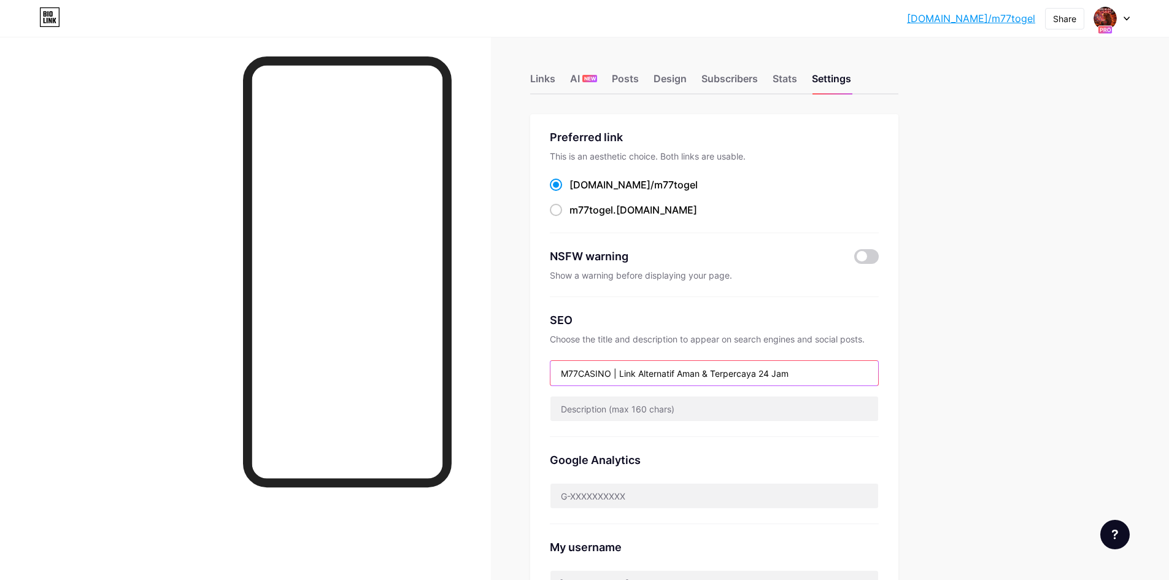
click at [746, 376] on input "M77CASINO | Link Alternatif Aman & Terpercaya 24 Jam" at bounding box center [714, 373] width 328 height 25
click at [647, 422] on div "SEO Choose the title and description to appear on search engines and social pos…" at bounding box center [714, 367] width 329 height 140
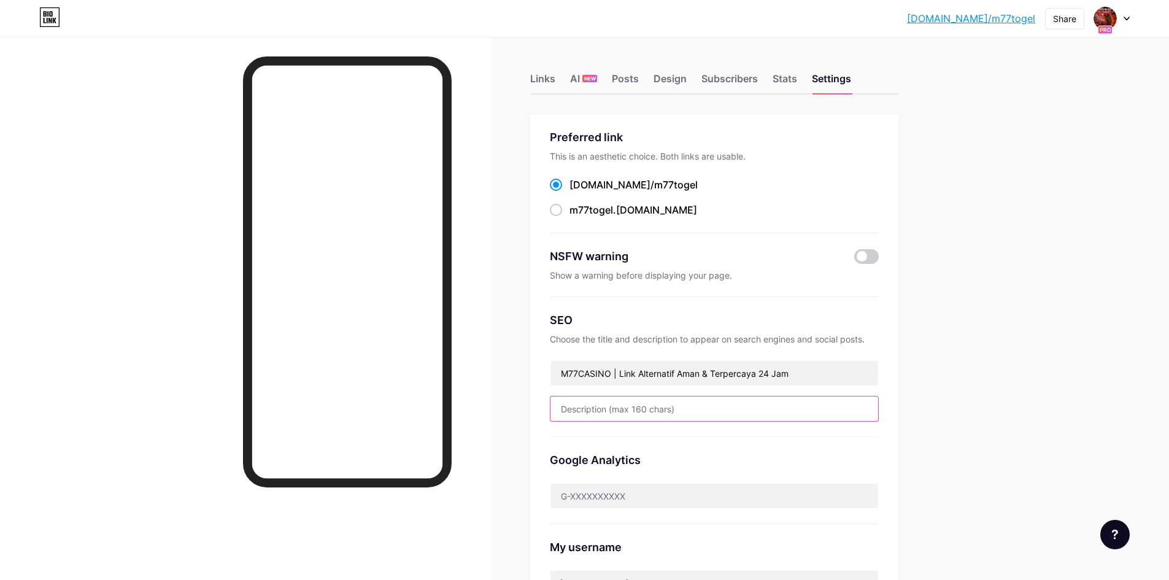
drag, startPoint x: 662, startPoint y: 415, endPoint x: 786, endPoint y: 392, distance: 126.6
click at [662, 415] on input "text" at bounding box center [714, 408] width 328 height 25
paste input "M77Casino menyediakan link alternatif [PERSON_NAME] terpercaya 24 jam untuk par…"
type input "M77Casino menyediakan link alternatif aman dan terpercaya 24 jam untuk para pem…"
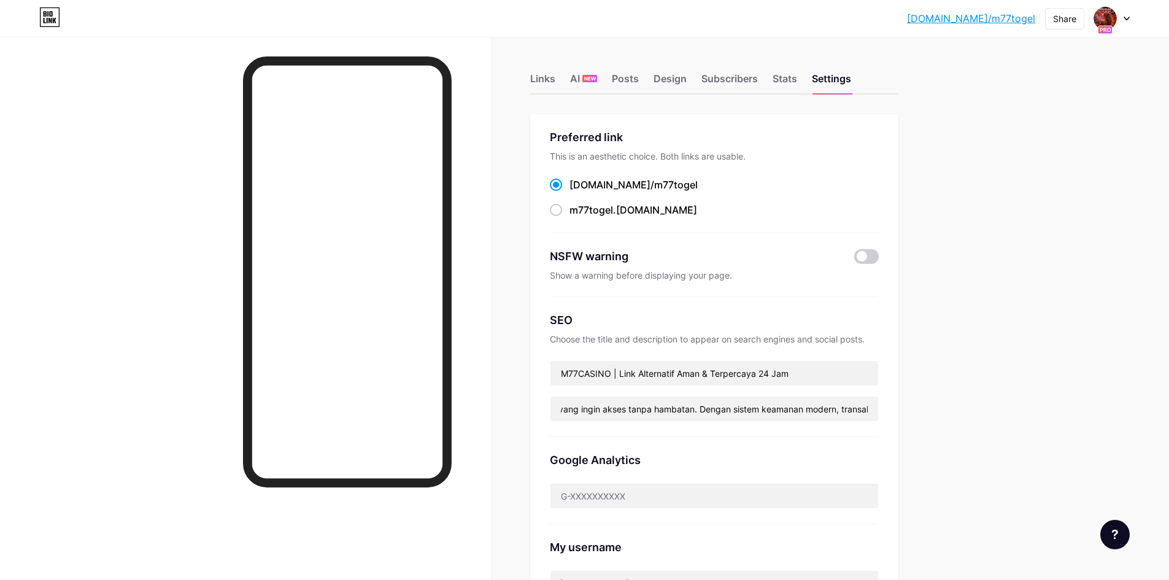
click at [960, 368] on div "bio.link/m77tog... bio.link/m77togel Share Switch accounts m77casino bio.link/m…" at bounding box center [584, 507] width 1169 height 1014
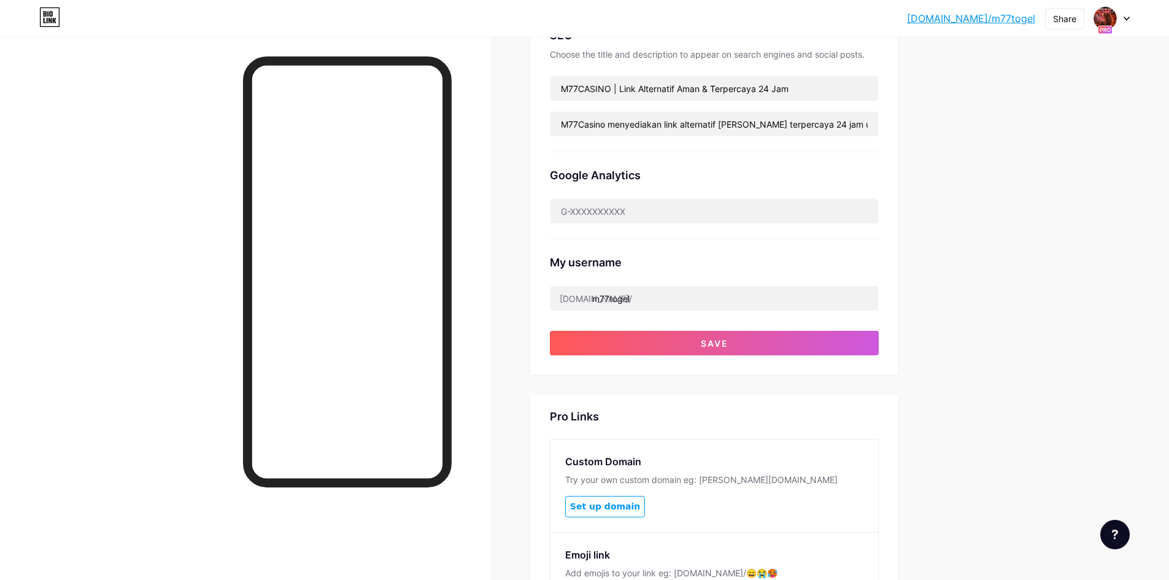
scroll to position [307, 0]
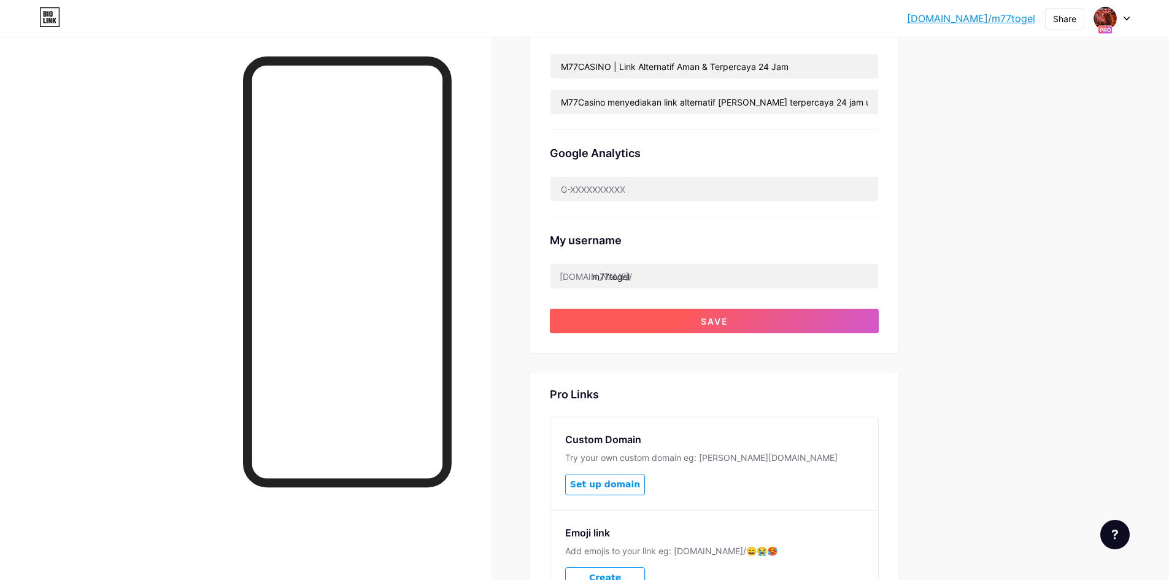
click at [757, 323] on button "Save" at bounding box center [714, 321] width 329 height 25
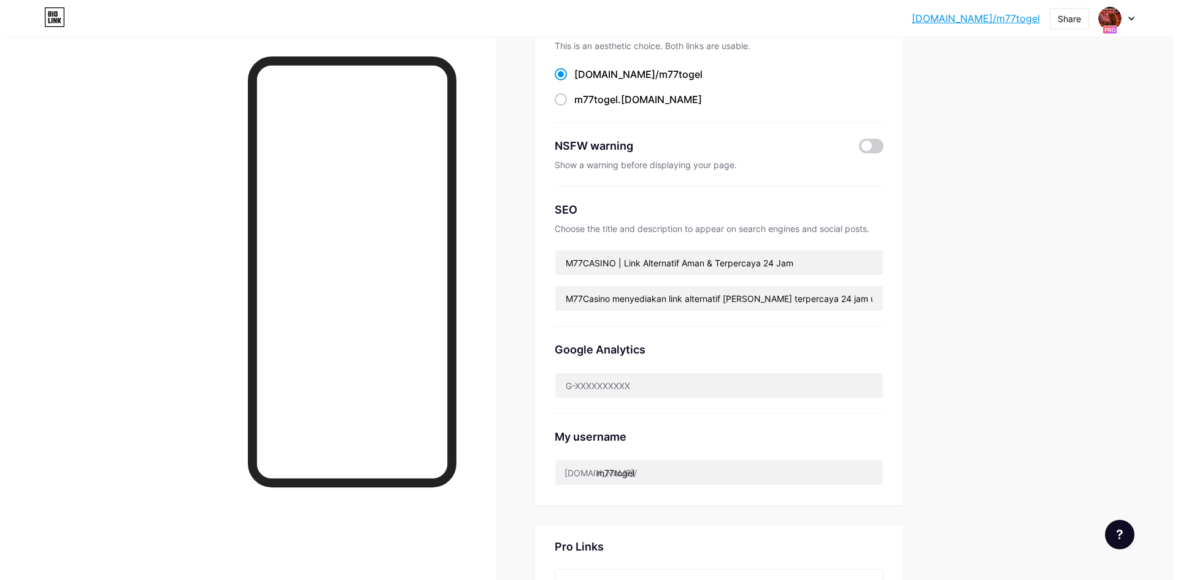
scroll to position [0, 0]
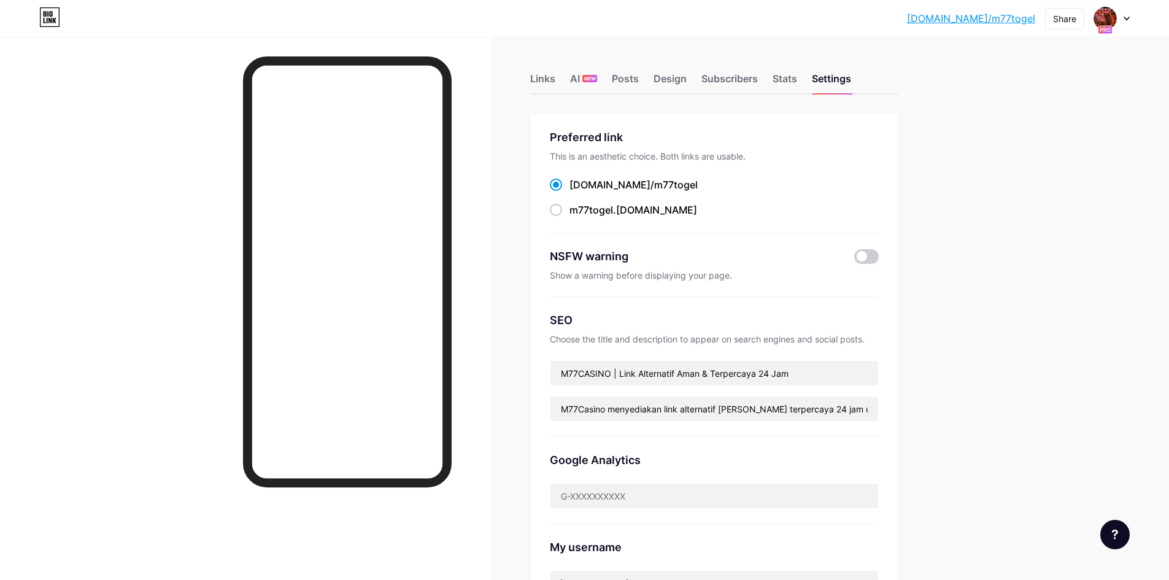
click at [857, 260] on div "NSFW warning" at bounding box center [714, 256] width 329 height 17
click at [865, 257] on span at bounding box center [866, 256] width 25 height 15
click at [854, 260] on input "checkbox" at bounding box center [854, 260] width 0 height 0
click at [874, 255] on span at bounding box center [866, 256] width 25 height 15
click at [854, 260] on input "checkbox" at bounding box center [854, 260] width 0 height 0
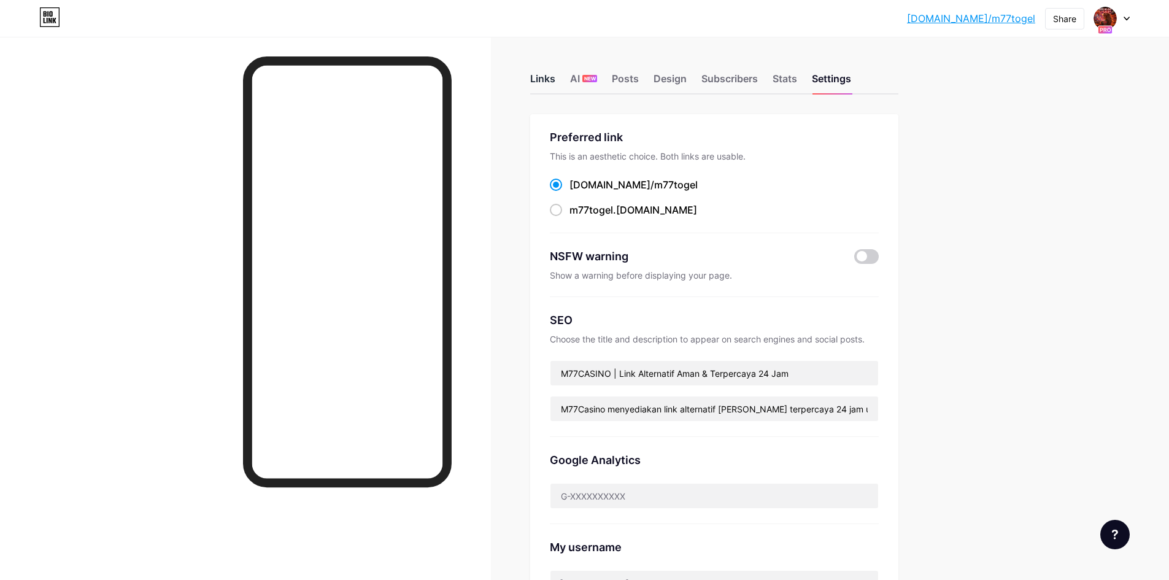
click at [549, 78] on div "Links" at bounding box center [542, 82] width 25 height 22
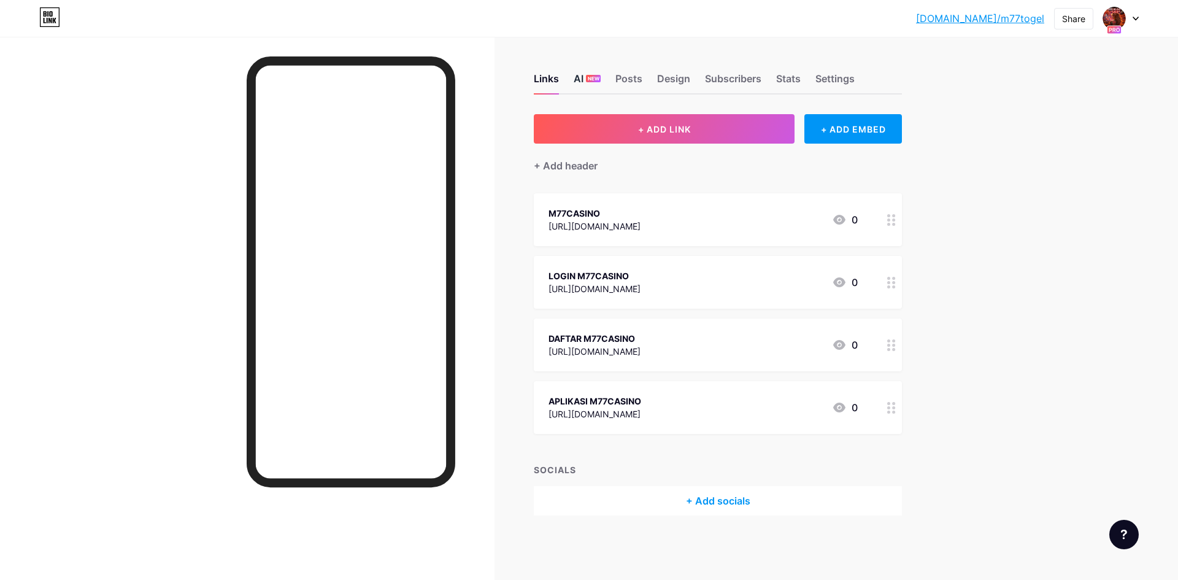
click at [580, 75] on div "AI NEW" at bounding box center [587, 82] width 27 height 22
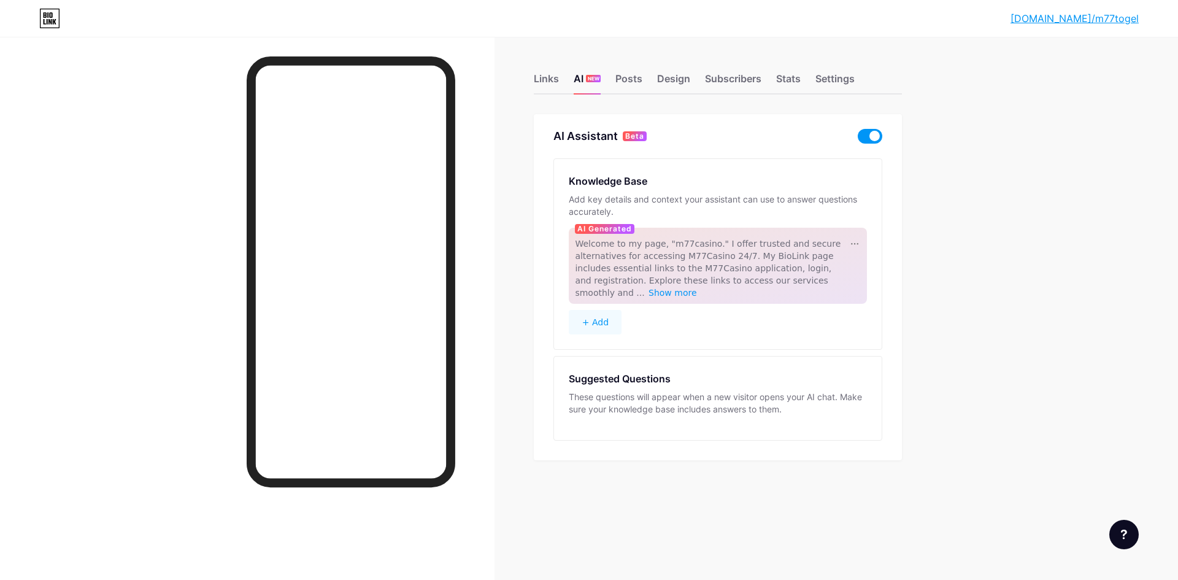
click at [625, 391] on div "These questions will appear when a new visitor opens your AI chat. Make sure yo…" at bounding box center [718, 403] width 298 height 25
click at [539, 76] on div "Links" at bounding box center [546, 82] width 25 height 22
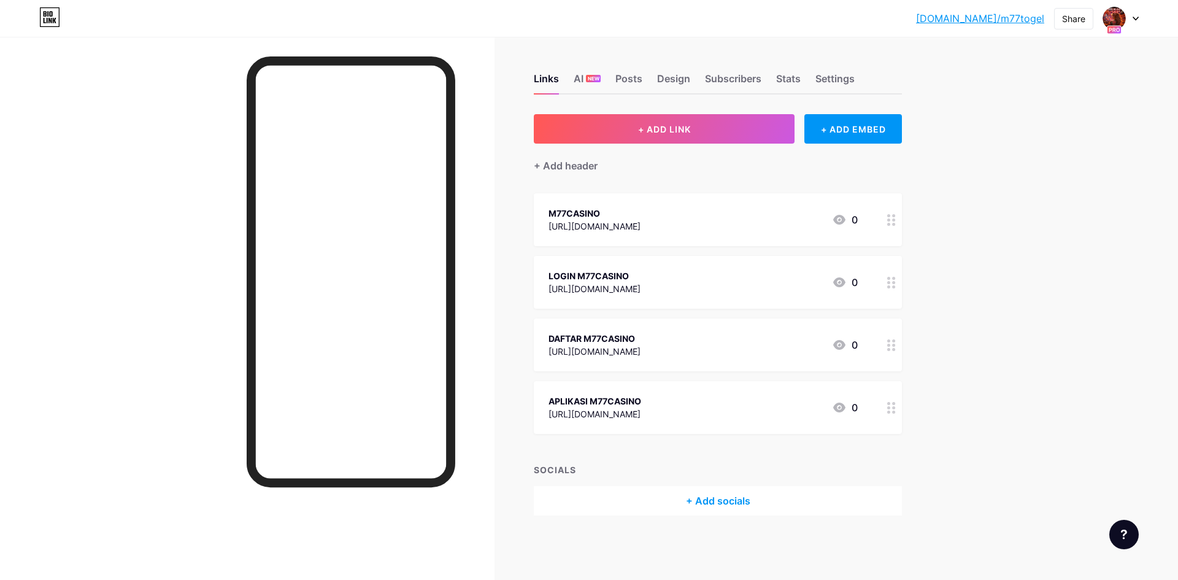
click at [1020, 23] on link "[DOMAIN_NAME]/m77togel" at bounding box center [980, 18] width 128 height 15
click at [1121, 15] on img at bounding box center [1115, 19] width 20 height 20
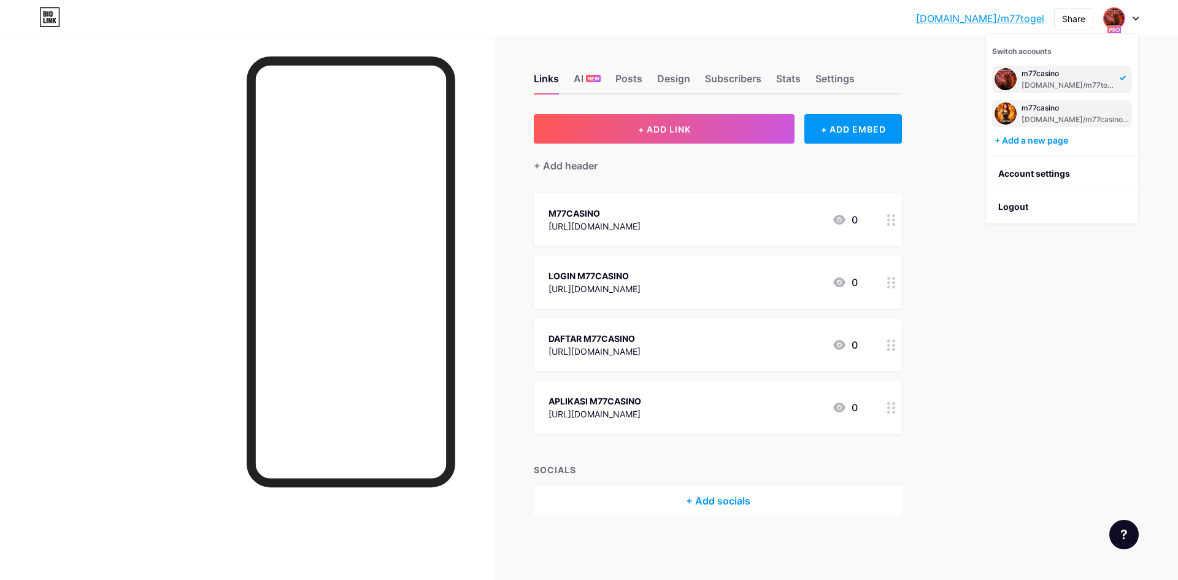
click at [1038, 112] on div "m77casino" at bounding box center [1076, 108] width 108 height 10
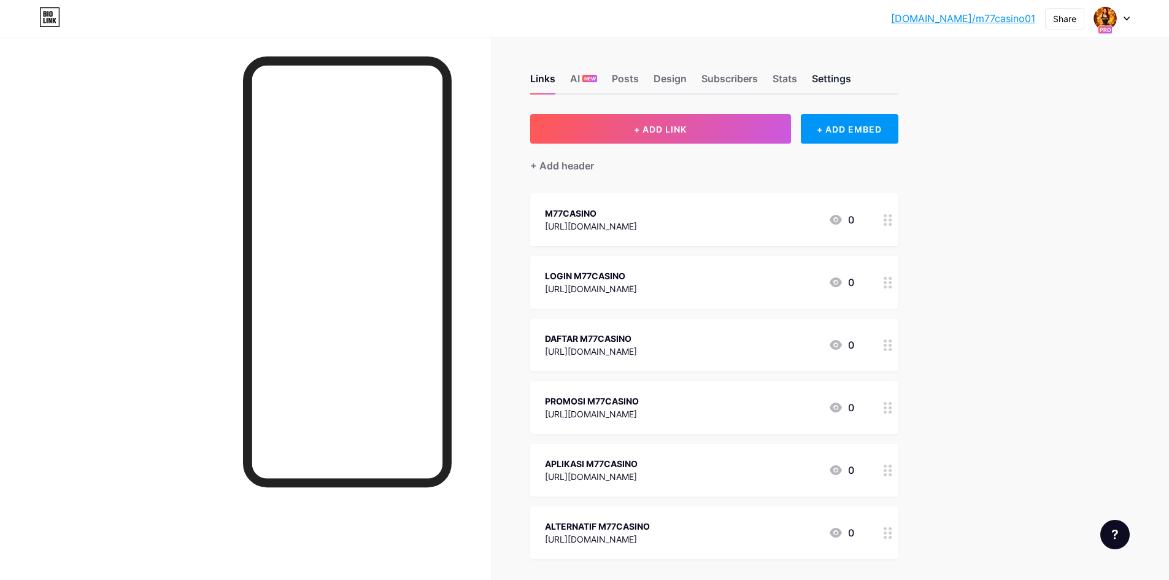
click at [843, 82] on div "Settings" at bounding box center [831, 82] width 39 height 22
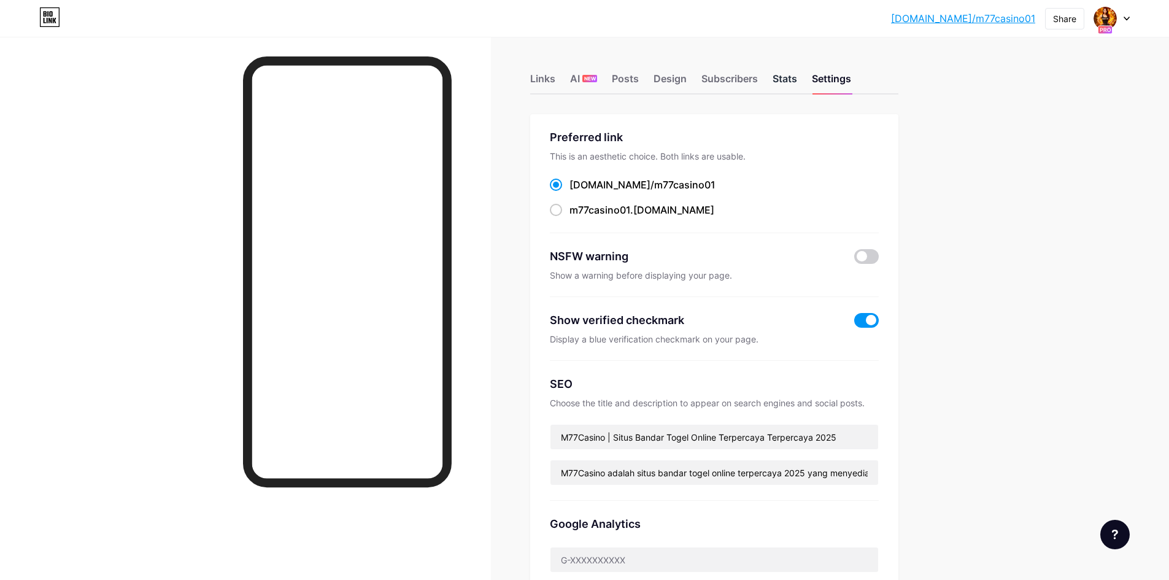
click at [792, 77] on div "Stats" at bounding box center [785, 82] width 25 height 22
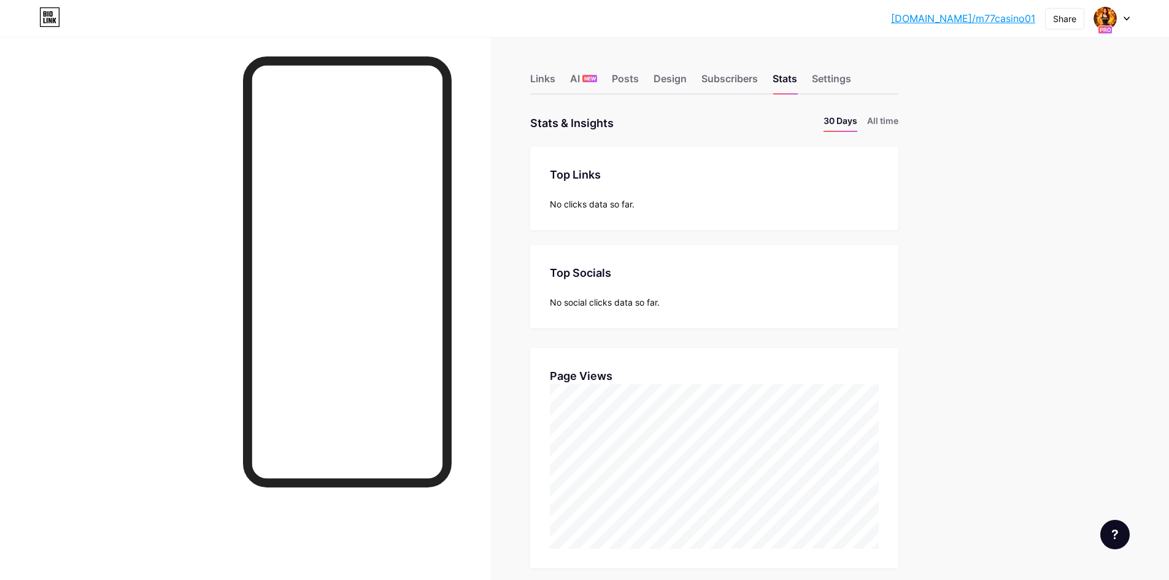
click at [983, 17] on link "[DOMAIN_NAME]/m77casino01" at bounding box center [963, 18] width 144 height 15
click at [851, 74] on div "Settings" at bounding box center [831, 82] width 39 height 22
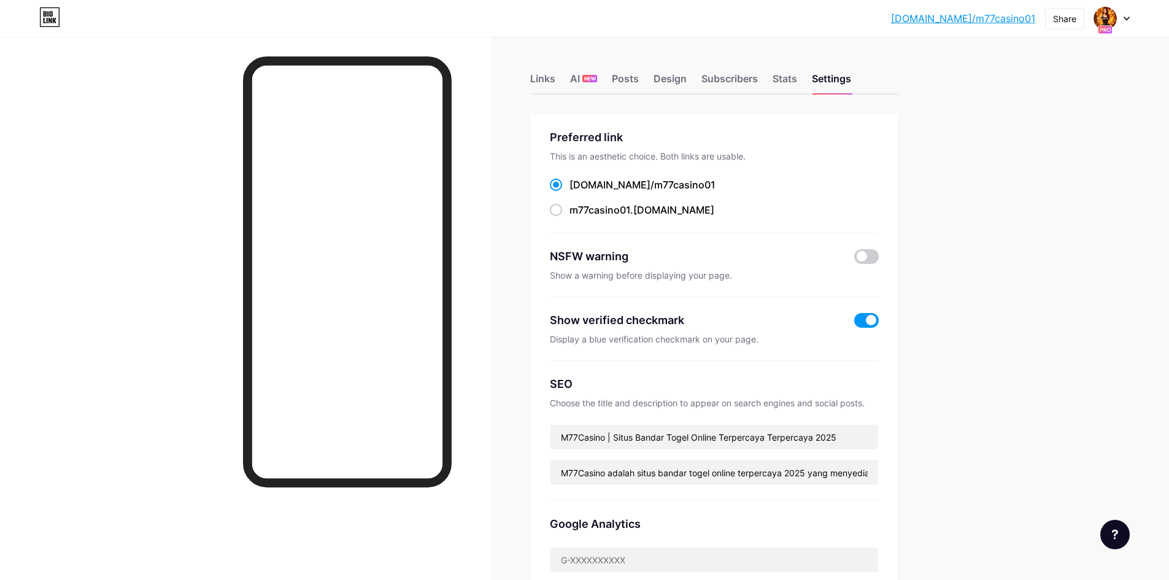
scroll to position [307, 0]
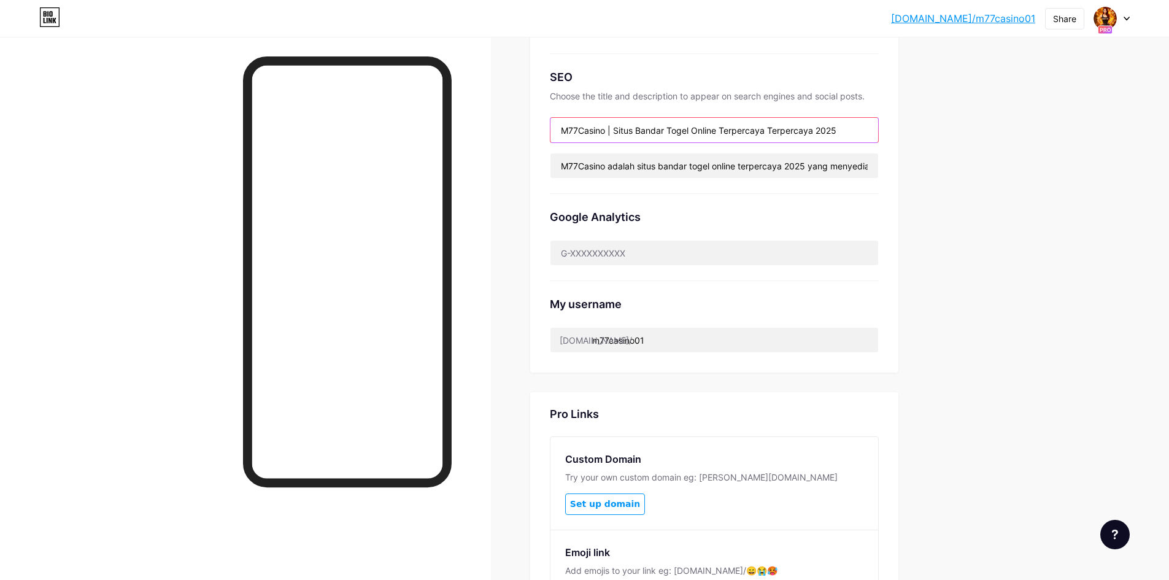
click at [797, 132] on input "M77Casino | Situs Bandar Togel Online Terpercaya Terpercaya 2025" at bounding box center [714, 130] width 328 height 25
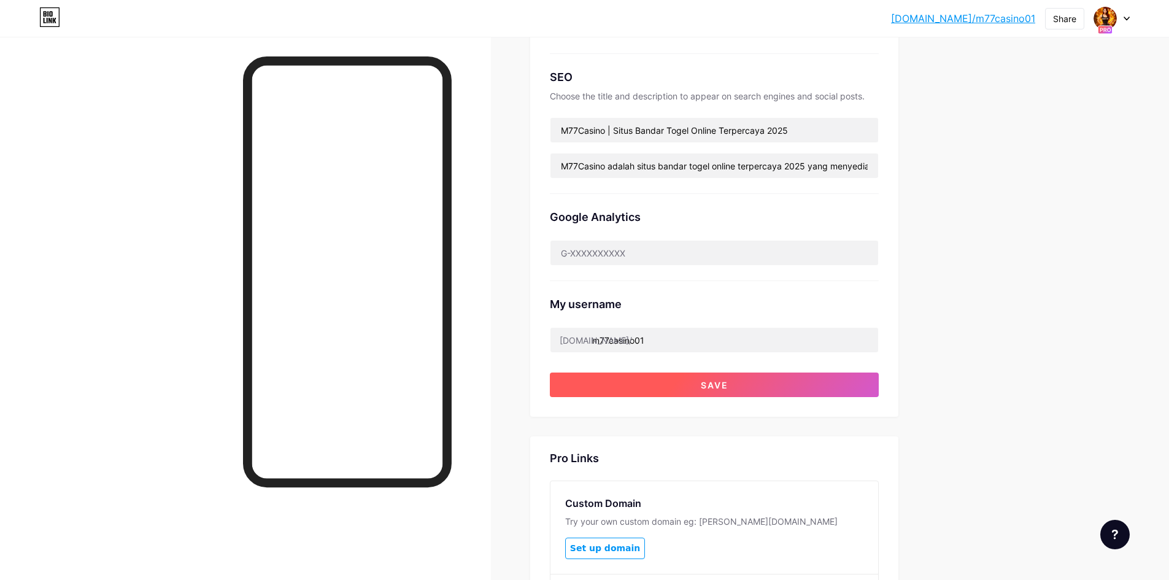
click at [781, 388] on button "Save" at bounding box center [714, 384] width 329 height 25
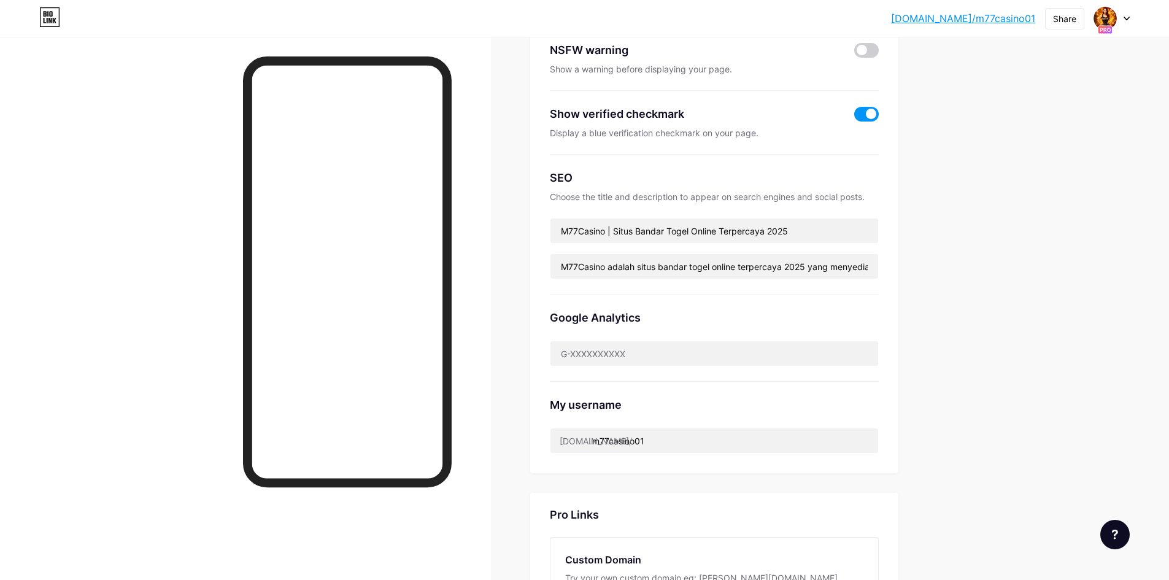
scroll to position [184, 0]
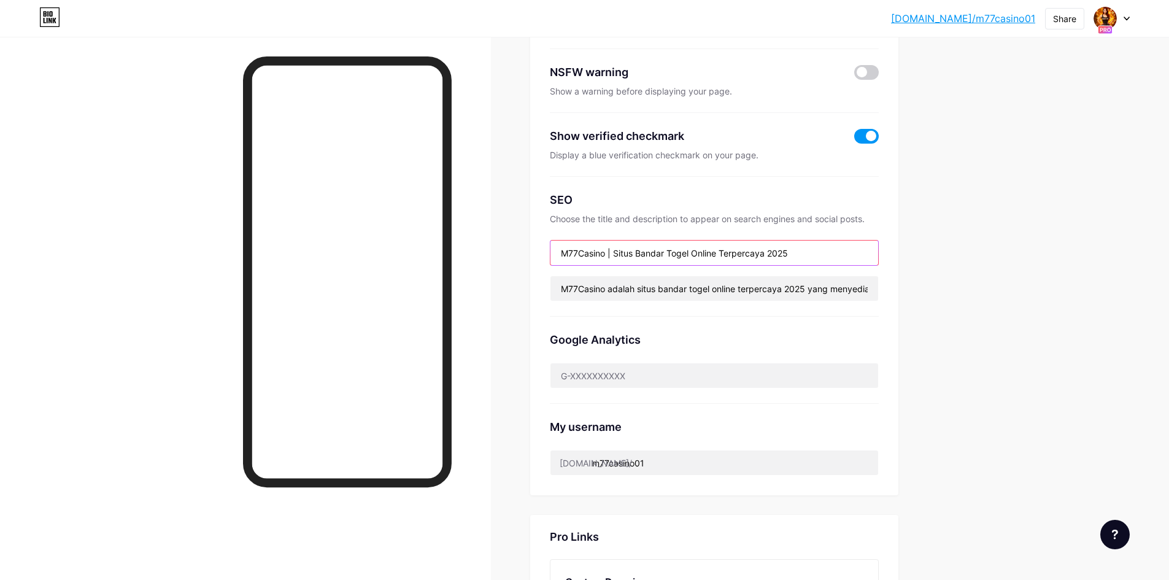
click at [822, 254] on input "M77Casino | Situs Bandar Togel Online Terpercaya 2025" at bounding box center [714, 253] width 328 height 25
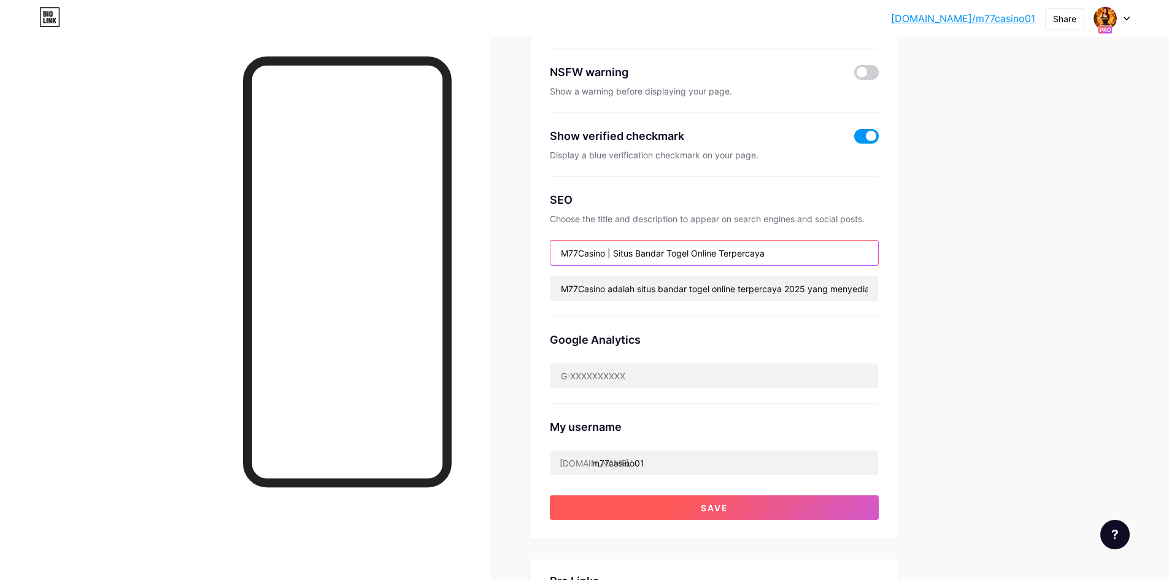
type input "M77Casino | Situs Bandar Togel Online Terpercaya"
click at [779, 512] on button "Save" at bounding box center [714, 507] width 329 height 25
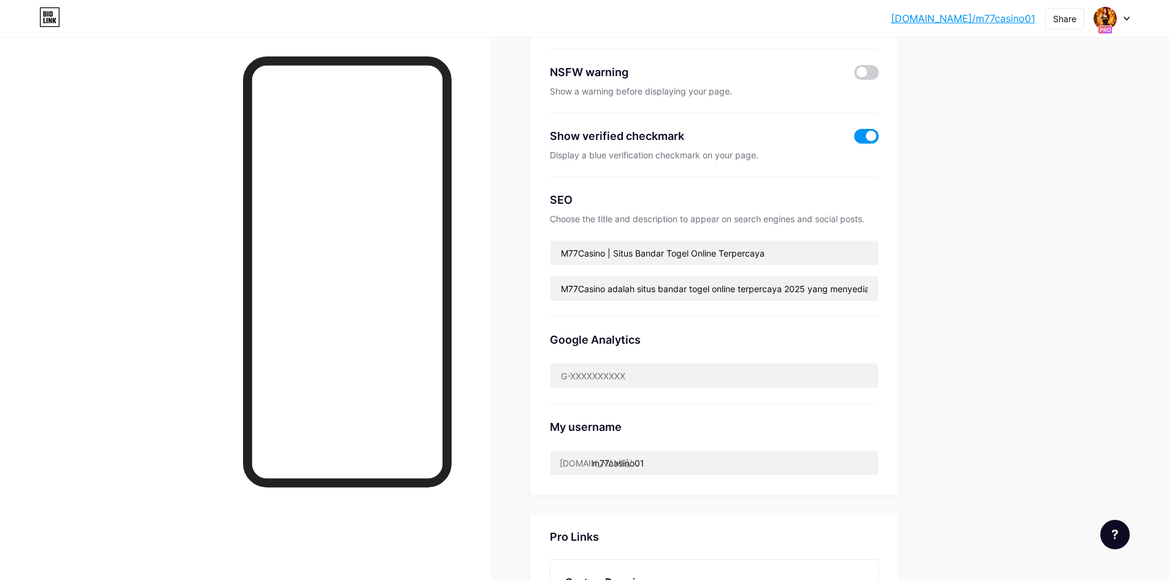
click at [1003, 14] on link "[DOMAIN_NAME]/m77casino01" at bounding box center [963, 18] width 144 height 15
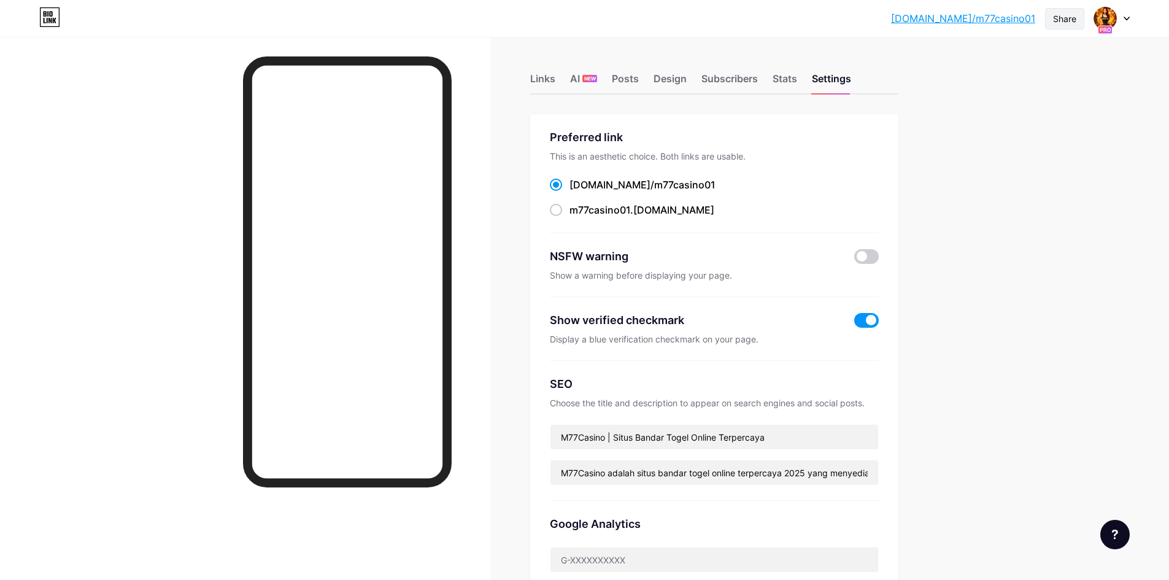
click at [1070, 22] on div "Share" at bounding box center [1064, 18] width 23 height 13
click at [1008, 69] on div "Copy link" at bounding box center [992, 62] width 183 height 29
click at [736, 77] on div "Subscribers" at bounding box center [729, 82] width 56 height 22
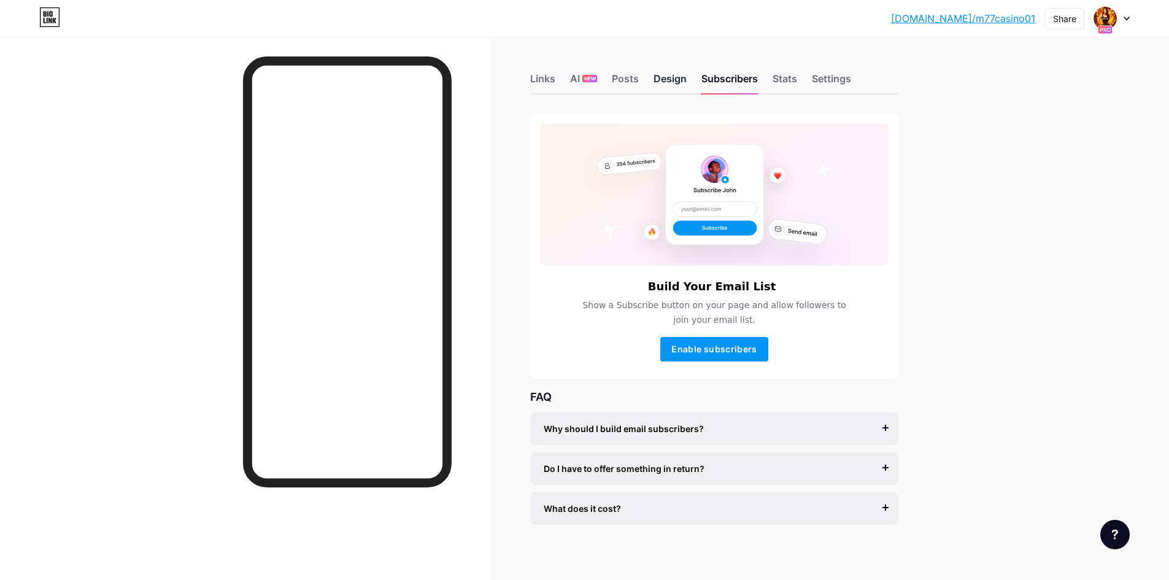
click at [679, 78] on div "Design" at bounding box center [670, 82] width 33 height 22
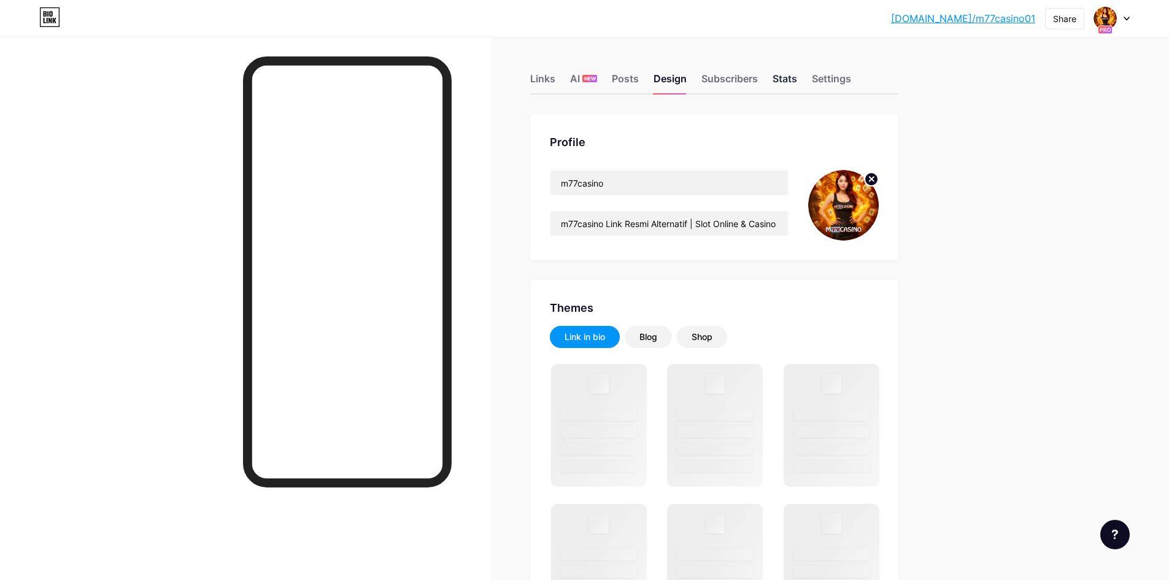
click at [784, 80] on div "Stats" at bounding box center [785, 82] width 25 height 22
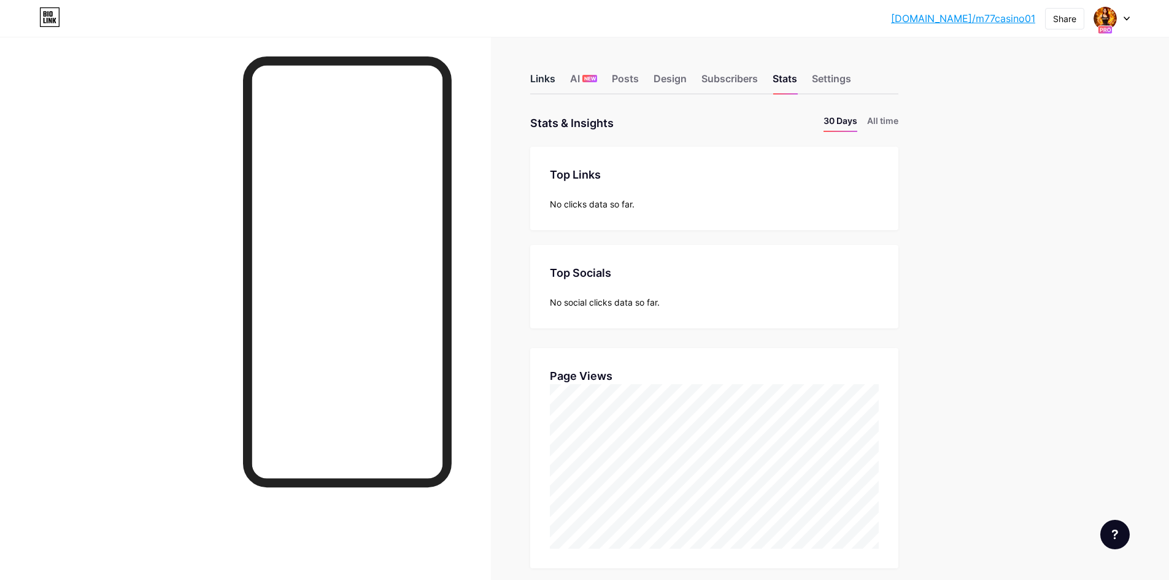
click at [539, 81] on div "Links" at bounding box center [542, 82] width 25 height 22
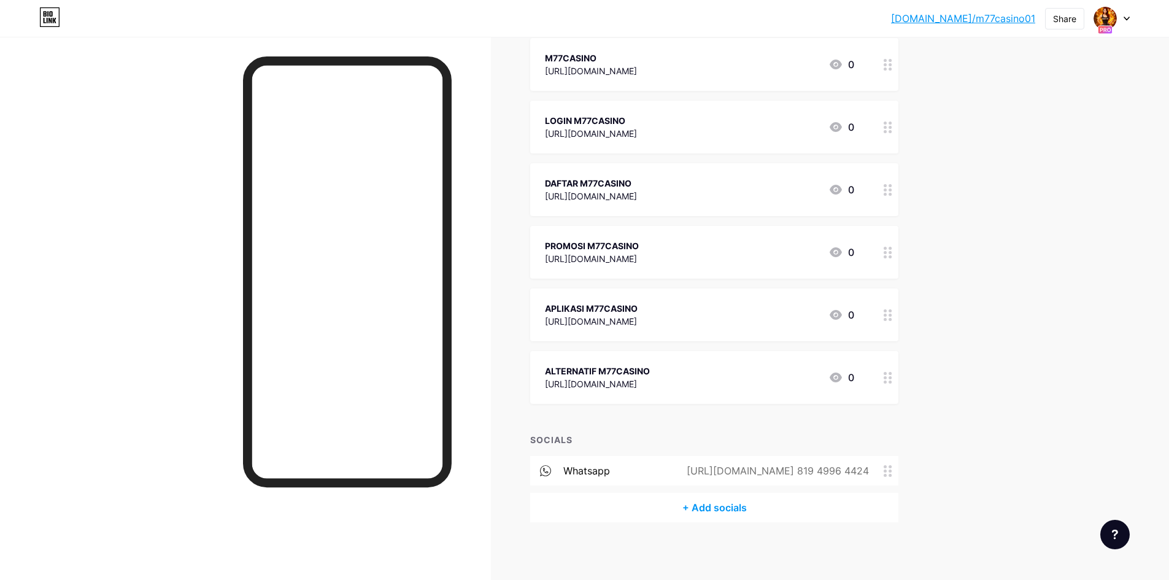
scroll to position [158, 0]
click at [892, 466] on circle at bounding box center [890, 467] width 3 height 3
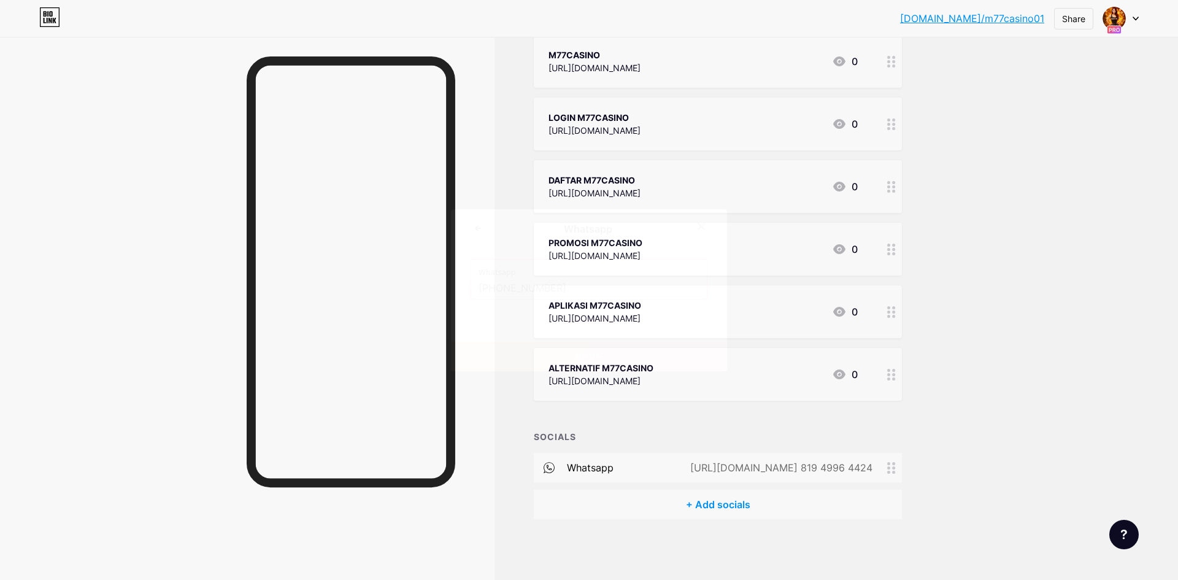
click at [593, 282] on input "+62 819 4996 4424" at bounding box center [589, 288] width 221 height 21
paste input "https://wa.me/628194996"
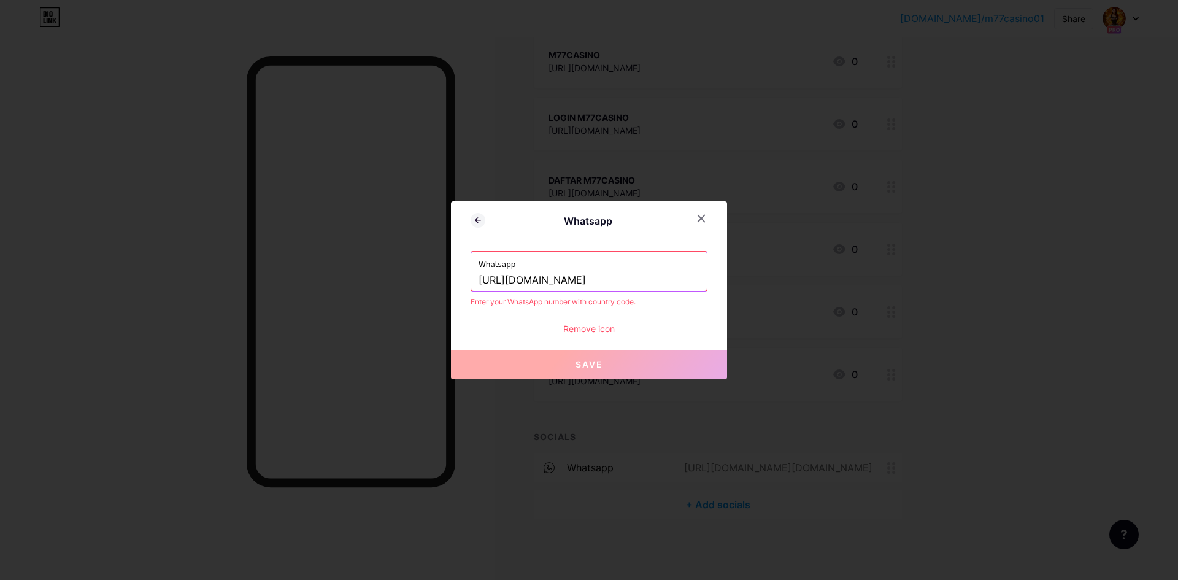
click at [656, 277] on input "https://wa.me/6281949964424" at bounding box center [589, 280] width 221 height 21
drag, startPoint x: 544, startPoint y: 283, endPoint x: 436, endPoint y: 282, distance: 108.0
click at [436, 282] on div "Whatsapp Whatsapp https://wa.me/6281949964424 Enter your WhatsApp number with c…" at bounding box center [589, 290] width 1178 height 580
click at [630, 369] on button "Save" at bounding box center [589, 364] width 276 height 29
click at [548, 282] on input "https://wa.me/6281949964424" at bounding box center [589, 280] width 221 height 21
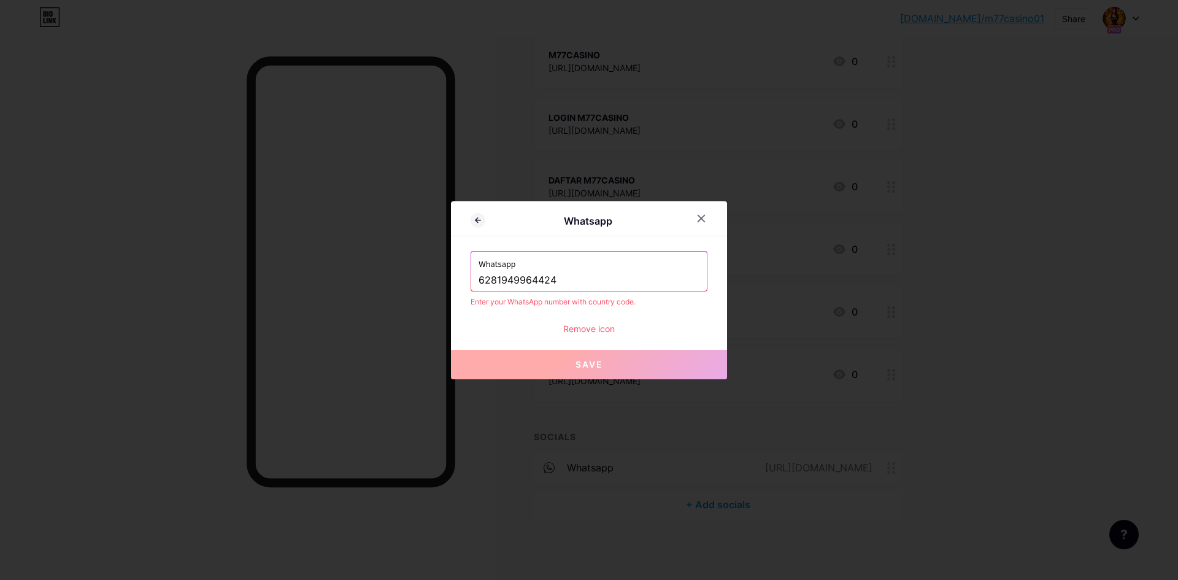
click at [587, 370] on button "Save" at bounding box center [589, 364] width 276 height 29
click at [493, 279] on input "6281949964424" at bounding box center [589, 280] width 221 height 21
type input "081949964424"
click at [650, 279] on input "081949964424" at bounding box center [589, 280] width 221 height 21
click at [701, 220] on icon at bounding box center [701, 219] width 10 height 10
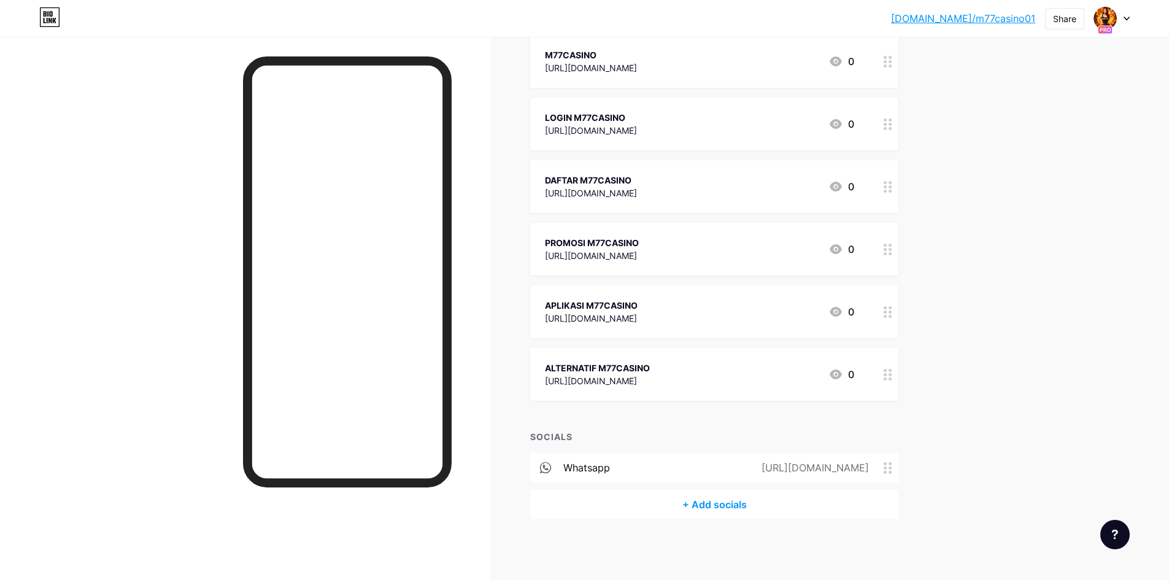
click at [891, 464] on icon at bounding box center [888, 468] width 9 height 12
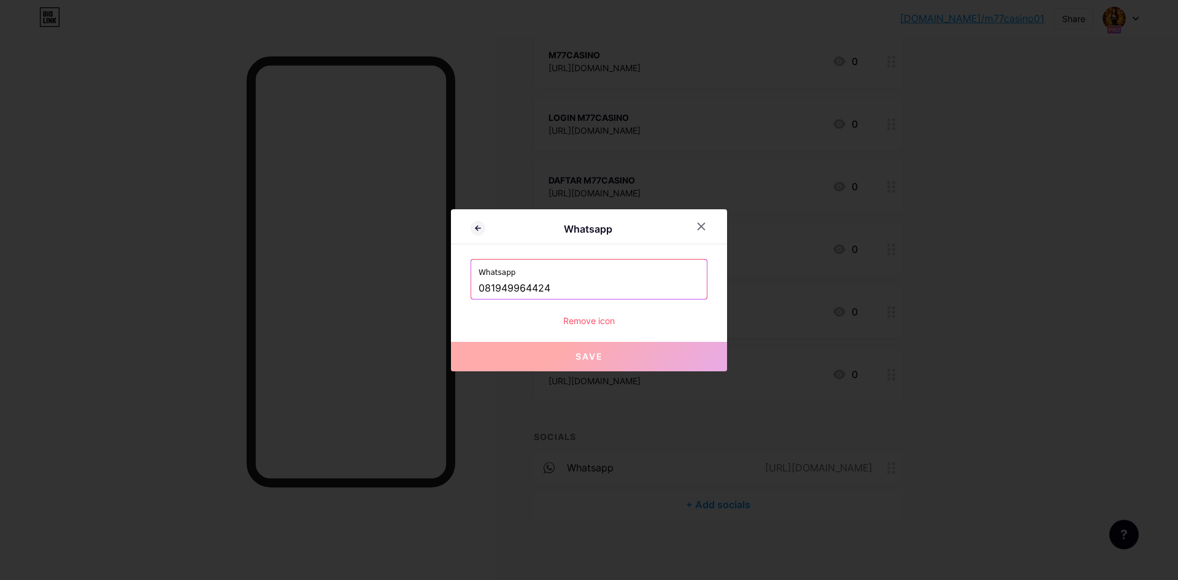
click at [650, 358] on button "Save" at bounding box center [589, 356] width 276 height 29
click at [701, 223] on icon at bounding box center [701, 227] width 10 height 10
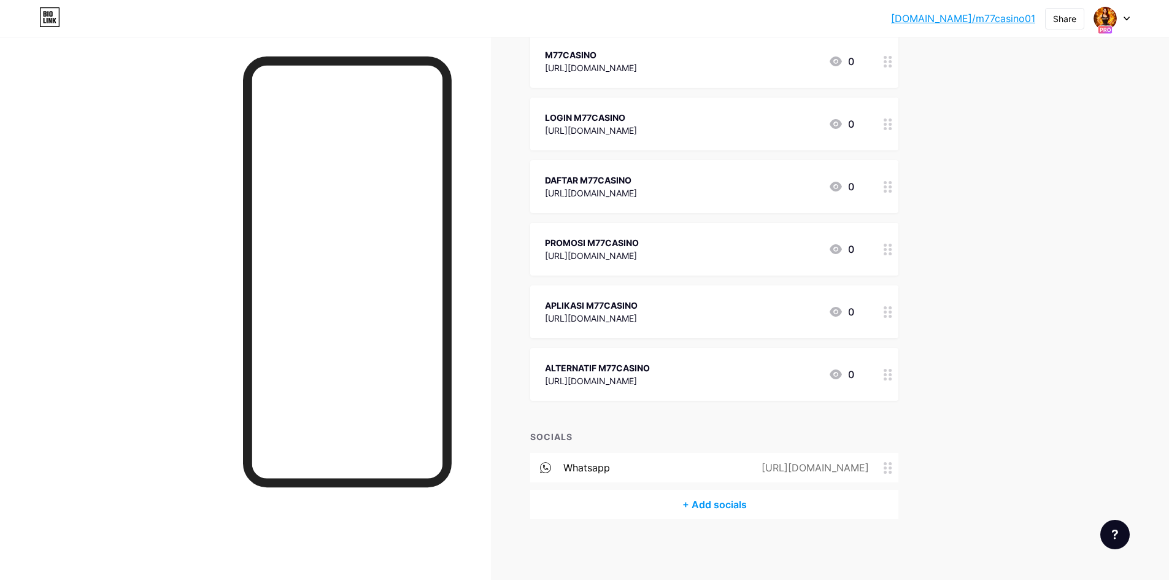
click at [892, 468] on circle at bounding box center [890, 467] width 3 height 3
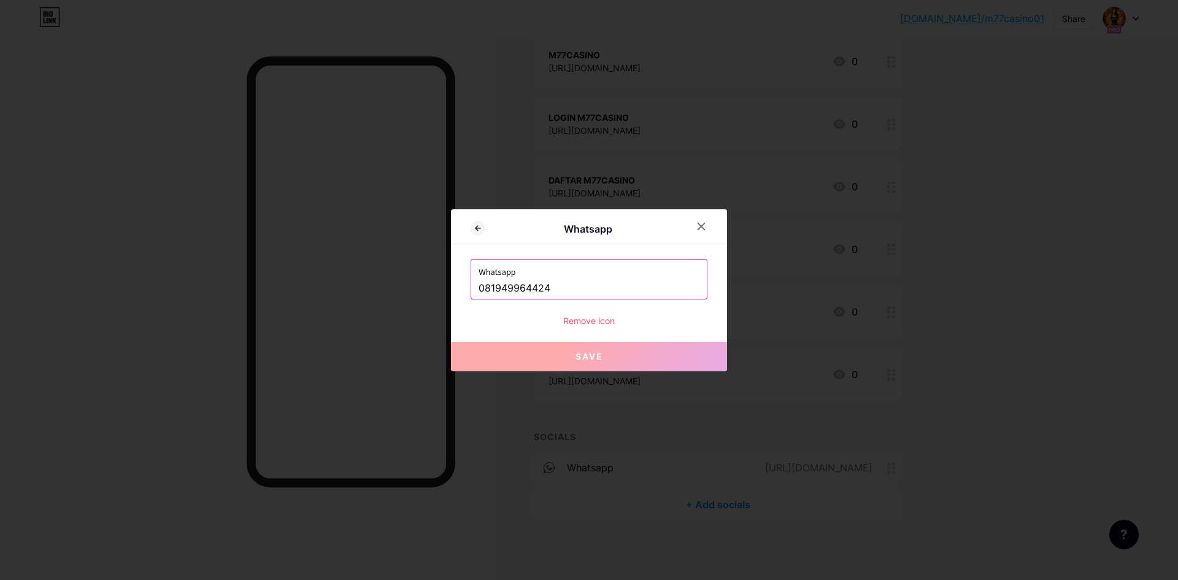
click at [704, 215] on div at bounding box center [708, 226] width 37 height 22
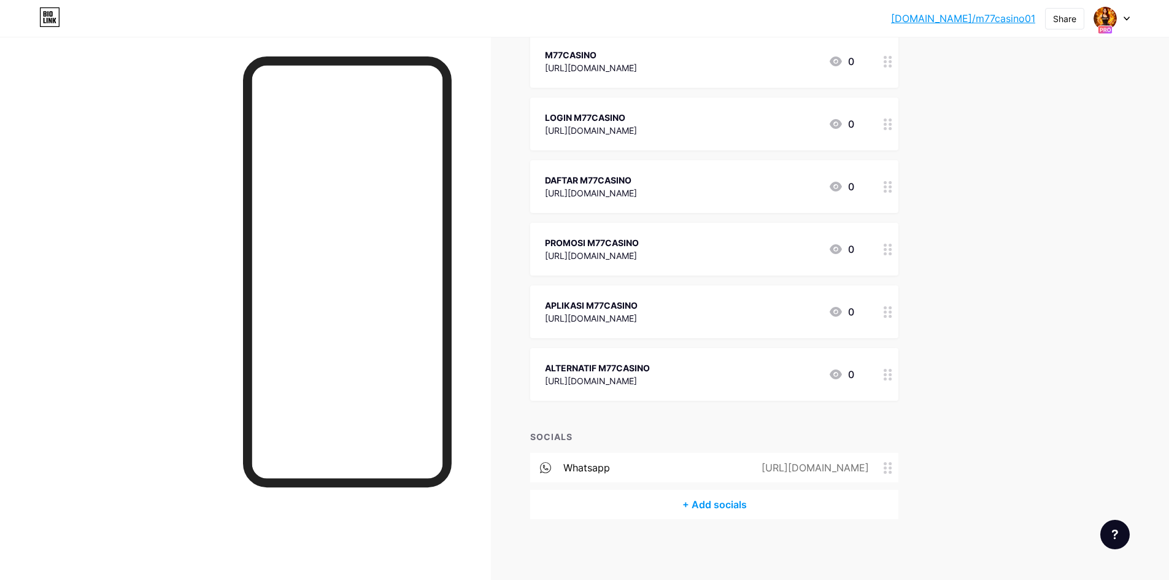
click at [887, 467] on circle at bounding box center [885, 467] width 3 height 3
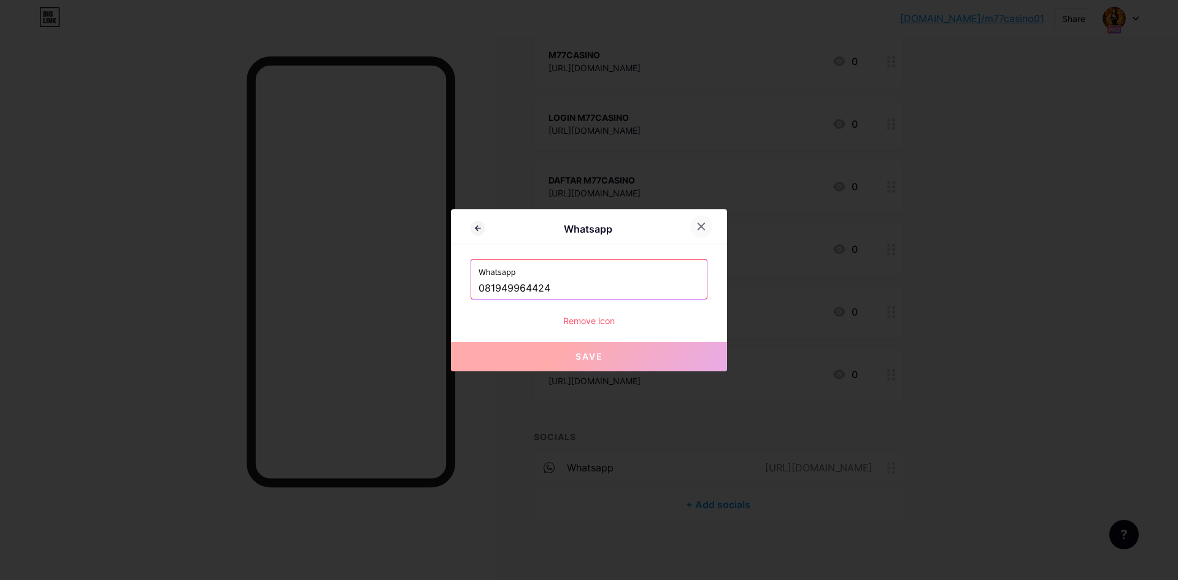
click at [707, 222] on div at bounding box center [701, 226] width 22 height 22
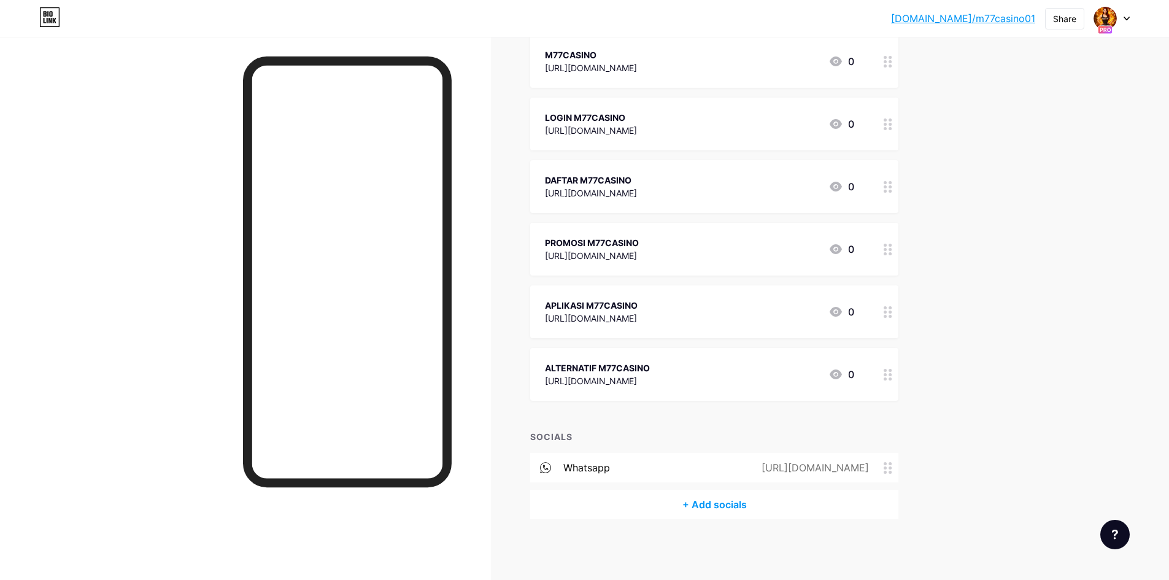
click at [608, 454] on div "whatsapp https://wa.me/081949964424" at bounding box center [714, 467] width 368 height 29
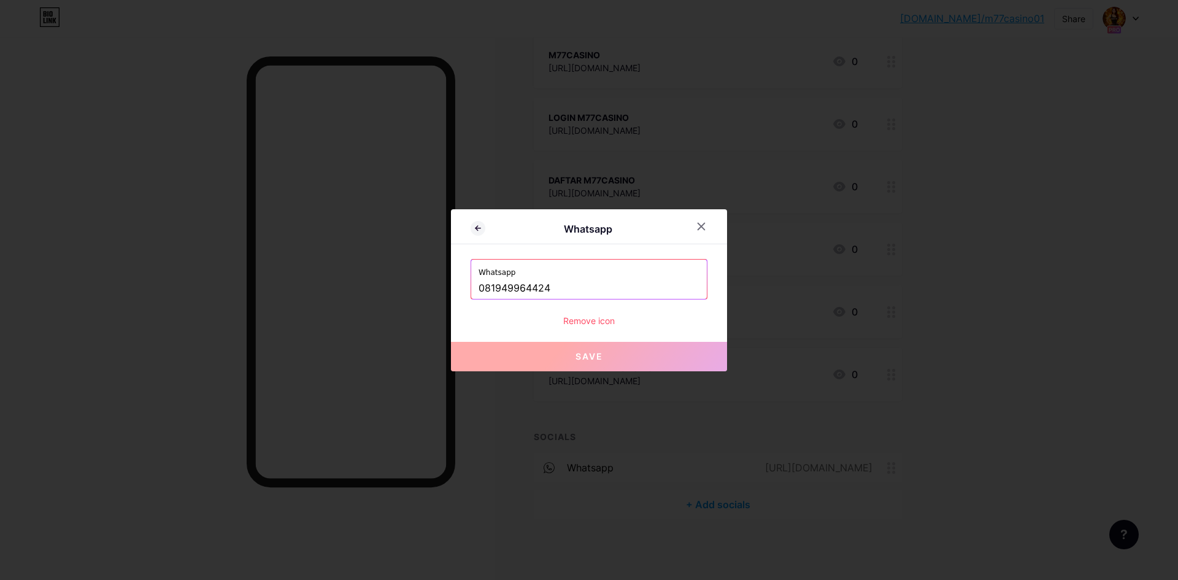
click at [598, 322] on div "Remove icon" at bounding box center [589, 320] width 237 height 13
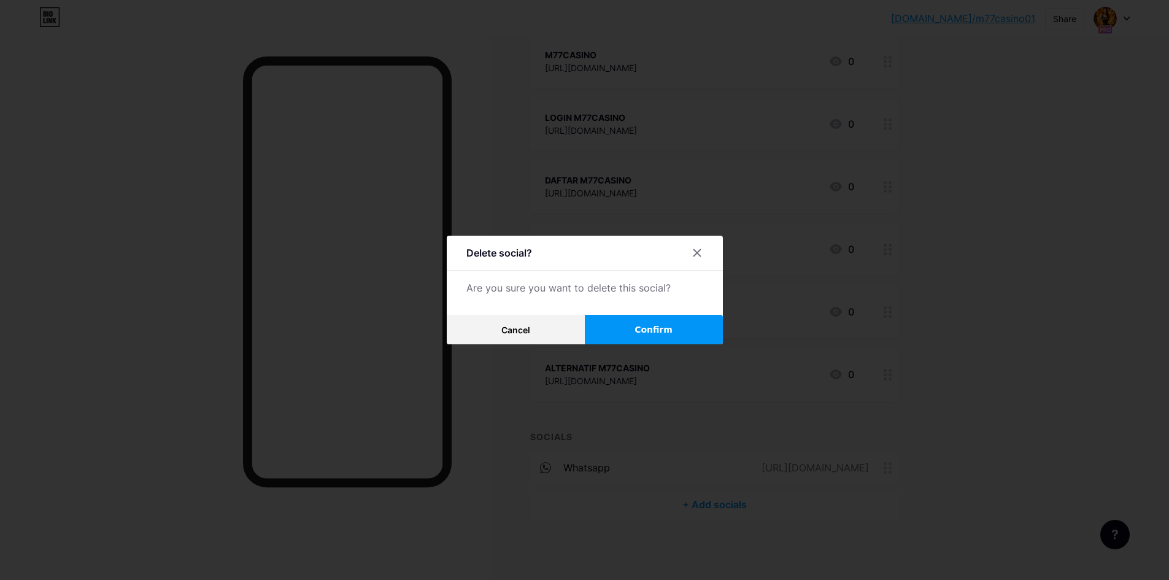
click at [657, 330] on span "Confirm" at bounding box center [654, 329] width 38 height 13
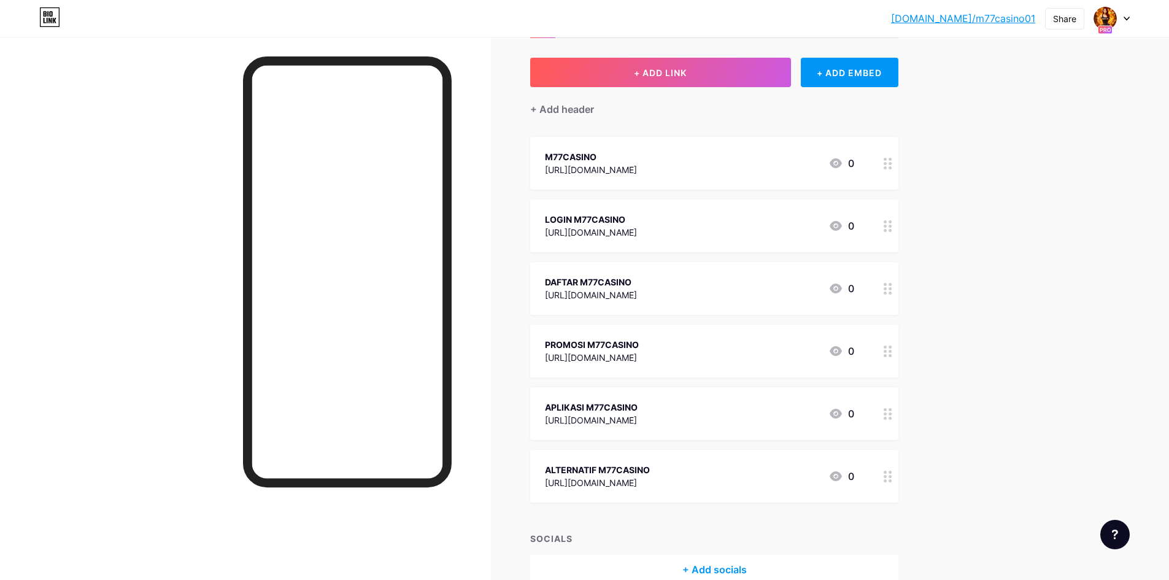
scroll to position [0, 0]
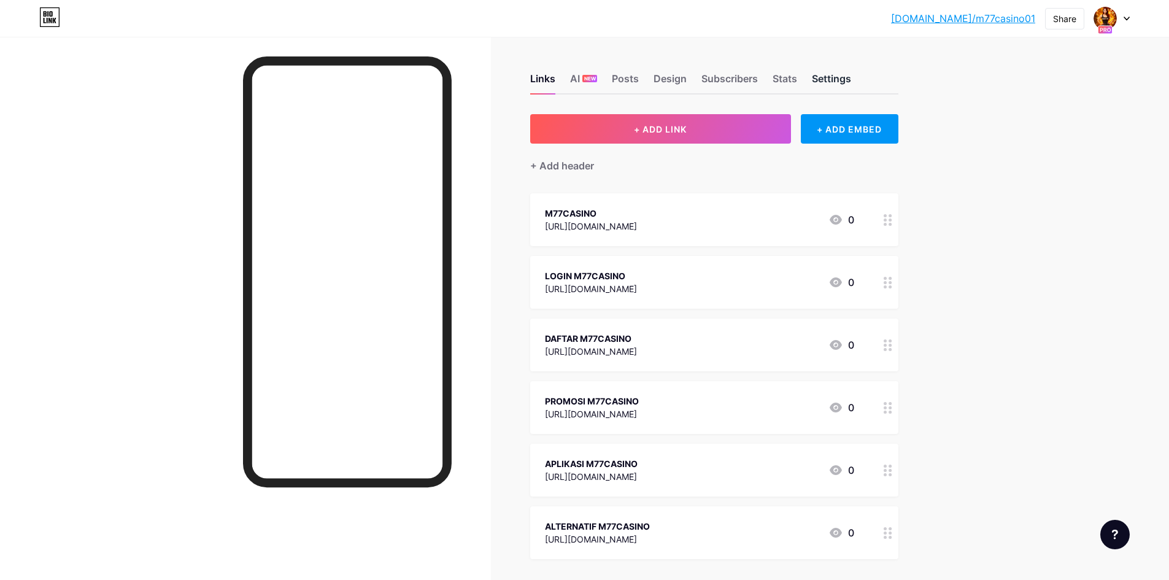
click at [844, 77] on div "Settings" at bounding box center [831, 82] width 39 height 22
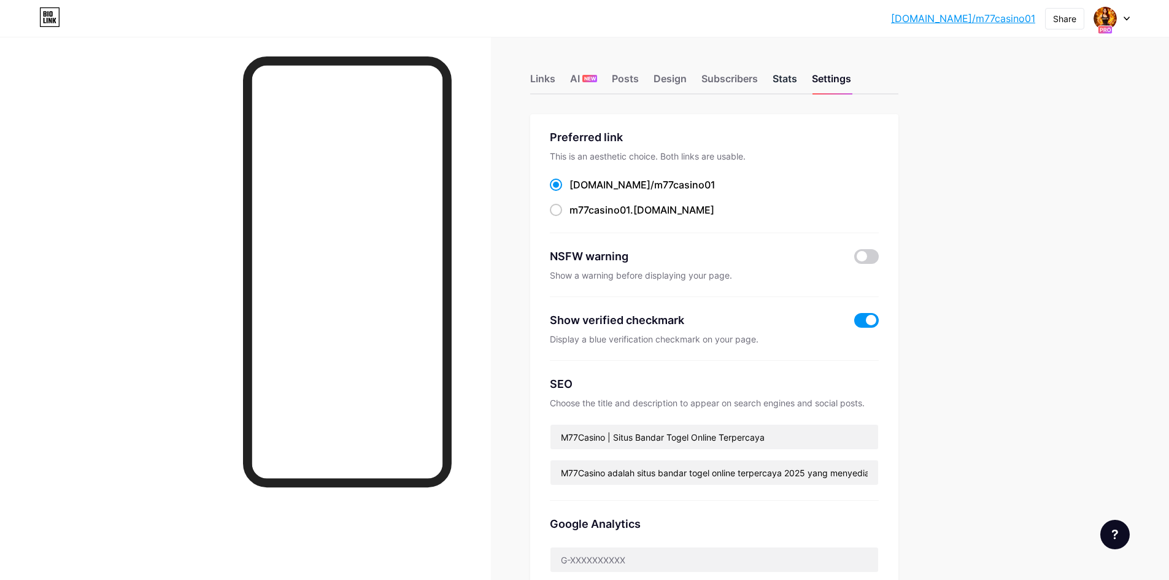
click at [797, 73] on div "Stats" at bounding box center [785, 82] width 25 height 22
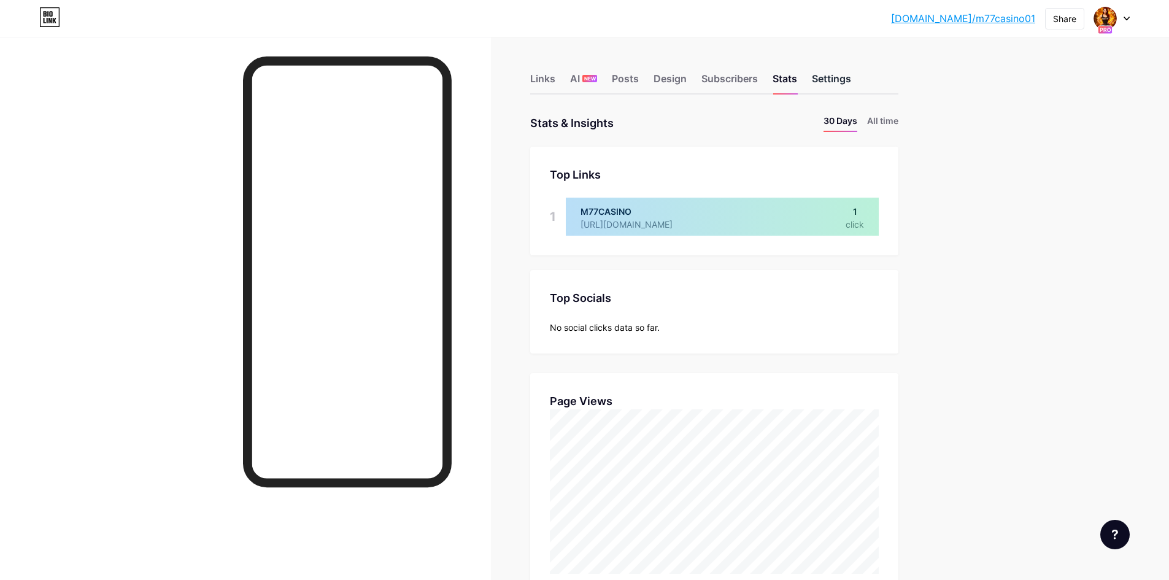
click at [828, 73] on div "Settings" at bounding box center [831, 82] width 39 height 22
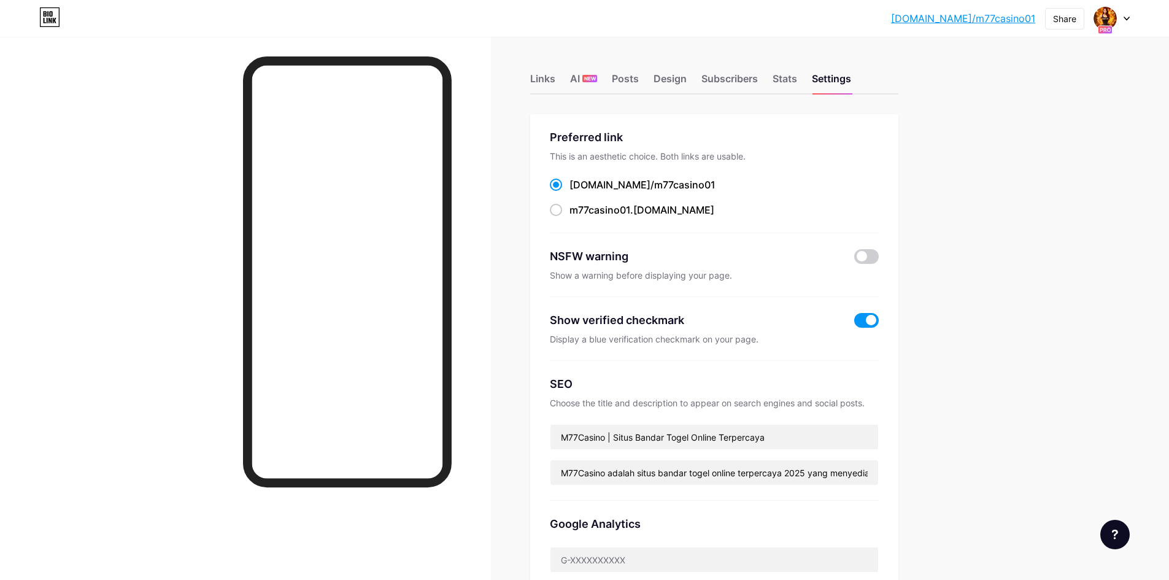
click at [803, 78] on div "Links AI NEW Posts Design Subscribers Stats Settings" at bounding box center [714, 73] width 368 height 43
click at [797, 79] on div "Stats" at bounding box center [785, 82] width 25 height 22
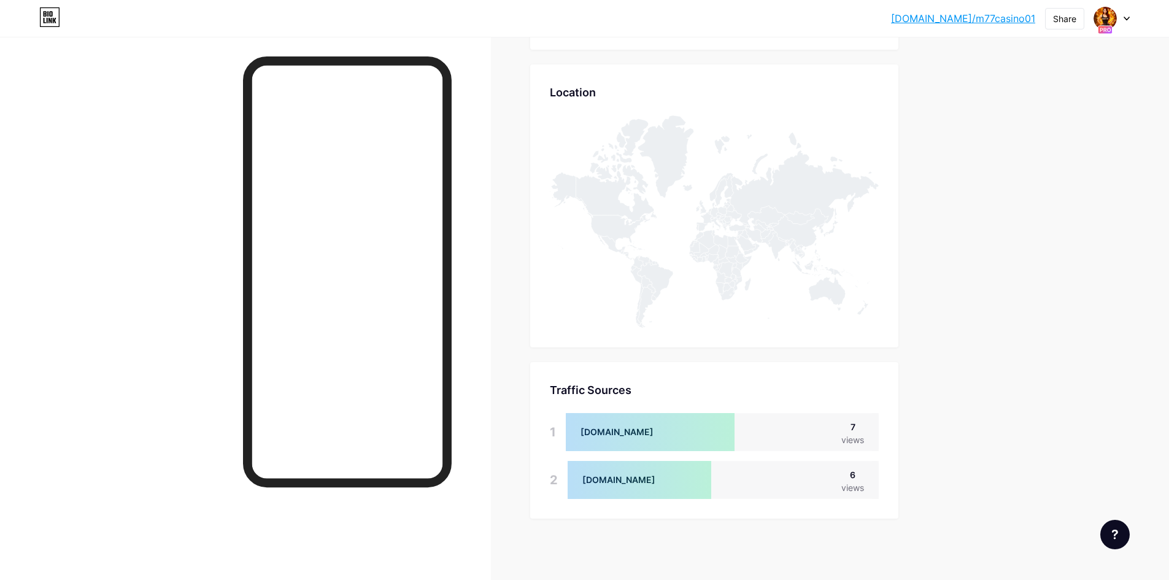
scroll to position [237, 0]
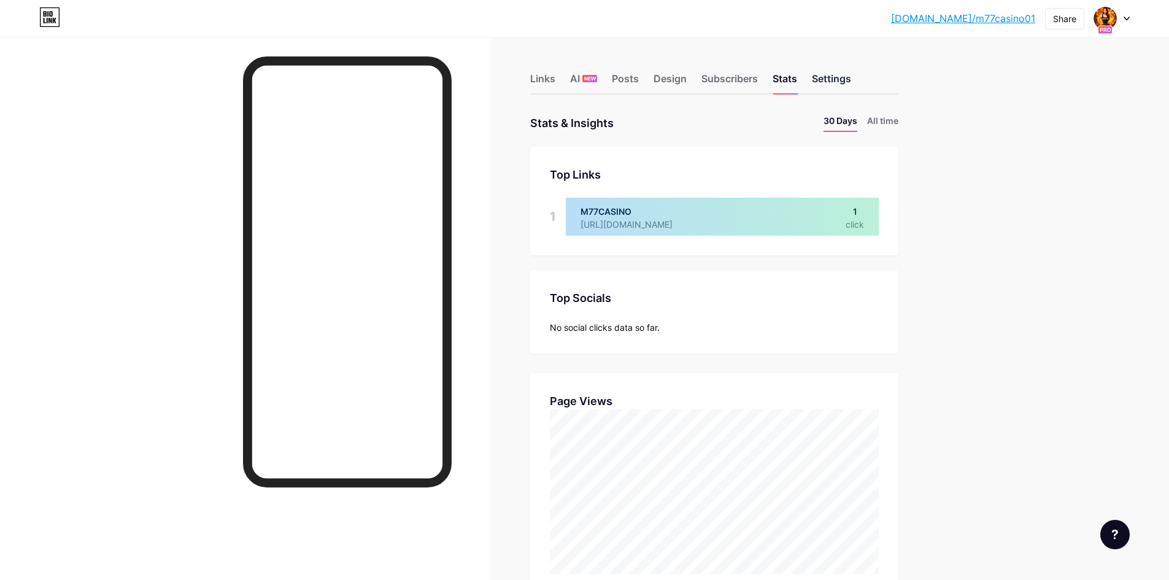
click at [851, 71] on div "Settings" at bounding box center [831, 82] width 39 height 22
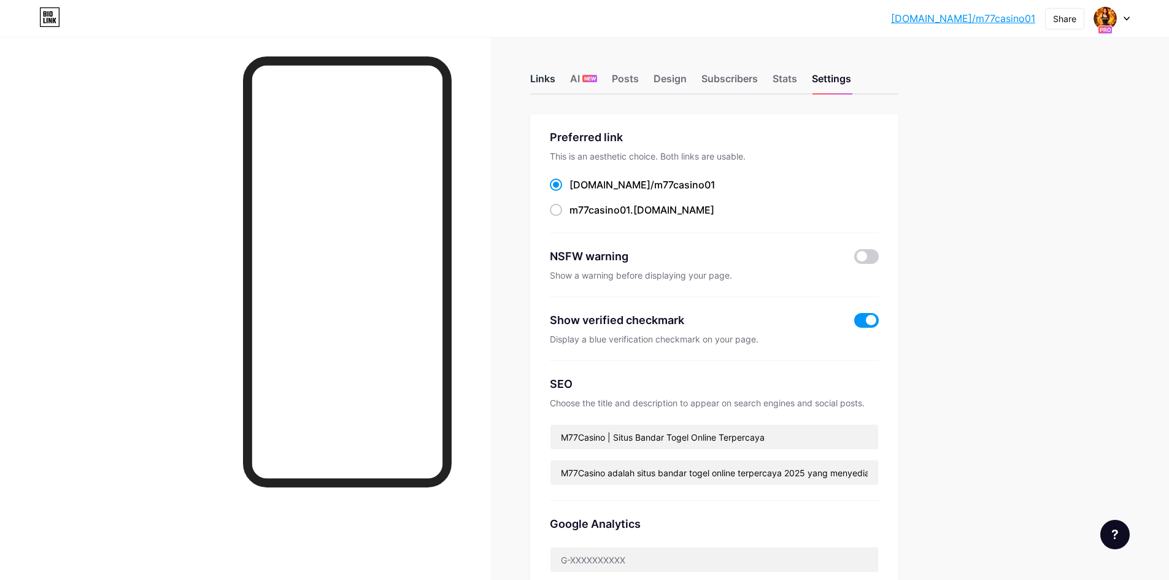
click at [544, 82] on div "Links" at bounding box center [542, 82] width 25 height 22
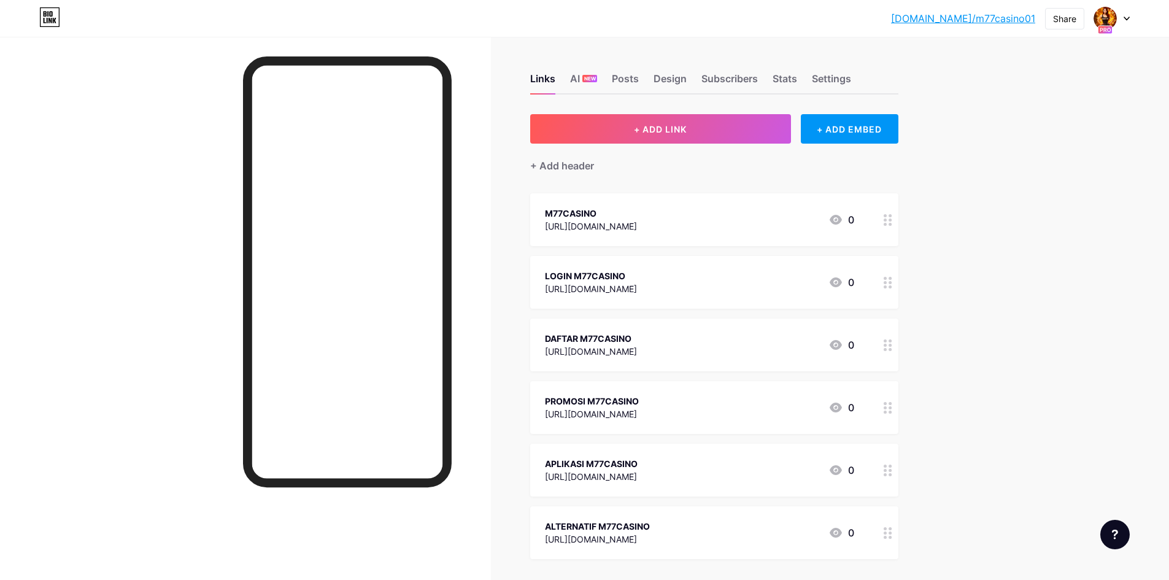
click at [1007, 20] on link "[DOMAIN_NAME]/m77casino01" at bounding box center [963, 18] width 144 height 15
click at [780, 75] on div "Stats" at bounding box center [785, 82] width 25 height 22
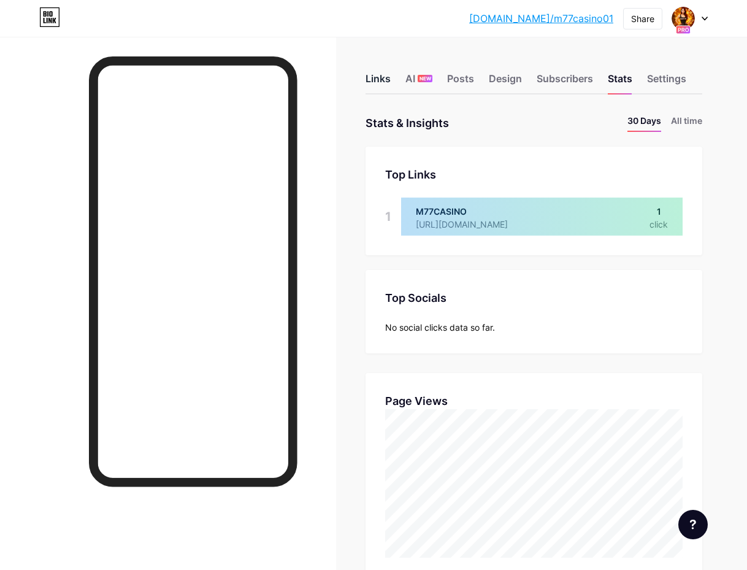
click at [379, 85] on div "Links" at bounding box center [378, 82] width 25 height 22
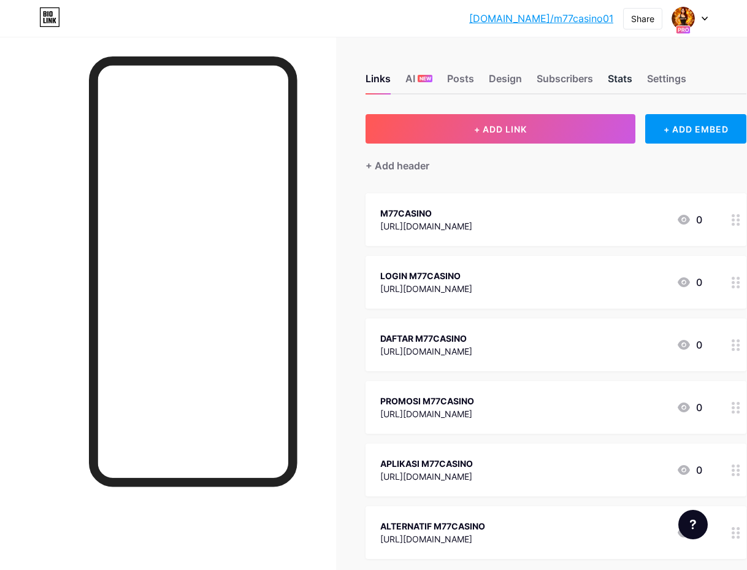
click at [621, 80] on div "Stats" at bounding box center [620, 82] width 25 height 22
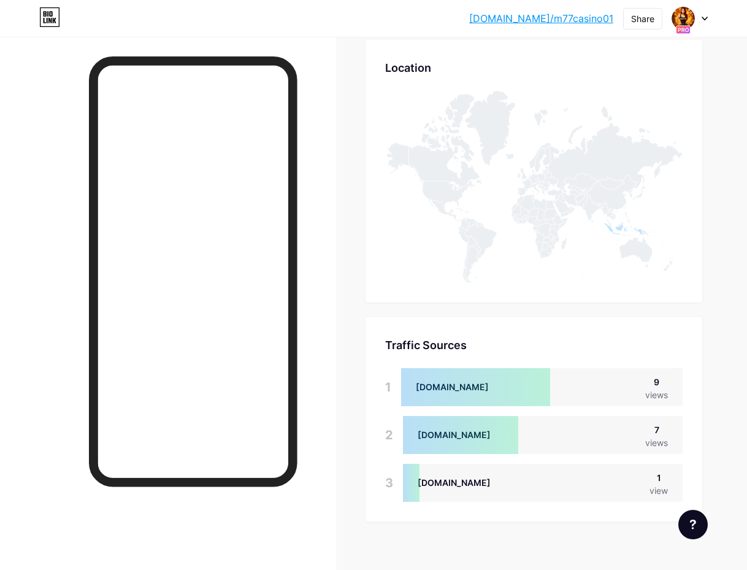
scroll to position [565, 0]
